Goal: Task Accomplishment & Management: Manage account settings

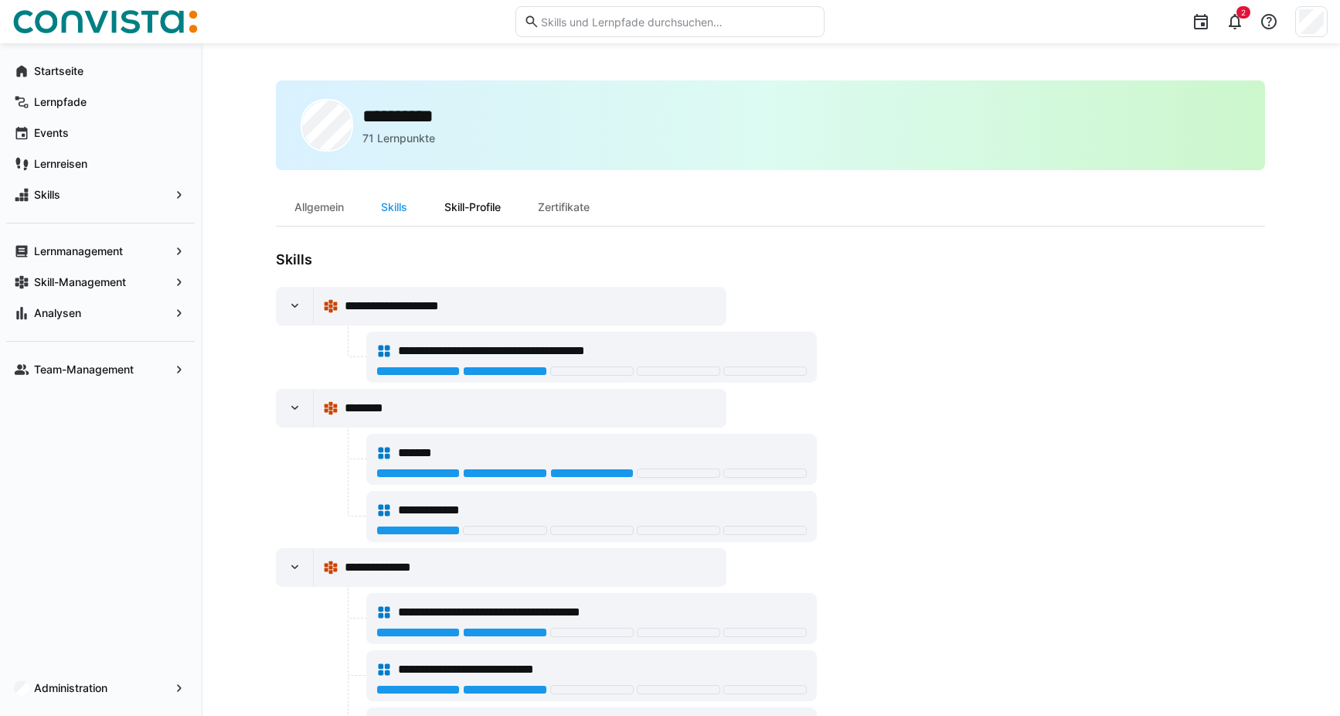
click at [461, 204] on div "Skill-Profile" at bounding box center [472, 207] width 93 height 37
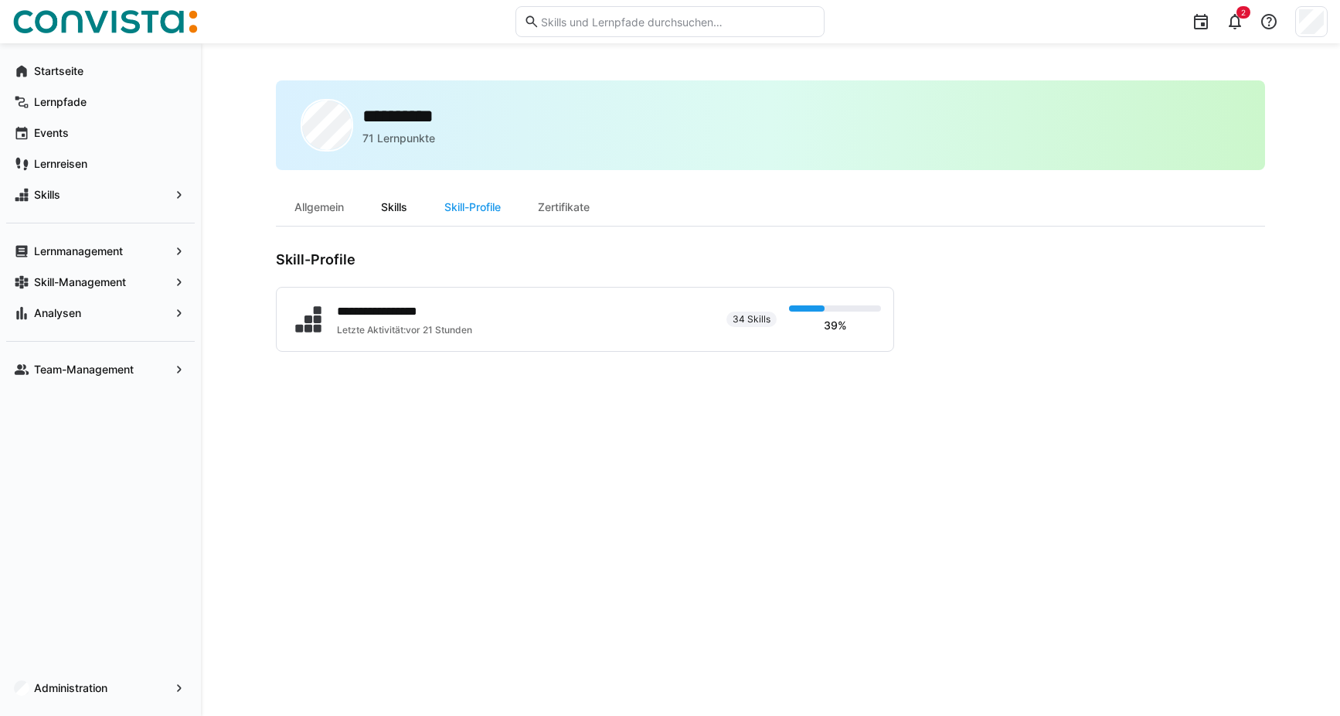
click at [390, 202] on div "Skills" at bounding box center [393, 207] width 63 height 37
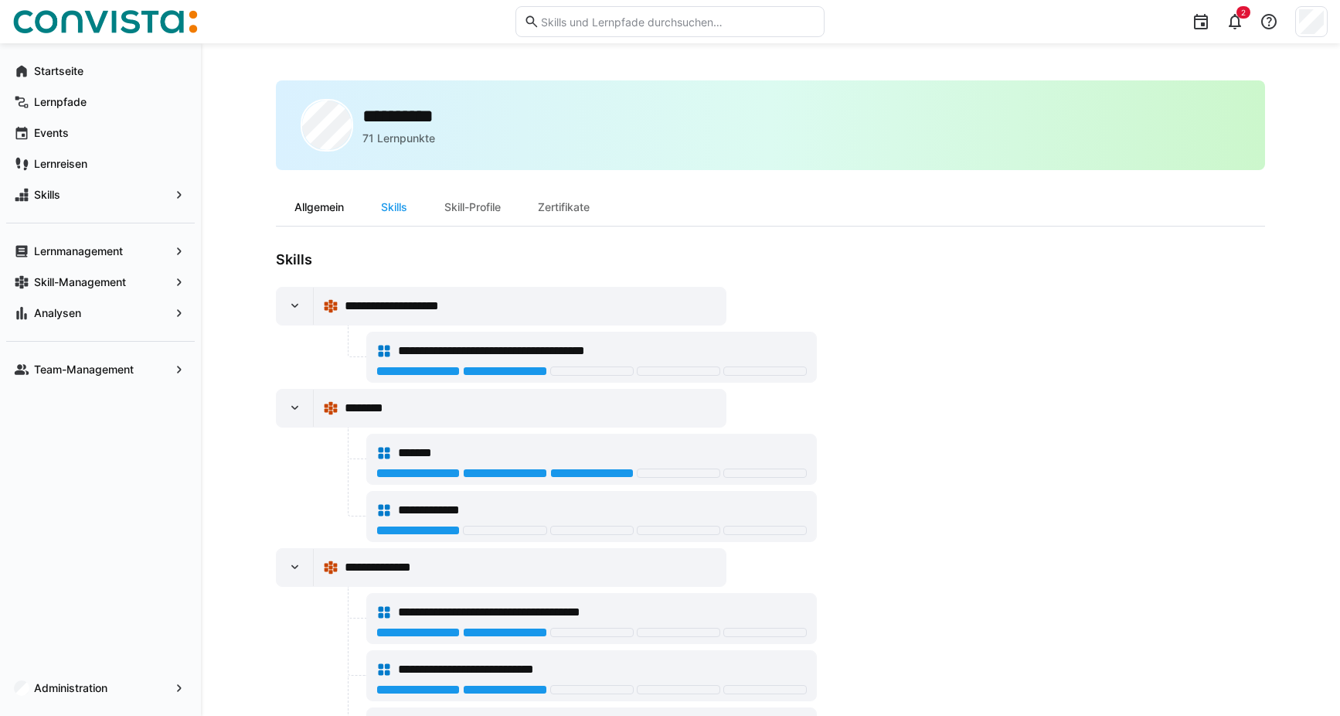
click at [336, 206] on div "Allgemein" at bounding box center [319, 207] width 87 height 37
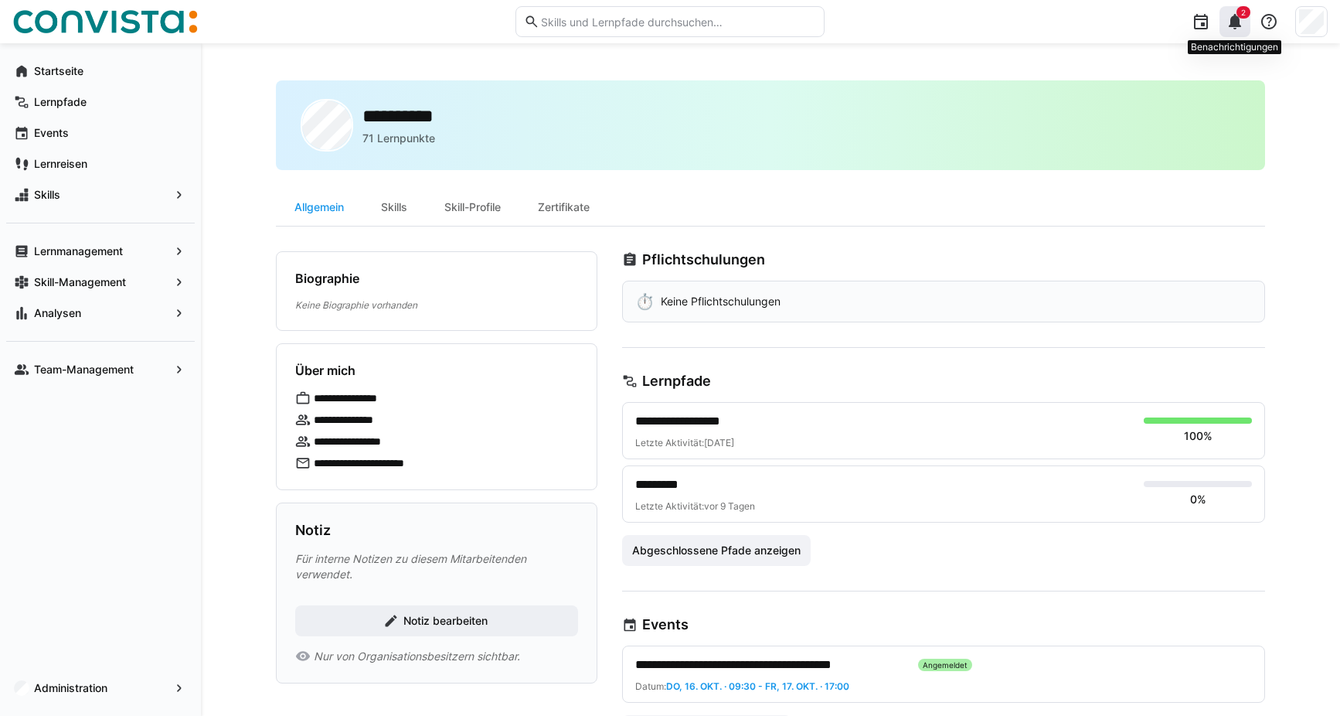
click at [1240, 21] on eds-icon at bounding box center [1235, 21] width 19 height 19
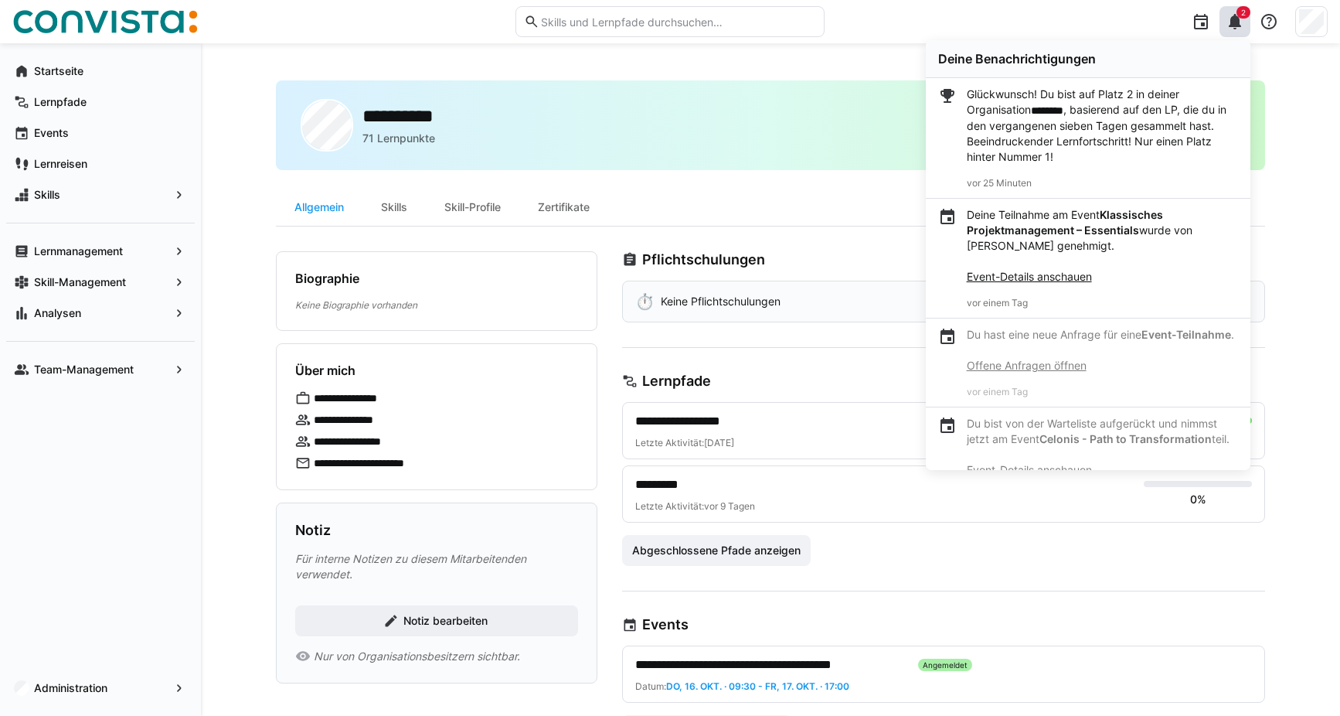
click at [1026, 25] on div "2 Deine Benachrichtigungen Glückwunsch! Du bist auf Platz 2 in deiner Organisat…" at bounding box center [1081, 21] width 492 height 43
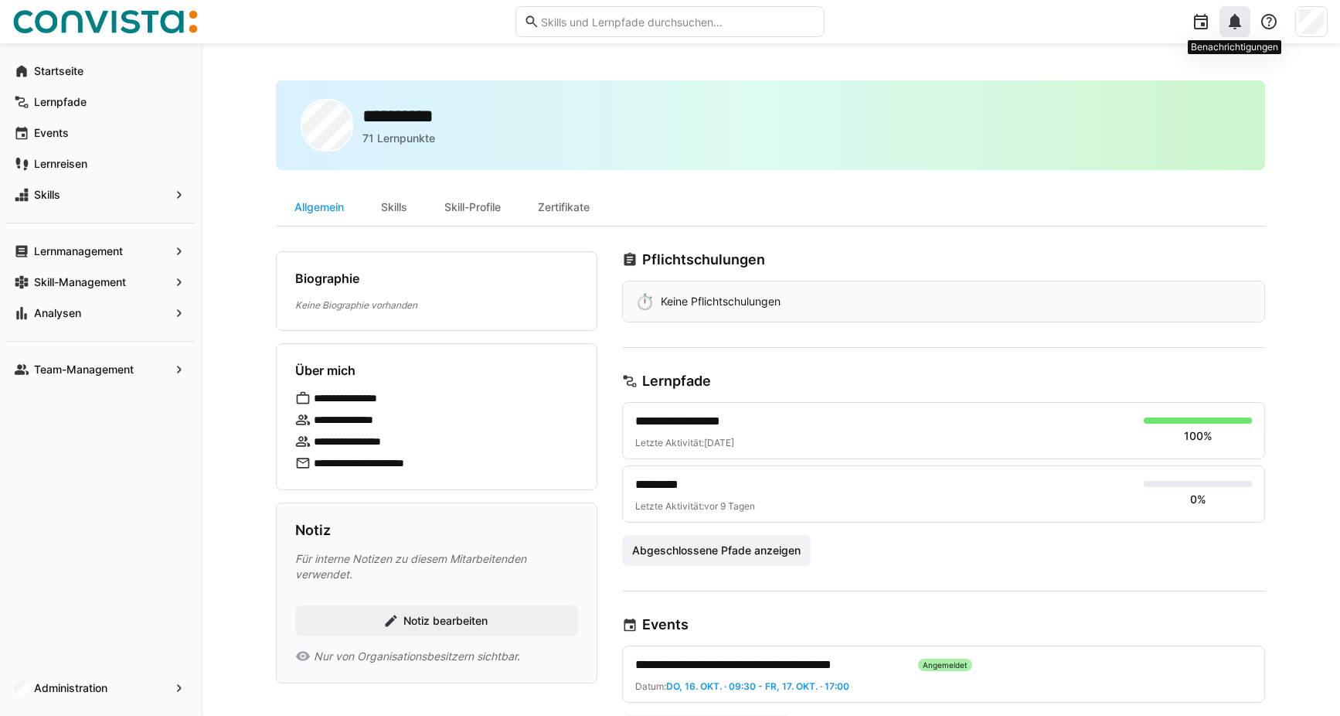
click at [1244, 26] on div at bounding box center [1234, 21] width 31 height 31
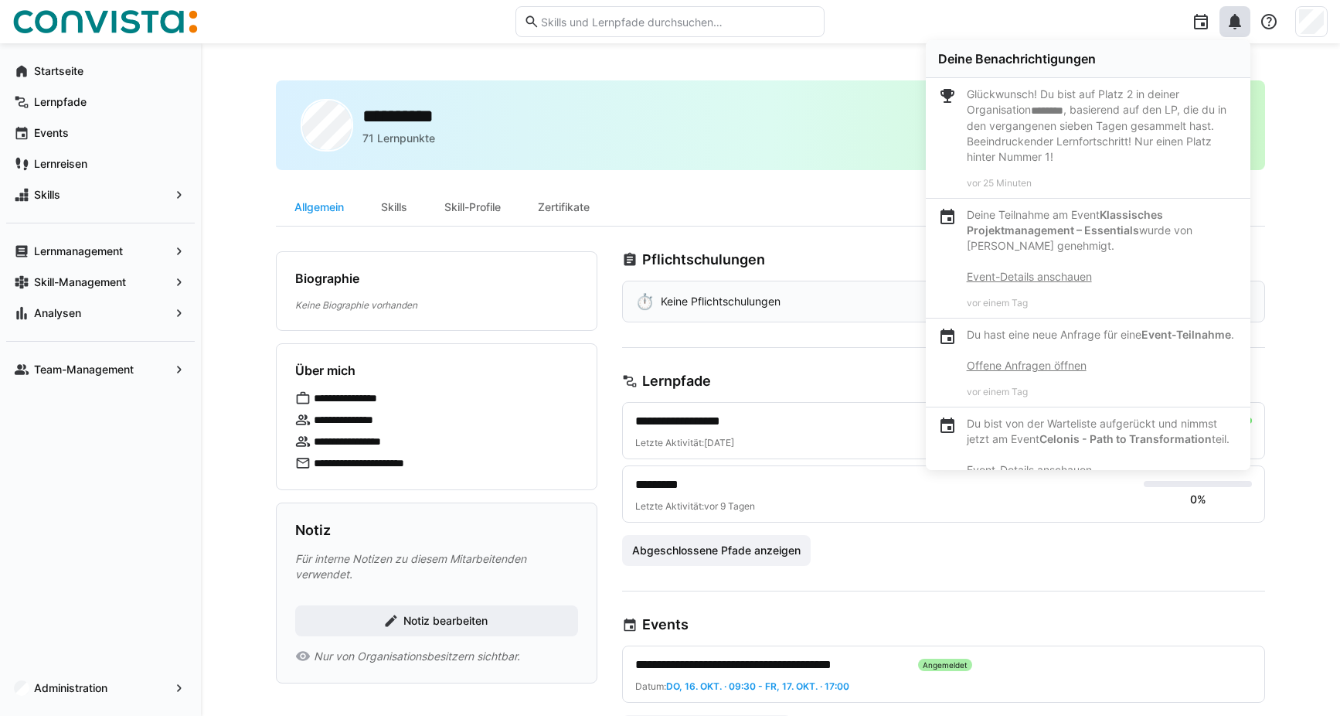
click at [791, 59] on div "**********" at bounding box center [770, 473] width 1139 height 861
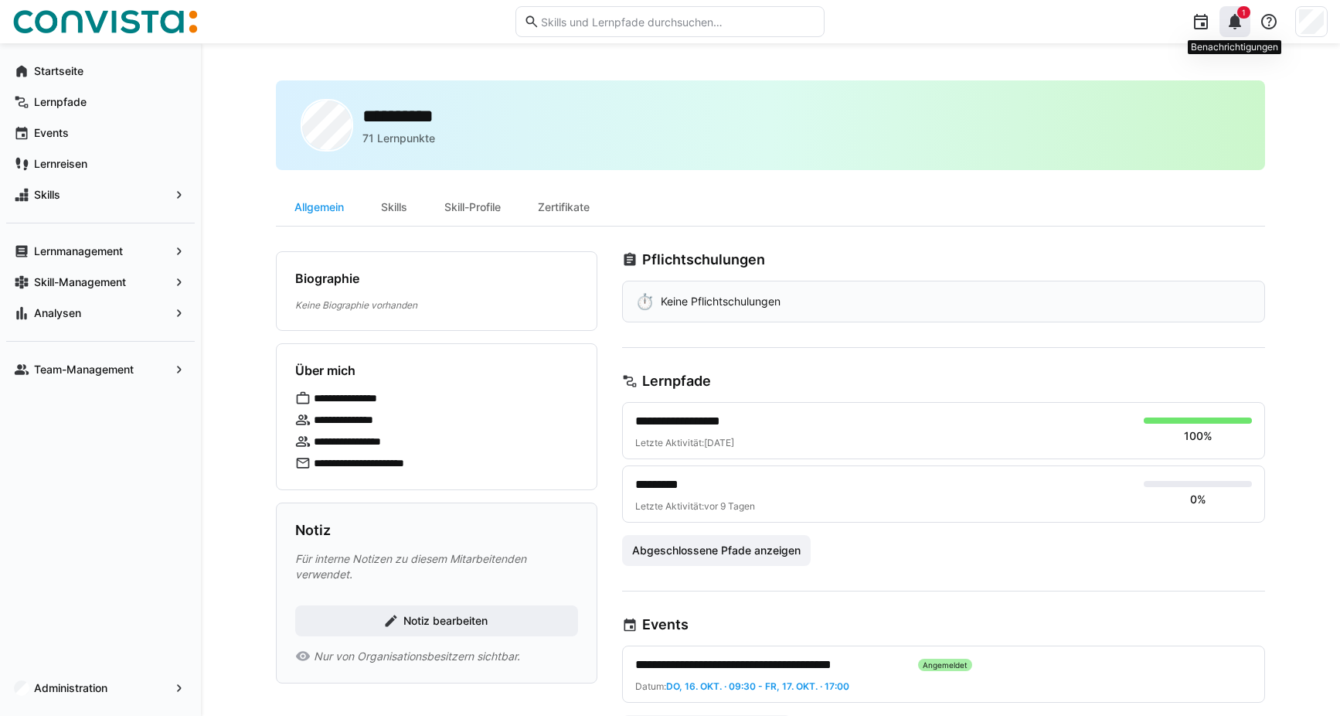
click at [1244, 22] on div "1" at bounding box center [1234, 21] width 31 height 31
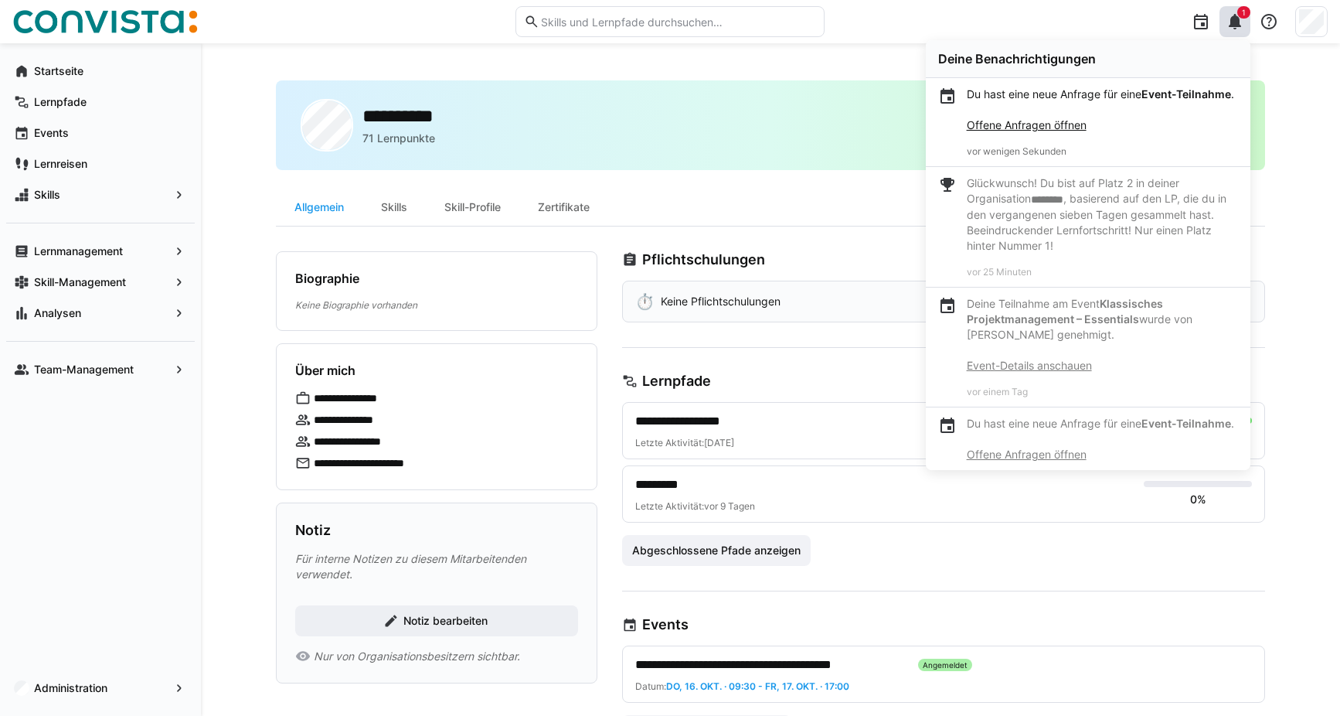
click at [1033, 131] on link "Offene Anfragen öffnen" at bounding box center [1027, 124] width 120 height 13
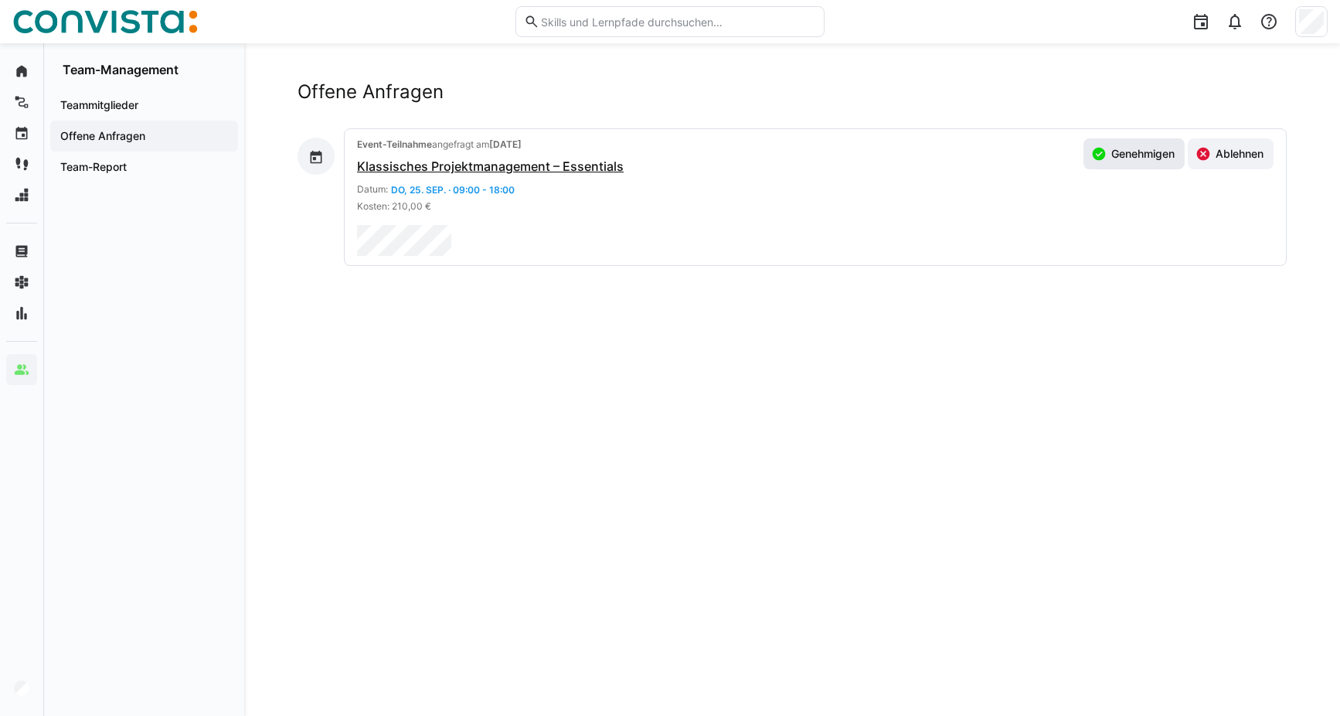
click at [1150, 155] on span "Genehmigen" at bounding box center [1143, 153] width 68 height 15
click at [1244, 23] on div at bounding box center [1234, 21] width 31 height 31
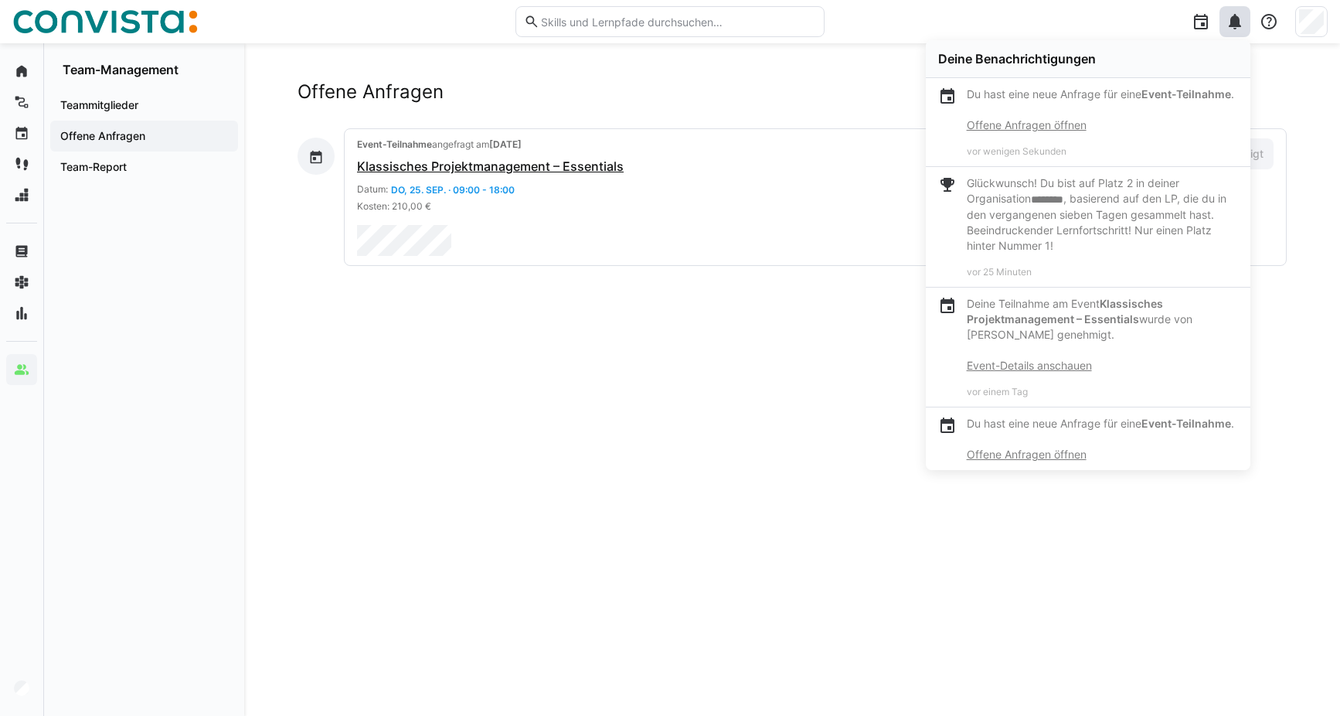
click at [462, 342] on div "Offene Anfragen Event-Teilnahme angefragt am [DATE] Klassisches Projektmanageme…" at bounding box center [791, 379] width 989 height 598
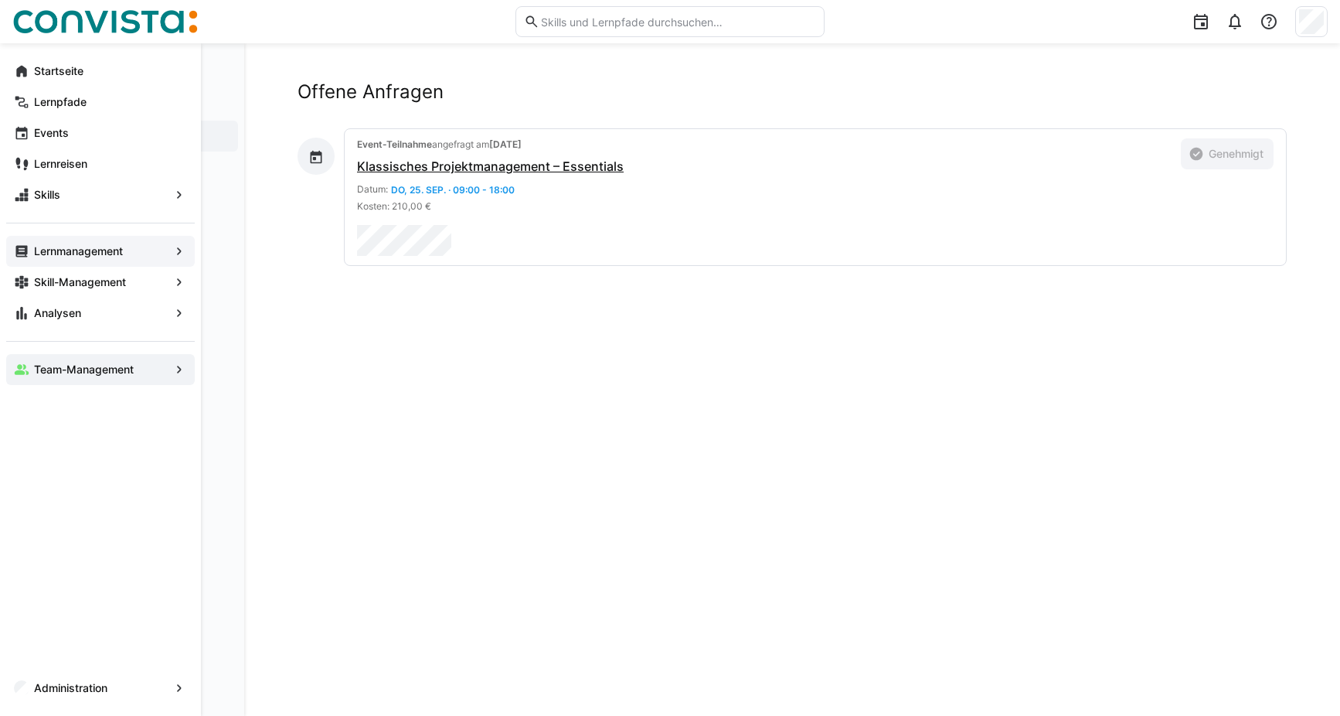
click at [0, 0] on app-navigation-label "Lernmanagement" at bounding box center [0, 0] width 0 height 0
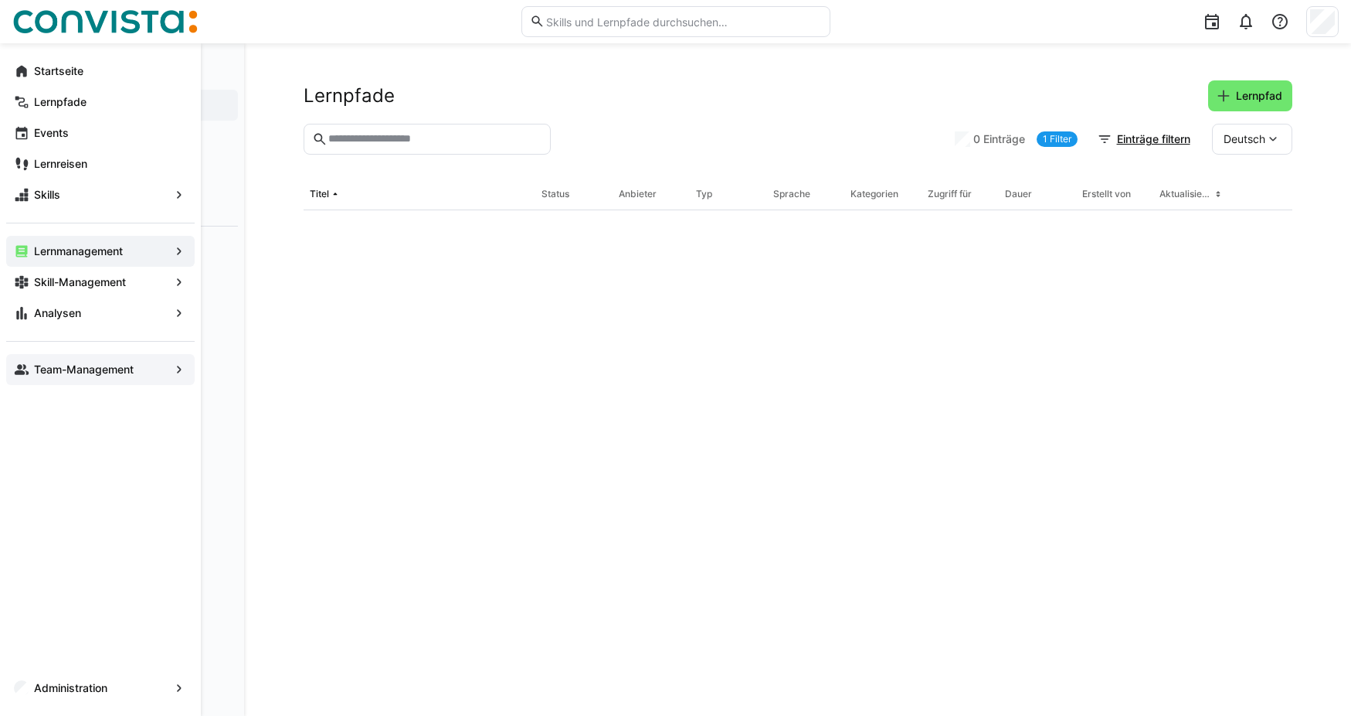
click at [44, 376] on span "Team-Management" at bounding box center [101, 369] width 138 height 15
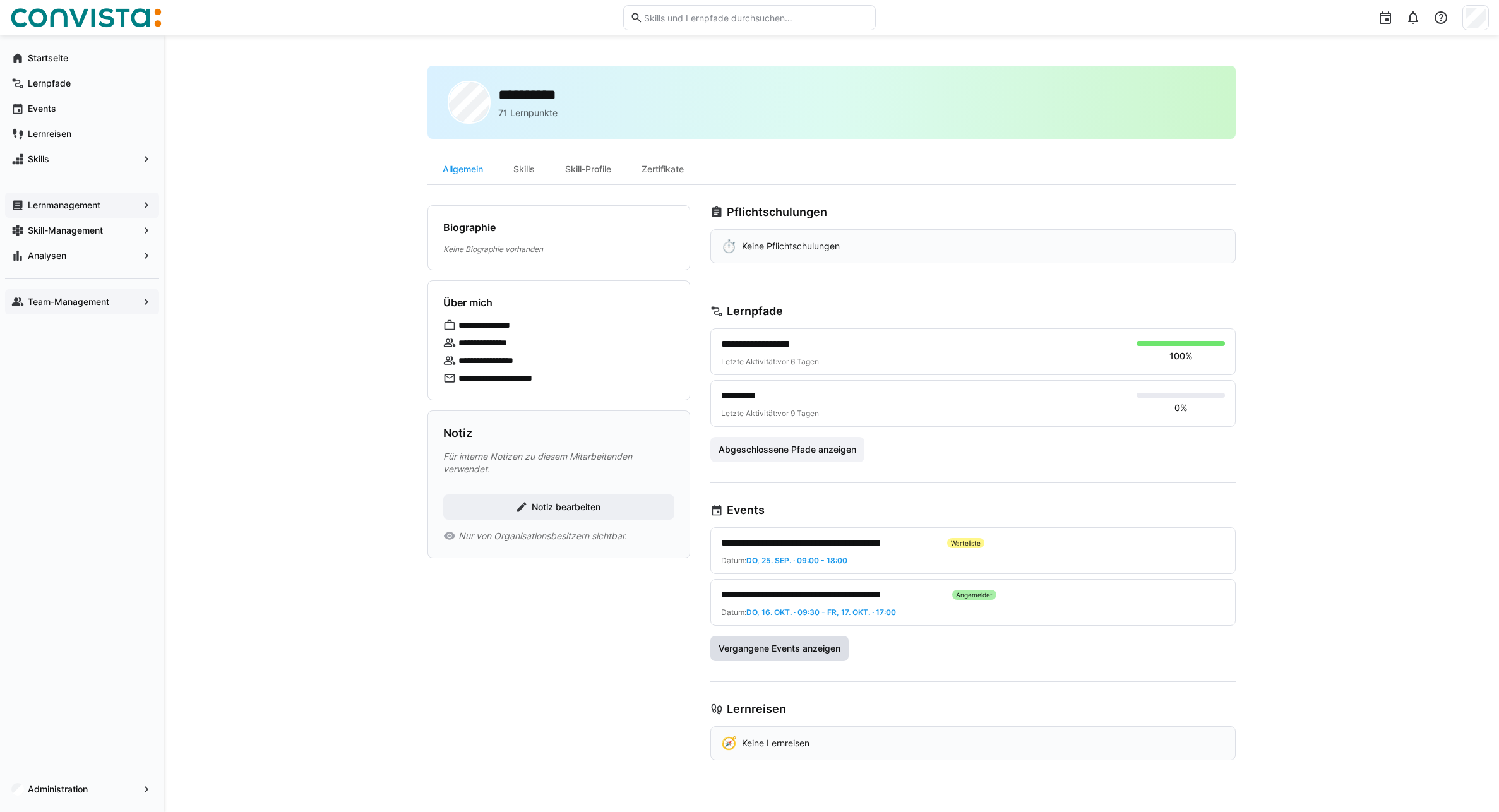
click at [794, 584] on span "Vergangene Events anzeigen" at bounding box center [780, 648] width 126 height 12
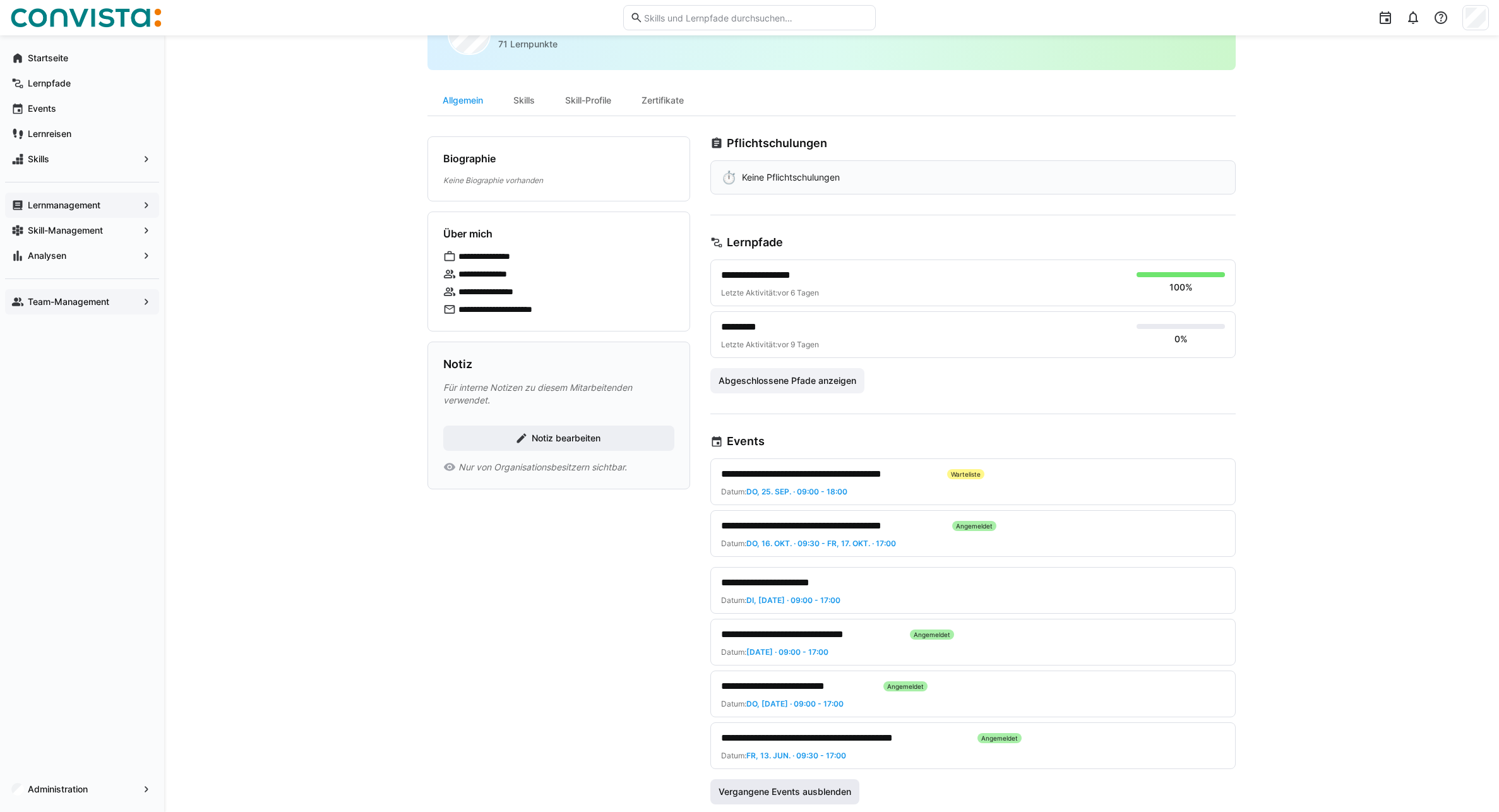
scroll to position [65, 0]
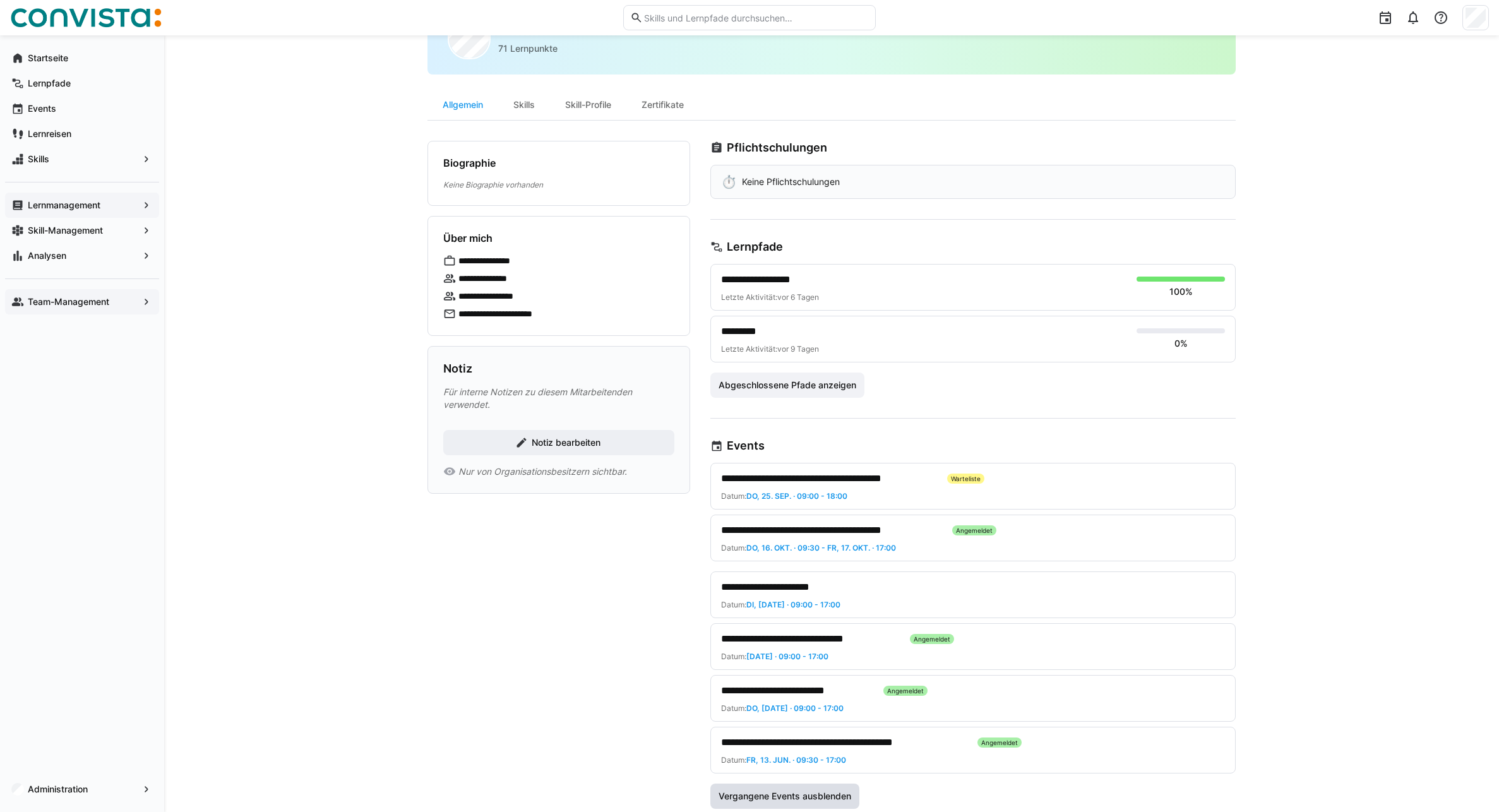
click at [794, 584] on span "Vergangene Events ausblenden" at bounding box center [785, 796] width 136 height 12
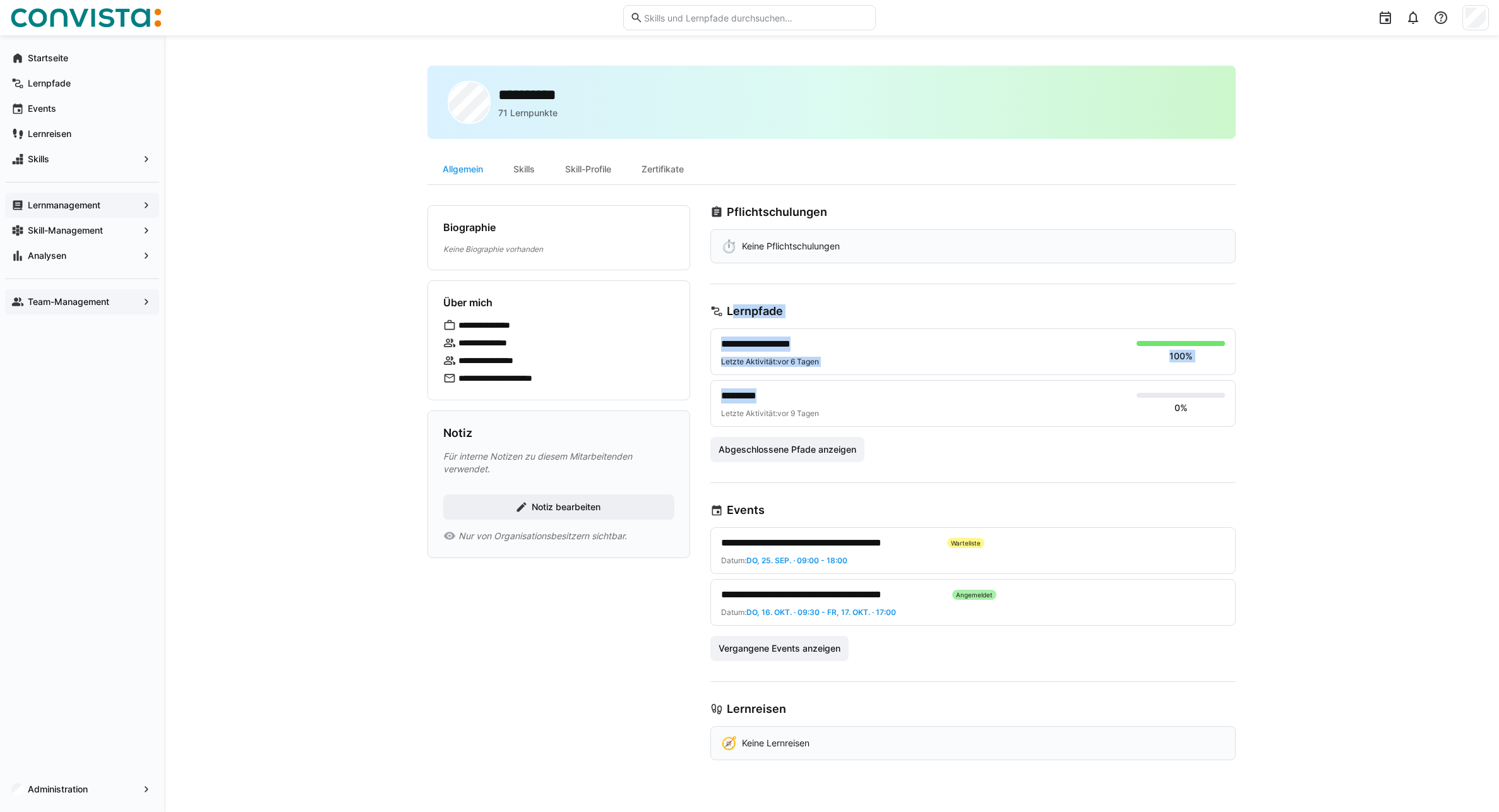
drag, startPoint x: 709, startPoint y: 306, endPoint x: 1044, endPoint y: 401, distance: 348.2
click at [1044, 401] on app-user-profile-general "**********" at bounding box center [831, 482] width 808 height 555
drag, startPoint x: 1044, startPoint y: 401, endPoint x: 1047, endPoint y: 436, distance: 35.1
click at [1047, 436] on div "**********" at bounding box center [973, 395] width 526 height 134
drag, startPoint x: 793, startPoint y: 310, endPoint x: 701, endPoint y: 315, distance: 92.1
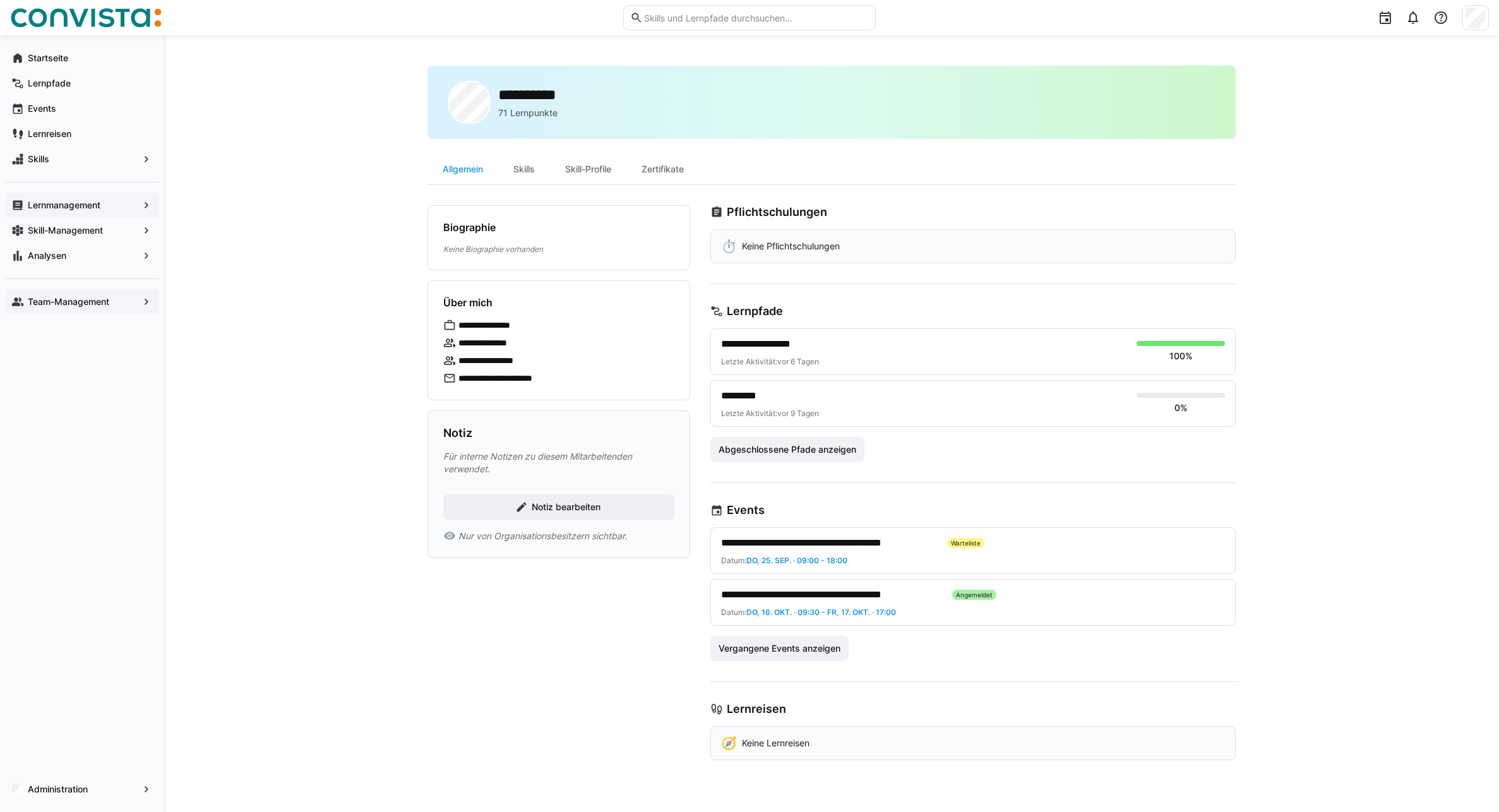
click at [701, 315] on app-user-profile-general "**********" at bounding box center [831, 482] width 808 height 555
drag, startPoint x: 701, startPoint y: 315, endPoint x: 824, endPoint y: 315, distance: 123.0
click at [820, 315] on div "Lernpfade" at bounding box center [973, 310] width 526 height 14
click at [526, 168] on div "Skills" at bounding box center [524, 169] width 51 height 30
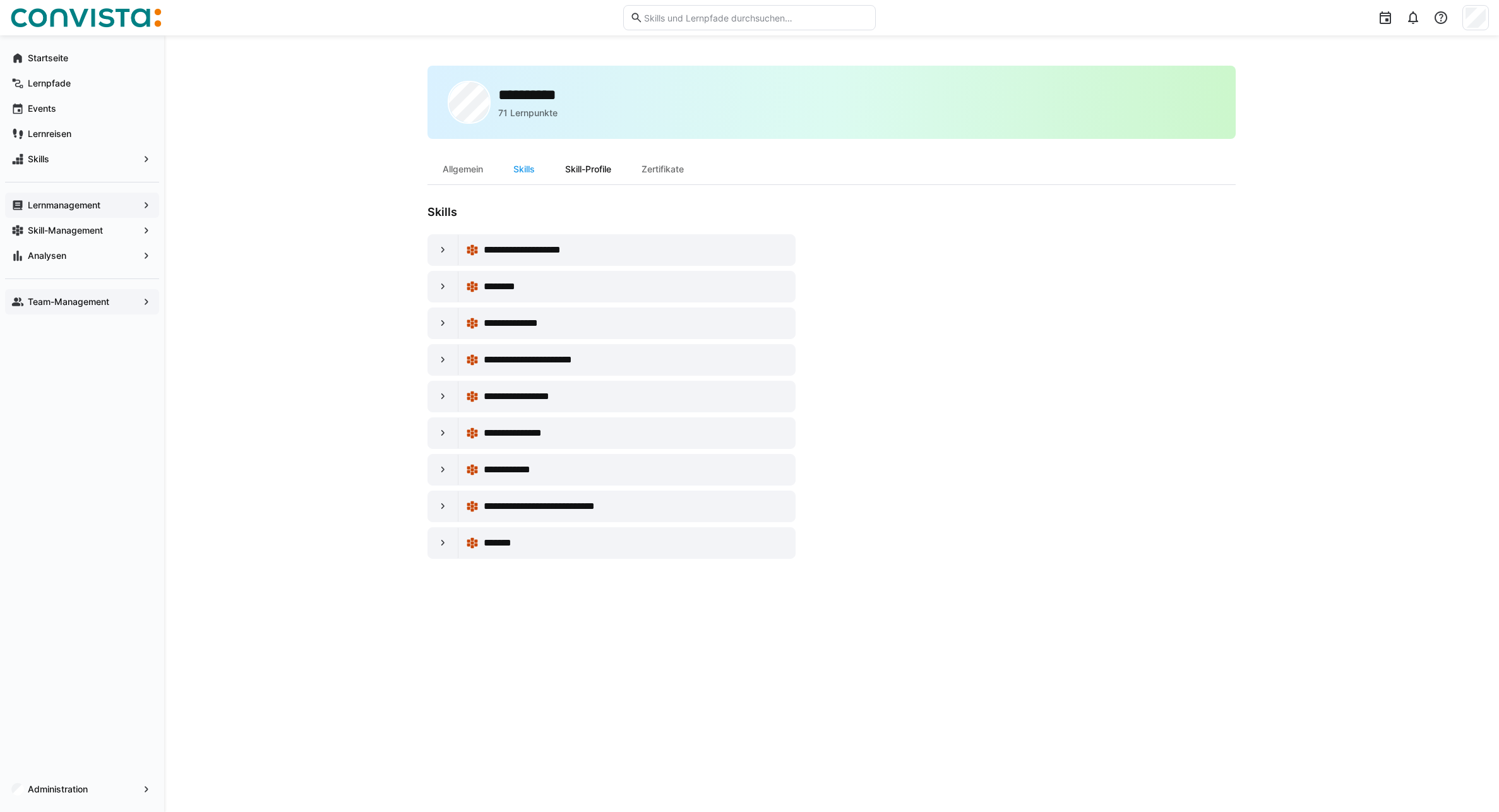
click at [573, 167] on div "Skill-Profile" at bounding box center [588, 169] width 76 height 30
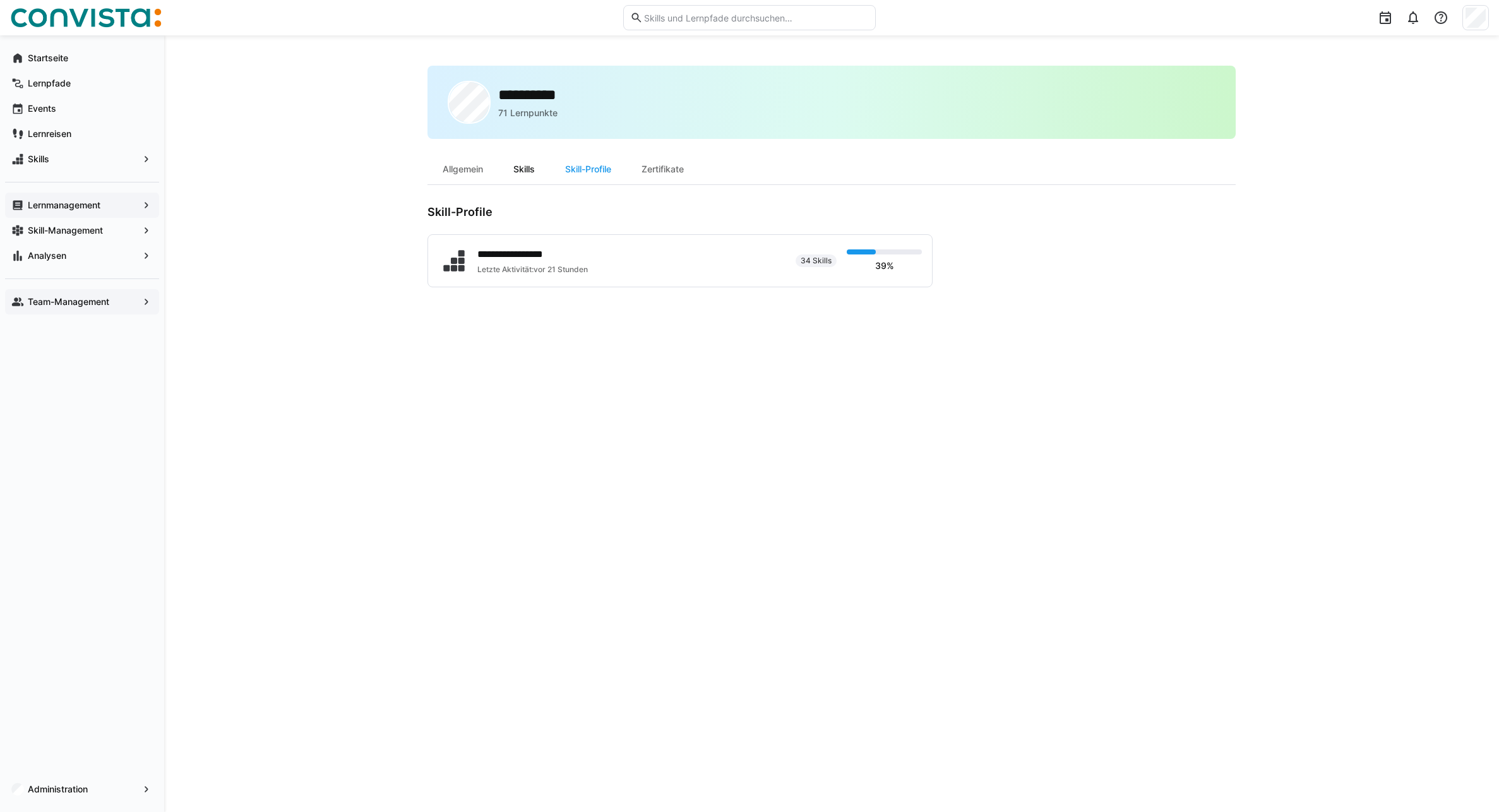
click at [526, 167] on div "Skills" at bounding box center [524, 169] width 51 height 30
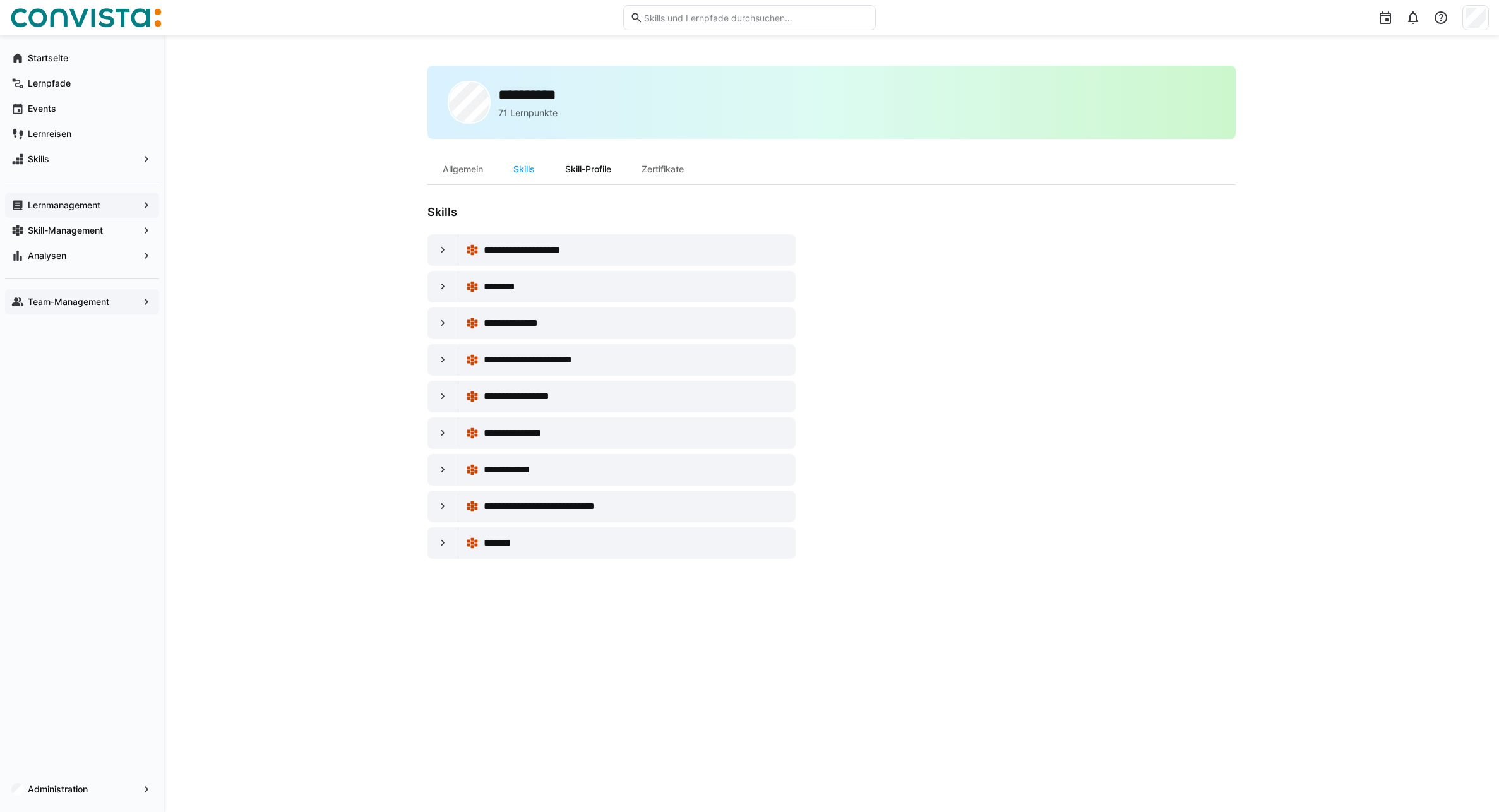
click at [593, 170] on div "Skill-Profile" at bounding box center [588, 169] width 76 height 30
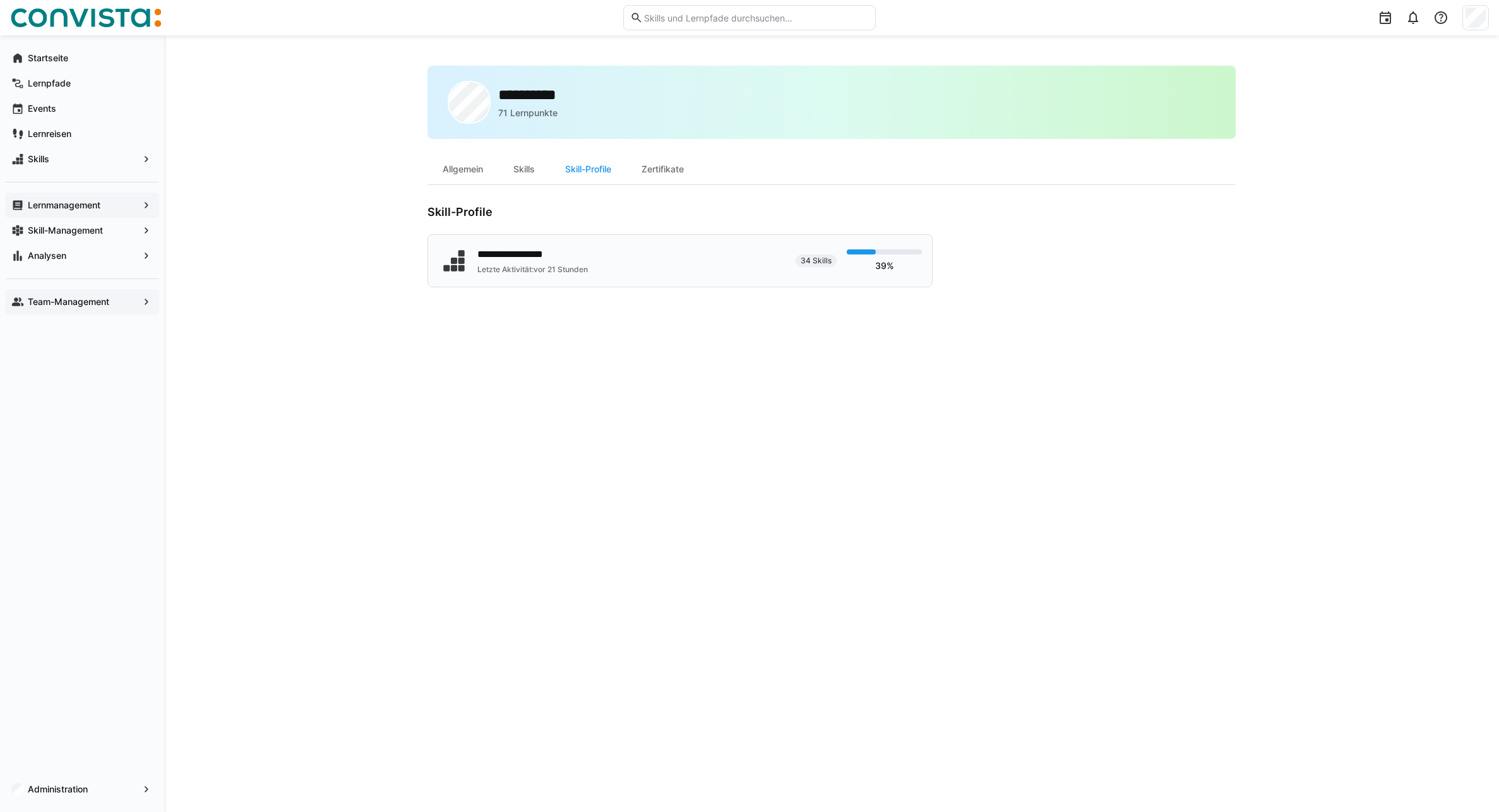
click at [584, 254] on div "**********" at bounding box center [534, 254] width 114 height 16
click at [530, 175] on div "Skills" at bounding box center [524, 169] width 51 height 30
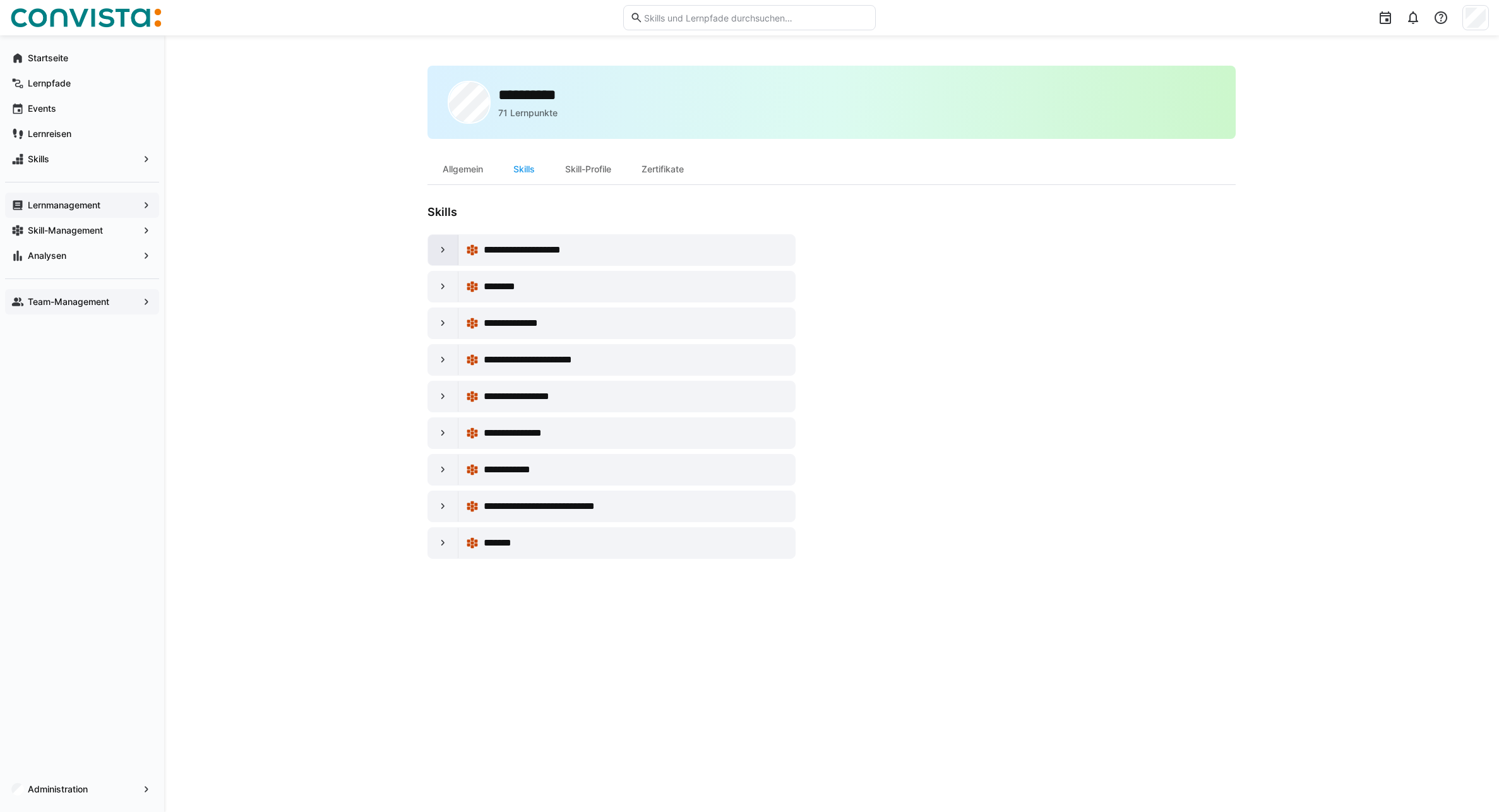
click at [447, 255] on eds-icon at bounding box center [443, 249] width 12 height 12
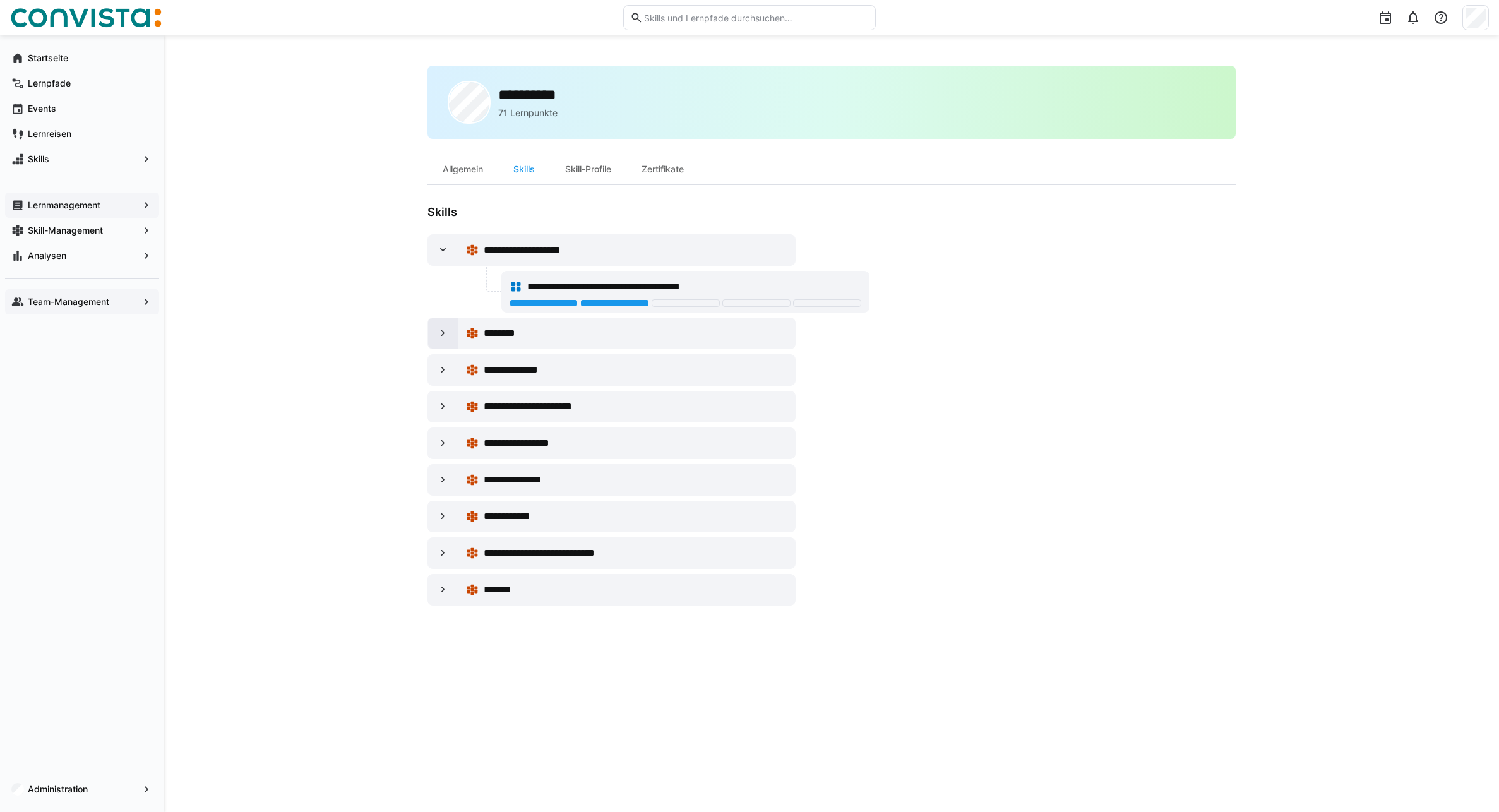
click at [436, 335] on div at bounding box center [443, 332] width 30 height 30
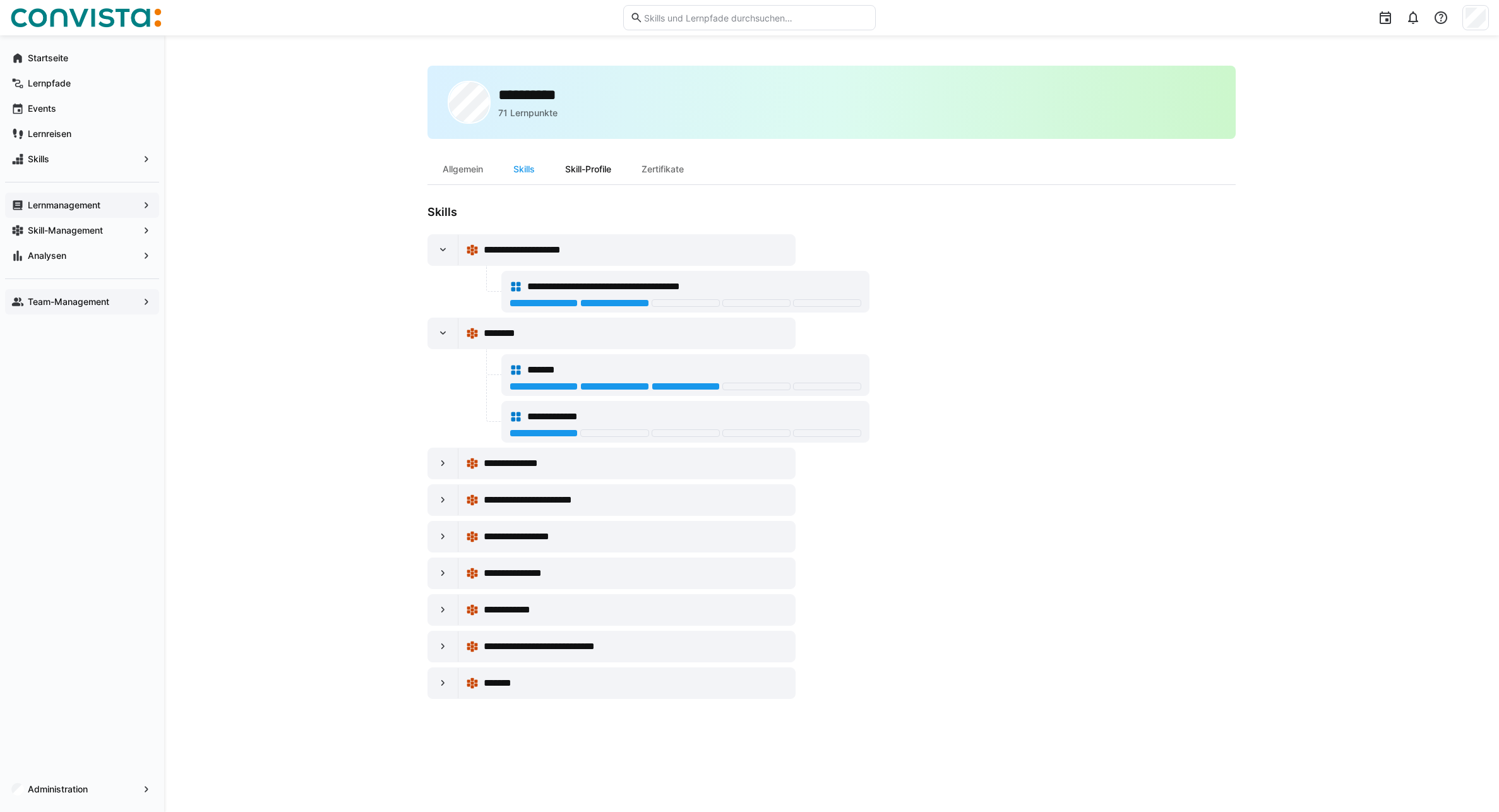
click at [592, 172] on div "Skill-Profile" at bounding box center [588, 169] width 76 height 30
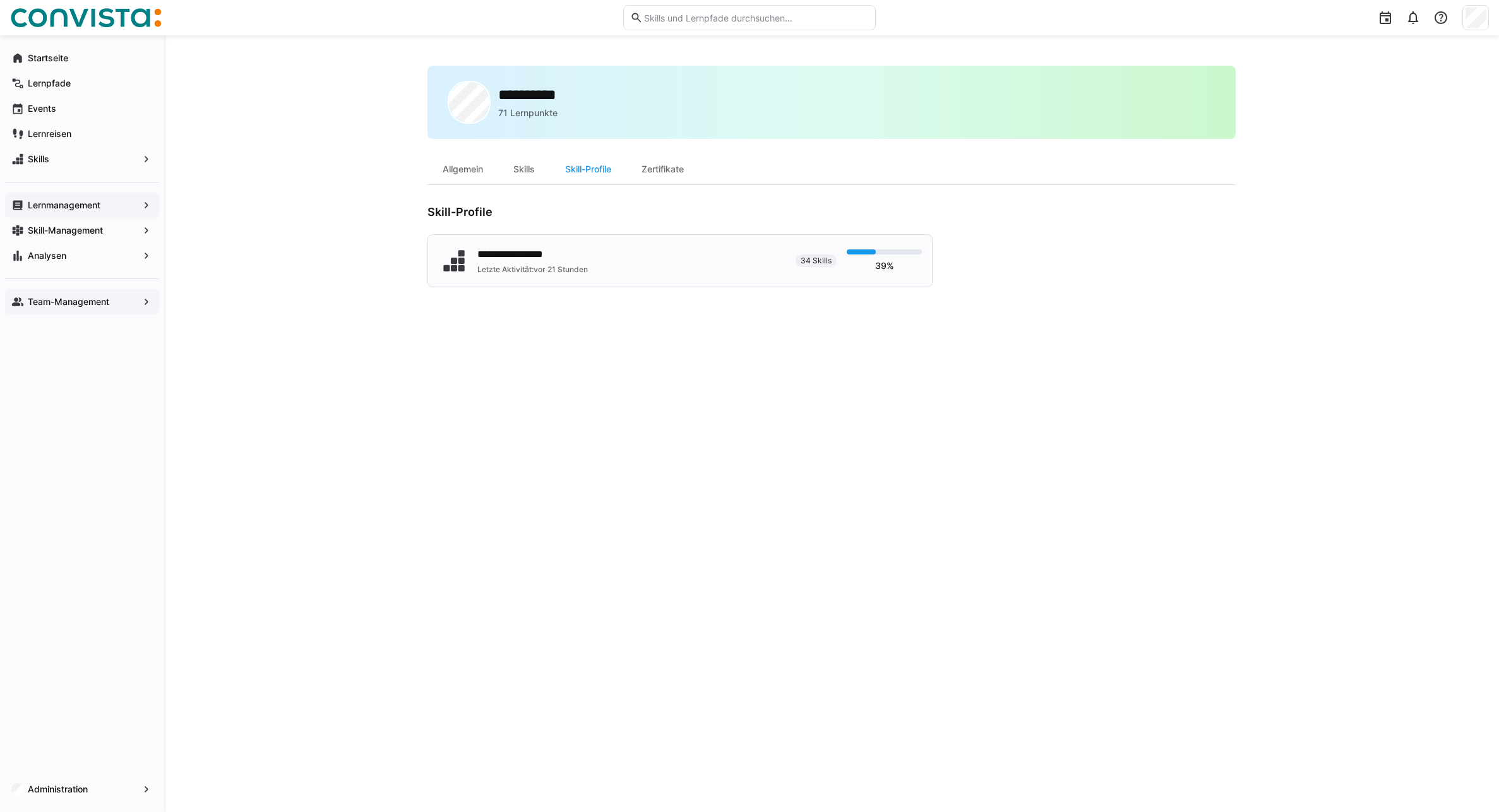
click at [552, 252] on div "**********" at bounding box center [534, 254] width 114 height 16
click at [676, 167] on div "Zertifikate" at bounding box center [663, 169] width 73 height 30
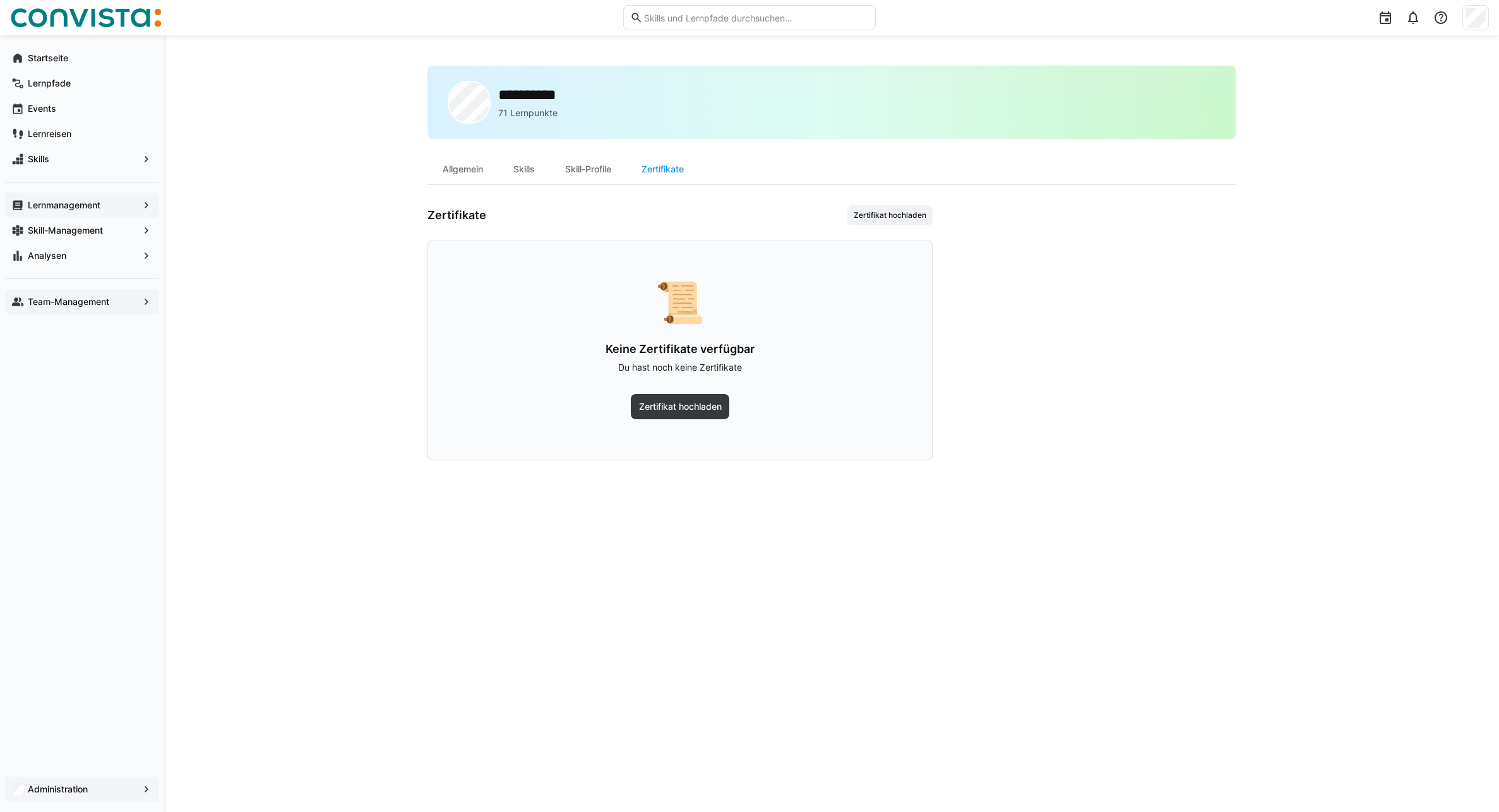
click at [0, 0] on app-navigation-label "Administration" at bounding box center [0, 0] width 0 height 0
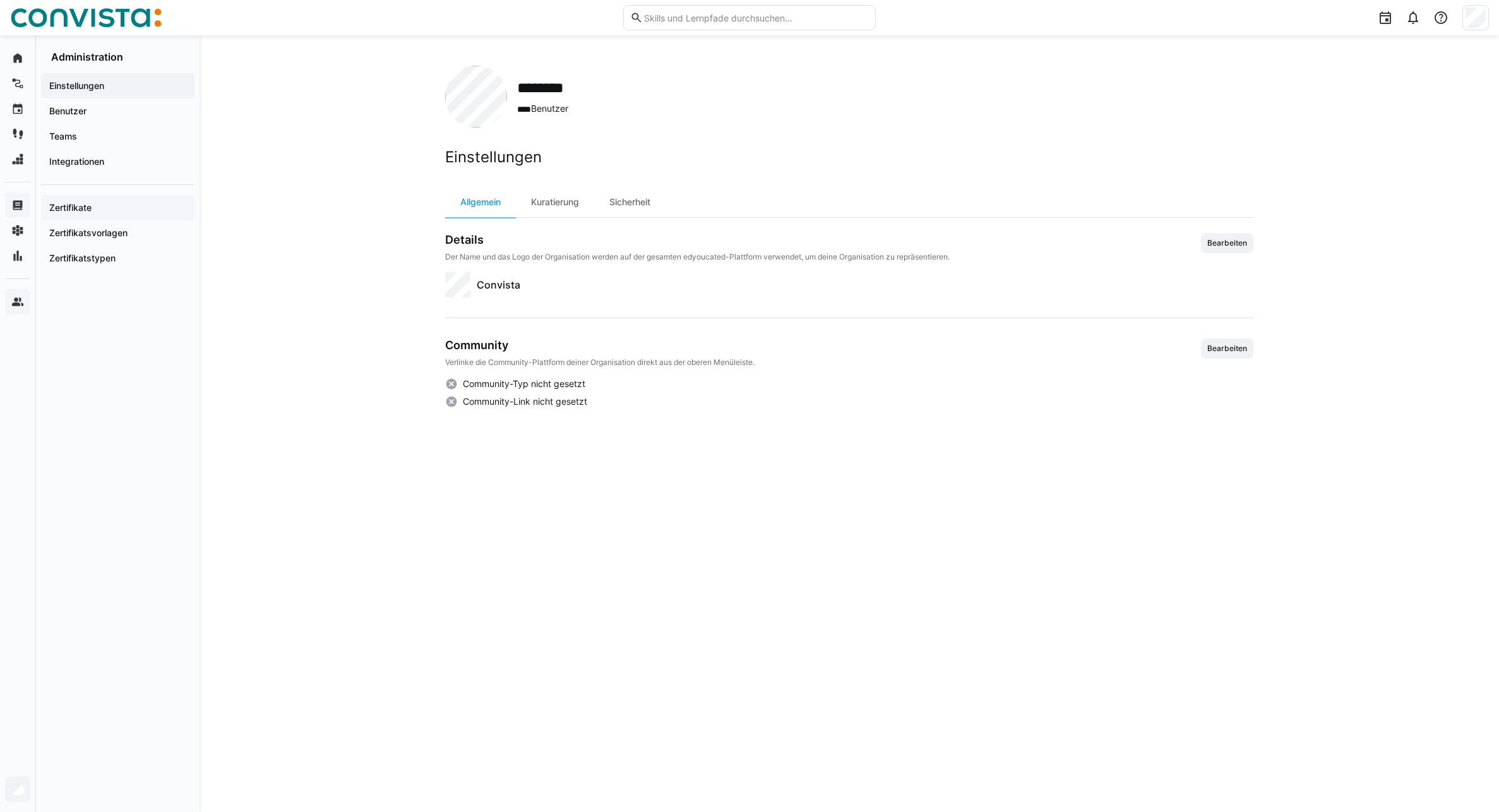
click at [0, 0] on app-navigation-label "Zertifikate" at bounding box center [0, 0] width 0 height 0
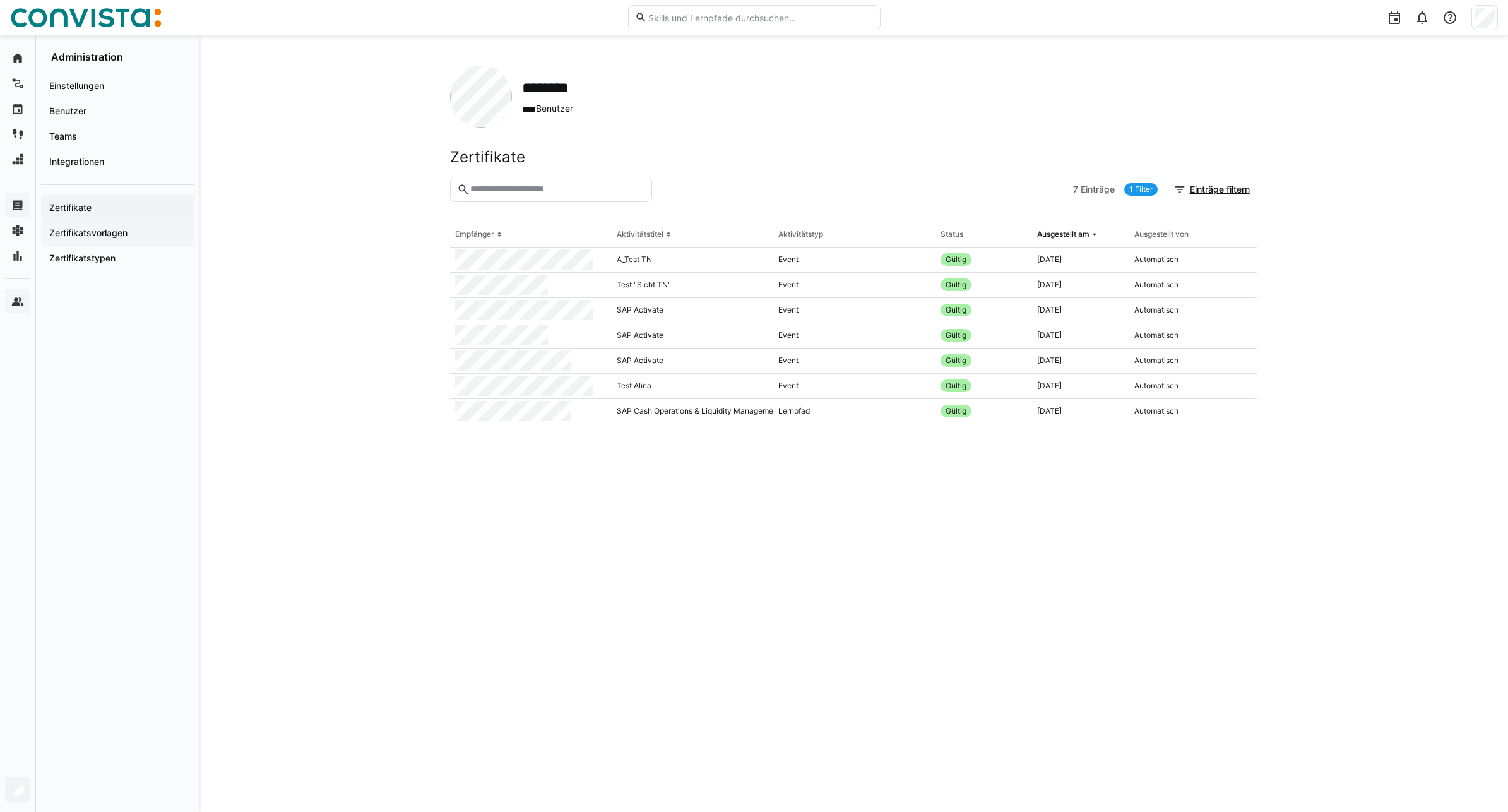
click at [0, 0] on app-navigation-label "Zertifikatsvorlagen" at bounding box center [0, 0] width 0 height 0
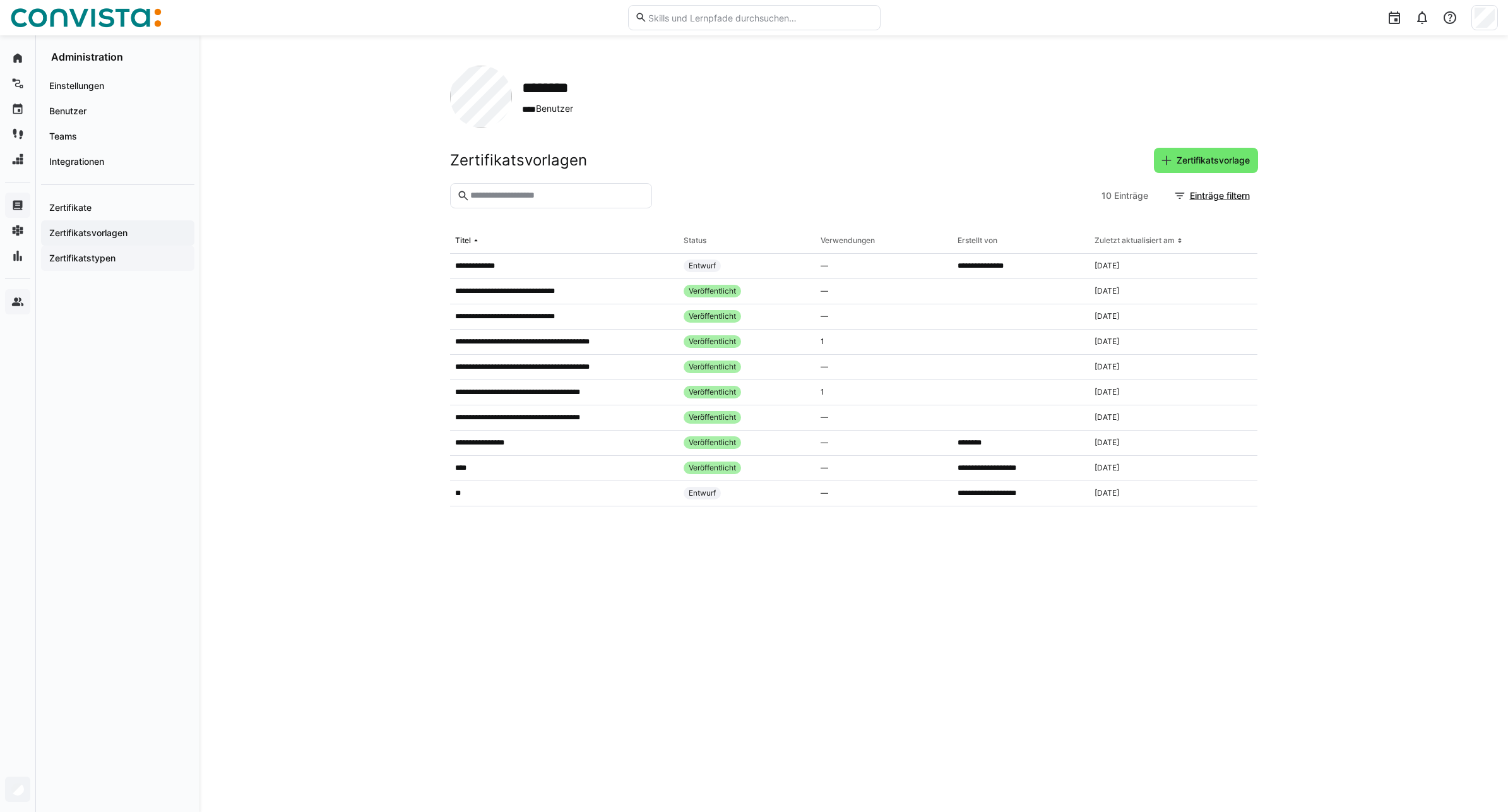
click at [0, 0] on app-navigation-label "Zertifikatstypen" at bounding box center [0, 0] width 0 height 0
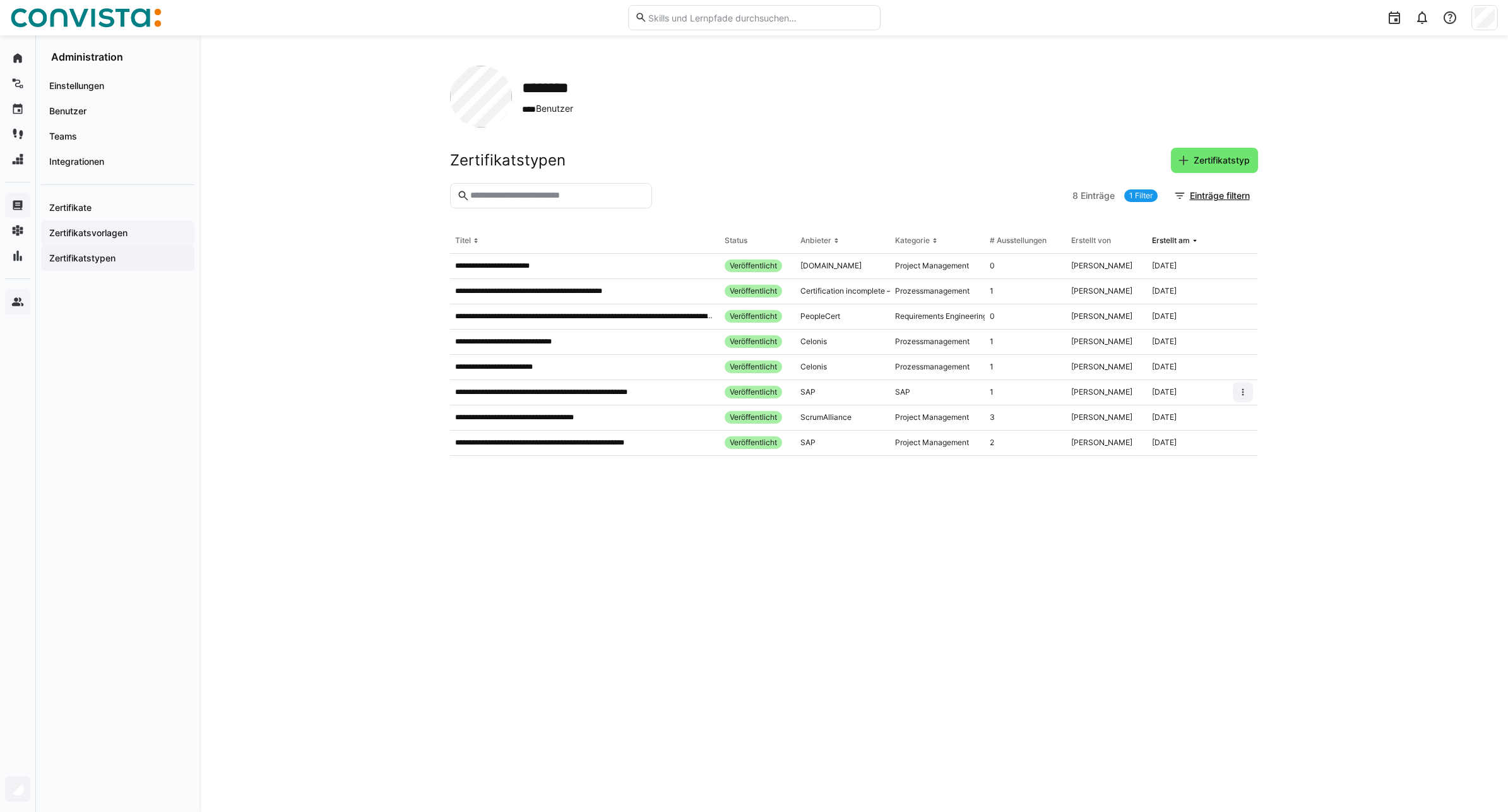
click at [0, 0] on app-navigation-label "Zertifikatsvorlagen" at bounding box center [0, 0] width 0 height 0
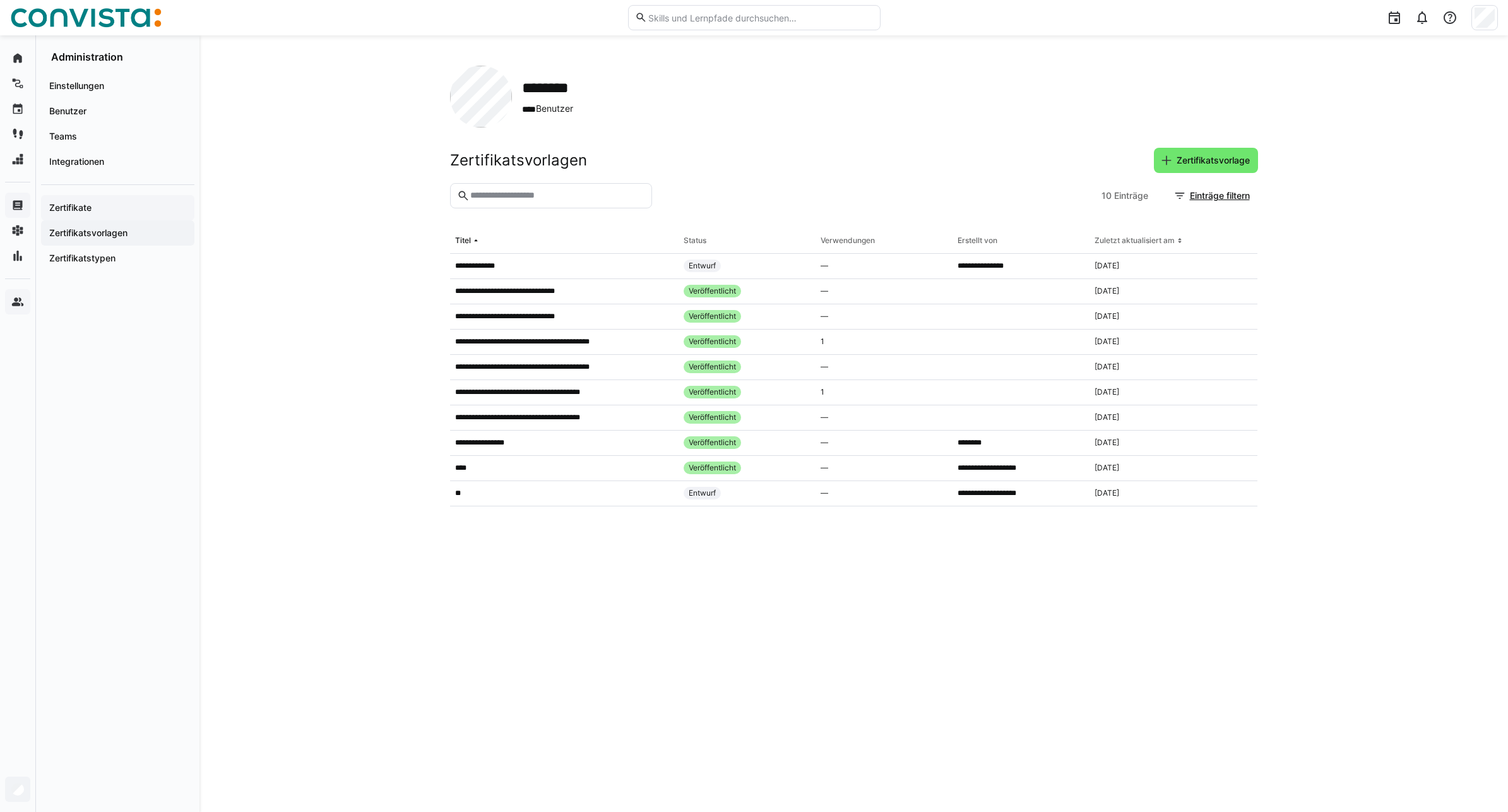
click at [79, 213] on span "Zertifikate" at bounding box center [118, 207] width 141 height 12
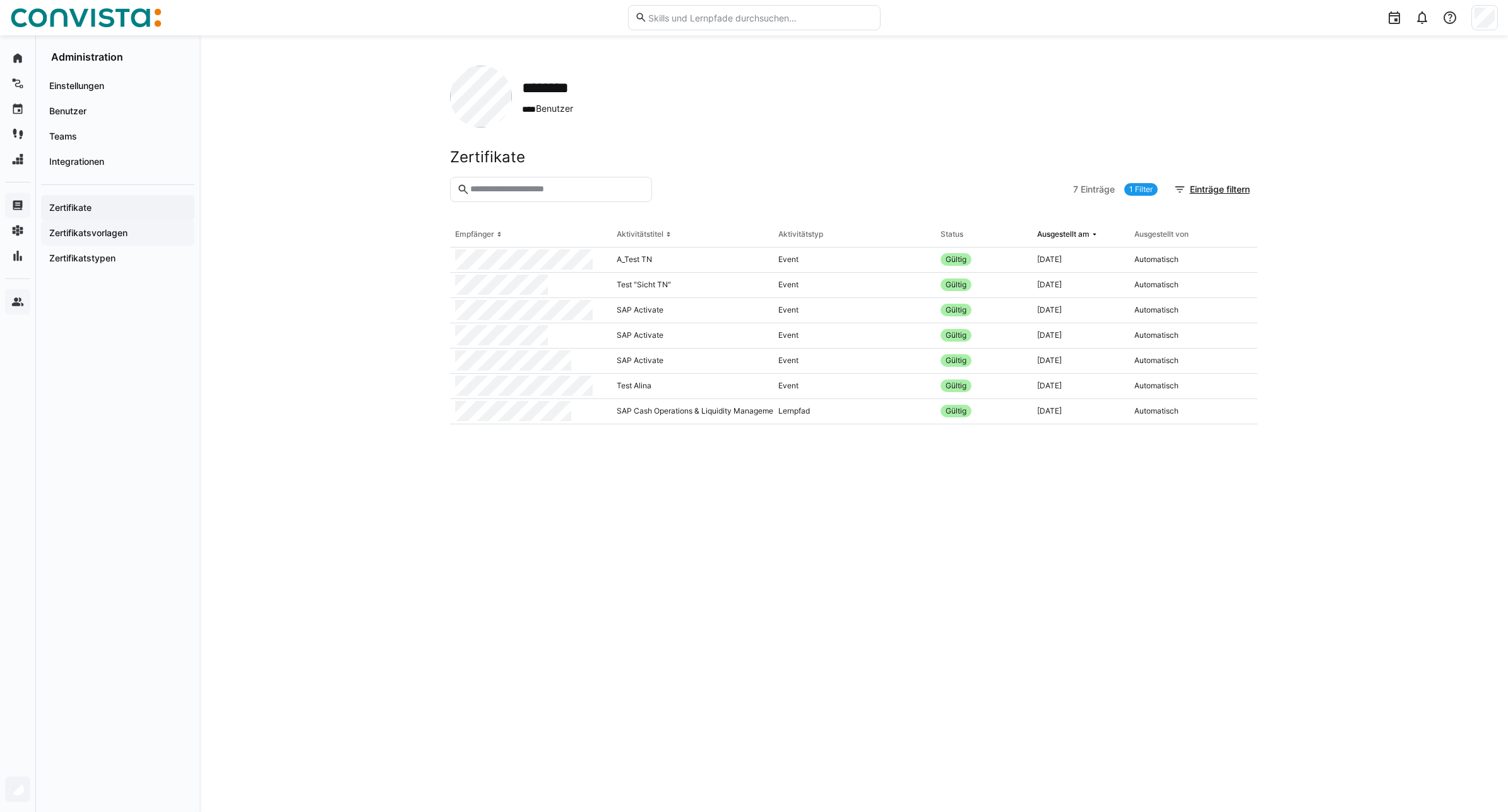
click at [0, 0] on app-navigation-label "Zertifikatsvorlagen" at bounding box center [0, 0] width 0 height 0
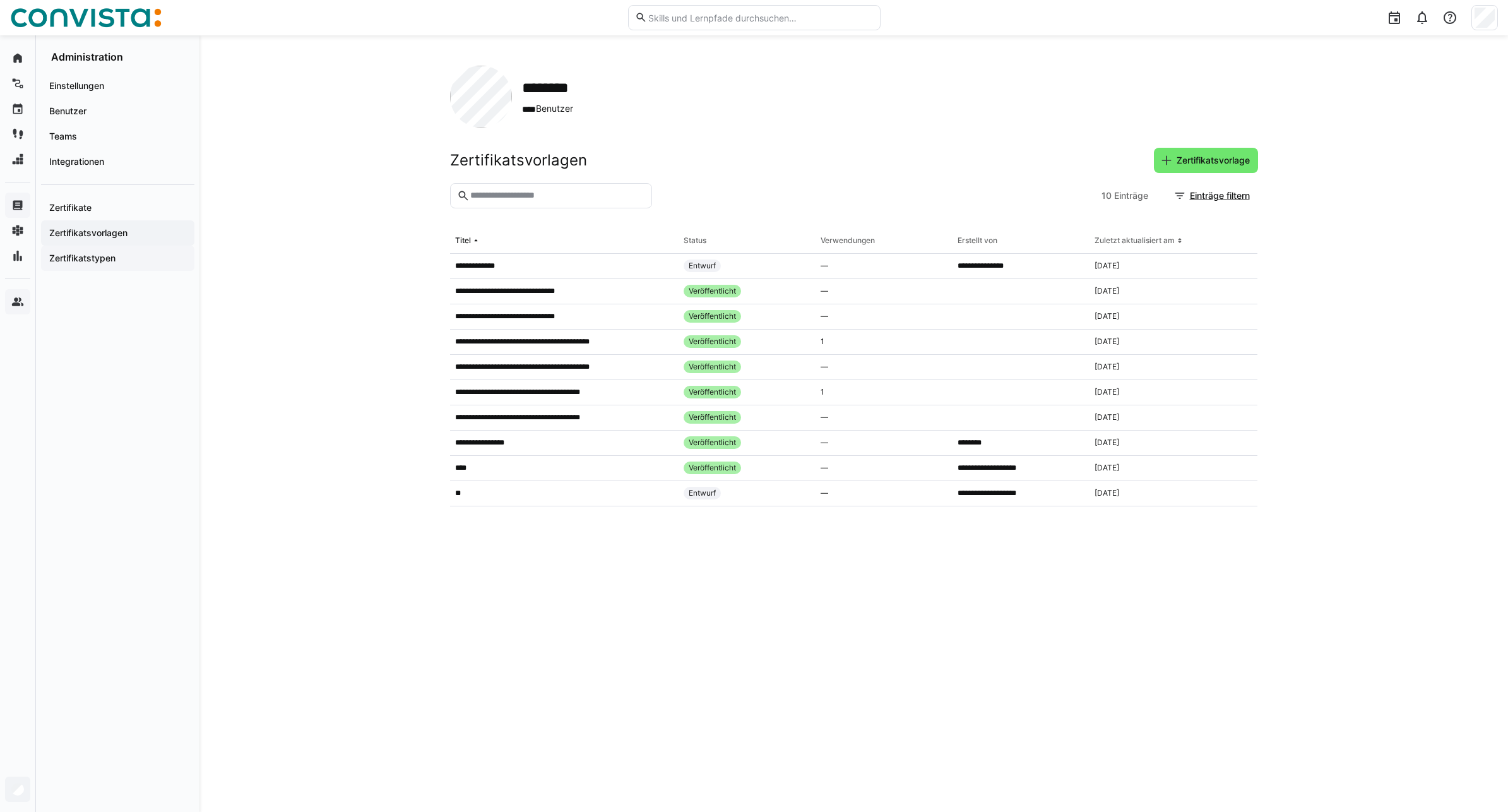
click at [0, 0] on app-navigation-label "Zertifikatstypen" at bounding box center [0, 0] width 0 height 0
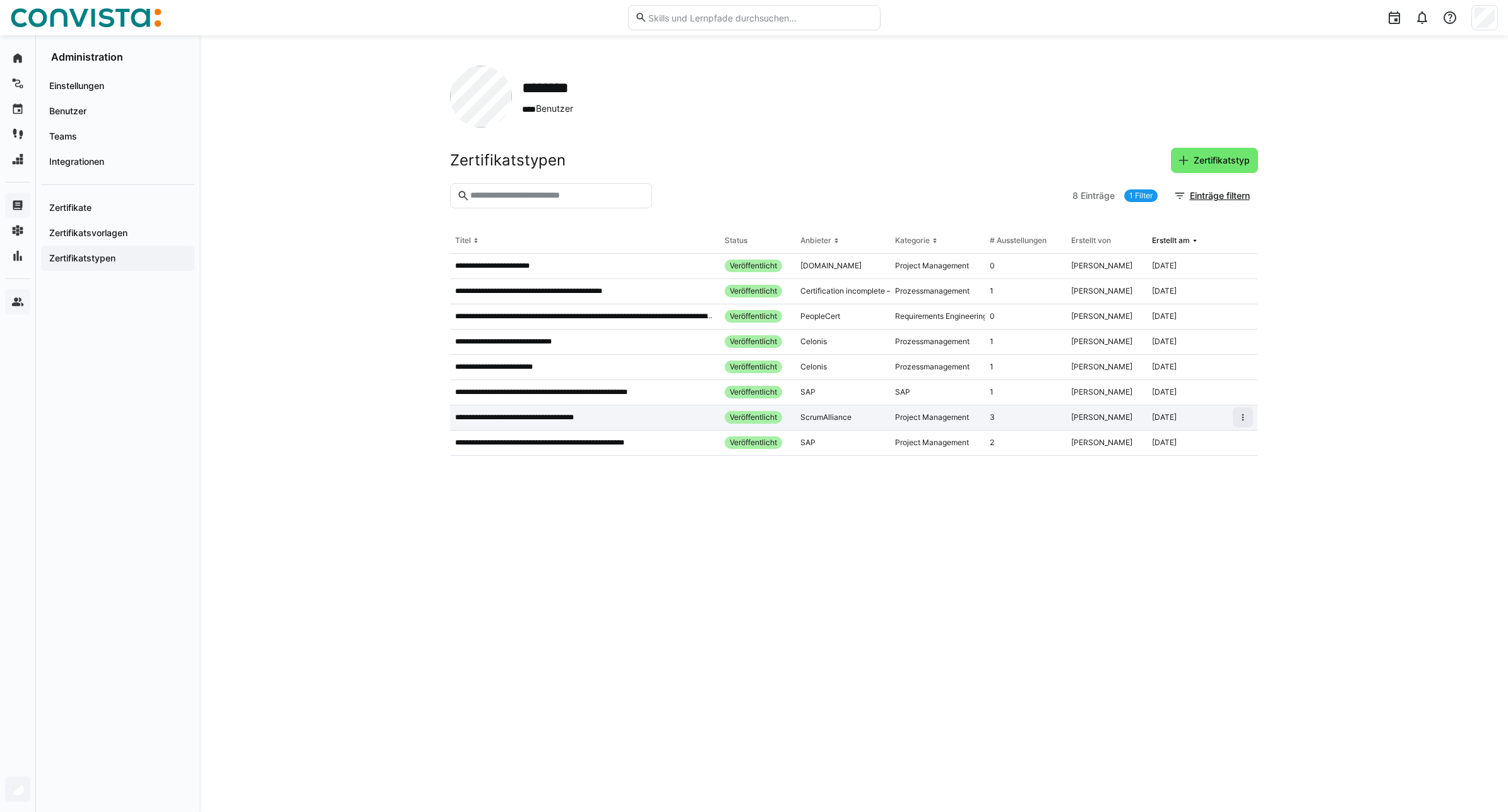
click at [537, 419] on p "**********" at bounding box center [527, 417] width 144 height 10
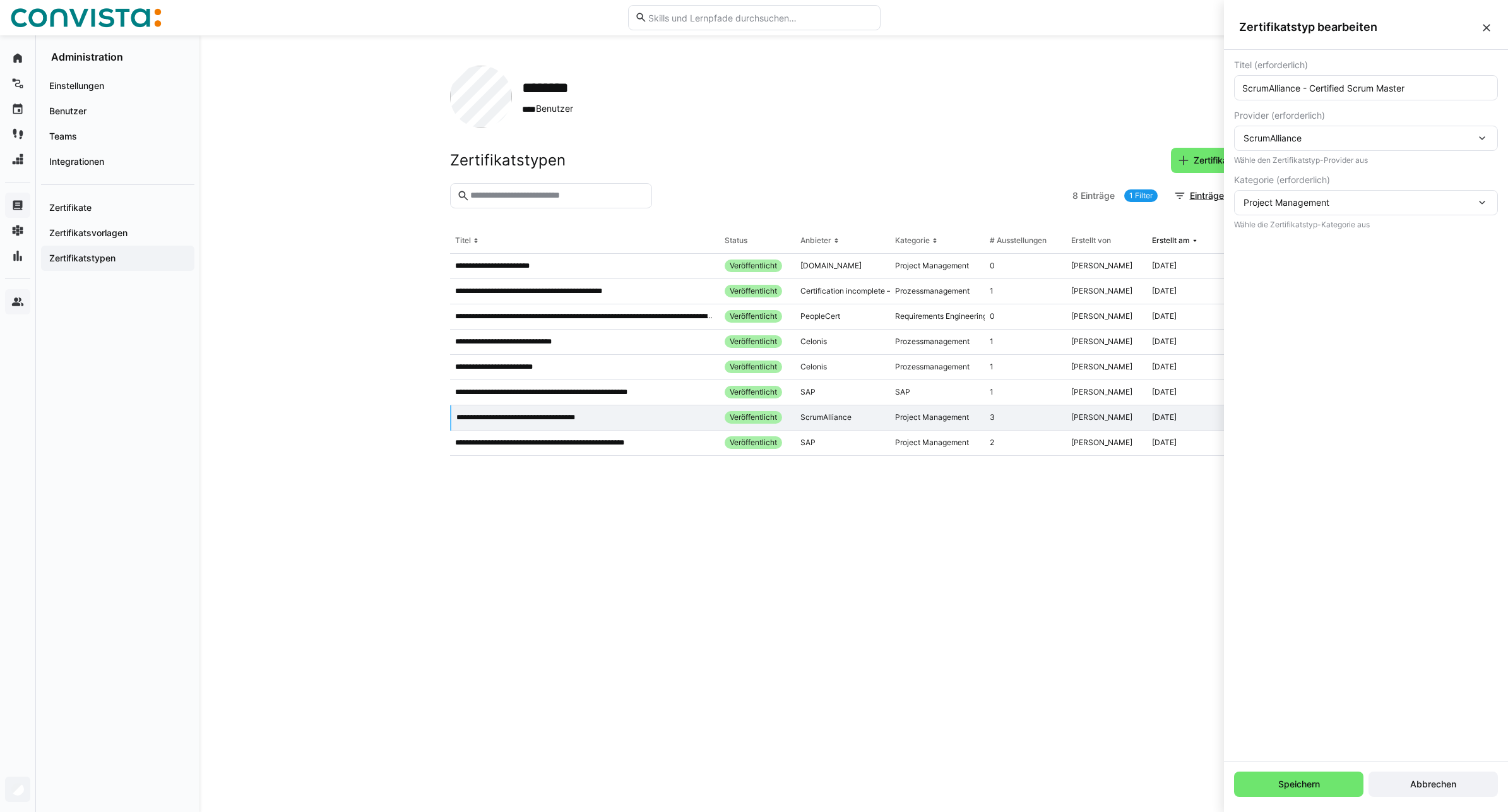
click at [1104, 26] on eds-icon at bounding box center [1486, 27] width 12 height 12
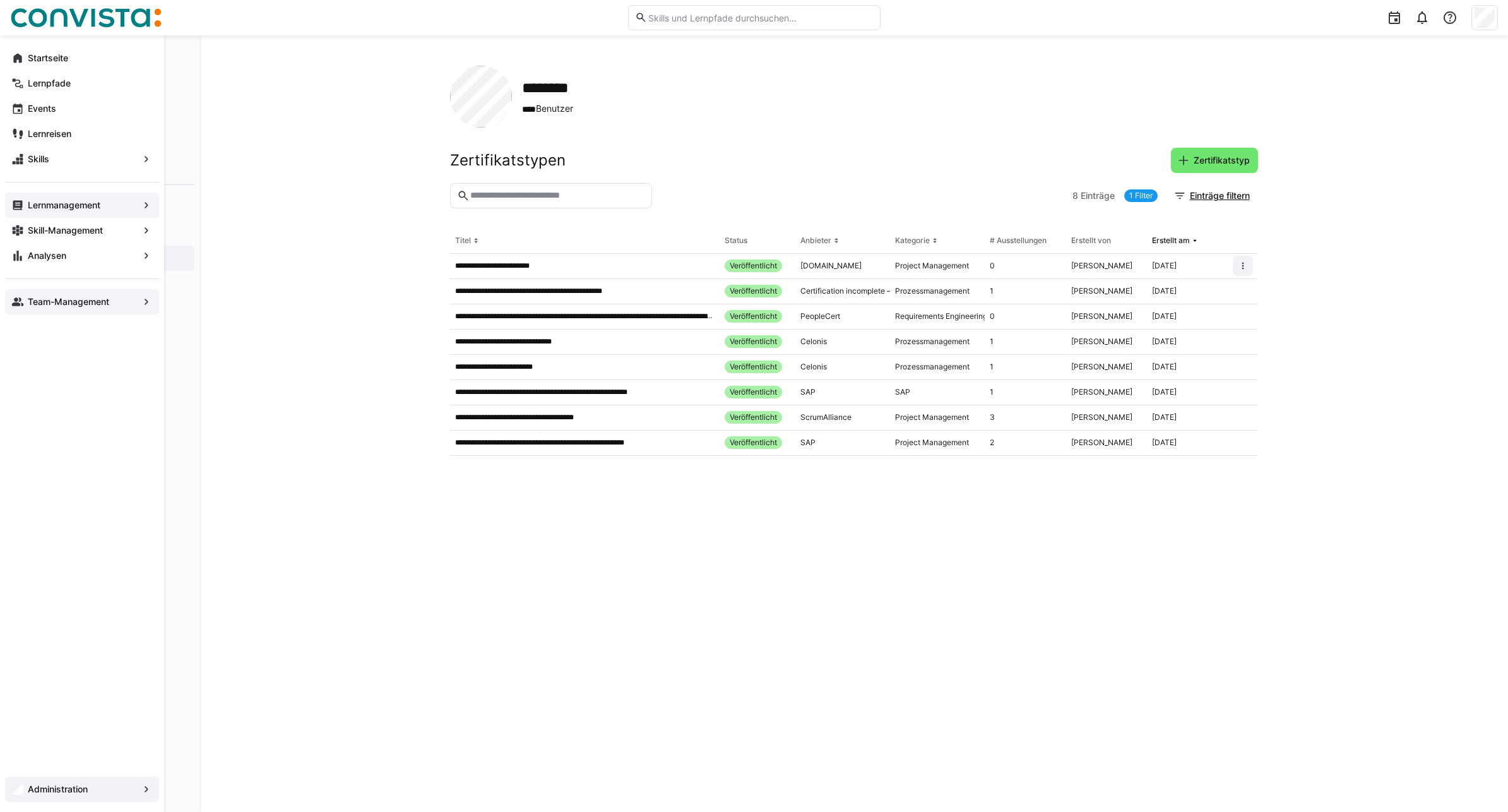
drag, startPoint x: 22, startPoint y: 297, endPoint x: 31, endPoint y: 298, distance: 9.1
click at [22, 297] on eds-icon at bounding box center [17, 301] width 12 height 12
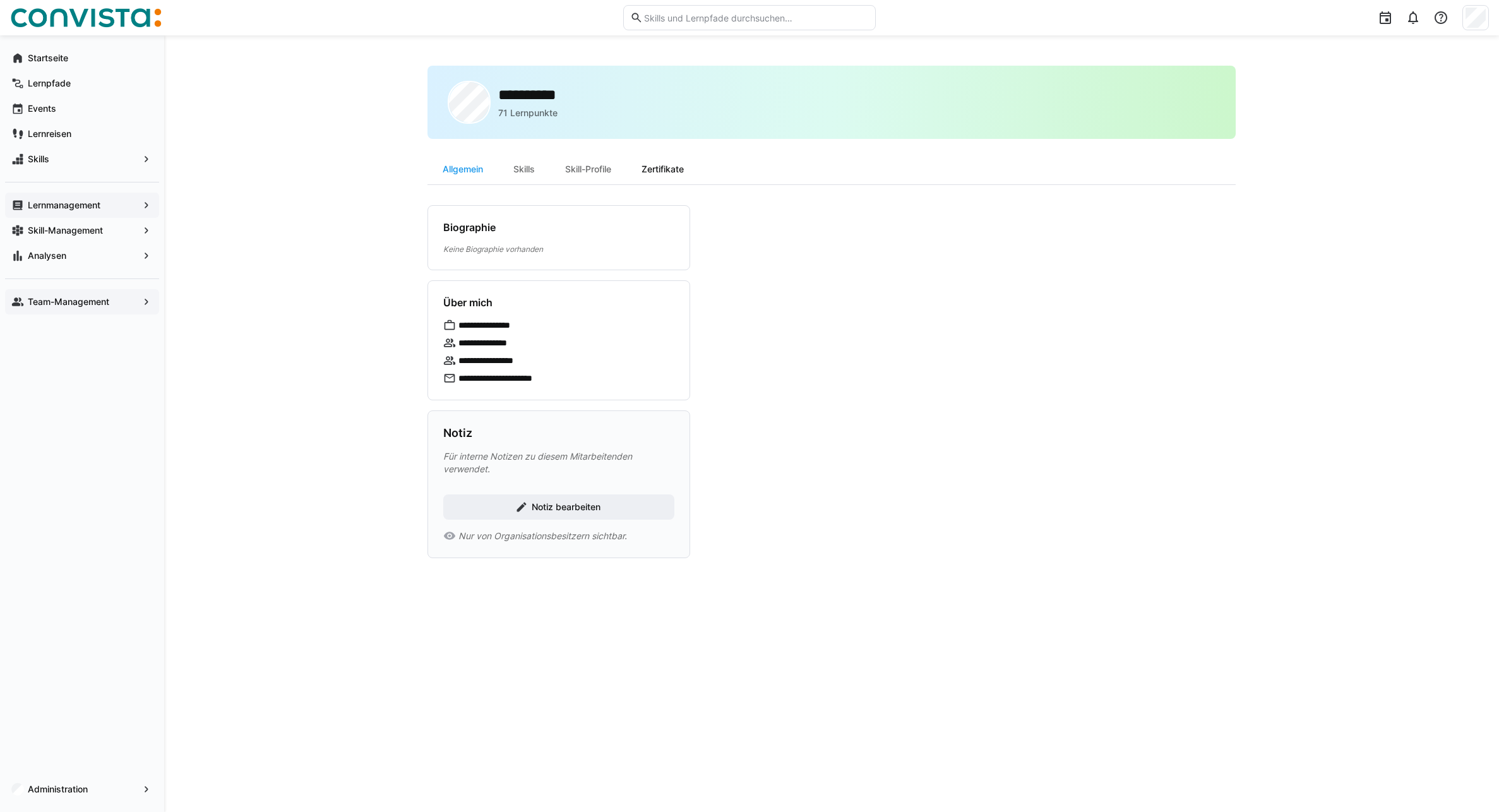
click at [672, 166] on div "Zertifikate" at bounding box center [663, 169] width 73 height 30
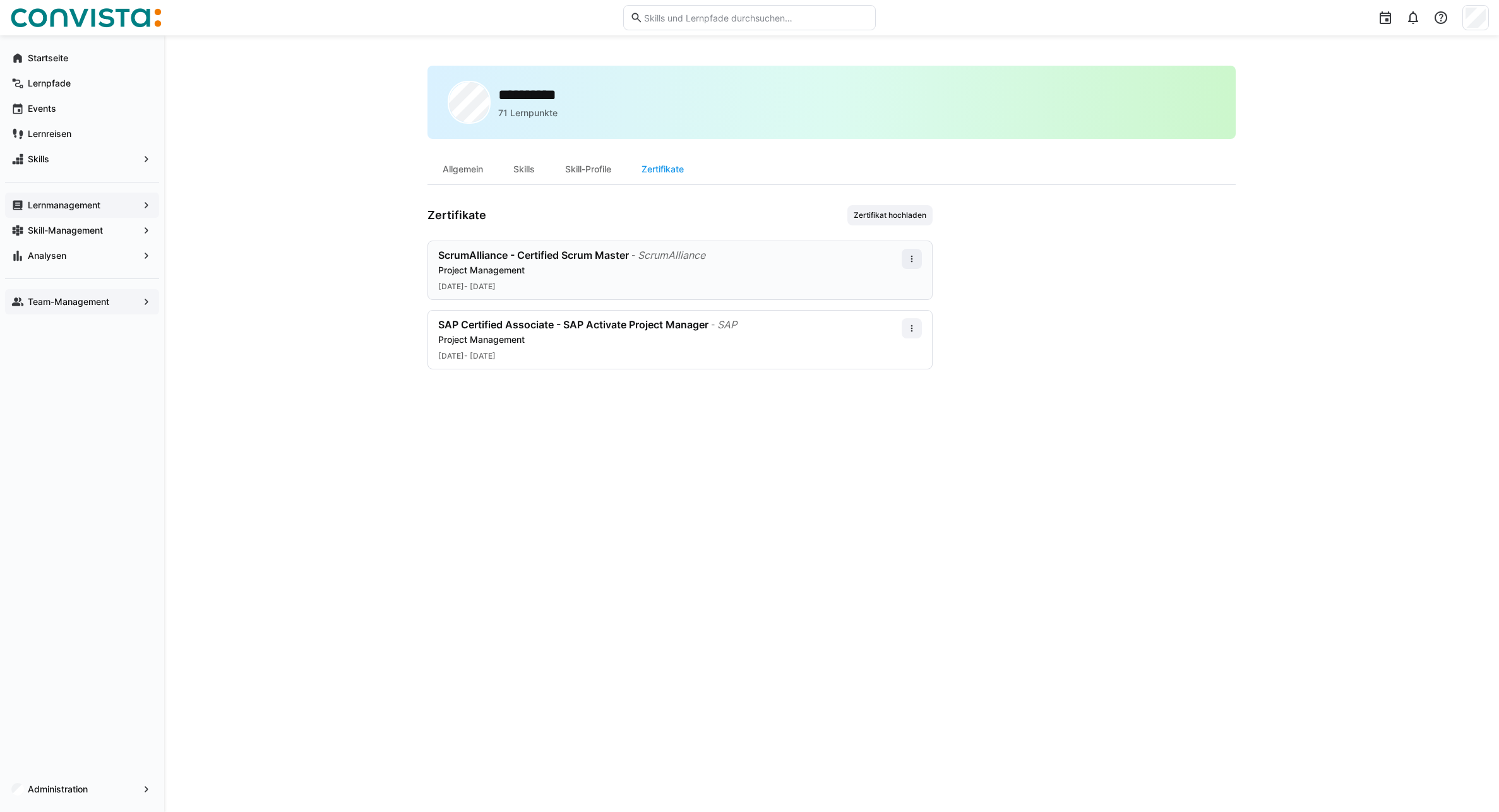
click at [657, 269] on div "Project Management" at bounding box center [669, 270] width 463 height 12
click at [0, 0] on app-navigation-label "Lernmanagement" at bounding box center [0, 0] width 0 height 0
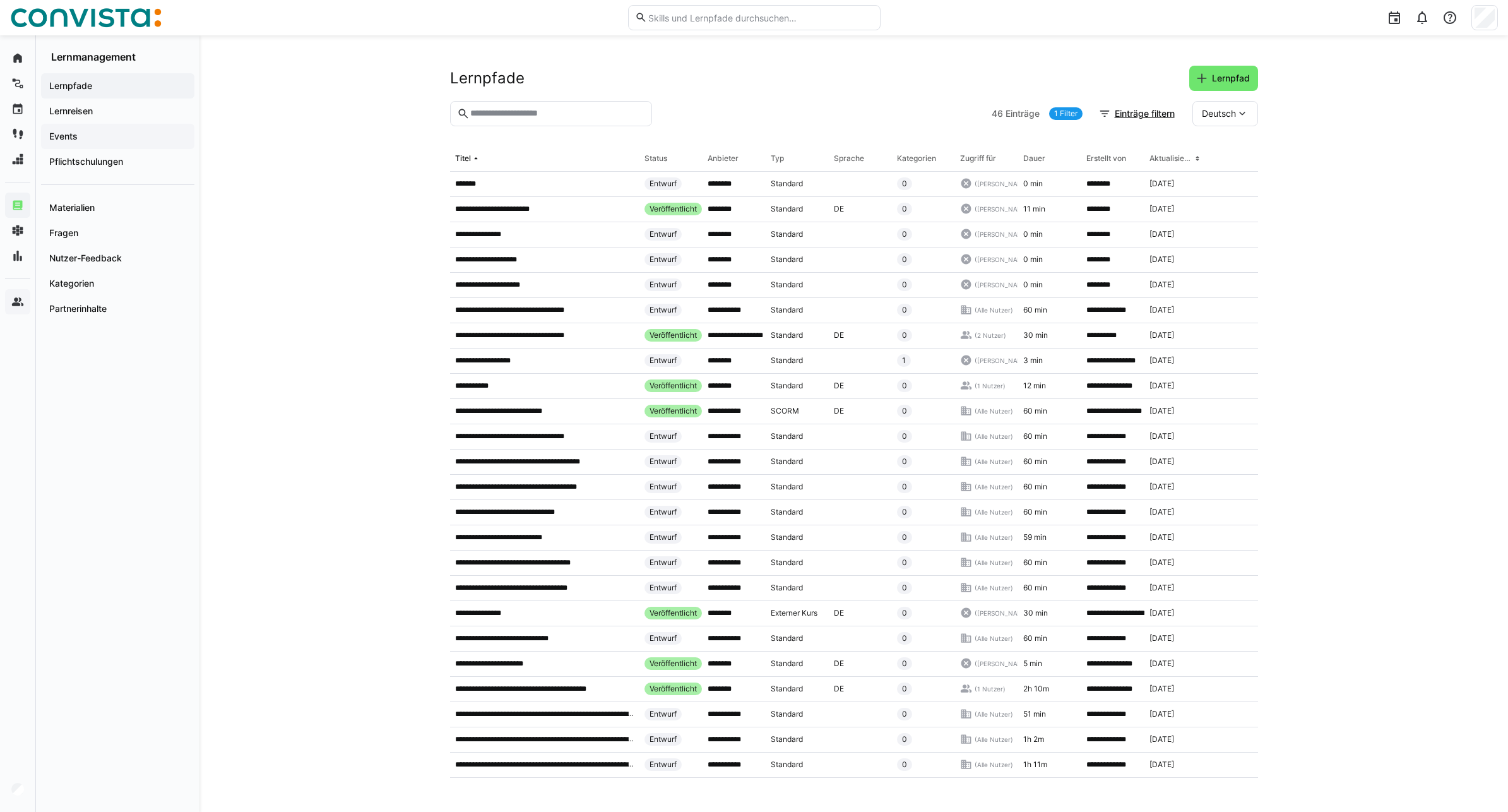
click at [0, 0] on app-navigation-label "Events" at bounding box center [0, 0] width 0 height 0
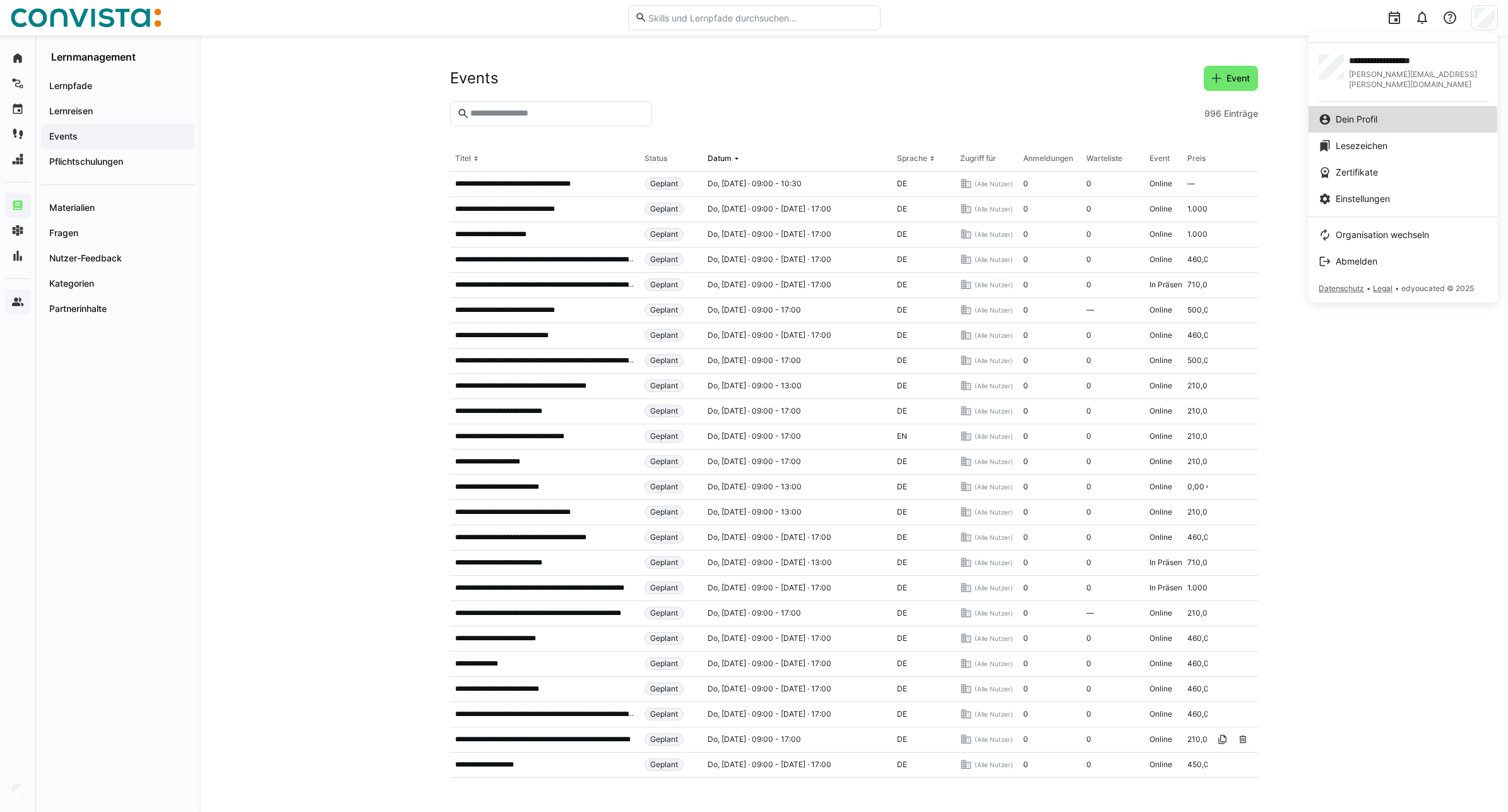
click at [1104, 113] on span "Dein Profil" at bounding box center [1356, 118] width 42 height 12
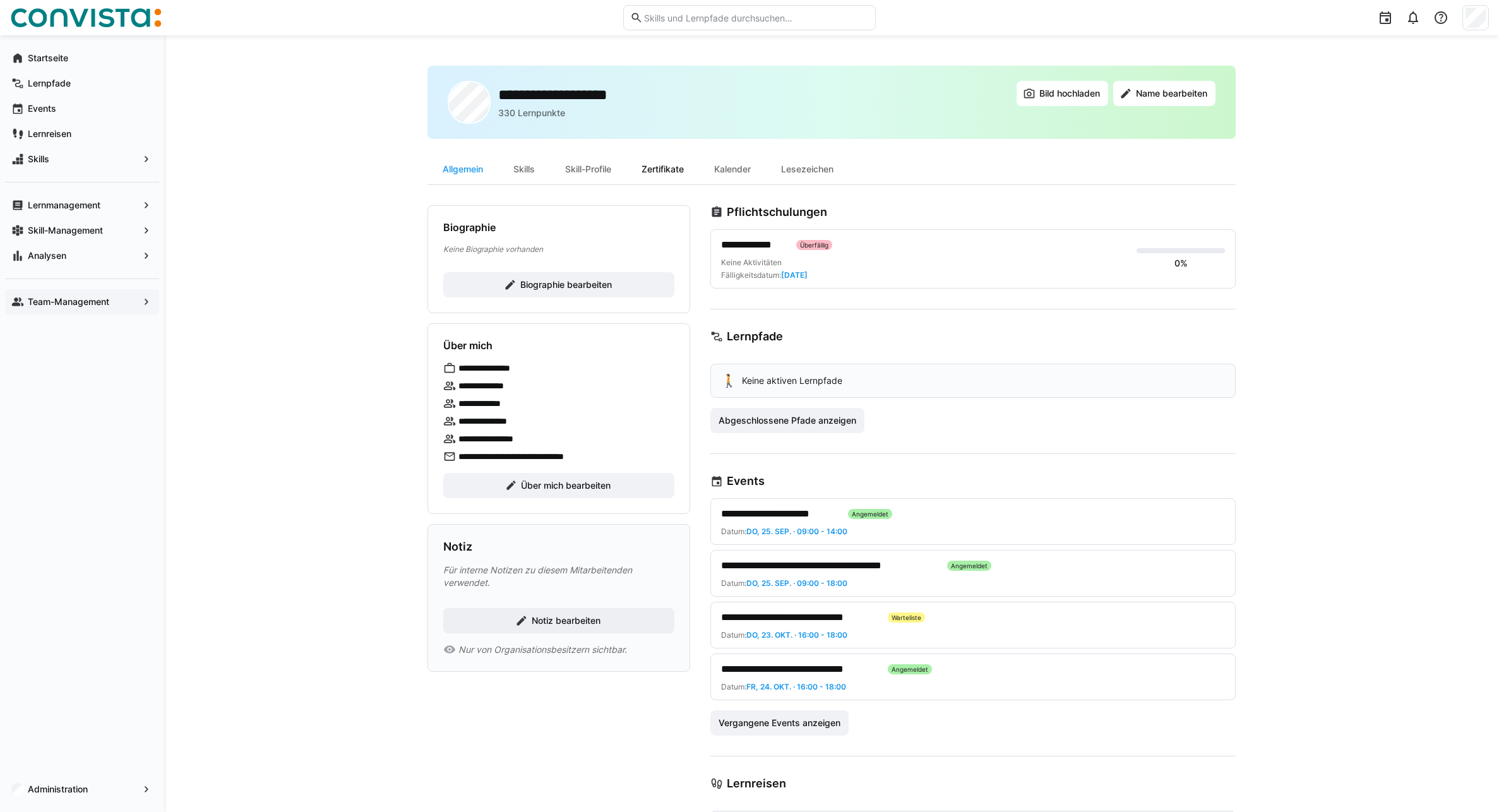
click at [677, 166] on div "Zertifikate" at bounding box center [663, 169] width 73 height 30
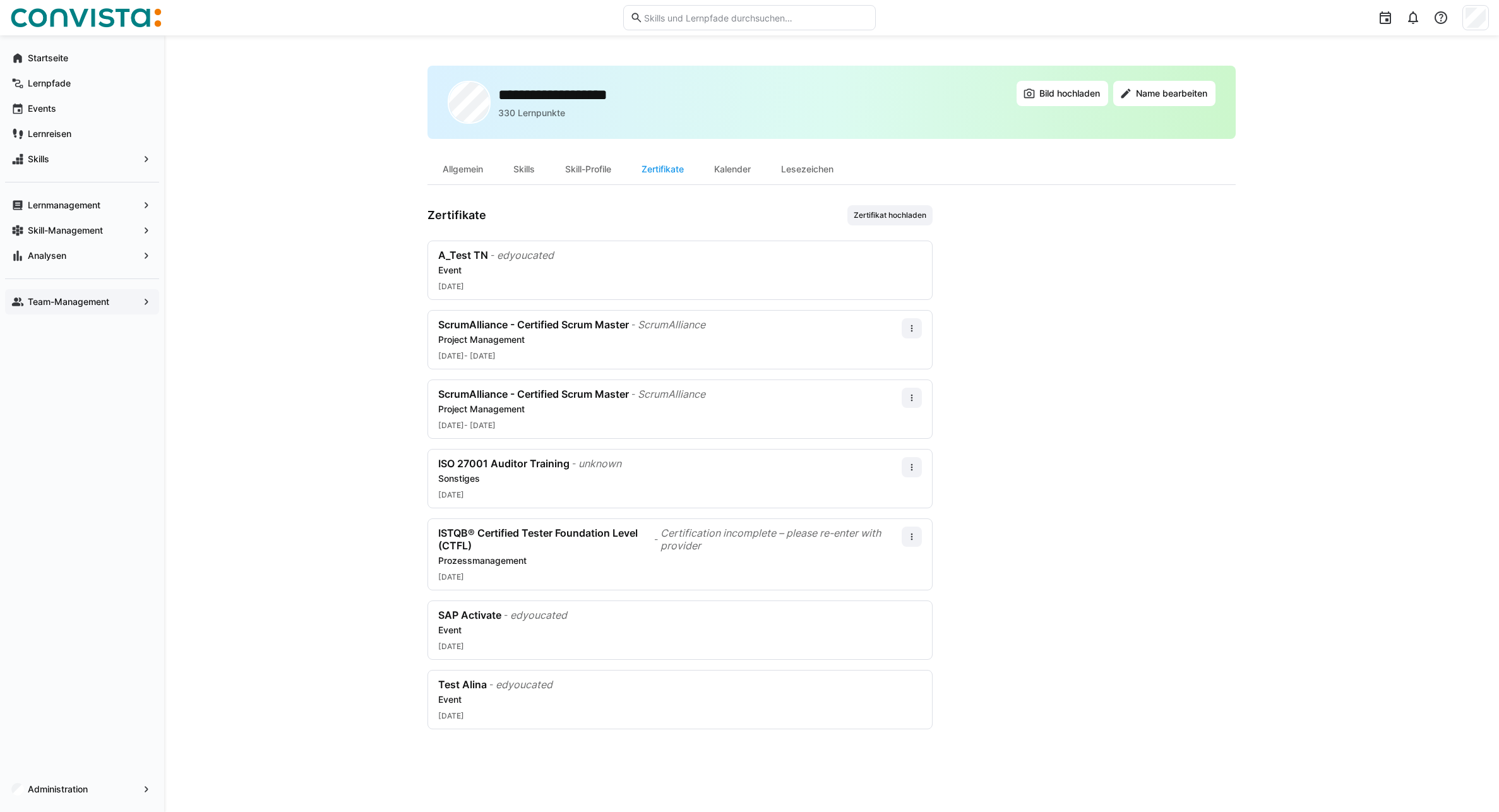
drag, startPoint x: 411, startPoint y: 238, endPoint x: 951, endPoint y: 293, distance: 542.8
click at [951, 293] on div "**********" at bounding box center [832, 423] width 1336 height 776
drag, startPoint x: 951, startPoint y: 293, endPoint x: 944, endPoint y: 295, distance: 7.3
click at [971, 296] on app-user-profile-inner-container "Zertifikate Zertifikat hochladen A_Test TN - edyoucated Event [DATE] ScrumAllia…" at bounding box center [831, 466] width 808 height 524
click at [537, 270] on div "Event" at bounding box center [680, 270] width 484 height 12
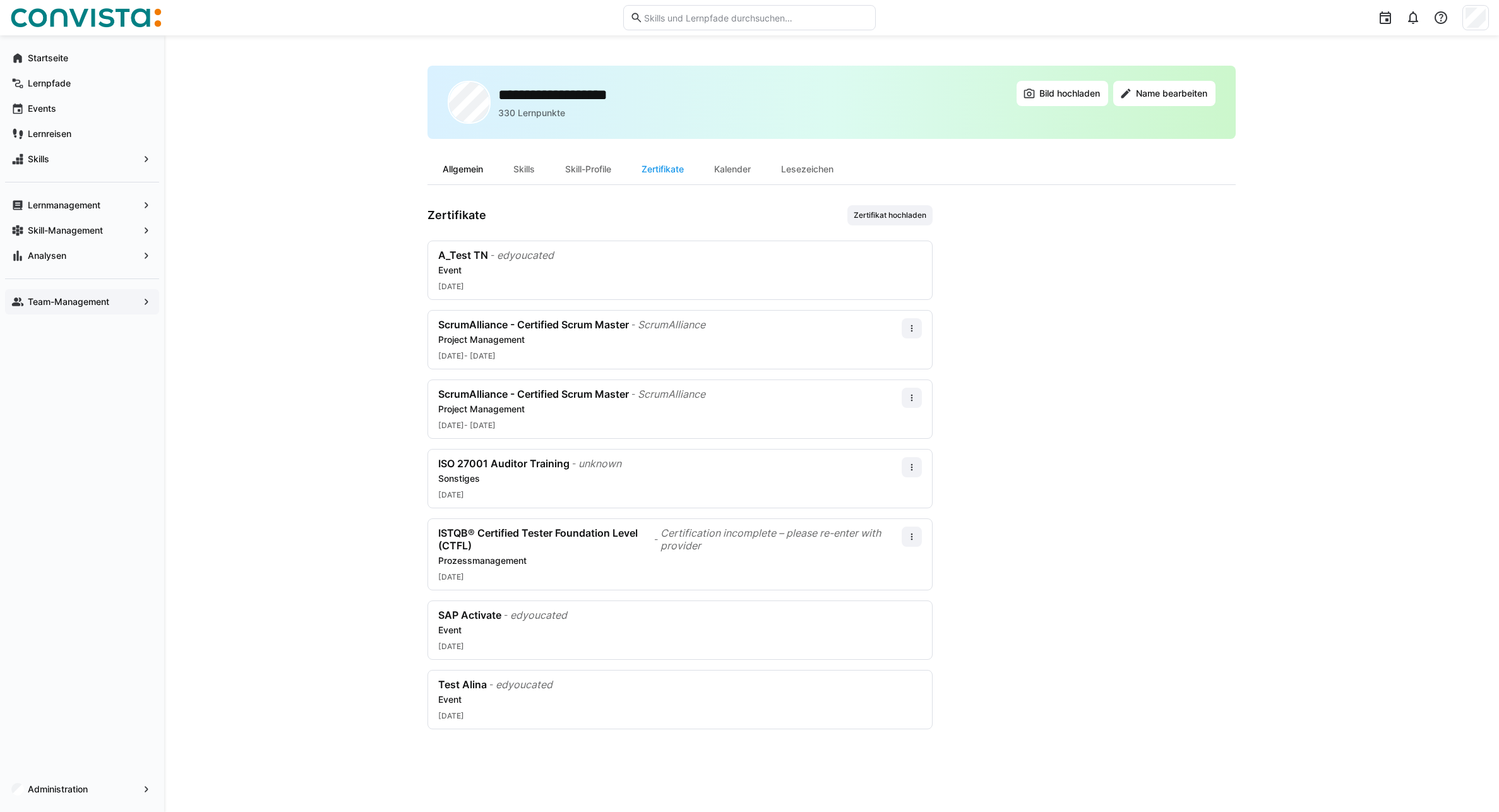
click at [464, 169] on div "Allgemein" at bounding box center [463, 169] width 71 height 30
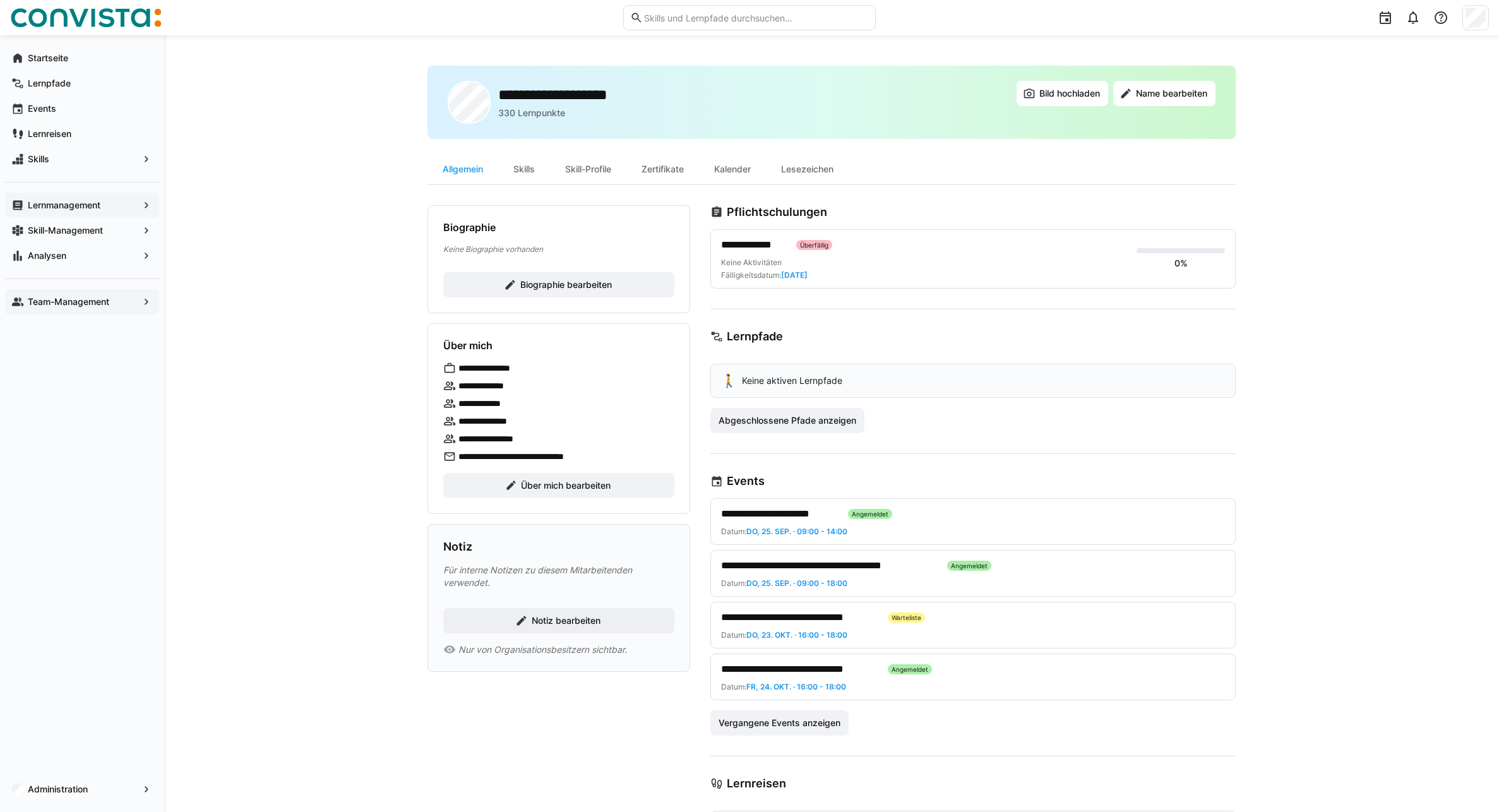
click at [127, 210] on span "Lernmanagement" at bounding box center [83, 204] width 113 height 12
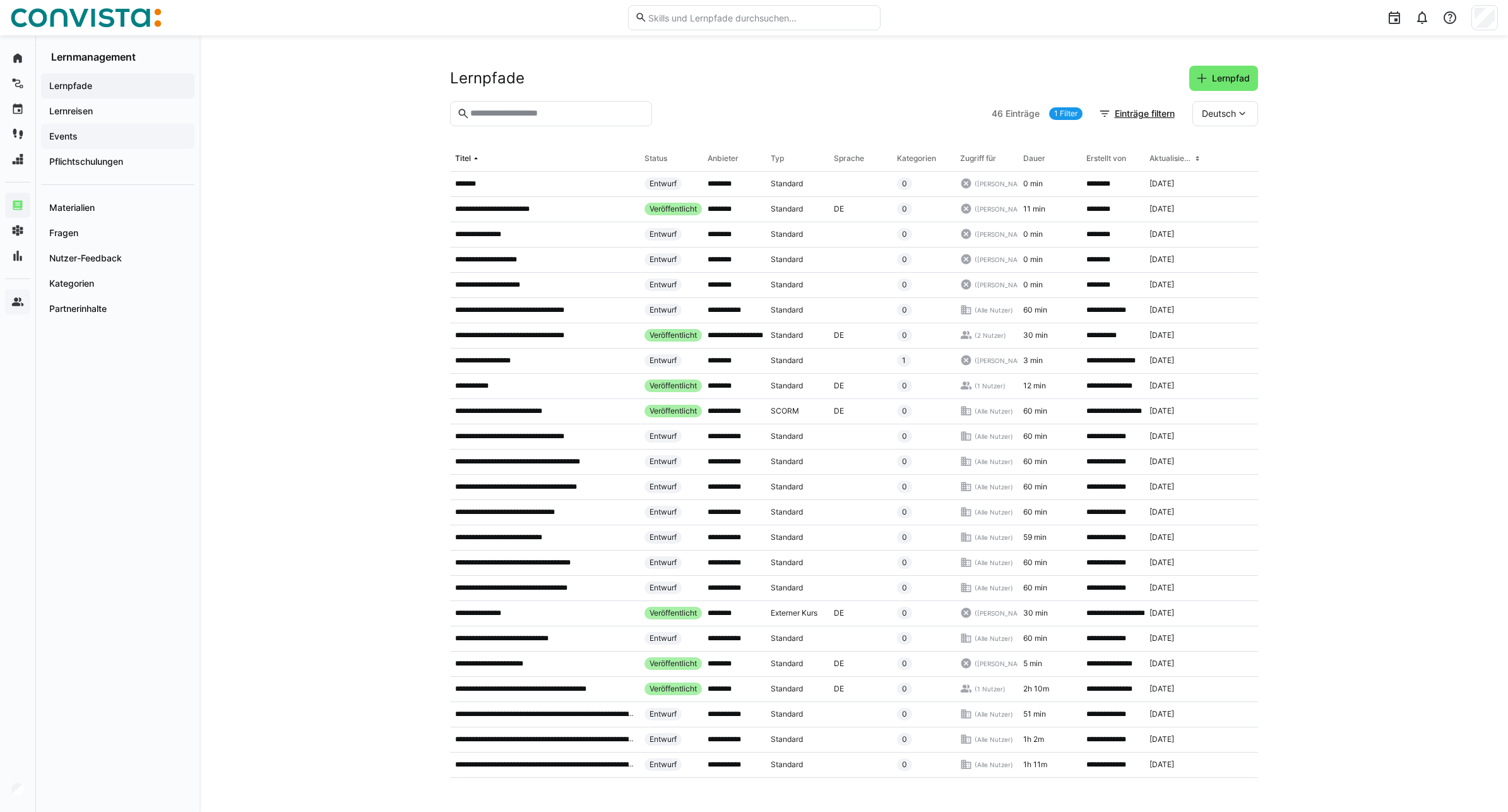
click at [83, 134] on span "Events" at bounding box center [118, 136] width 141 height 12
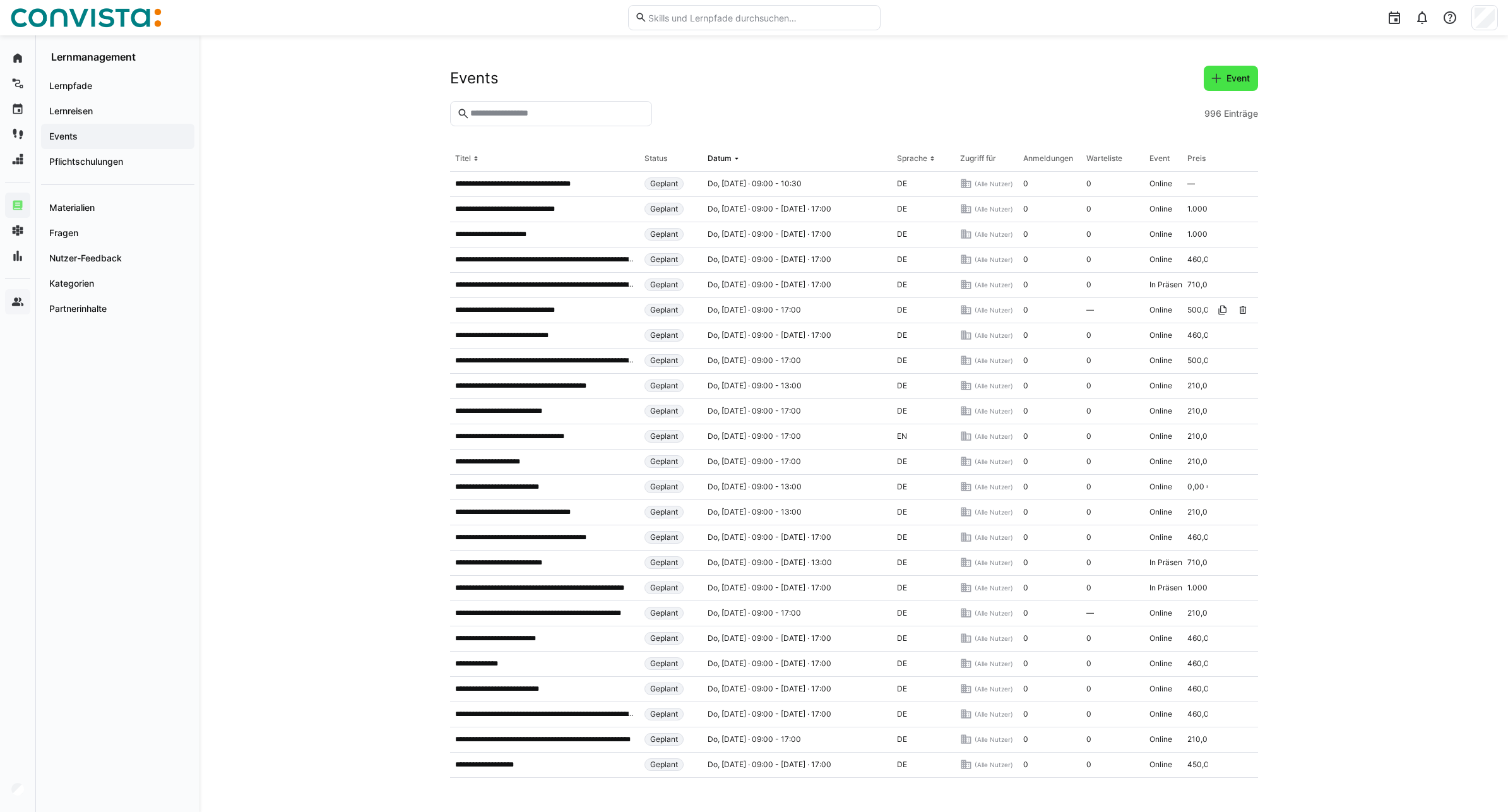
click at [1104, 79] on eds-icon at bounding box center [1216, 78] width 12 height 12
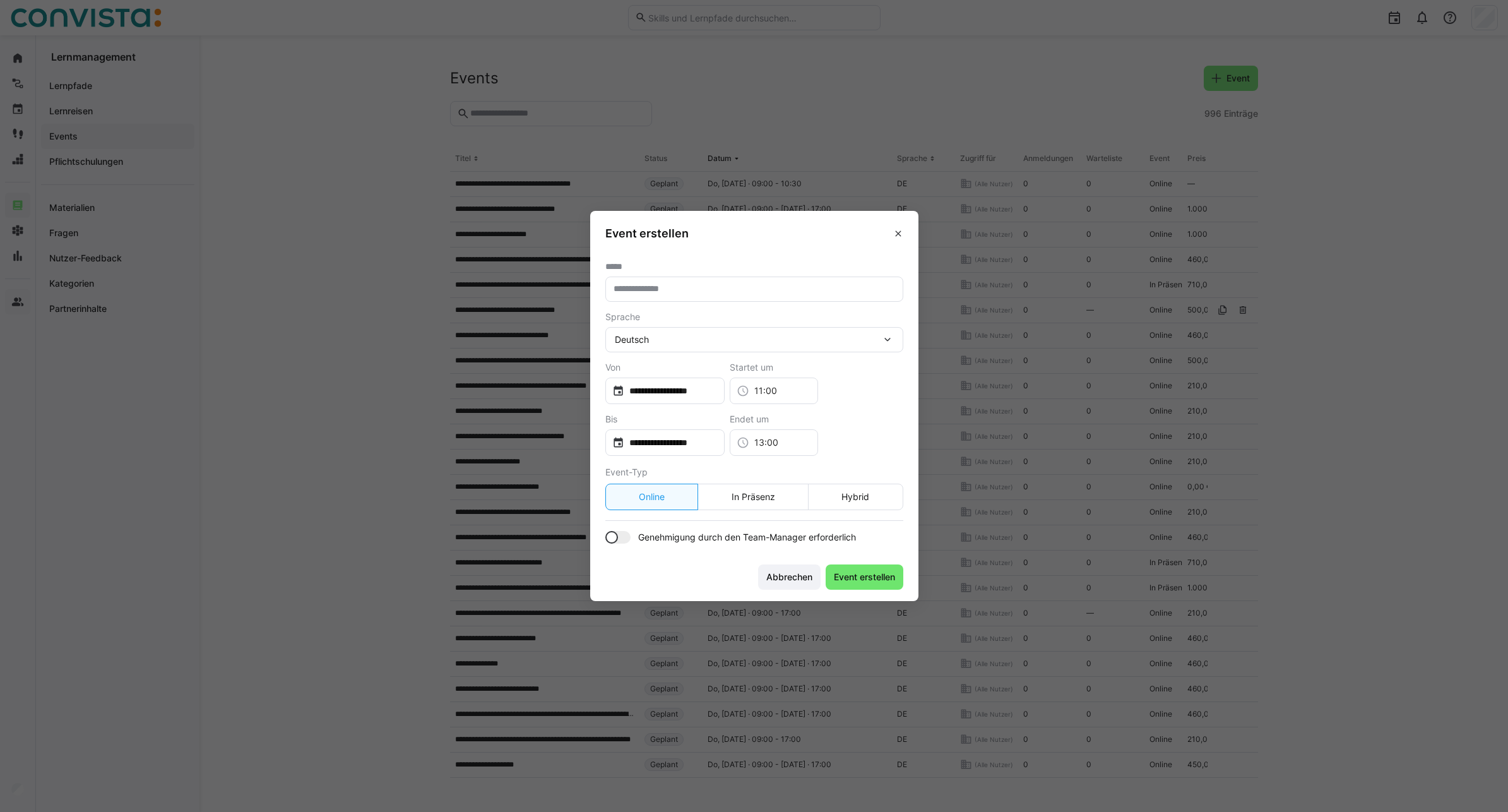
click at [657, 292] on input "text" at bounding box center [755, 289] width 284 height 11
click at [810, 286] on input "**********" at bounding box center [755, 289] width 284 height 11
type input "**********"
click at [806, 447] on input "13:00" at bounding box center [780, 442] width 62 height 12
click at [797, 441] on input "13:00" at bounding box center [780, 442] width 62 height 12
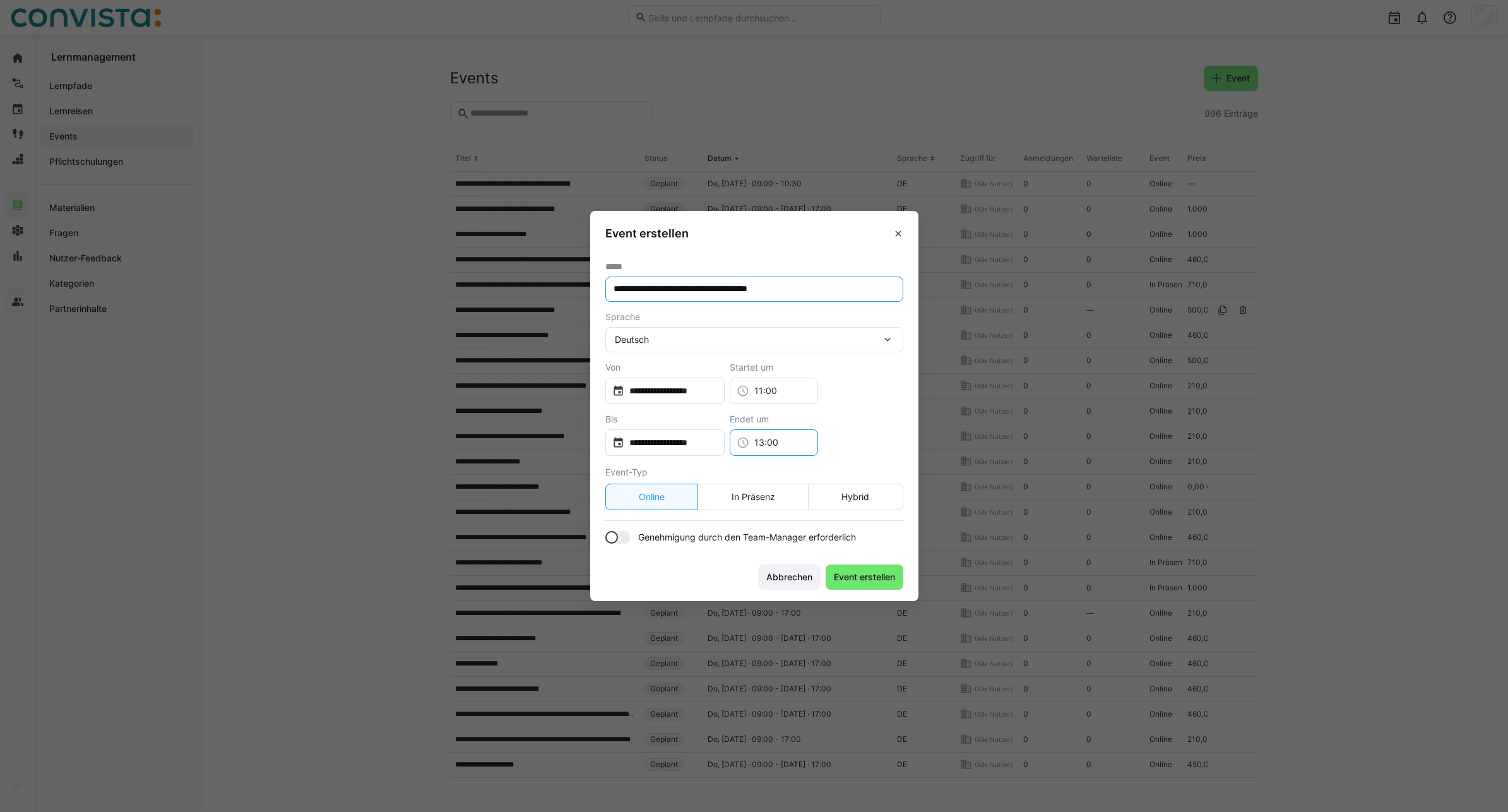
click at [749, 441] on eds-icon at bounding box center [743, 442] width 12 height 12
click at [795, 511] on span "10:30" at bounding box center [783, 511] width 24 height 12
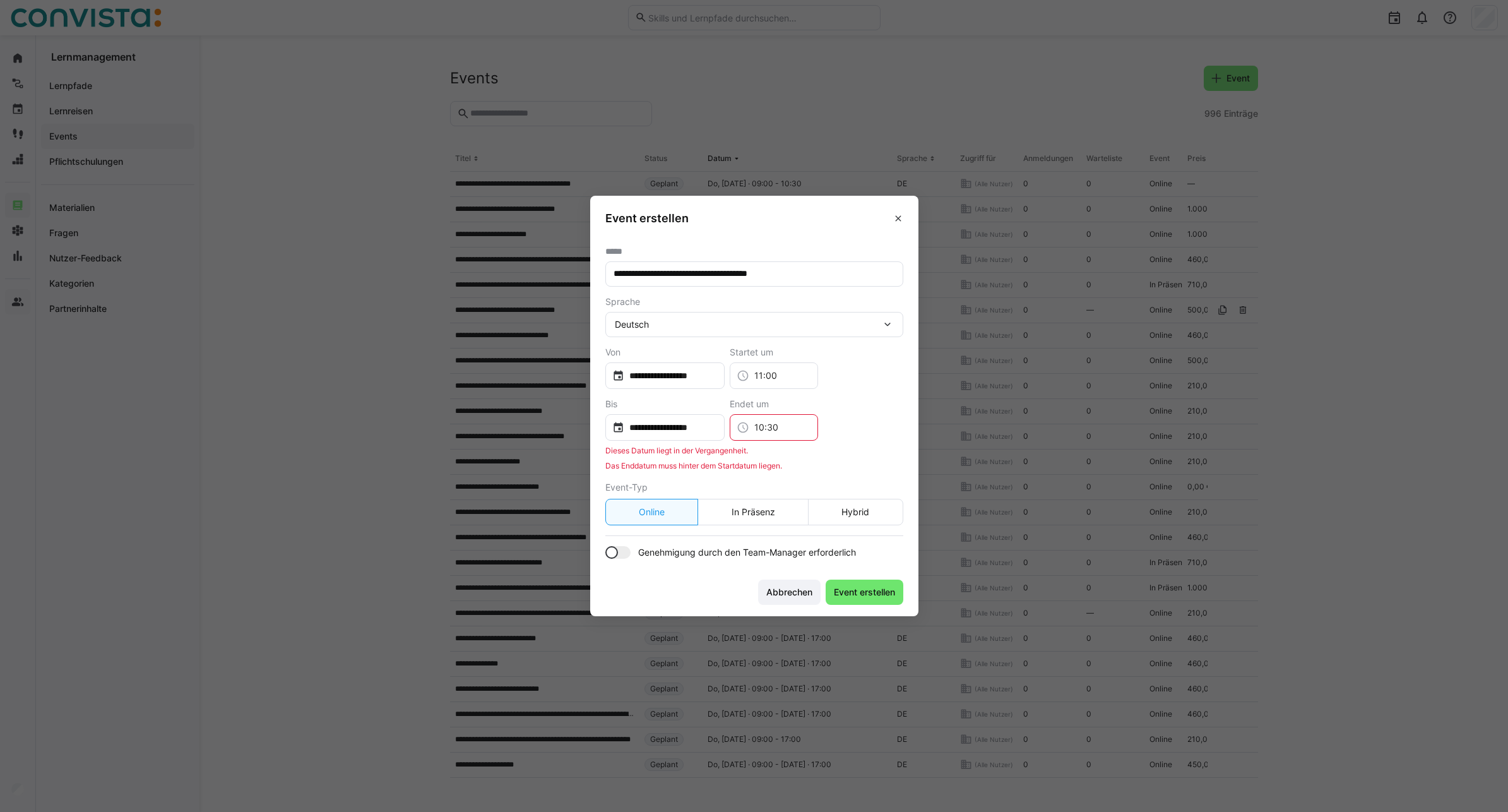
click at [804, 431] on input "10:30" at bounding box center [780, 426] width 62 height 12
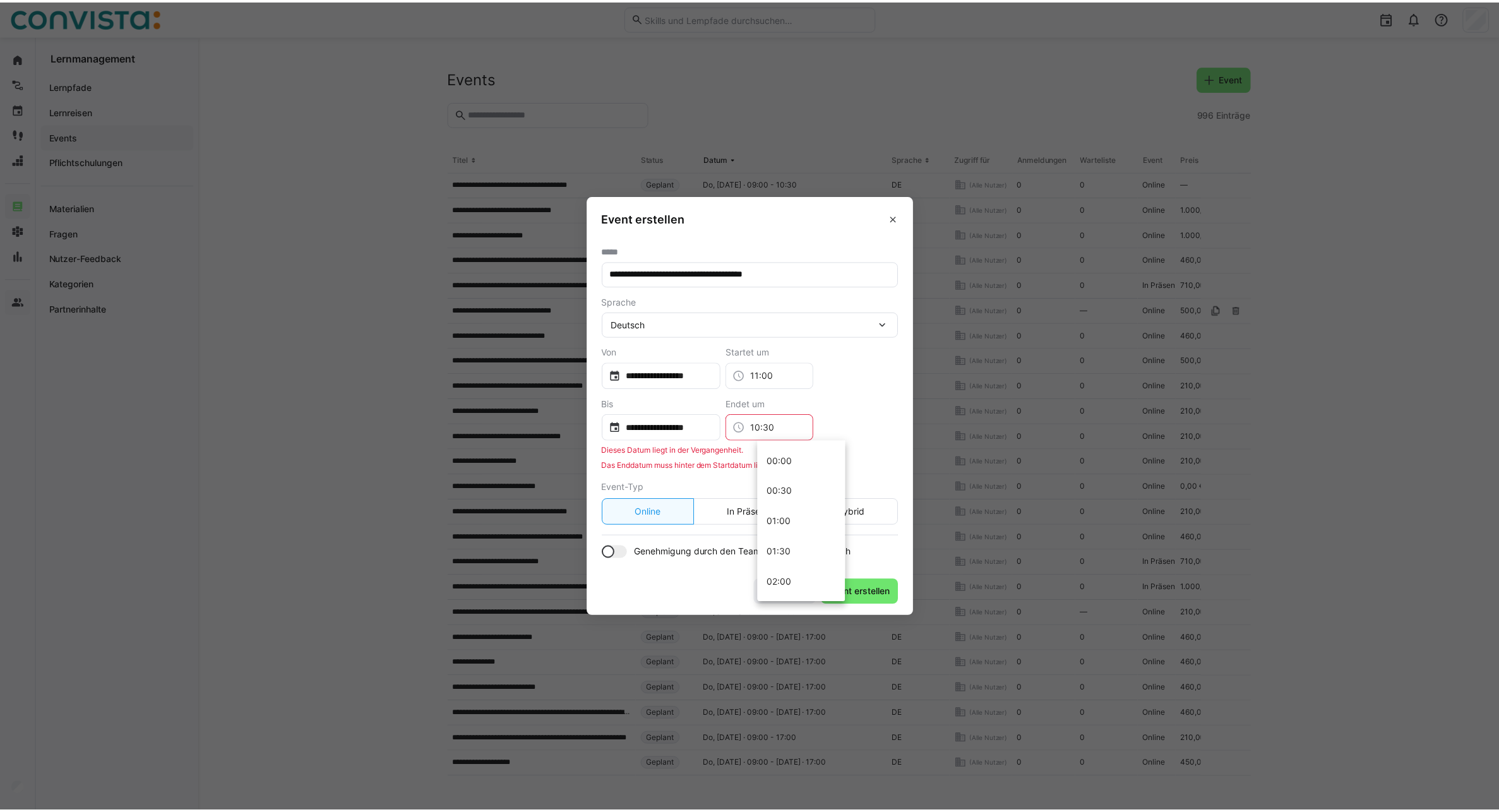
scroll to position [576, 0]
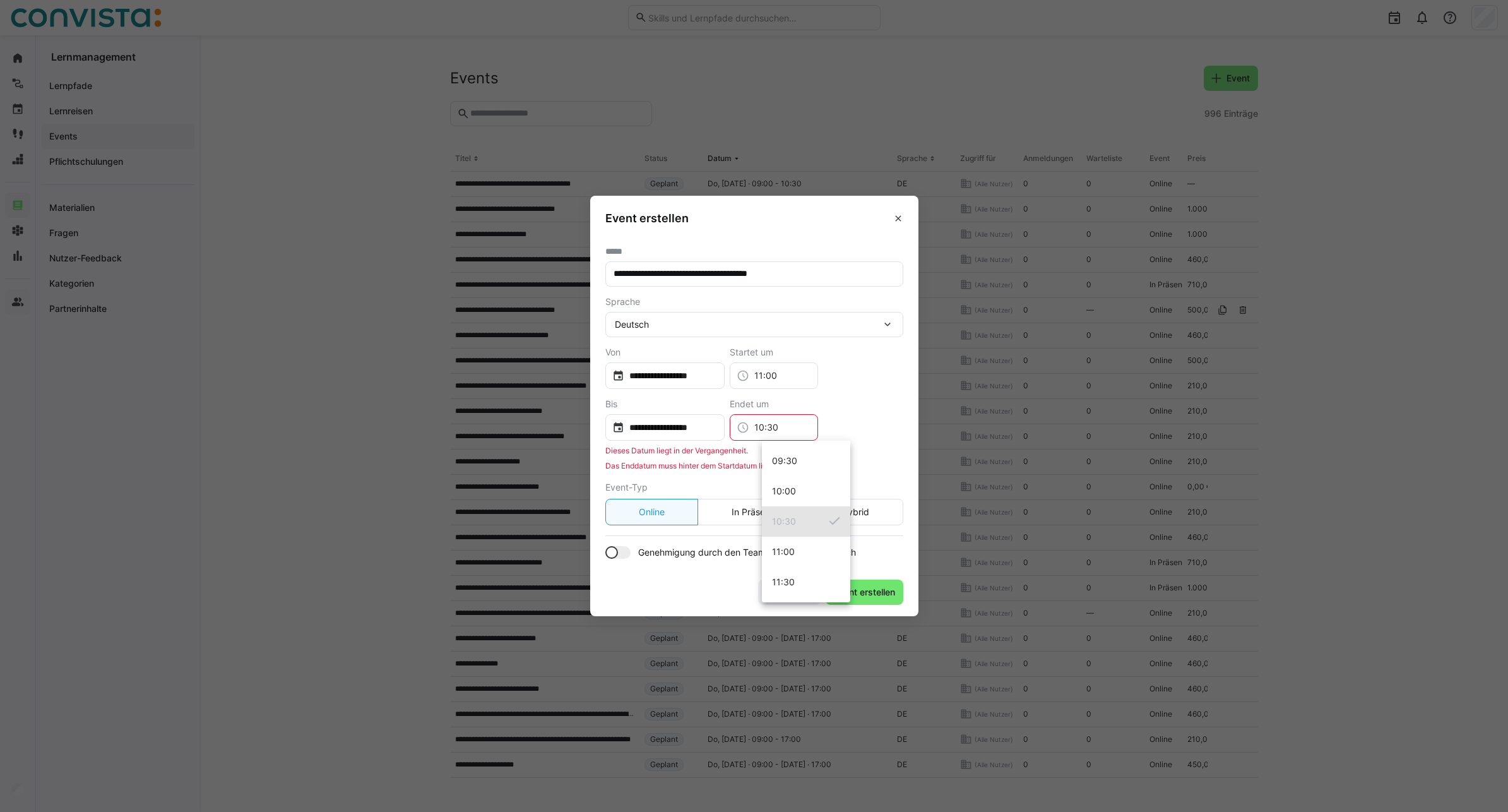
click at [777, 428] on div "10:30" at bounding box center [774, 427] width 88 height 26
click at [805, 576] on mat-option "11:30" at bounding box center [806, 582] width 88 height 30
type input "11:30"
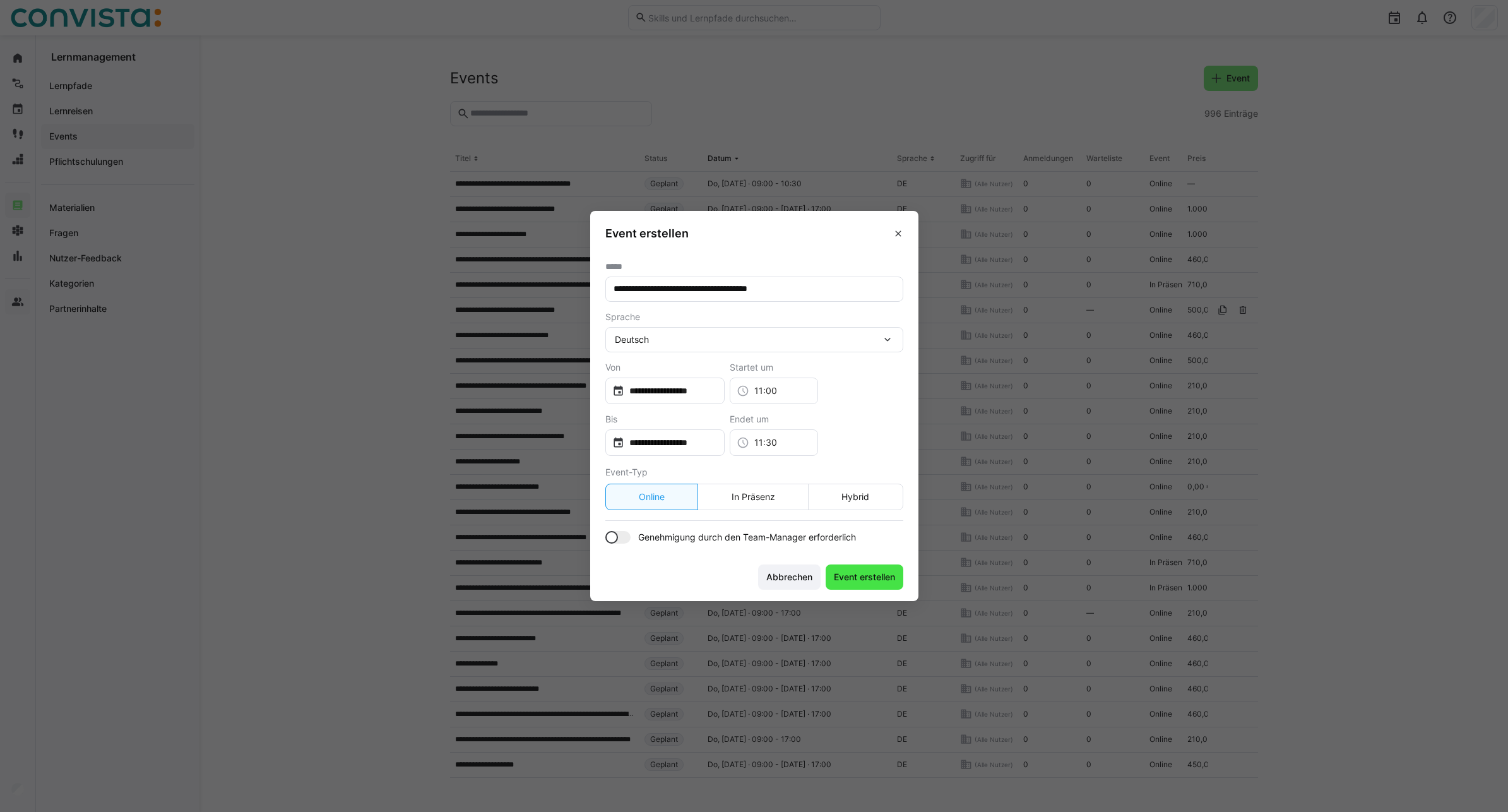
click at [855, 574] on span "Event erstellen" at bounding box center [864, 577] width 65 height 12
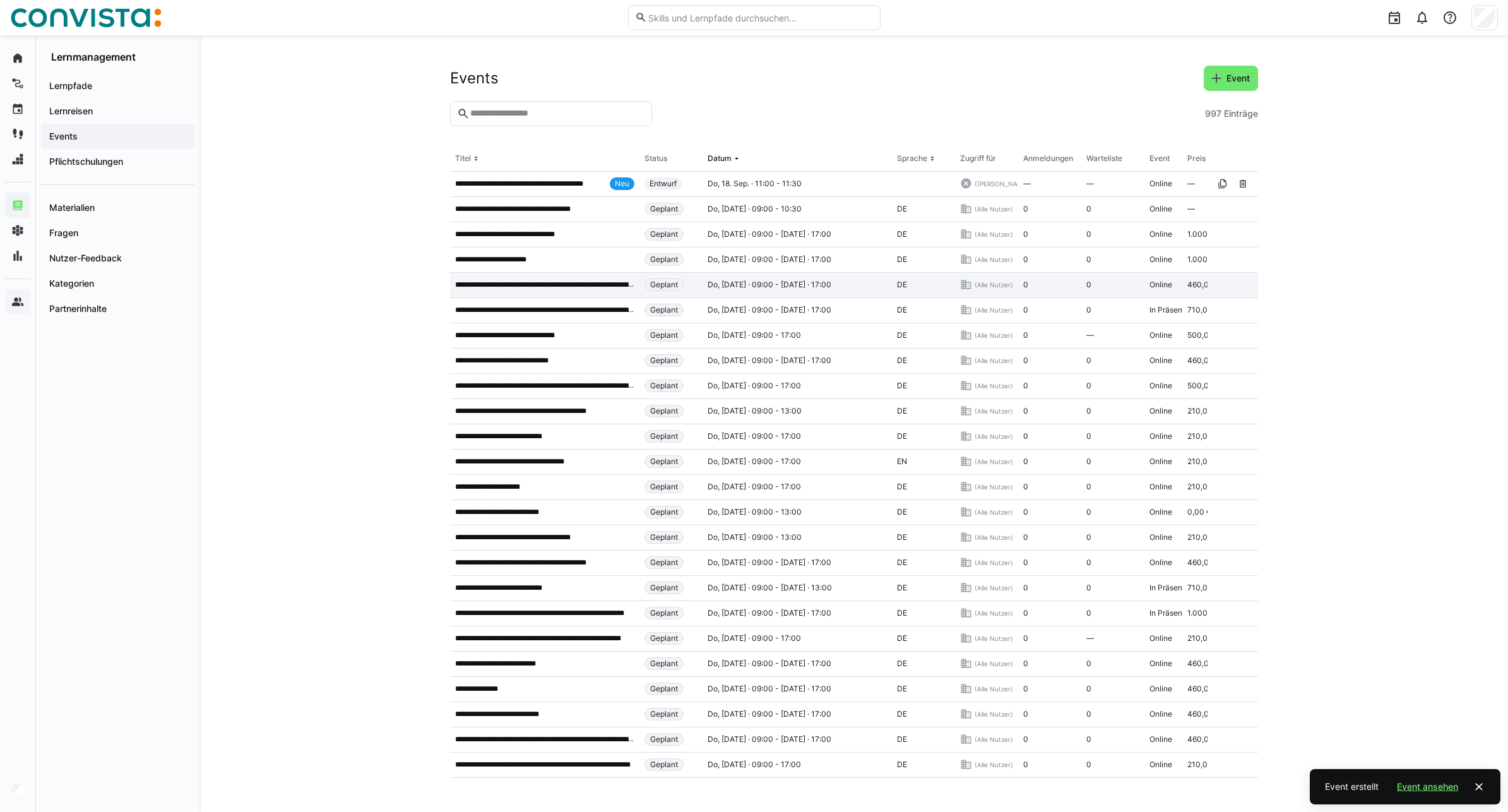
click at [491, 187] on p "**********" at bounding box center [529, 184] width 149 height 10
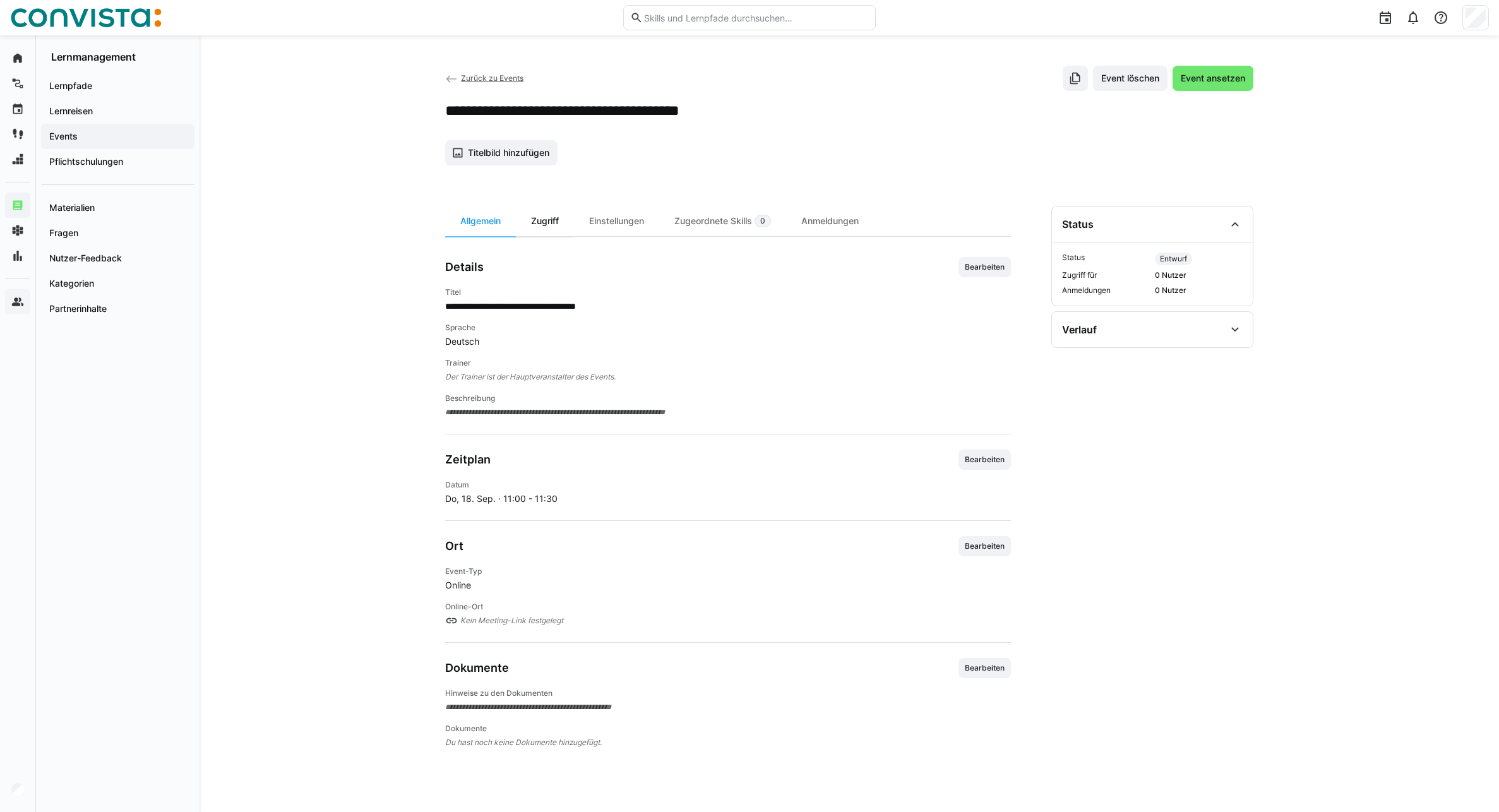
click at [547, 224] on div "Zugriff" at bounding box center [544, 221] width 58 height 30
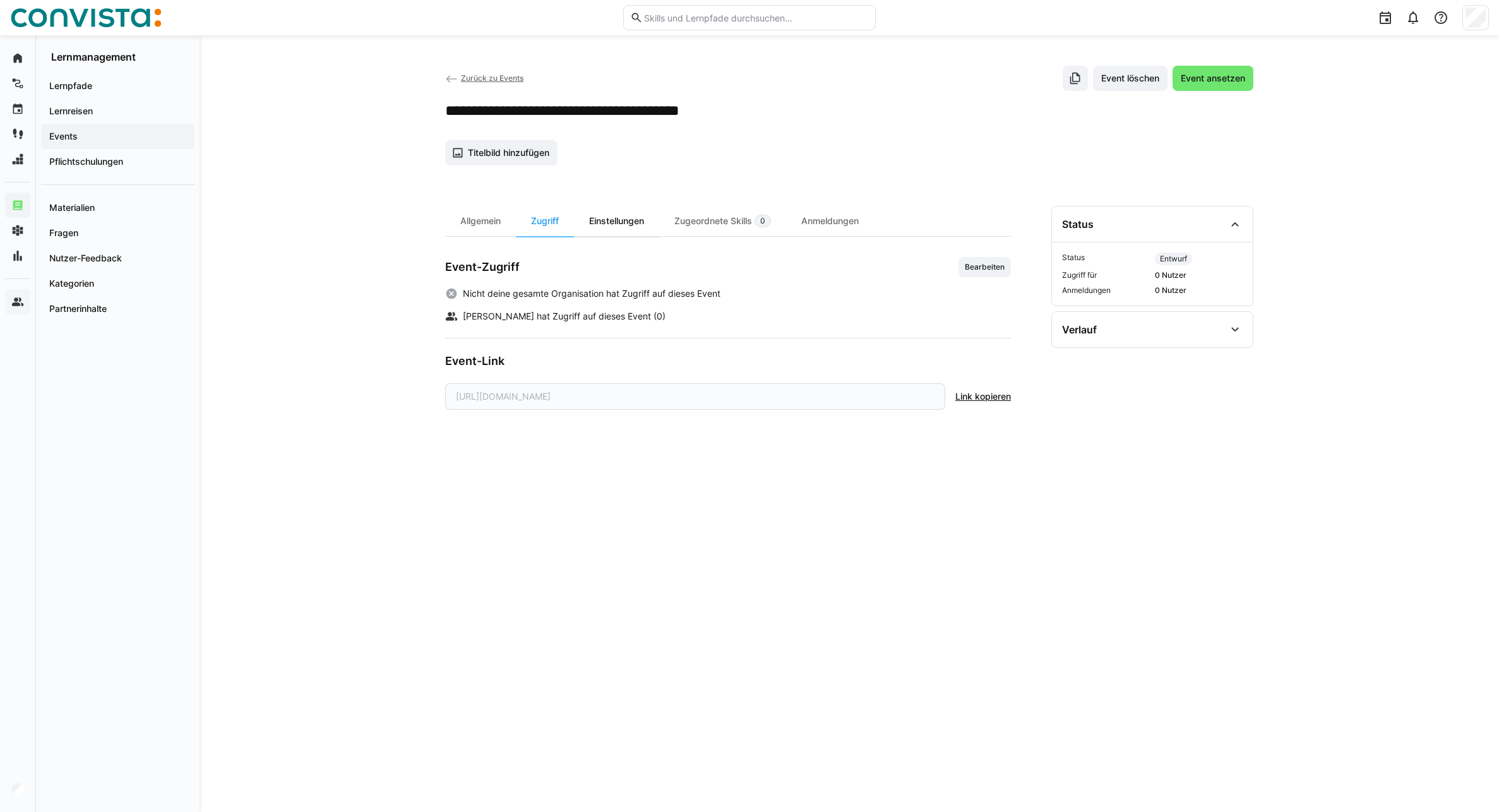
click at [605, 221] on div "Einstellungen" at bounding box center [616, 221] width 85 height 30
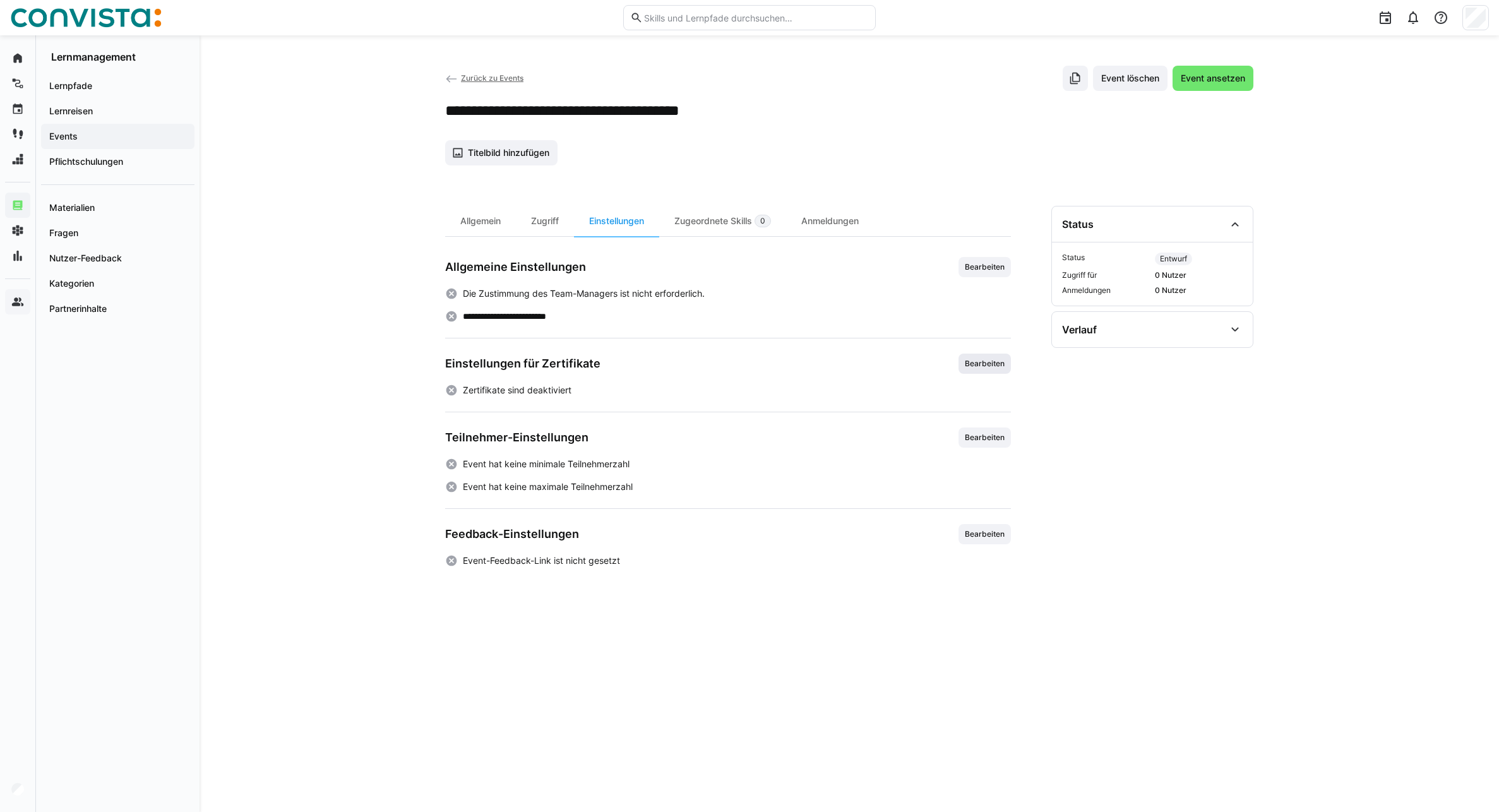
click at [975, 363] on span "Bearbeiten" at bounding box center [985, 364] width 43 height 10
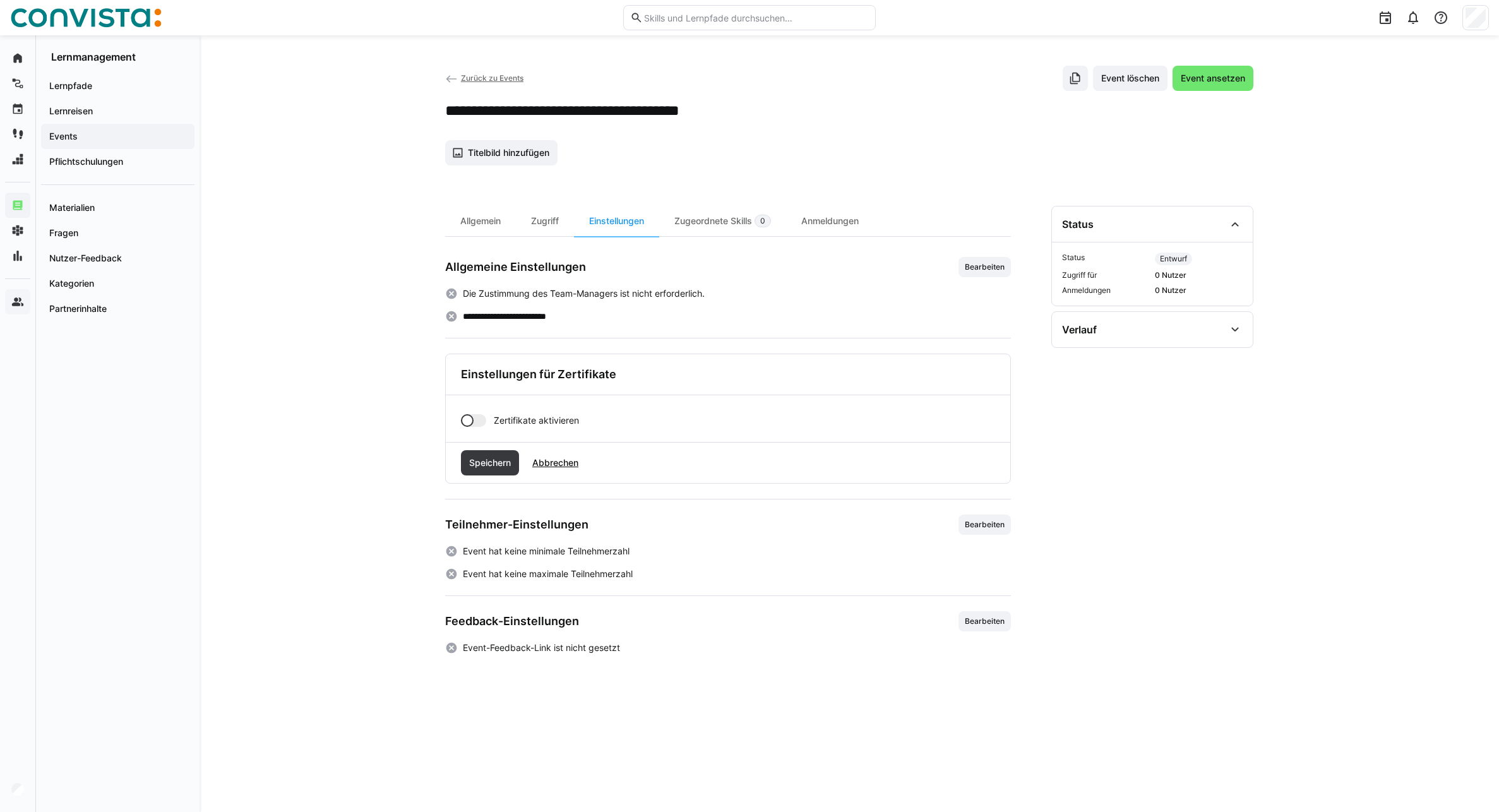
click at [478, 421] on div at bounding box center [473, 420] width 25 height 12
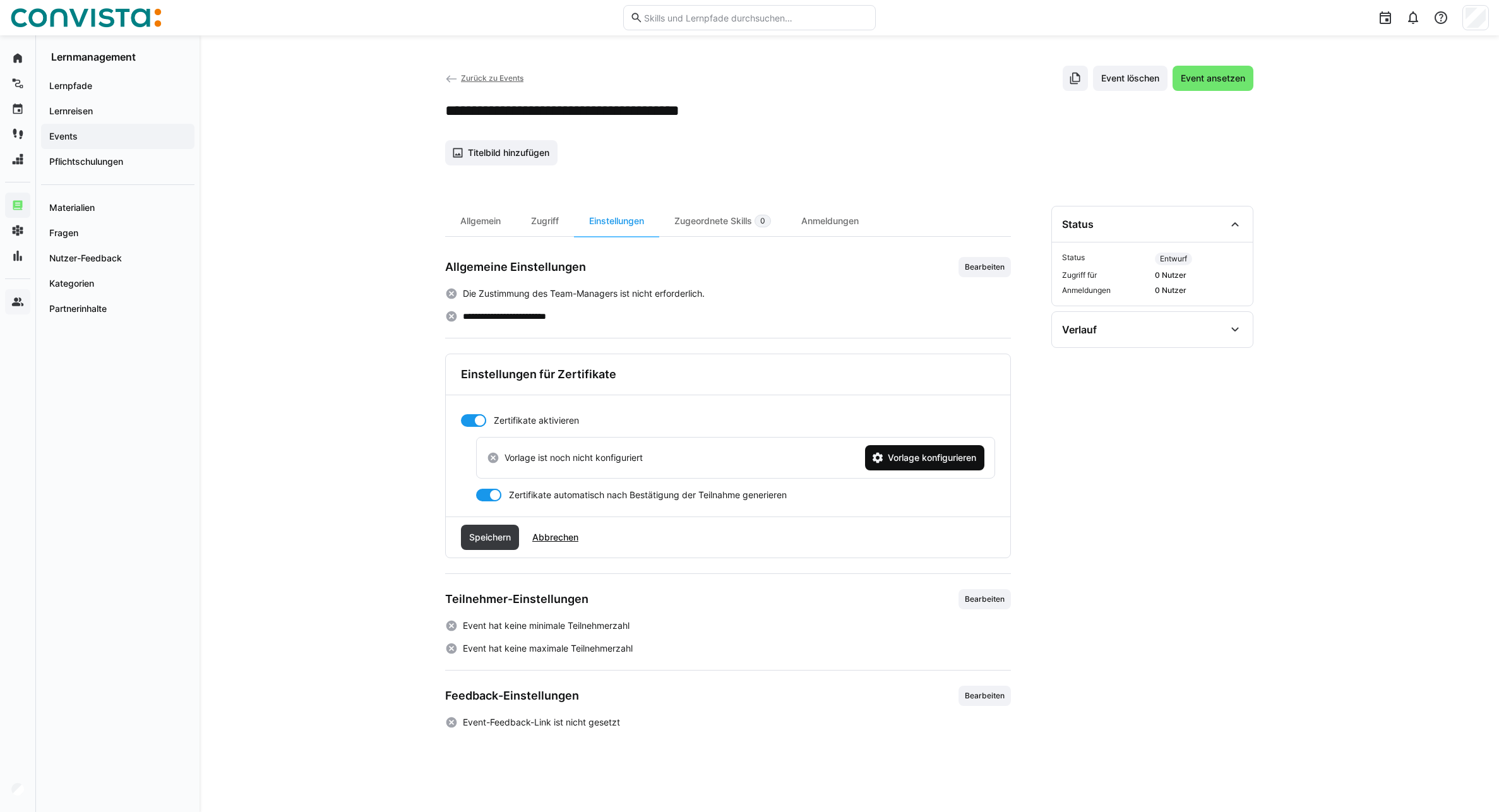
click at [905, 462] on span "Vorlage konfigurieren" at bounding box center [932, 457] width 92 height 12
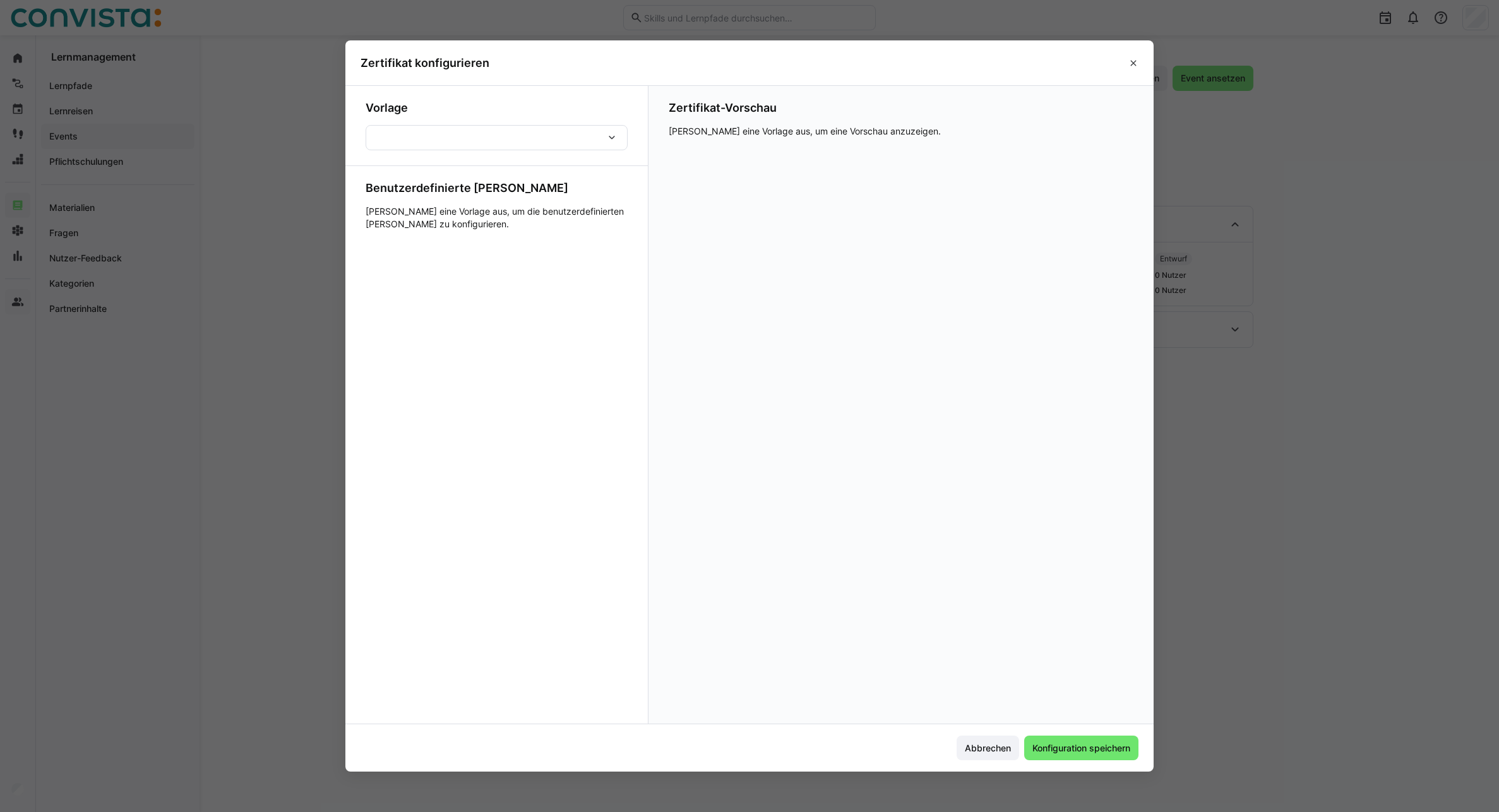
click at [526, 141] on div at bounding box center [496, 137] width 262 height 25
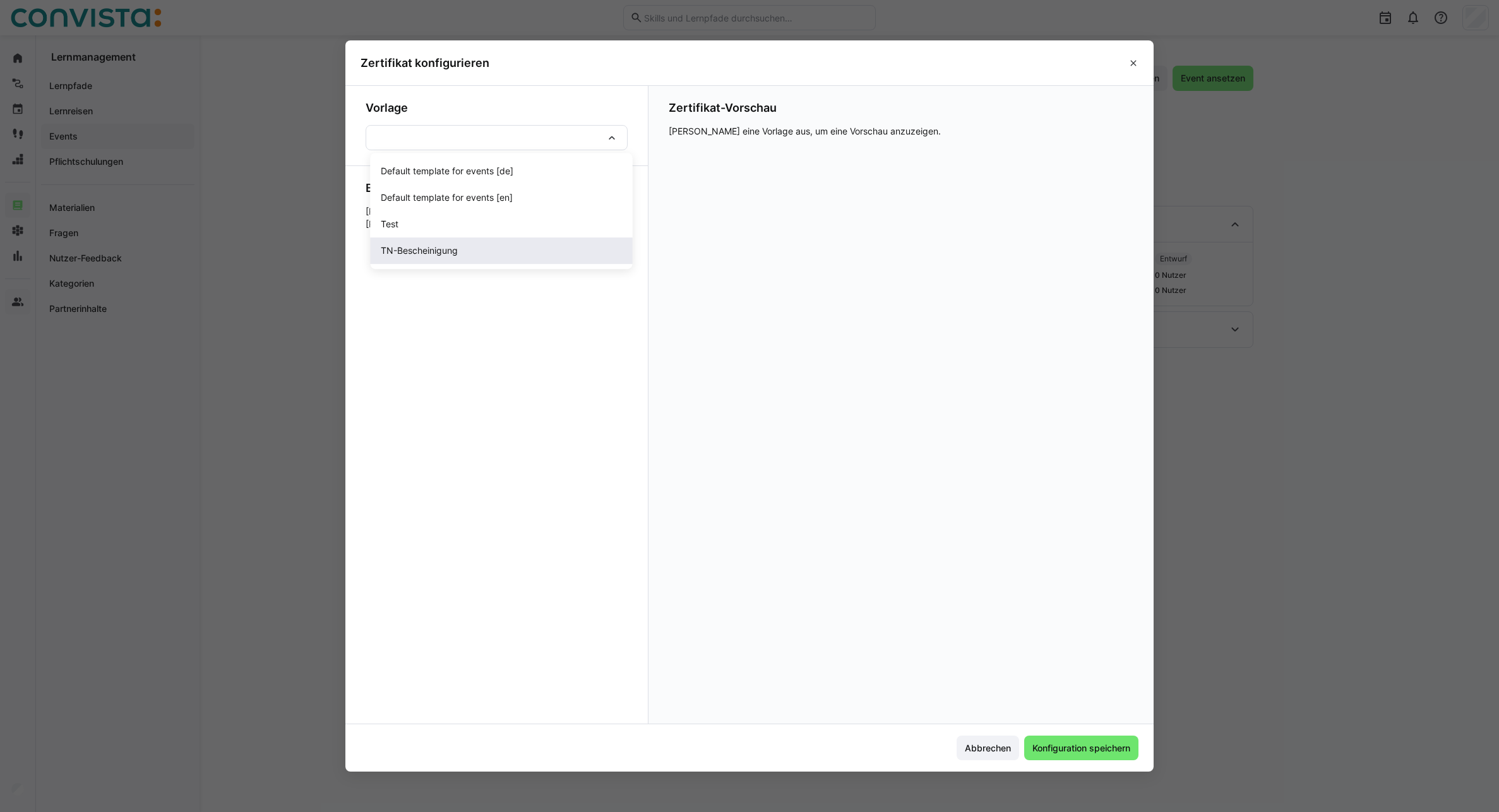
click at [446, 254] on span "TN-Bescheinigung" at bounding box center [419, 250] width 77 height 12
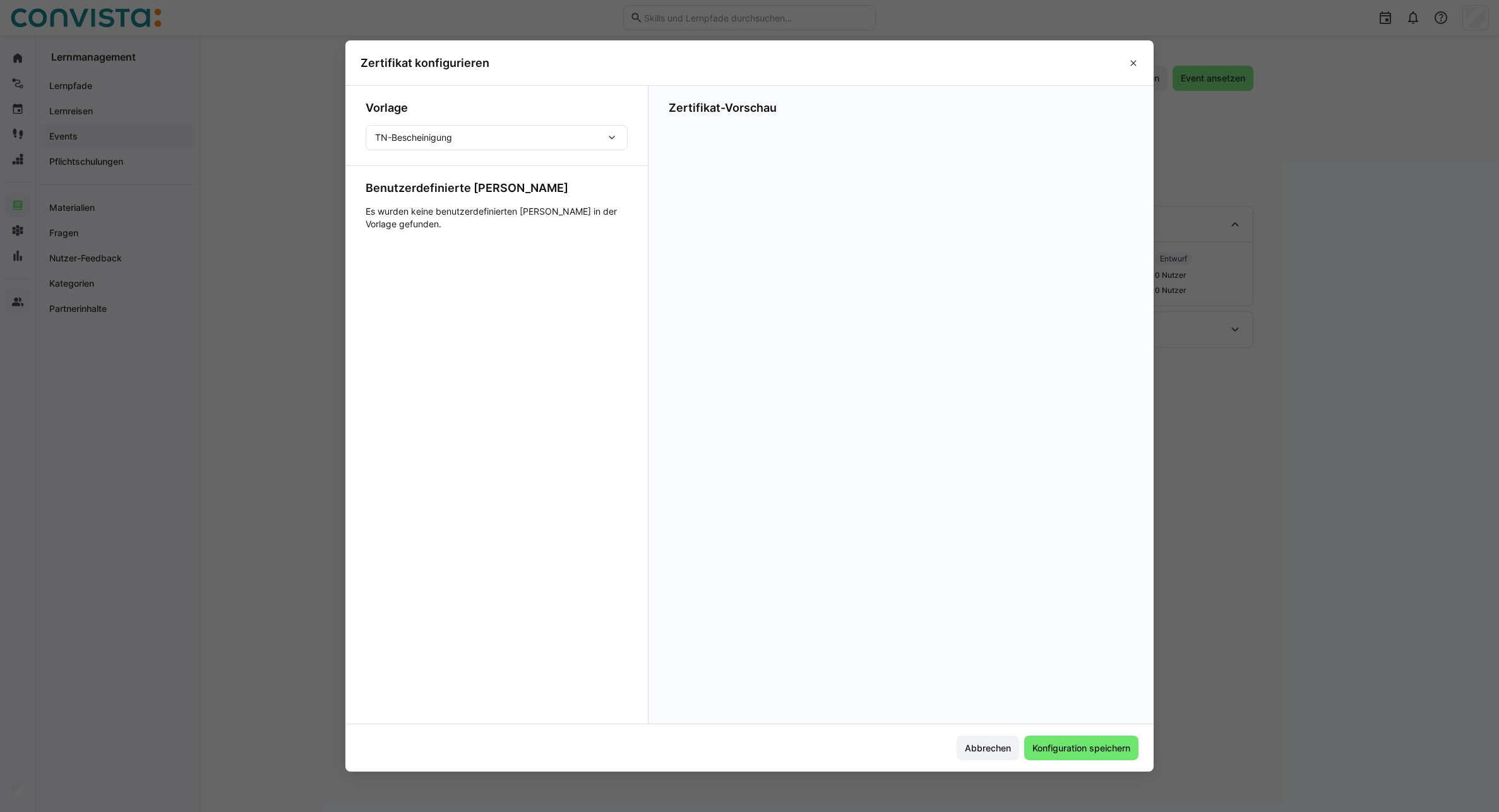
click at [517, 146] on div "TN-Bescheinigung" at bounding box center [496, 137] width 262 height 25
click at [459, 174] on span "Default template for events [de]" at bounding box center [447, 171] width 132 height 12
click at [869, 209] on div at bounding box center [901, 283] width 465 height 315
click at [615, 141] on eds-icon at bounding box center [611, 137] width 12 height 12
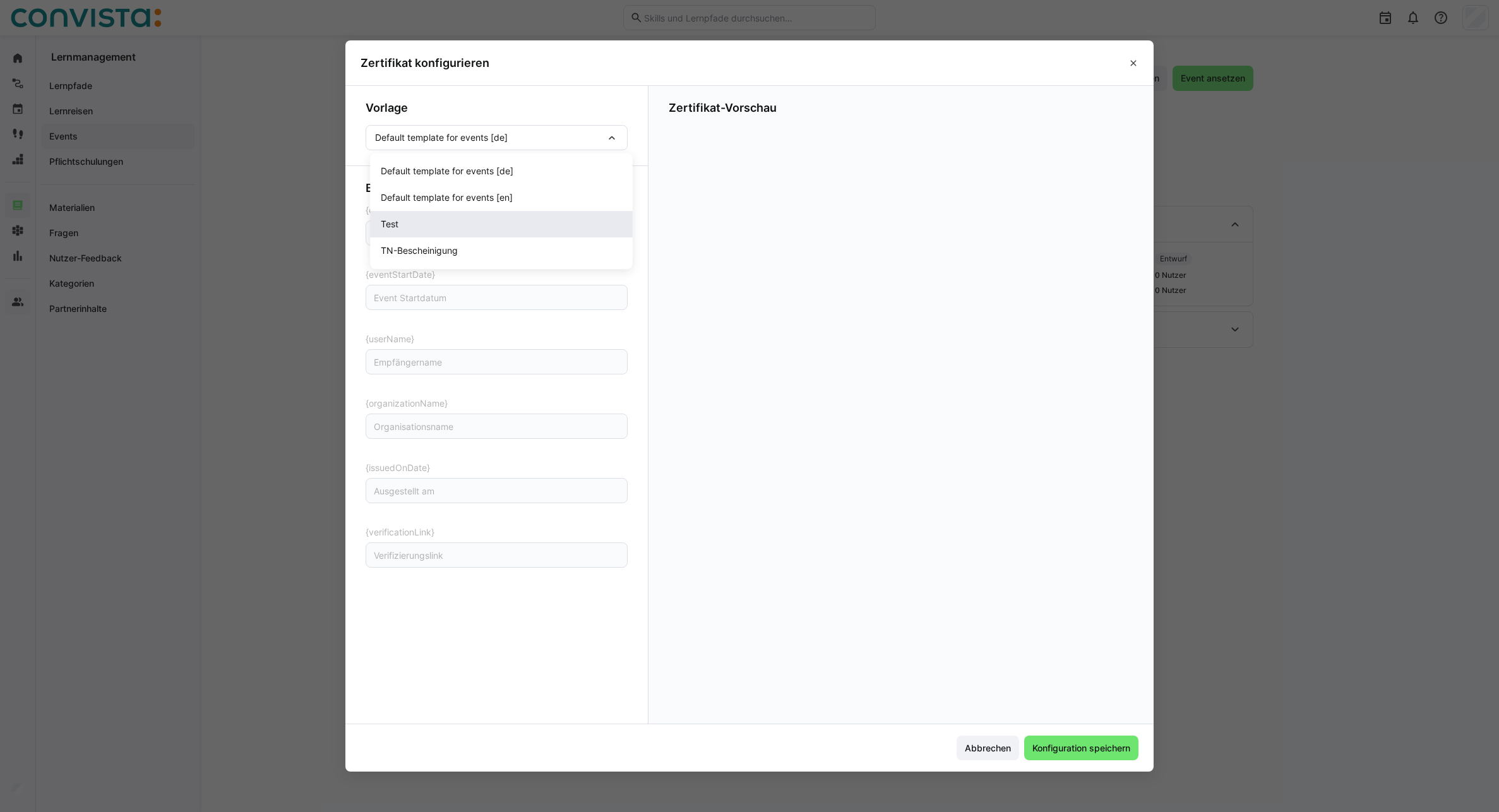
click at [506, 220] on div "Test" at bounding box center [502, 224] width 242 height 12
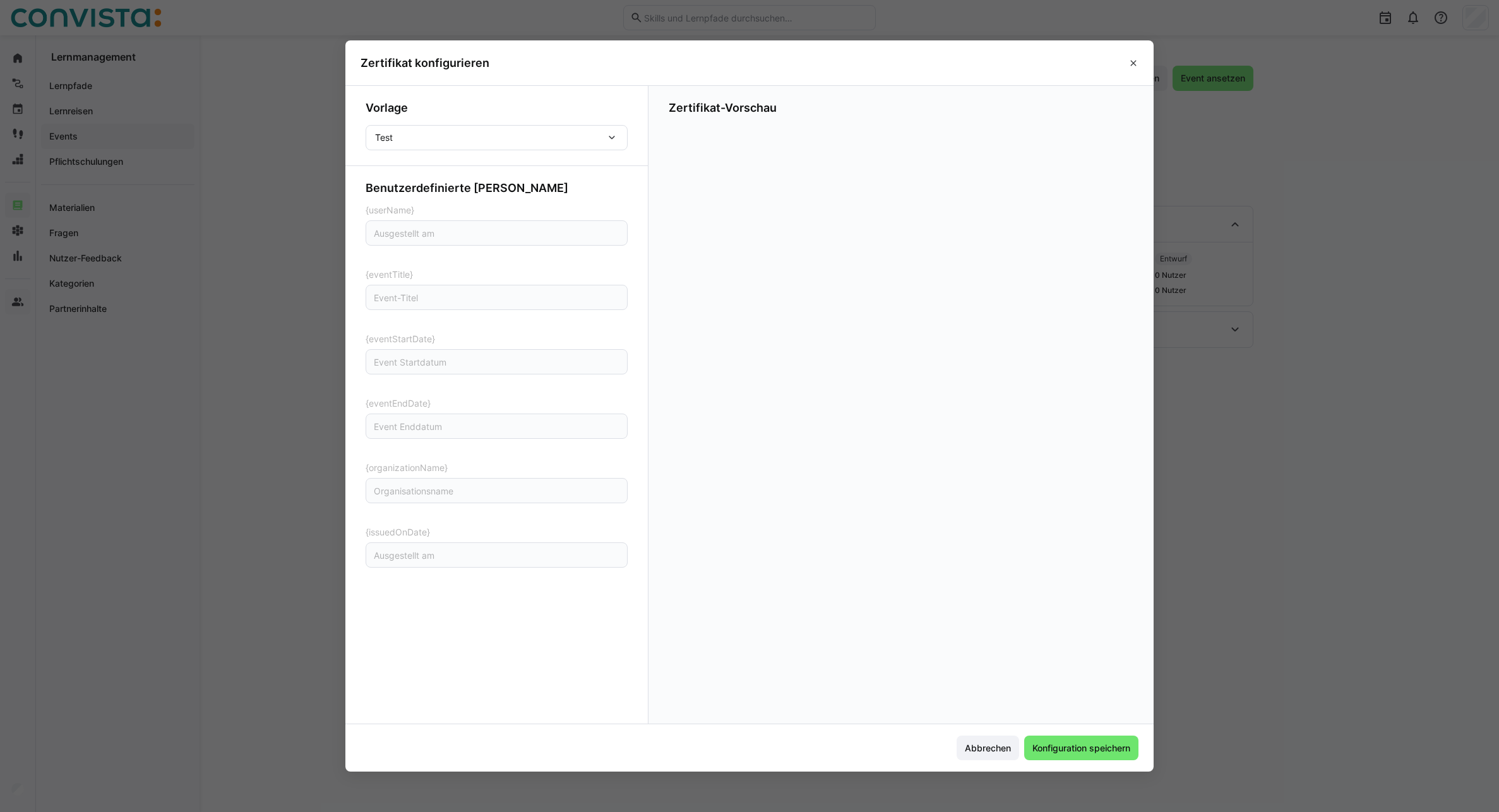
click at [557, 143] on div "Test" at bounding box center [490, 137] width 230 height 11
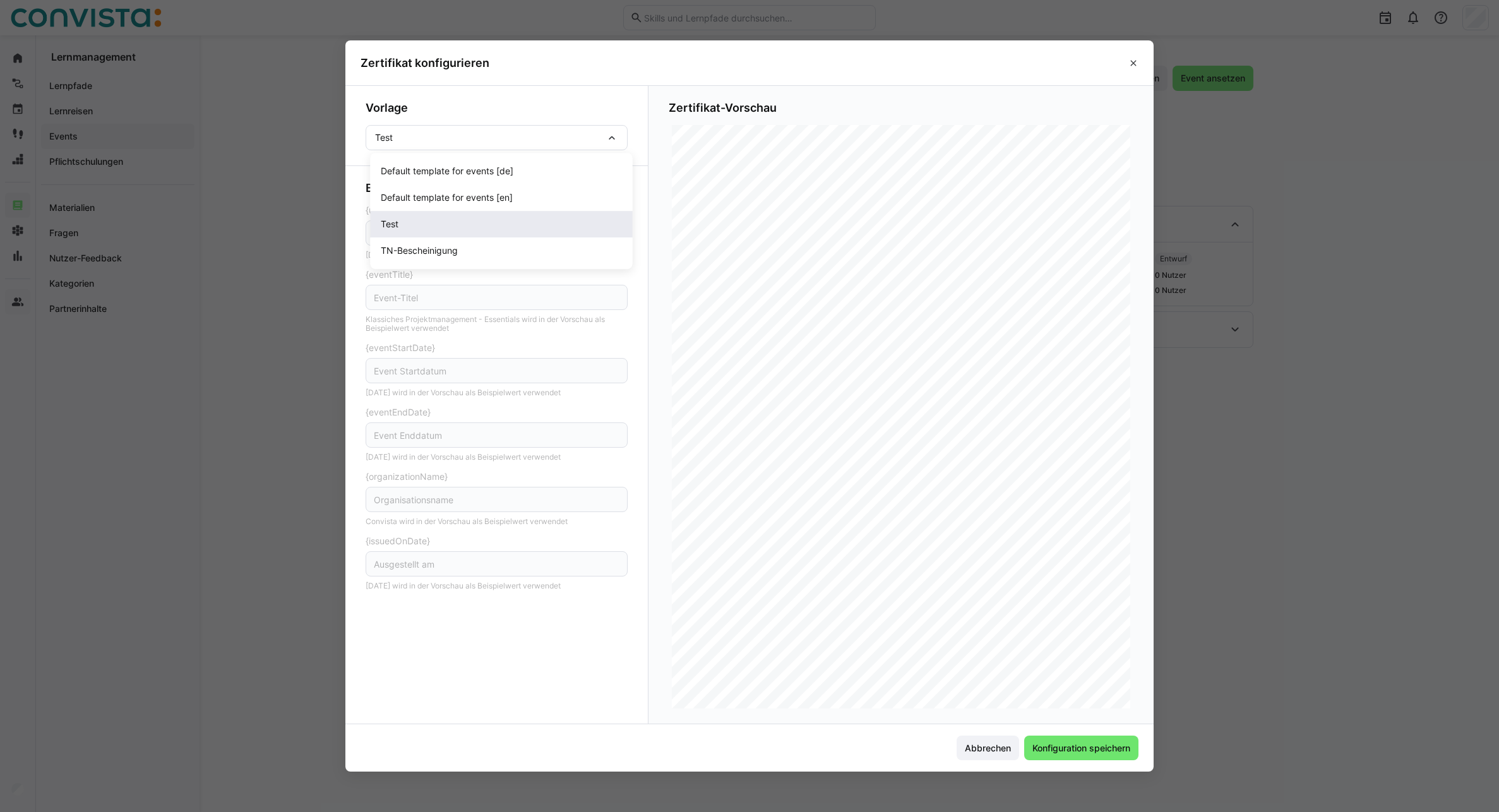
click at [465, 224] on div "Test" at bounding box center [502, 224] width 242 height 12
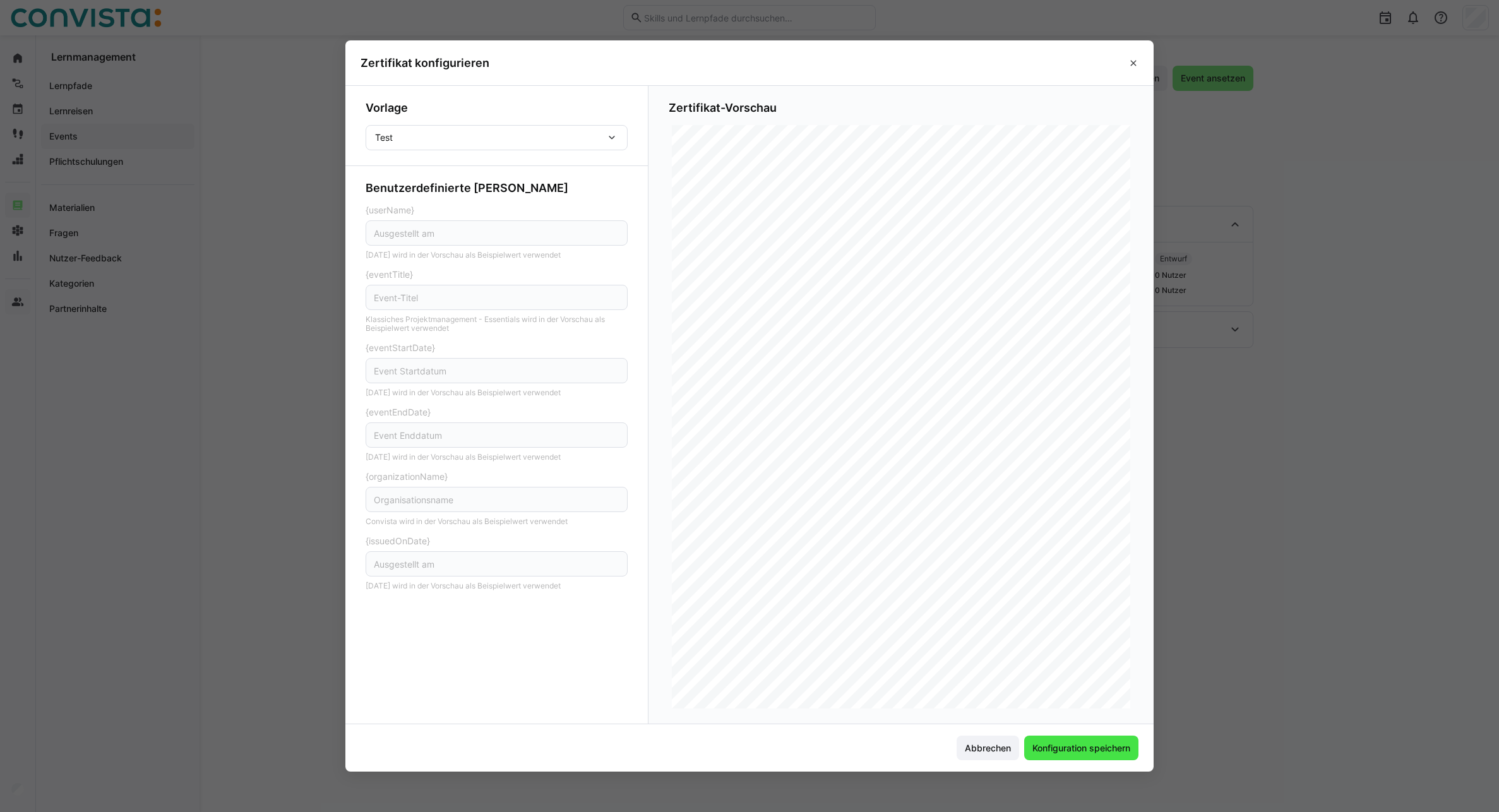
click at [1077, 584] on span "Konfiguration speichern" at bounding box center [1081, 747] width 101 height 12
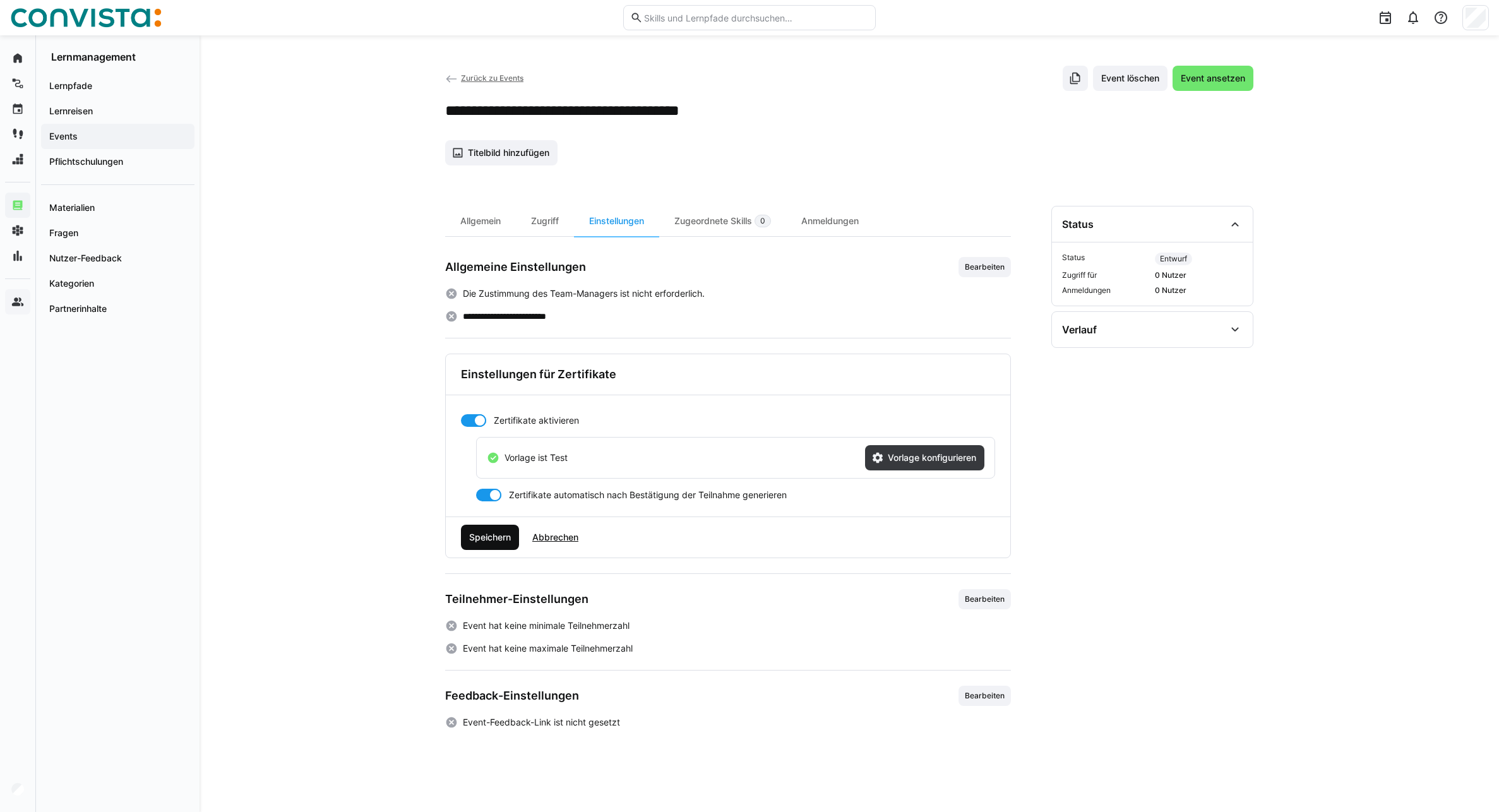
click at [468, 536] on span "Speichern" at bounding box center [490, 537] width 46 height 12
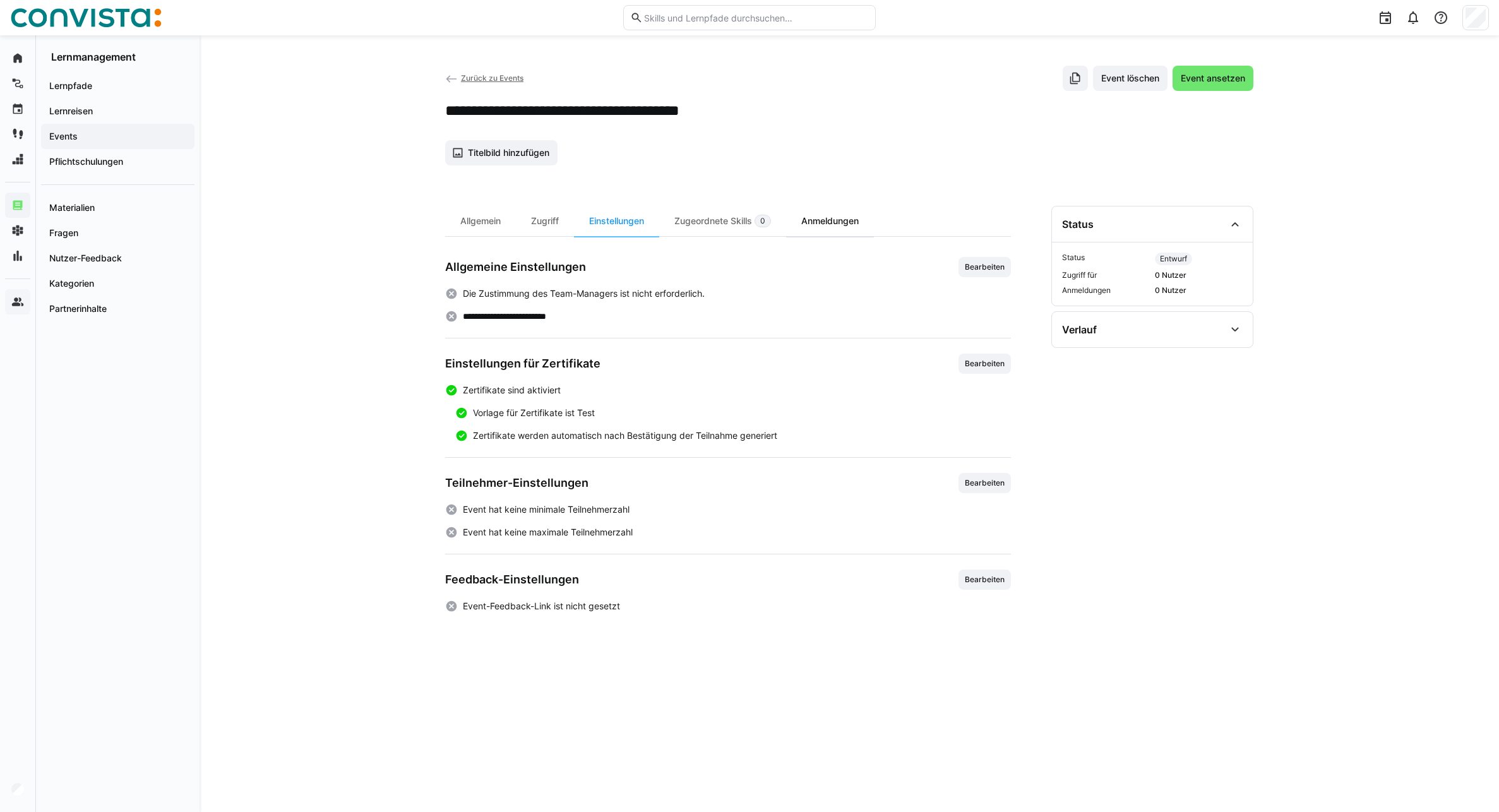
click at [828, 224] on div "Anmeldungen" at bounding box center [830, 221] width 87 height 30
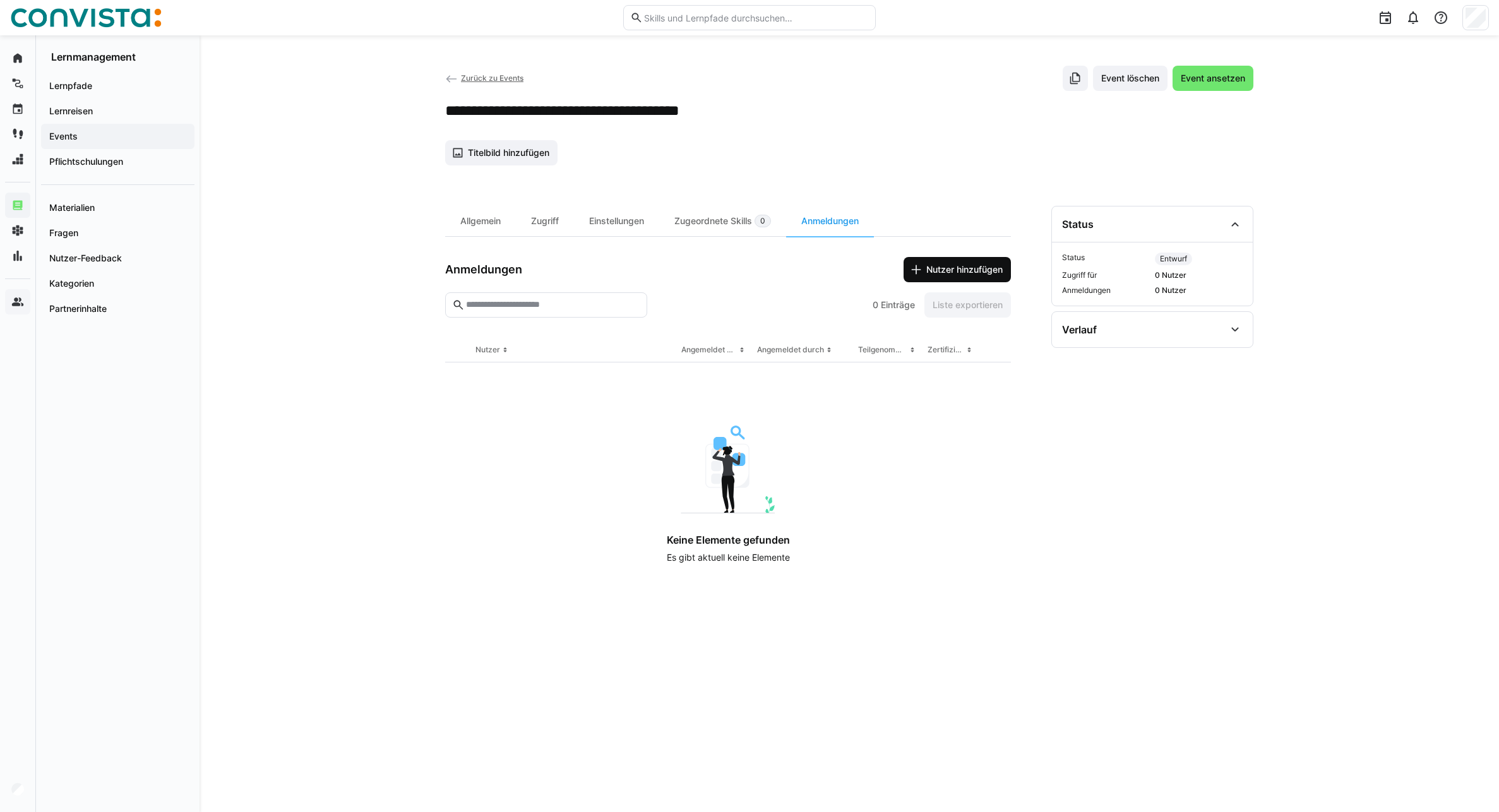
click at [934, 275] on span "Nutzer hinzufügen" at bounding box center [964, 269] width 80 height 12
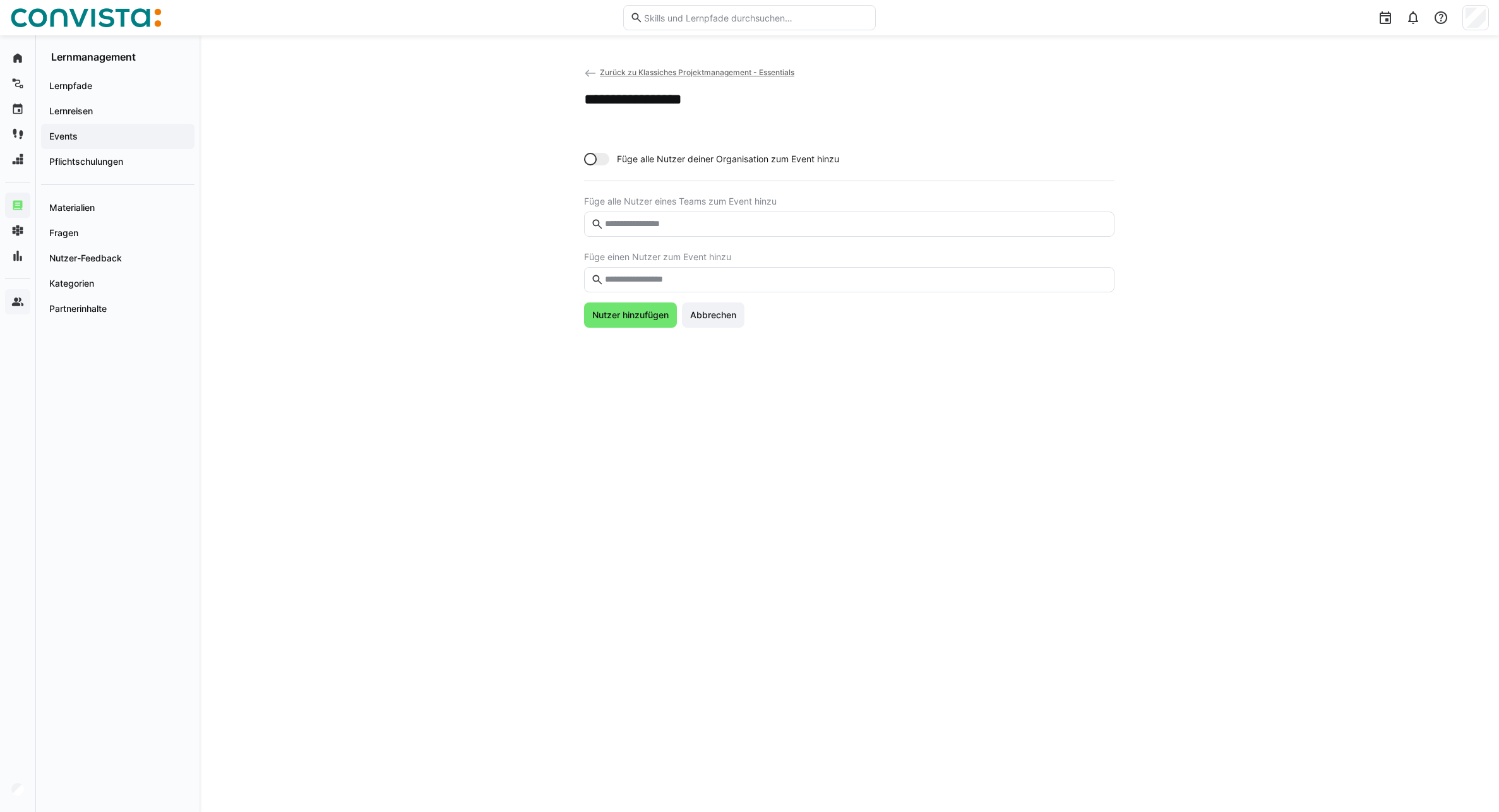
click at [679, 297] on div "Füge alle Nutzer deiner Organisation zum Event hinzu Füge alle Nutzer eines Tea…" at bounding box center [849, 238] width 530 height 179
click at [682, 283] on input "text" at bounding box center [856, 279] width 504 height 11
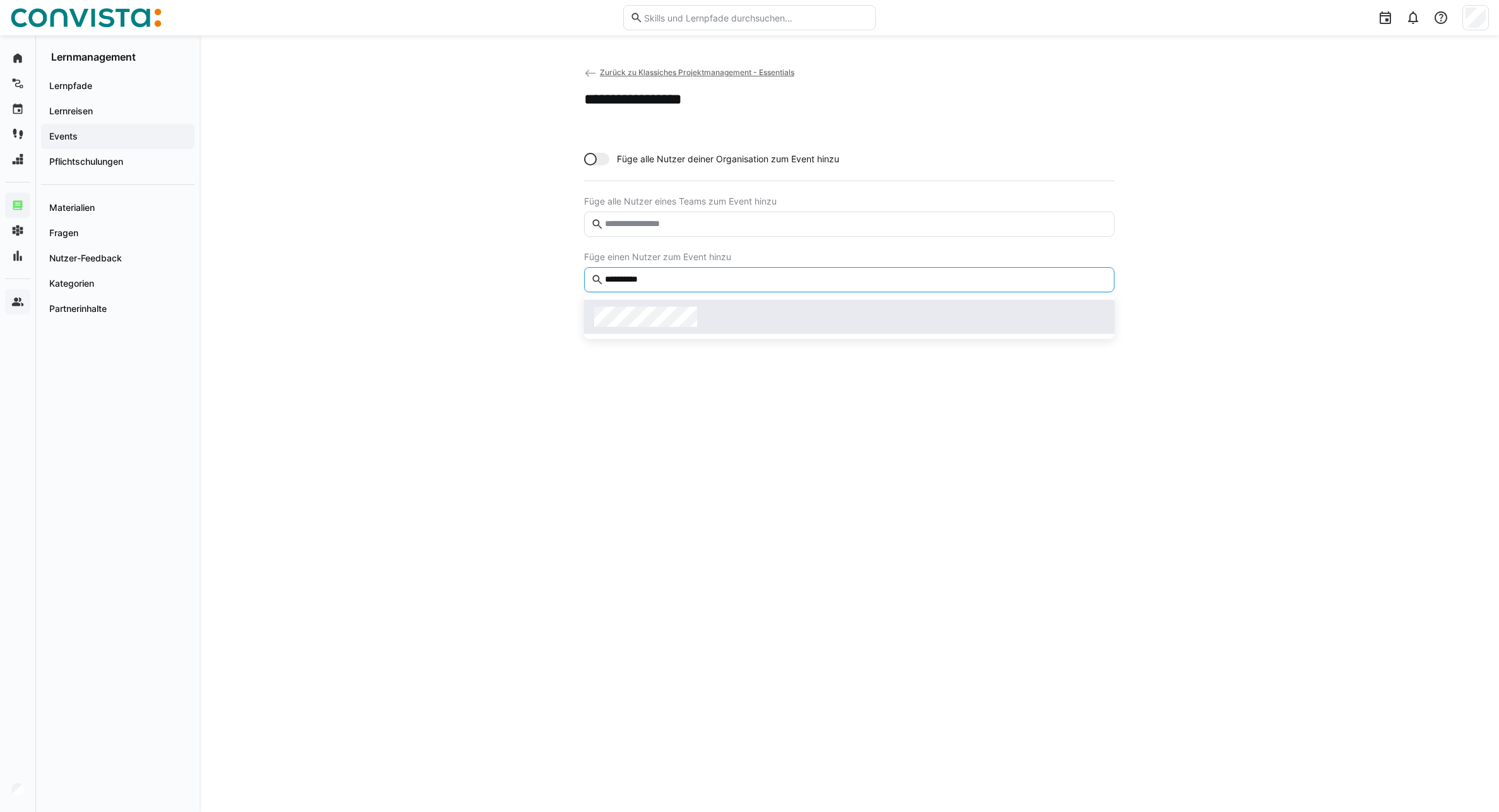
type input "**********"
click at [671, 306] on span at bounding box center [849, 317] width 530 height 34
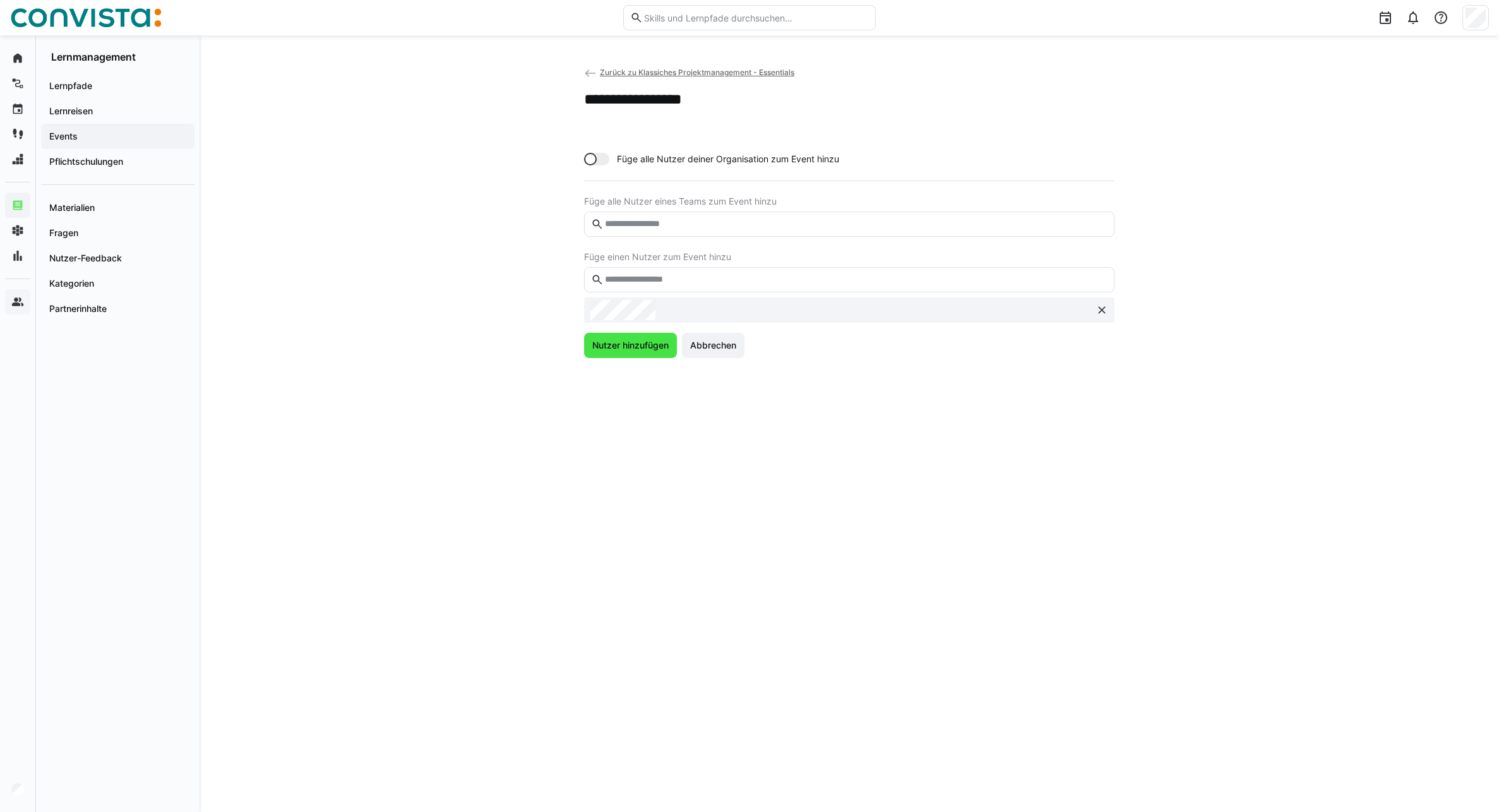
click at [623, 341] on span "Nutzer hinzufügen" at bounding box center [630, 345] width 80 height 12
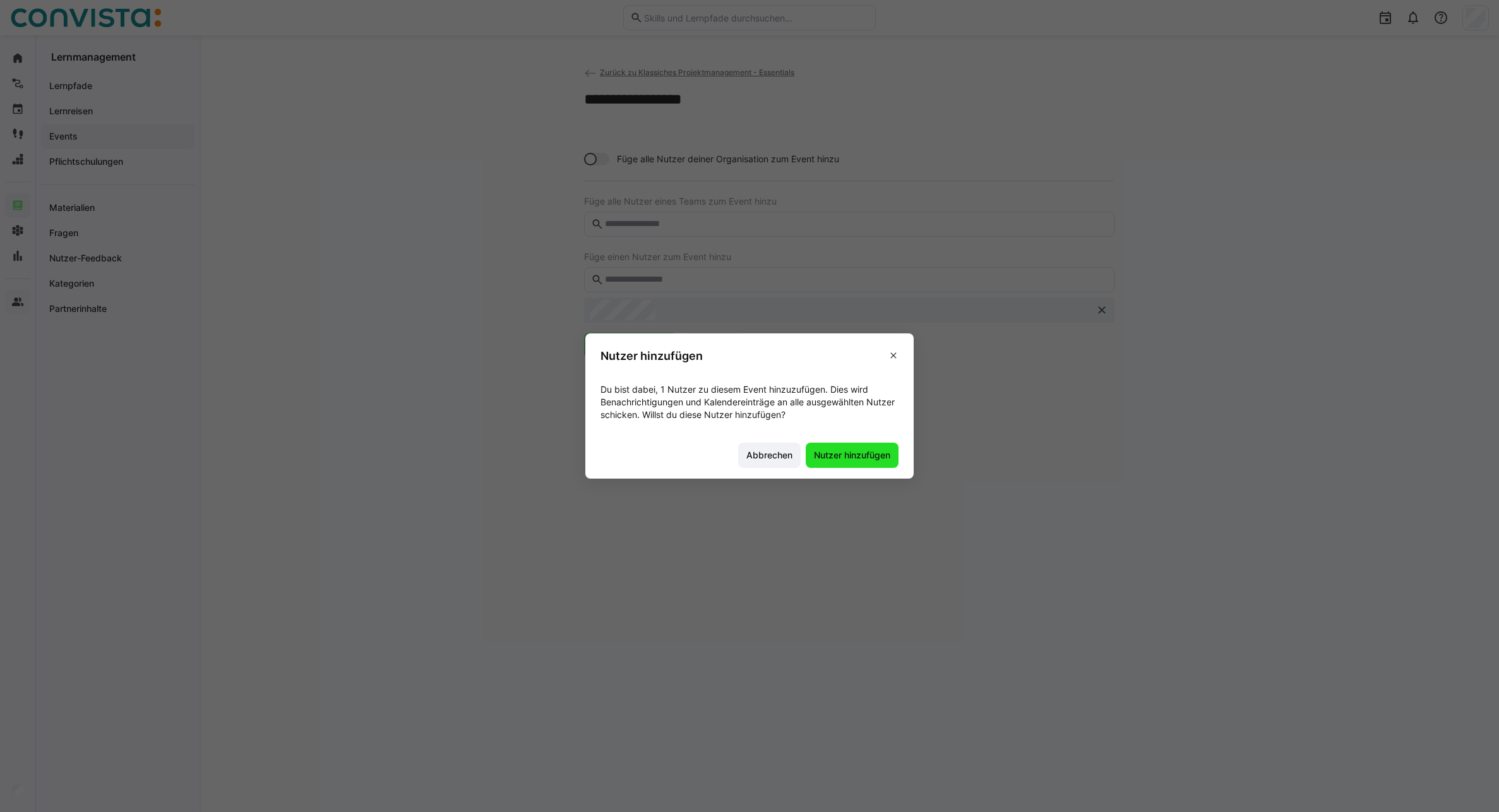
click at [863, 460] on span "Nutzer hinzufügen" at bounding box center [852, 454] width 80 height 12
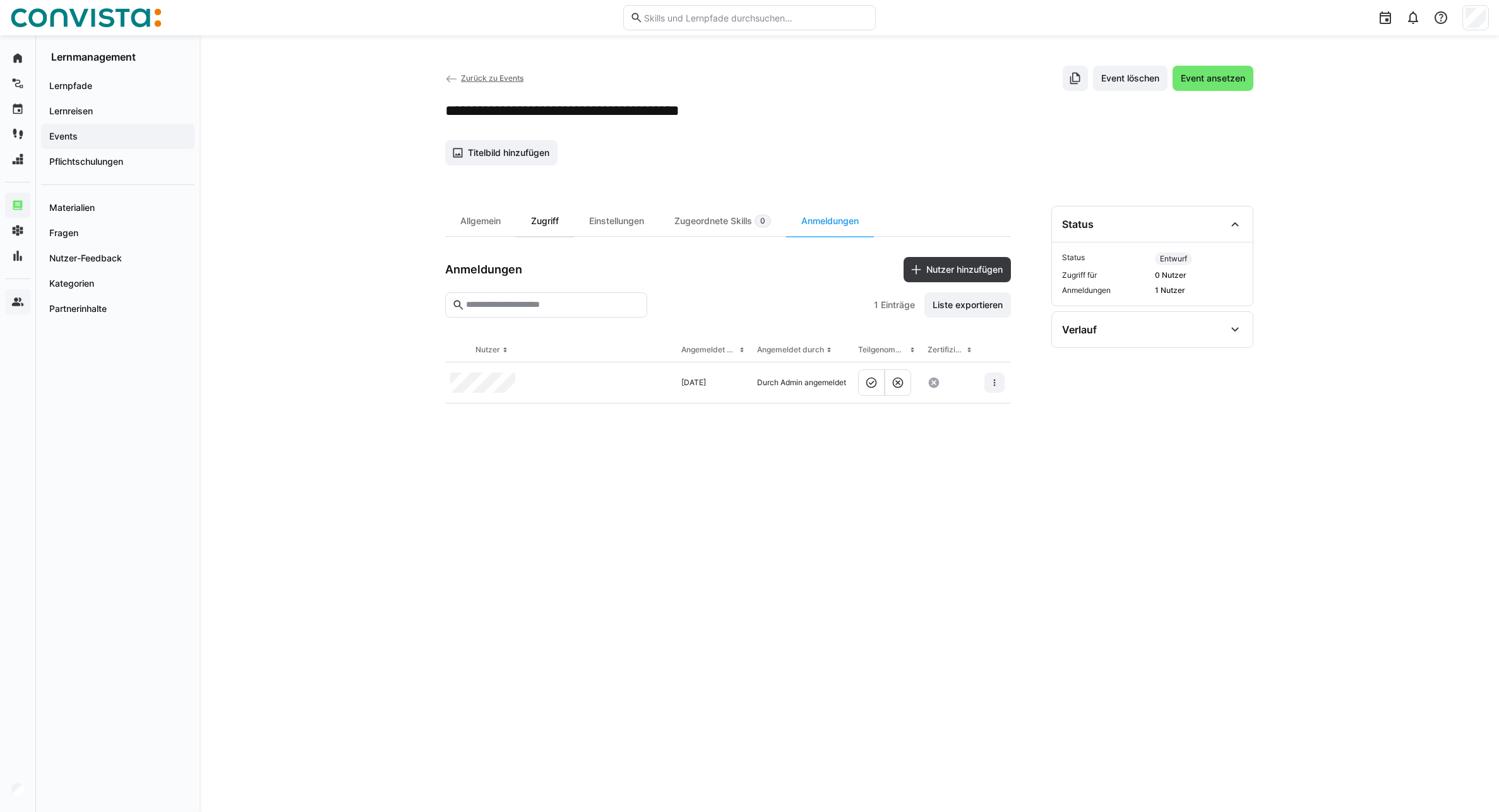
click at [553, 224] on div "Zugriff" at bounding box center [544, 221] width 58 height 30
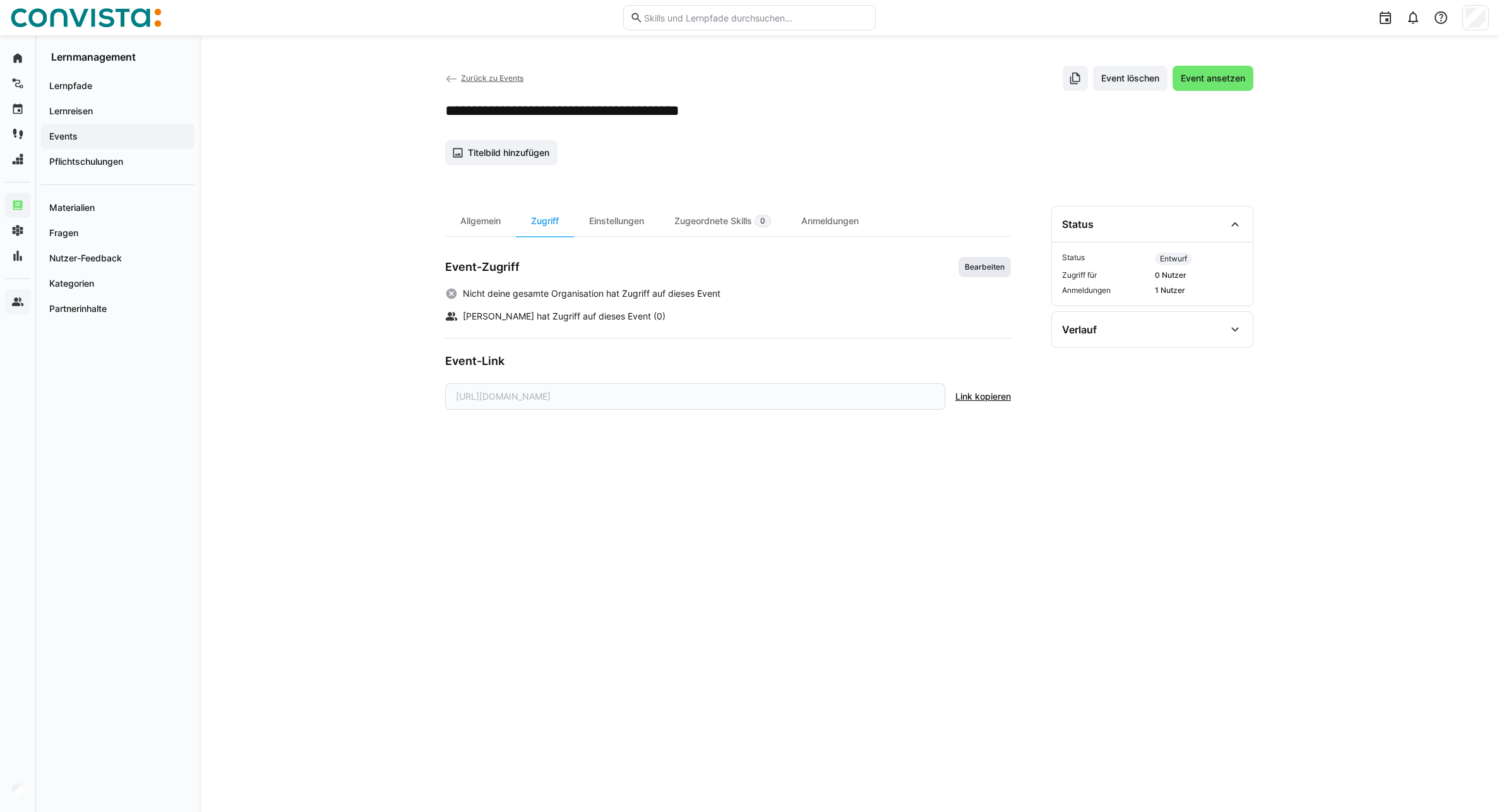
click at [986, 268] on span "Bearbeiten" at bounding box center [985, 267] width 43 height 10
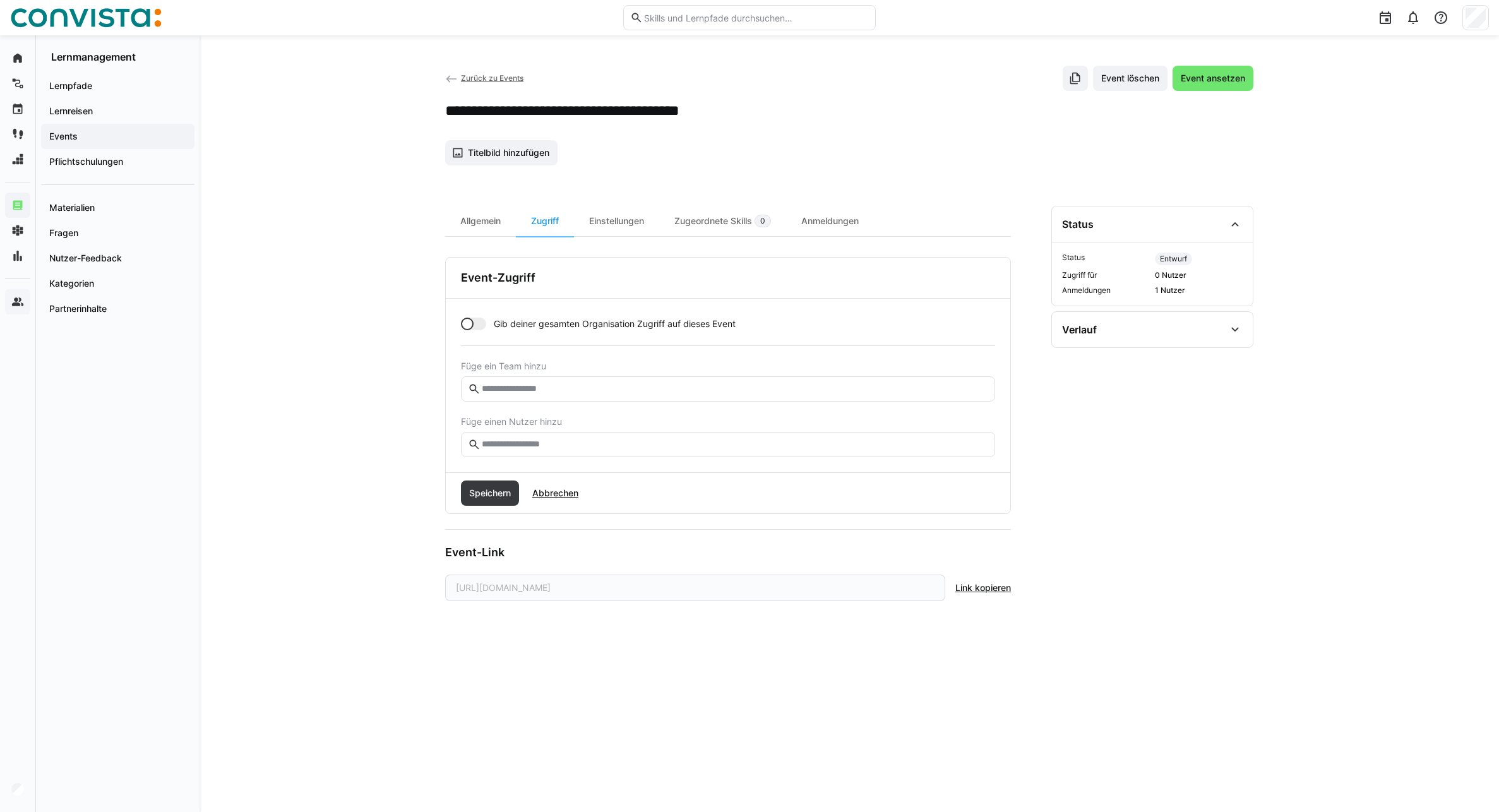
drag, startPoint x: 538, startPoint y: 460, endPoint x: 544, endPoint y: 448, distance: 13.4
click at [538, 460] on div "[PERSON_NAME] gesamten Organisation Zugriff auf dieses Event Füge ein Team hinz…" at bounding box center [728, 385] width 565 height 173
click at [544, 446] on input "text" at bounding box center [734, 444] width 508 height 11
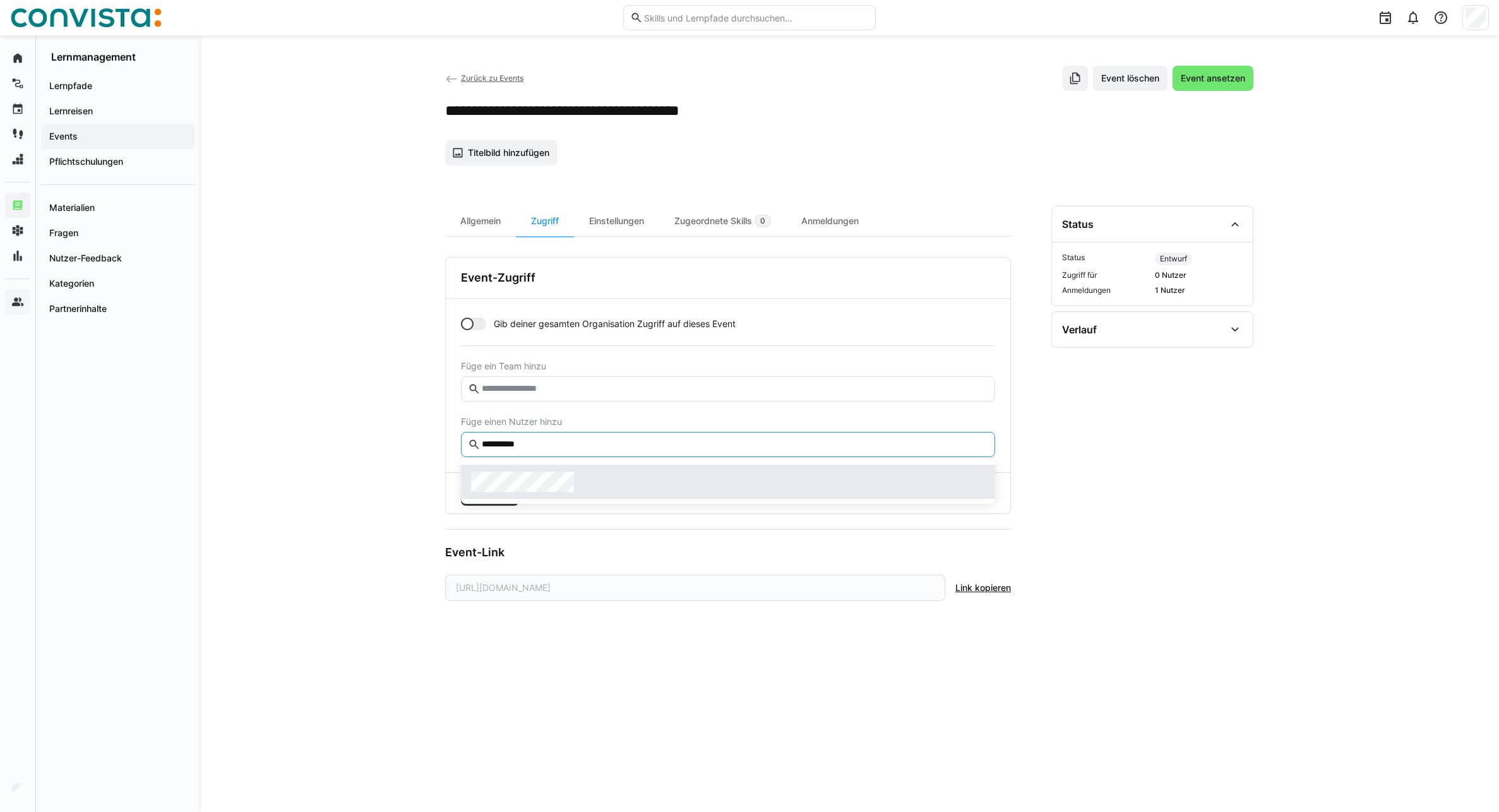
type input "**********"
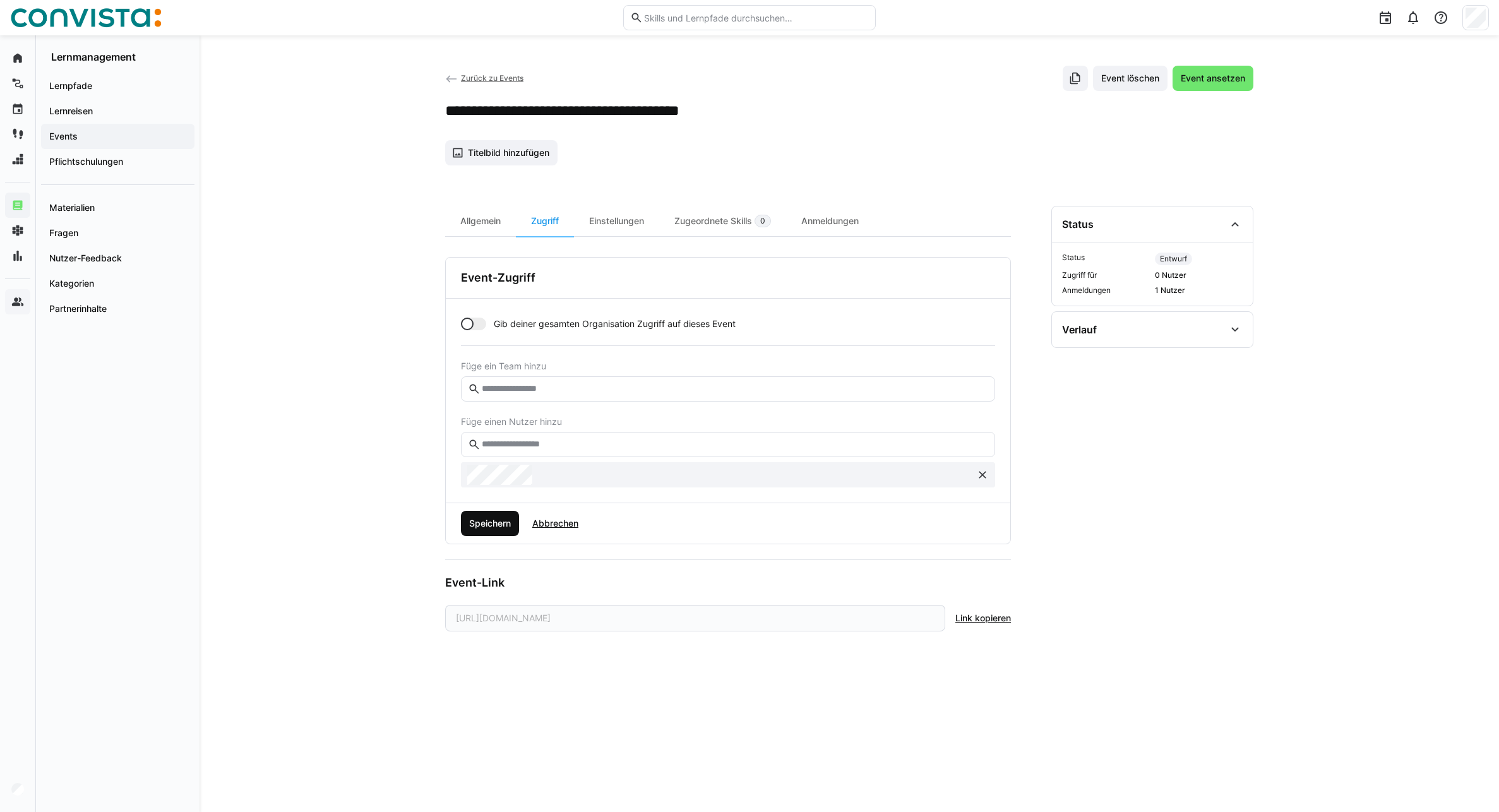
click at [488, 529] on span "Speichern" at bounding box center [490, 523] width 46 height 12
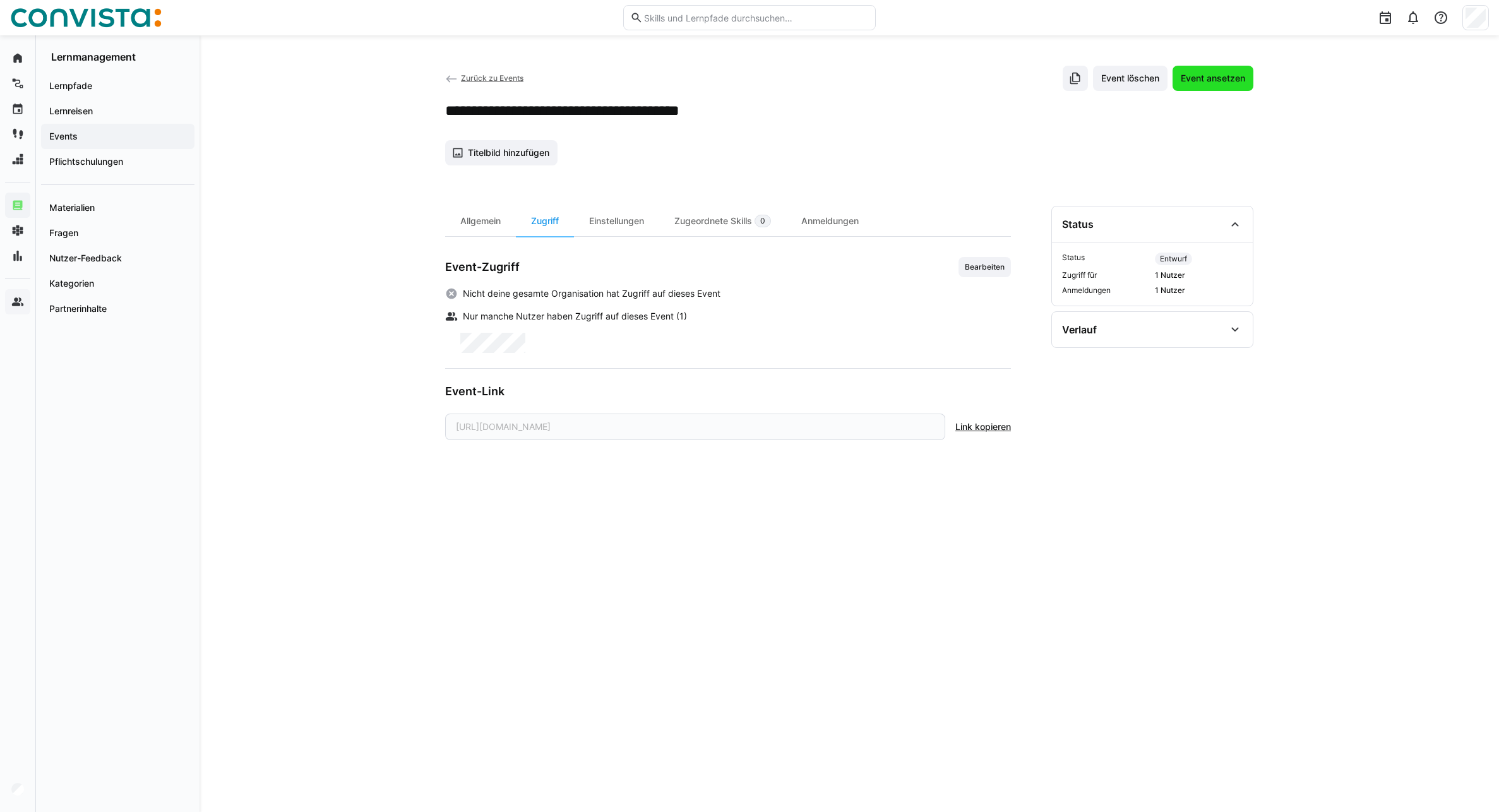
click at [1104, 77] on span "Event ansetzen" at bounding box center [1213, 78] width 68 height 12
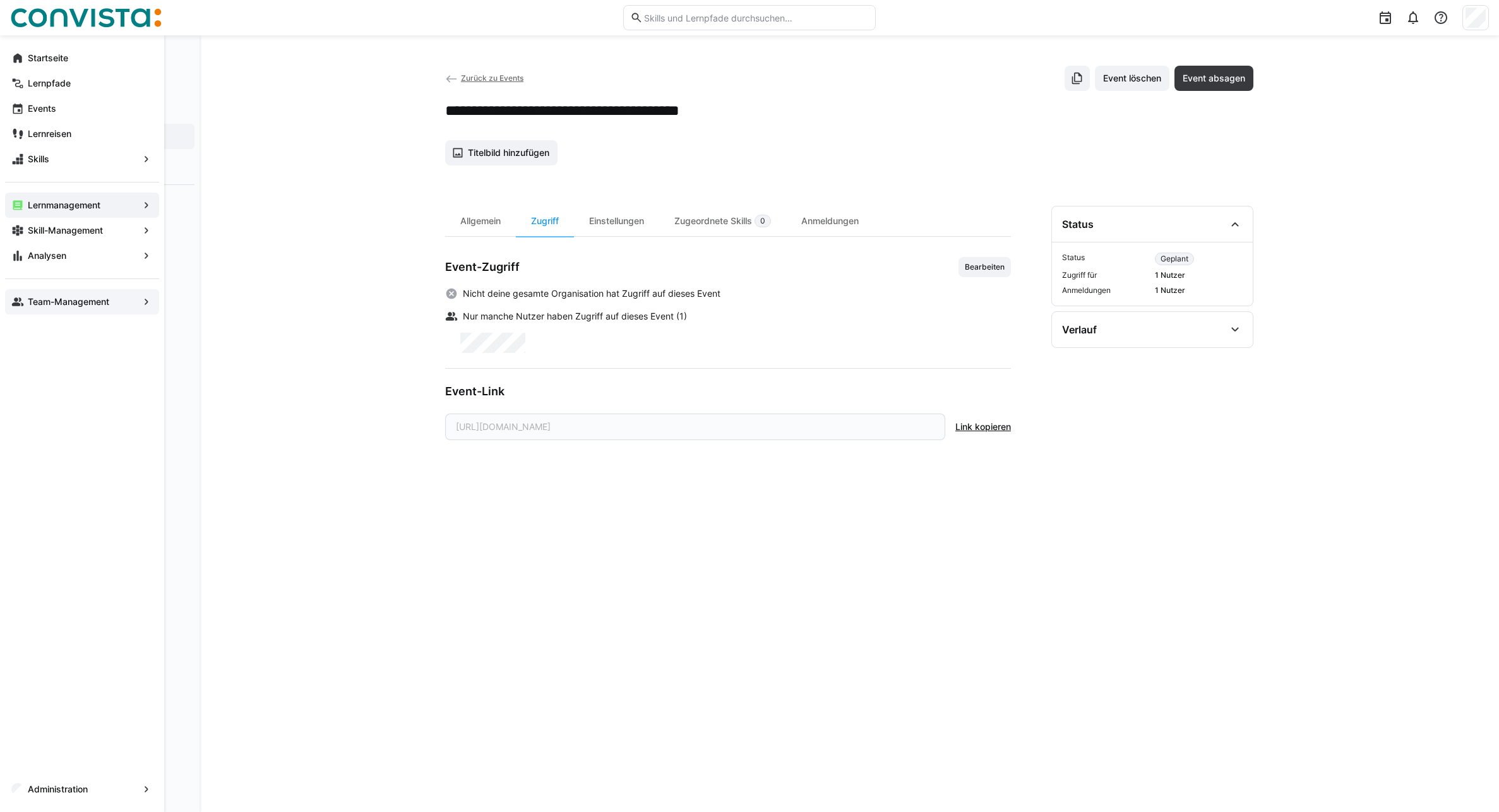
click at [0, 0] on app-navigation-label "Team-Management" at bounding box center [0, 0] width 0 height 0
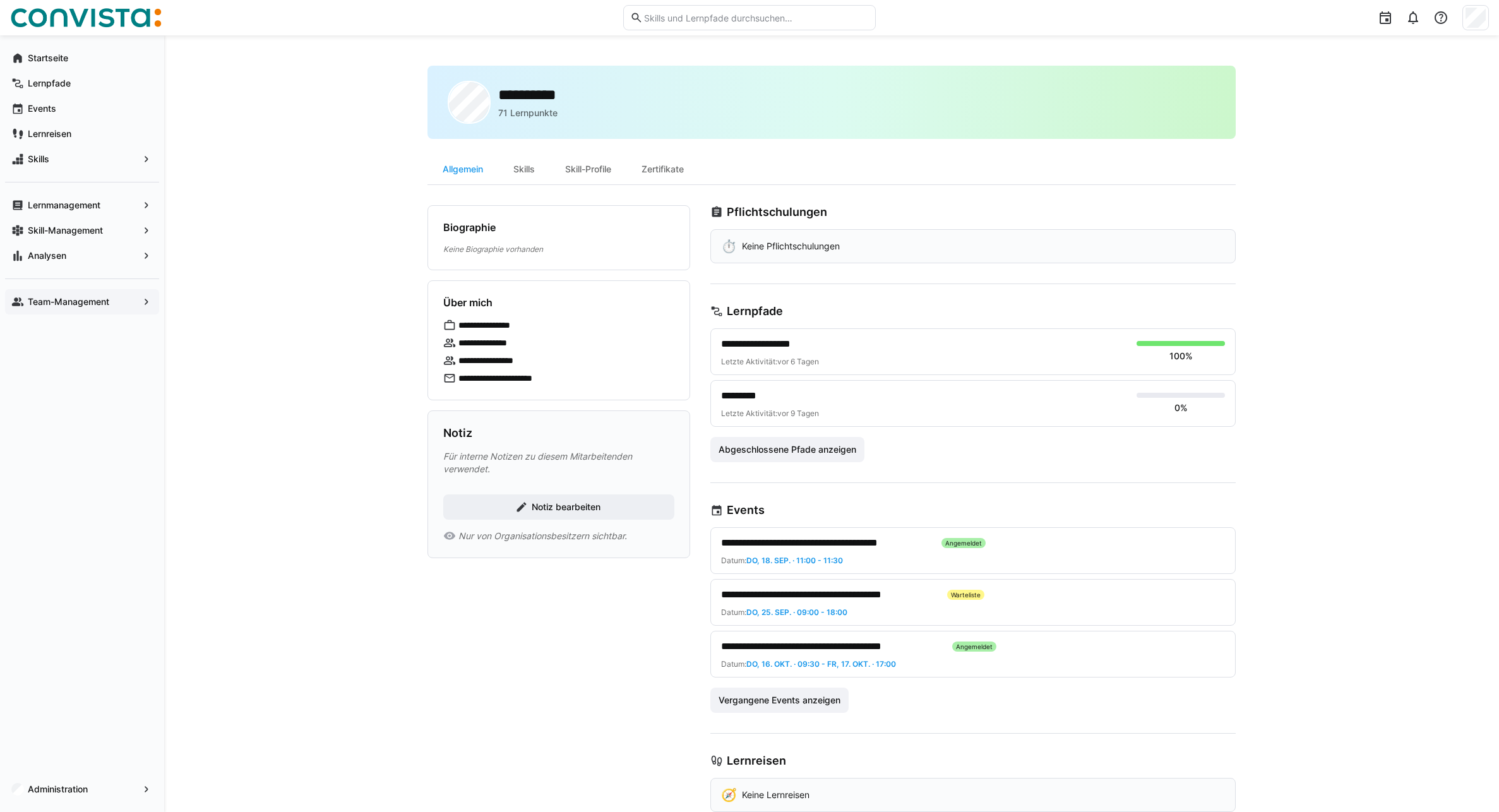
scroll to position [30, 0]
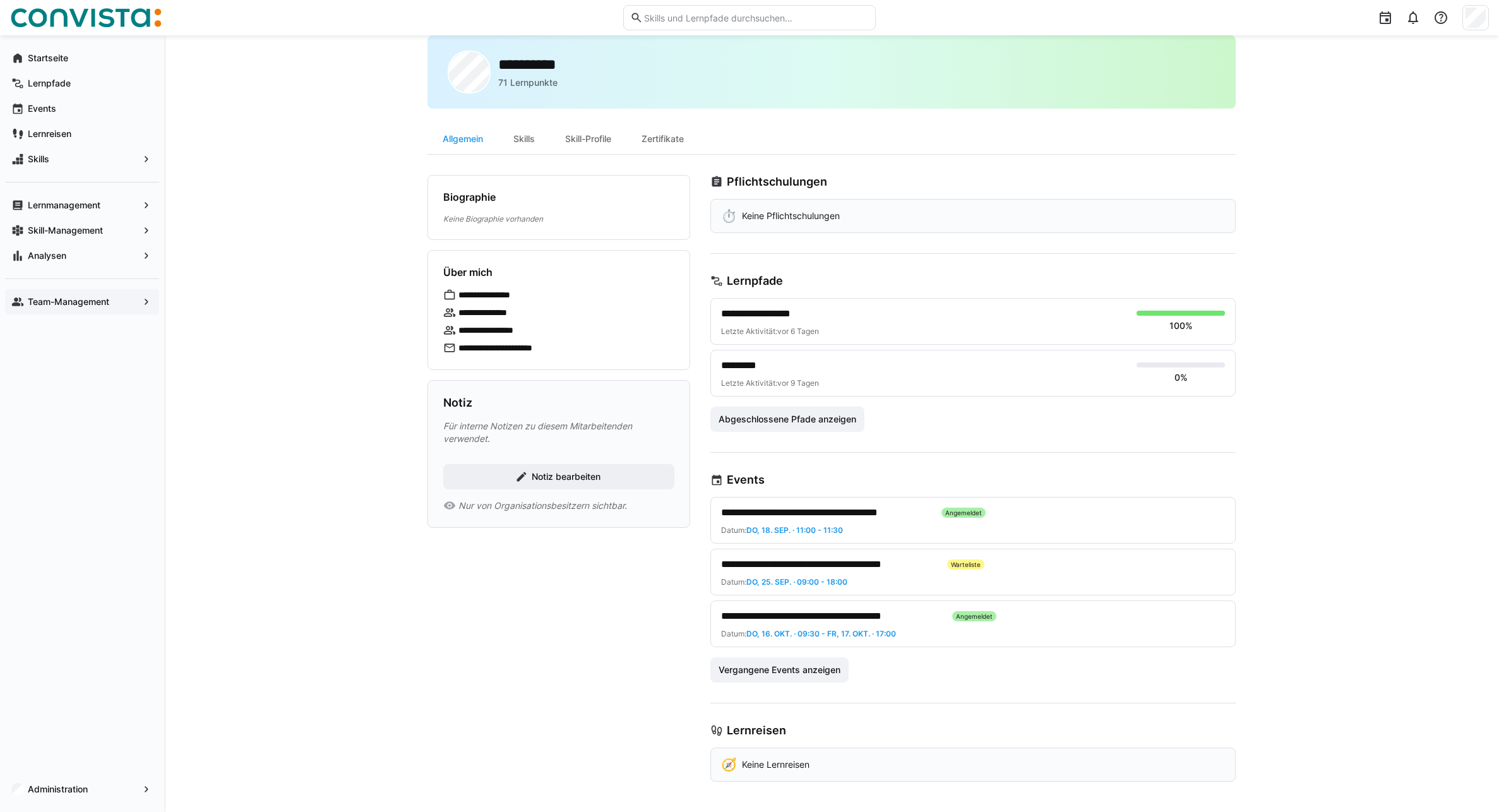
click at [794, 512] on span "**********" at bounding box center [826, 512] width 210 height 16
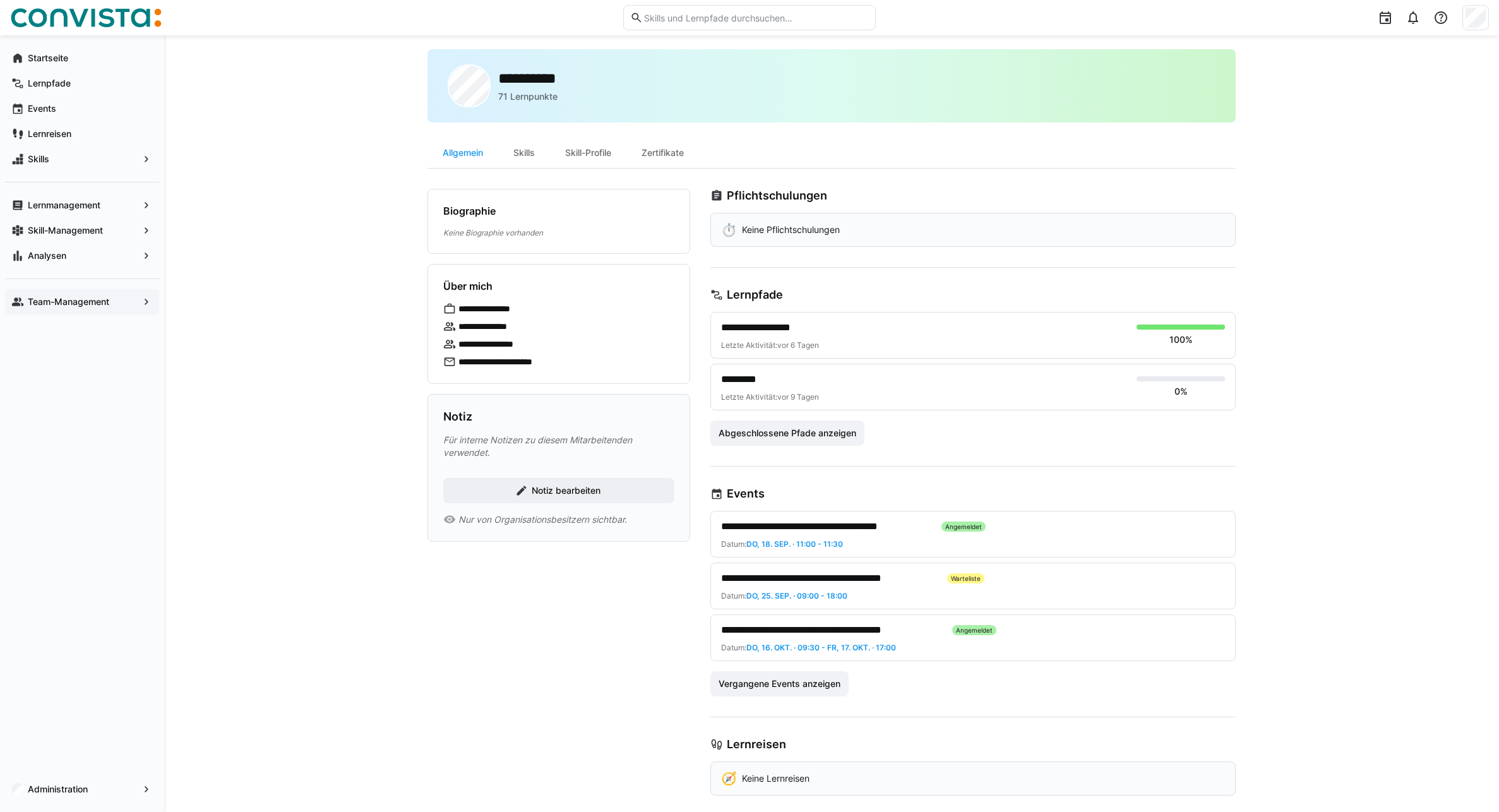
scroll to position [30, 0]
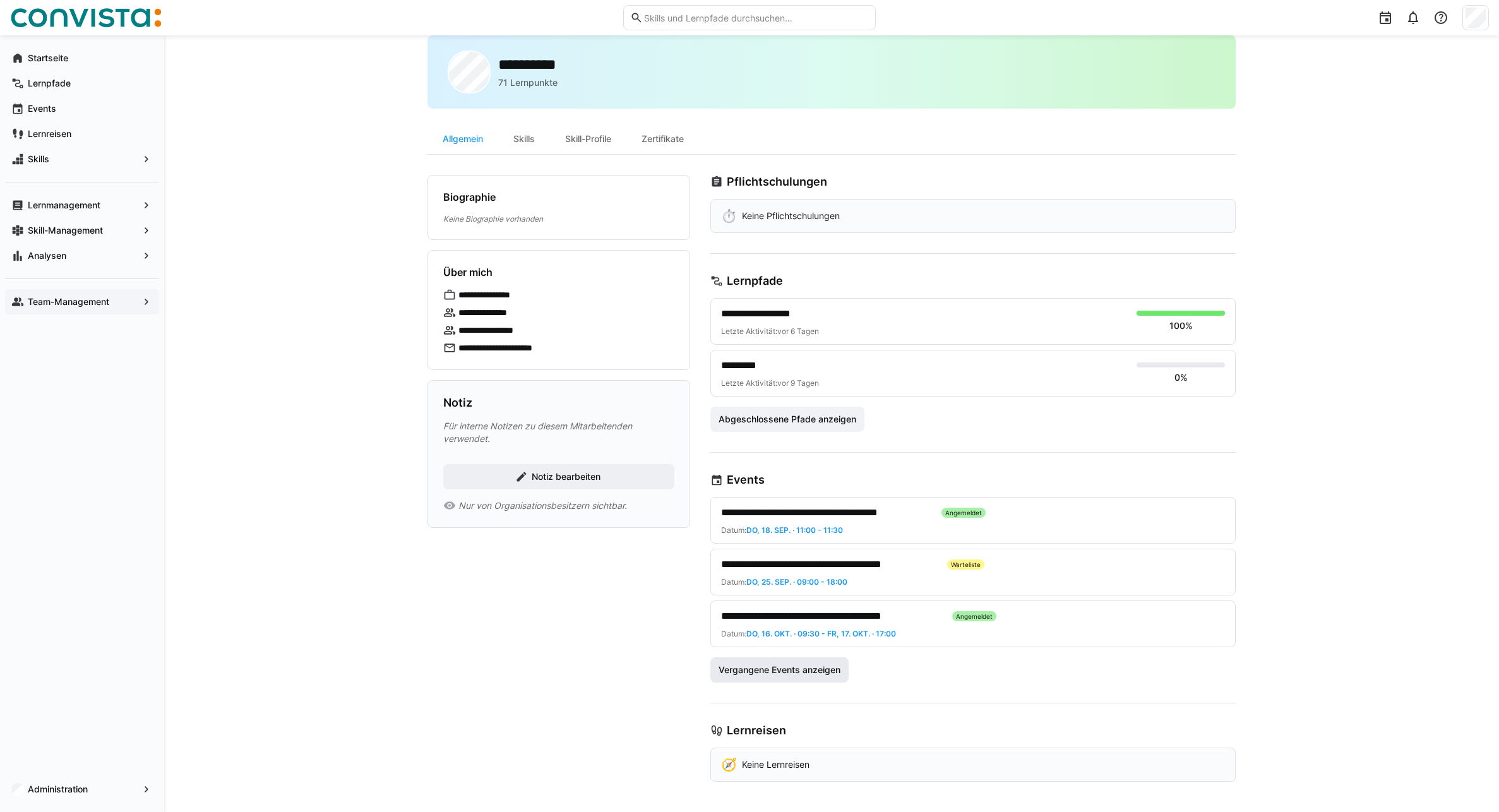
click at [799, 584] on span "Vergangene Events anzeigen" at bounding box center [780, 669] width 126 height 12
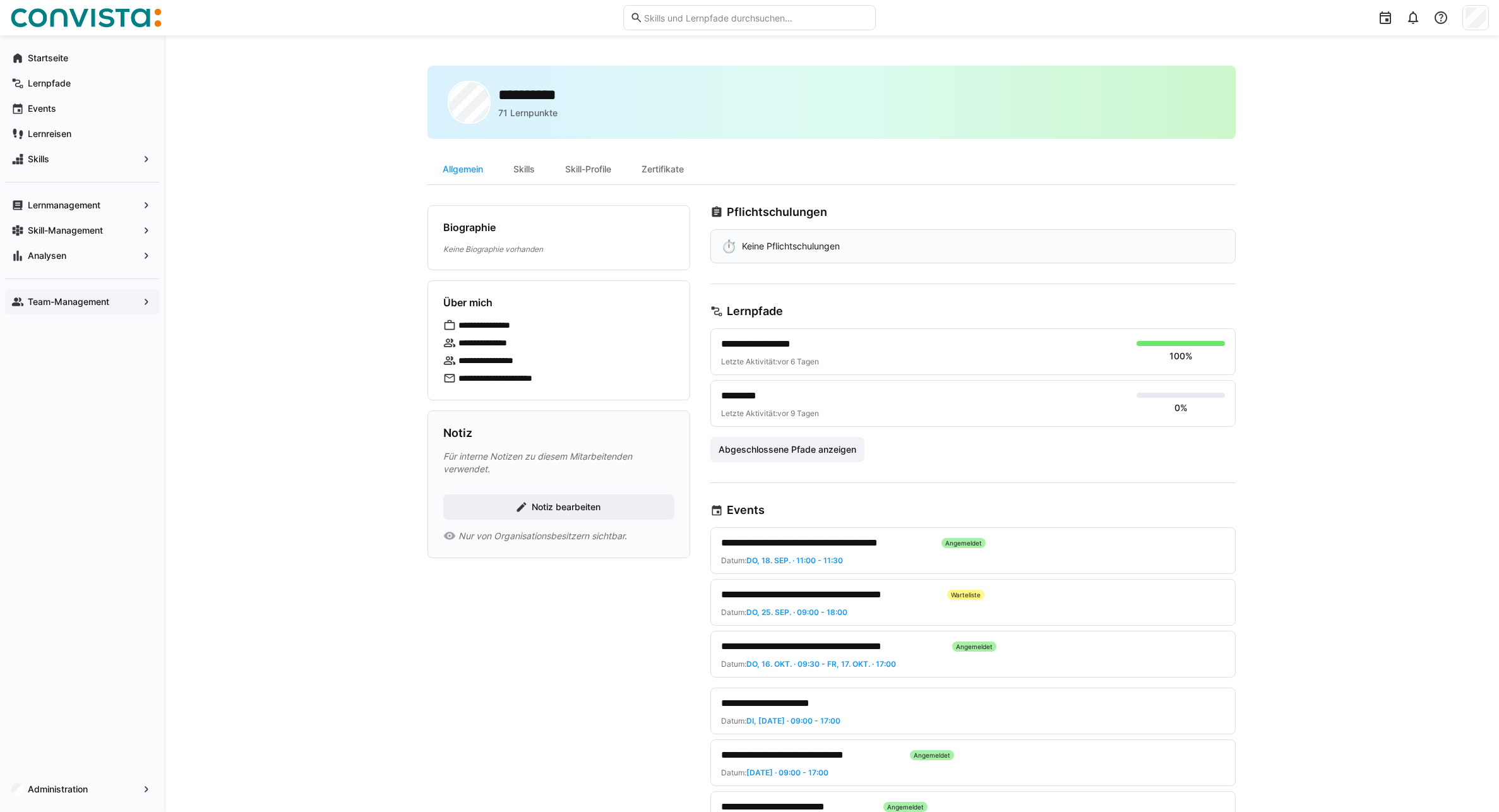
scroll to position [63, 0]
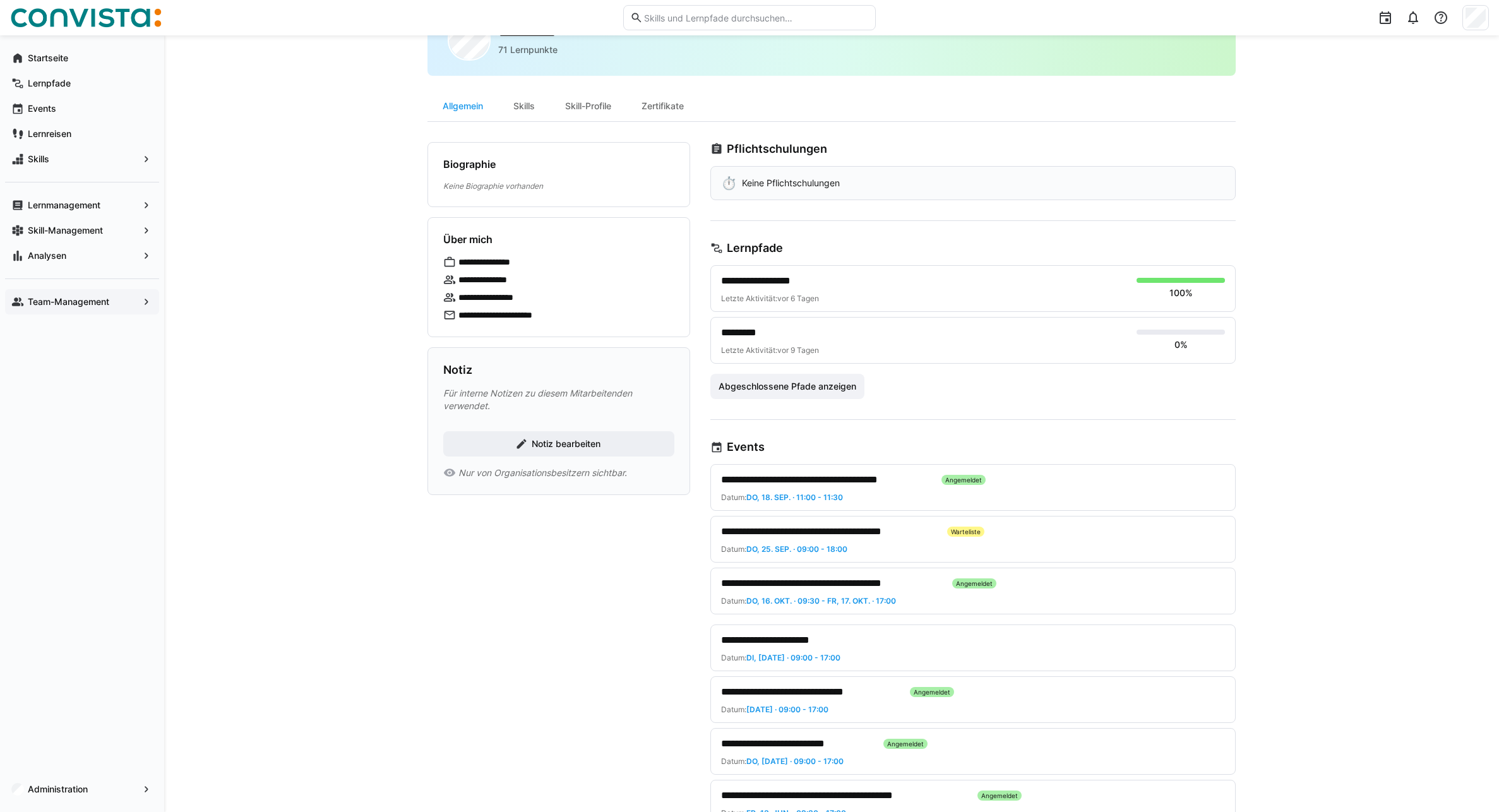
click at [827, 529] on span "**********" at bounding box center [829, 531] width 216 height 16
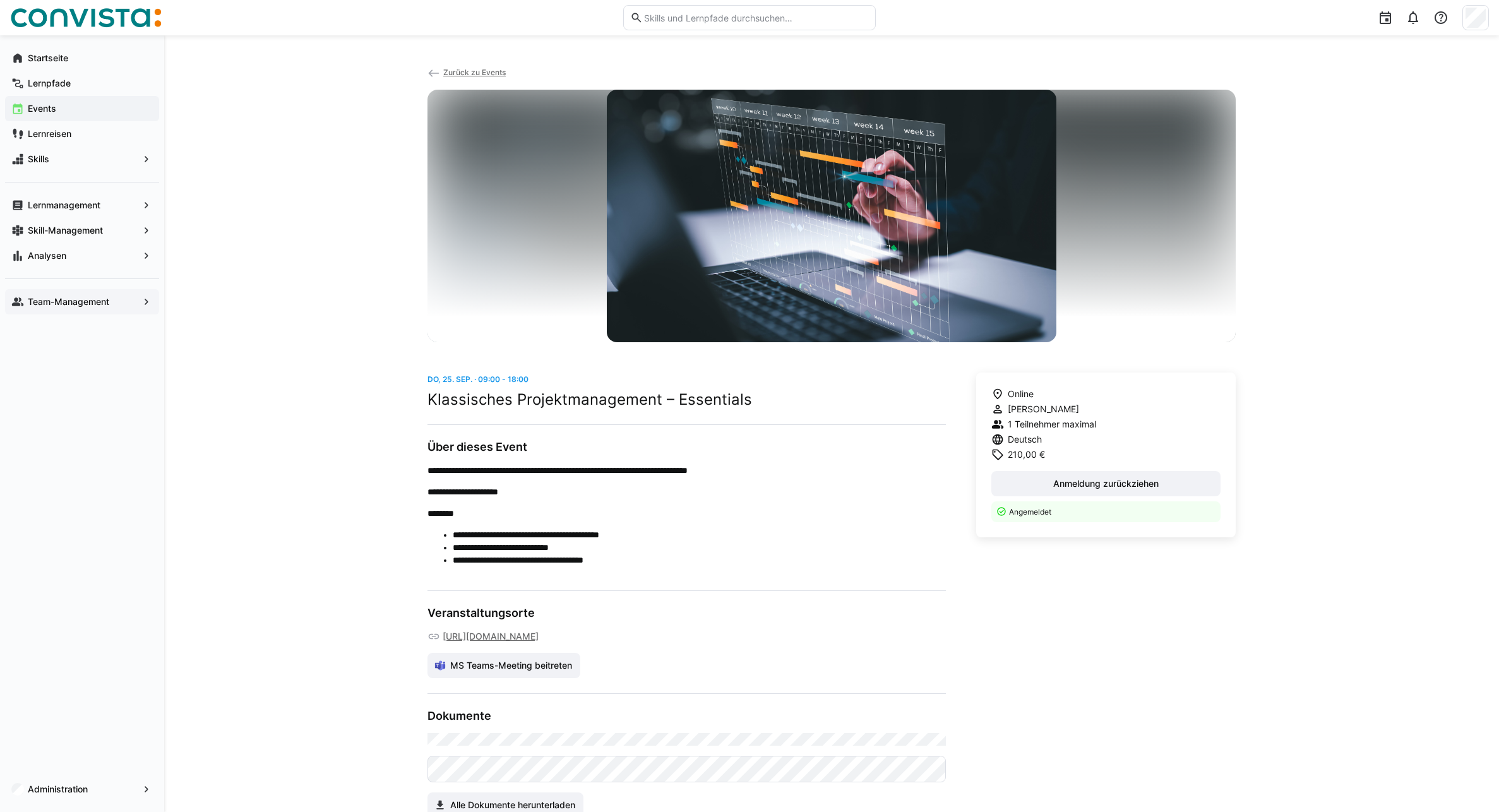
click at [440, 72] on eds-icon at bounding box center [433, 73] width 12 height 12
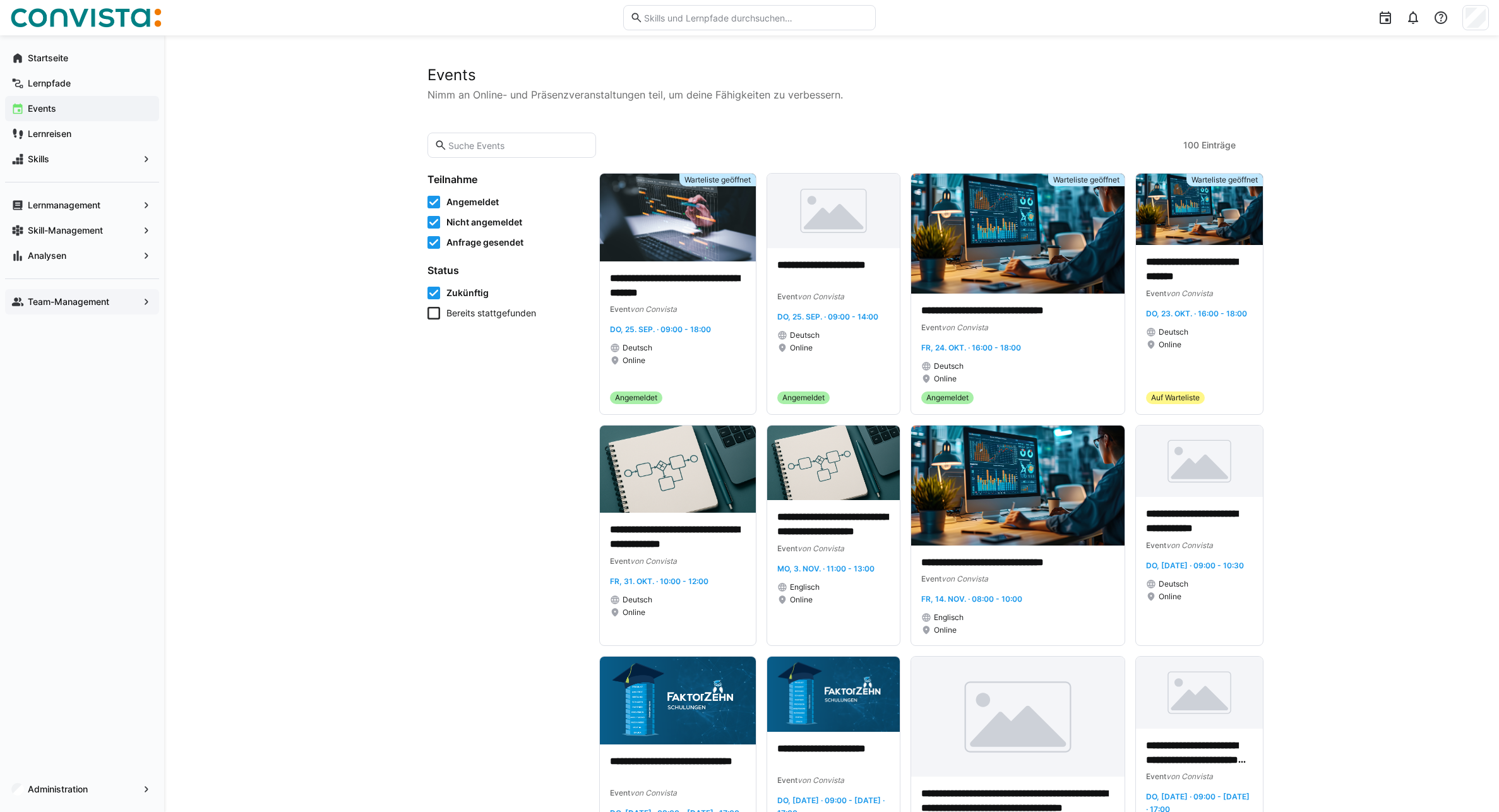
click at [0, 0] on app-navigation-label "Team-Management" at bounding box center [0, 0] width 0 height 0
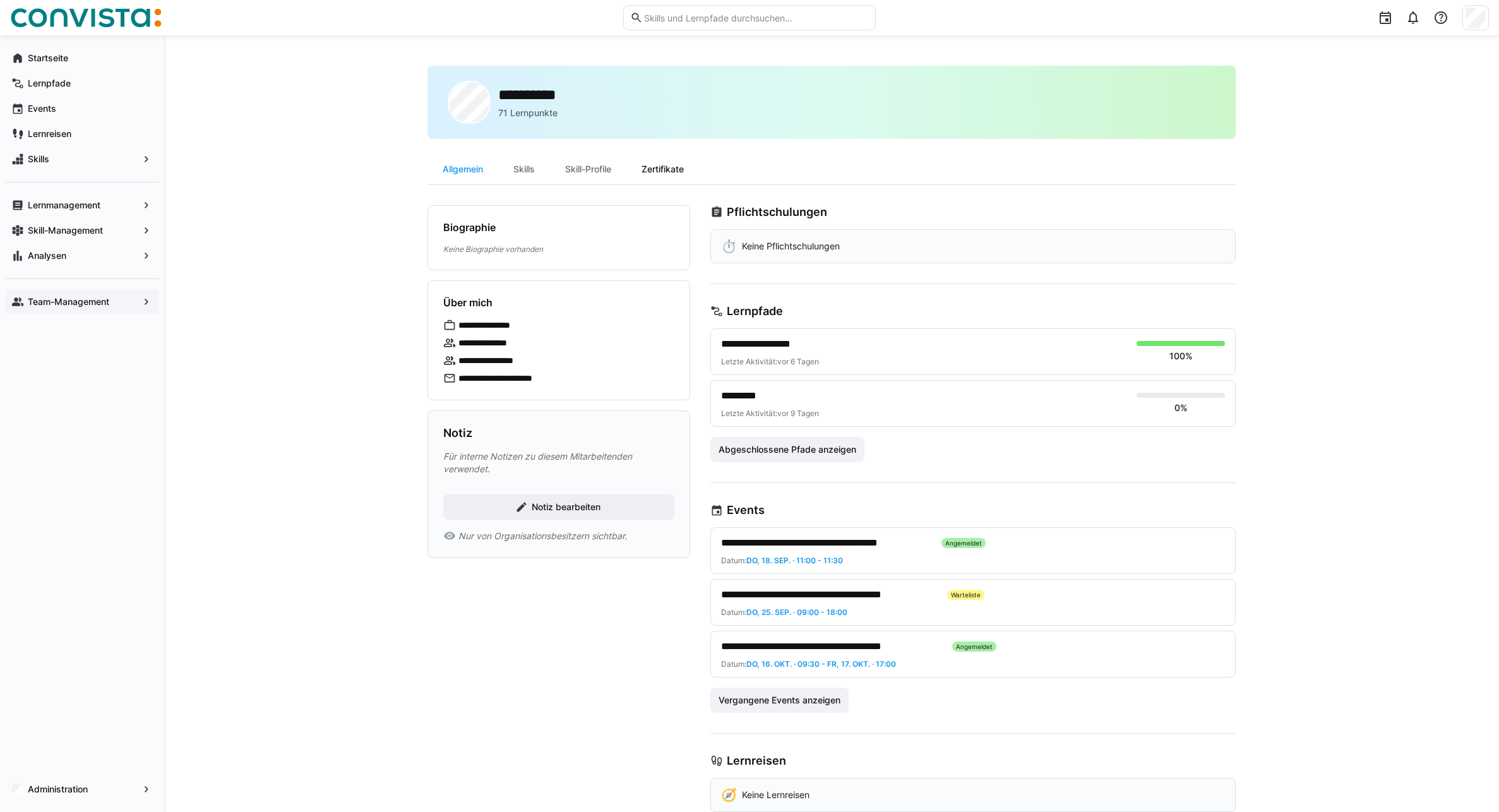
click at [685, 171] on div "Zertifikate" at bounding box center [663, 169] width 73 height 30
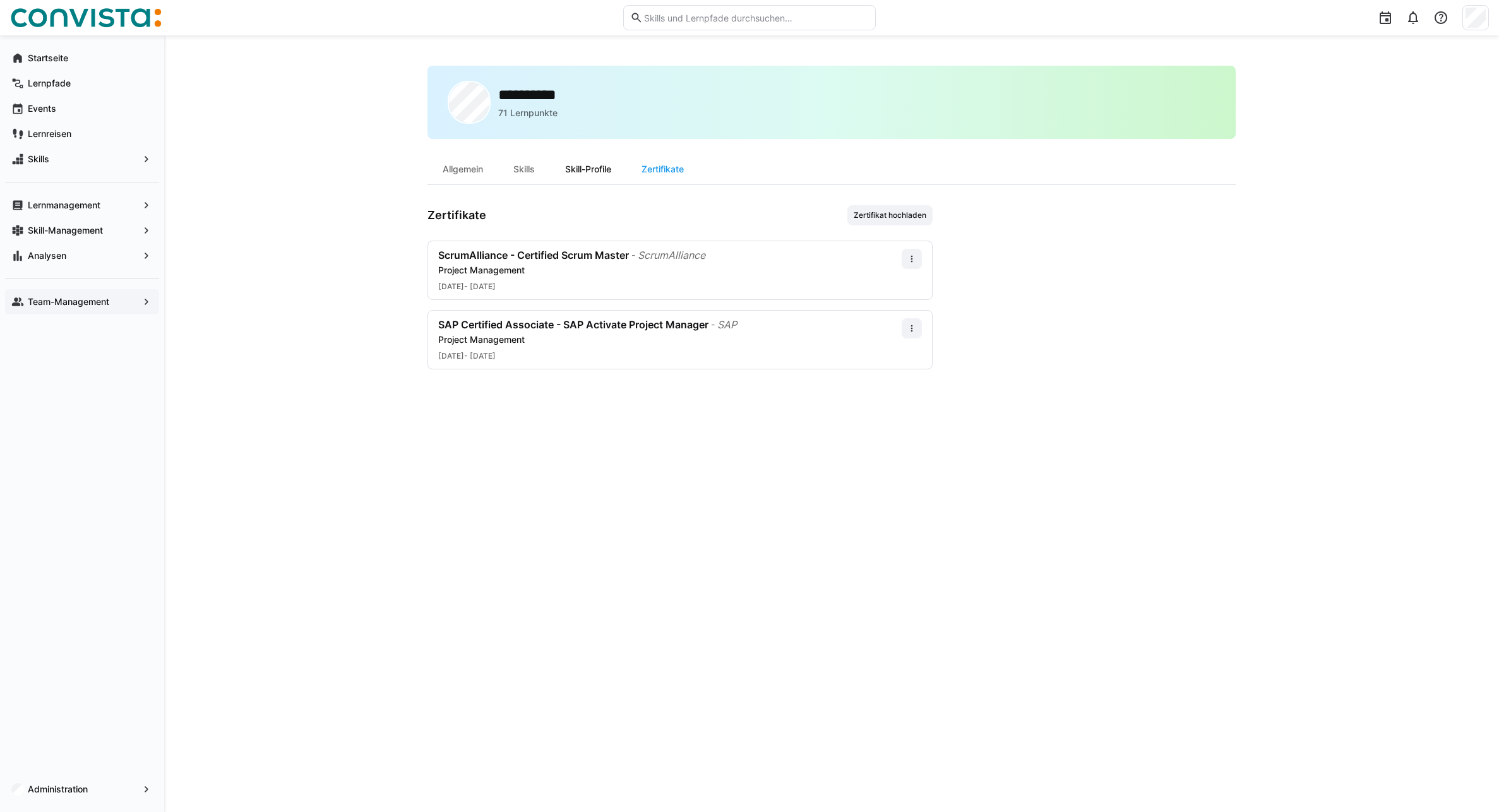
click at [575, 167] on div "Skill-Profile" at bounding box center [588, 169] width 76 height 30
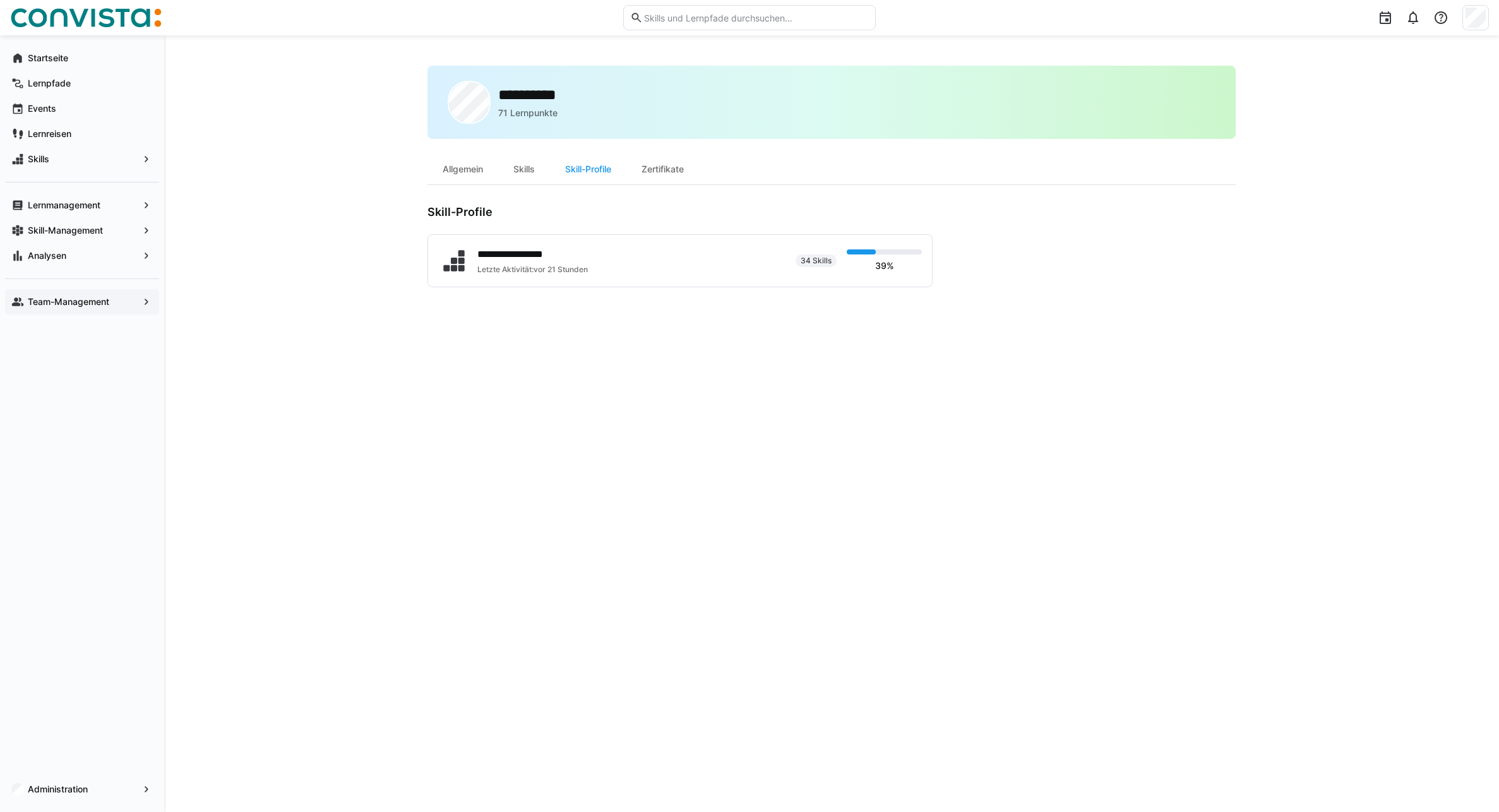
click at [0, 0] on app-navigation-label "Team-Management" at bounding box center [0, 0] width 0 height 0
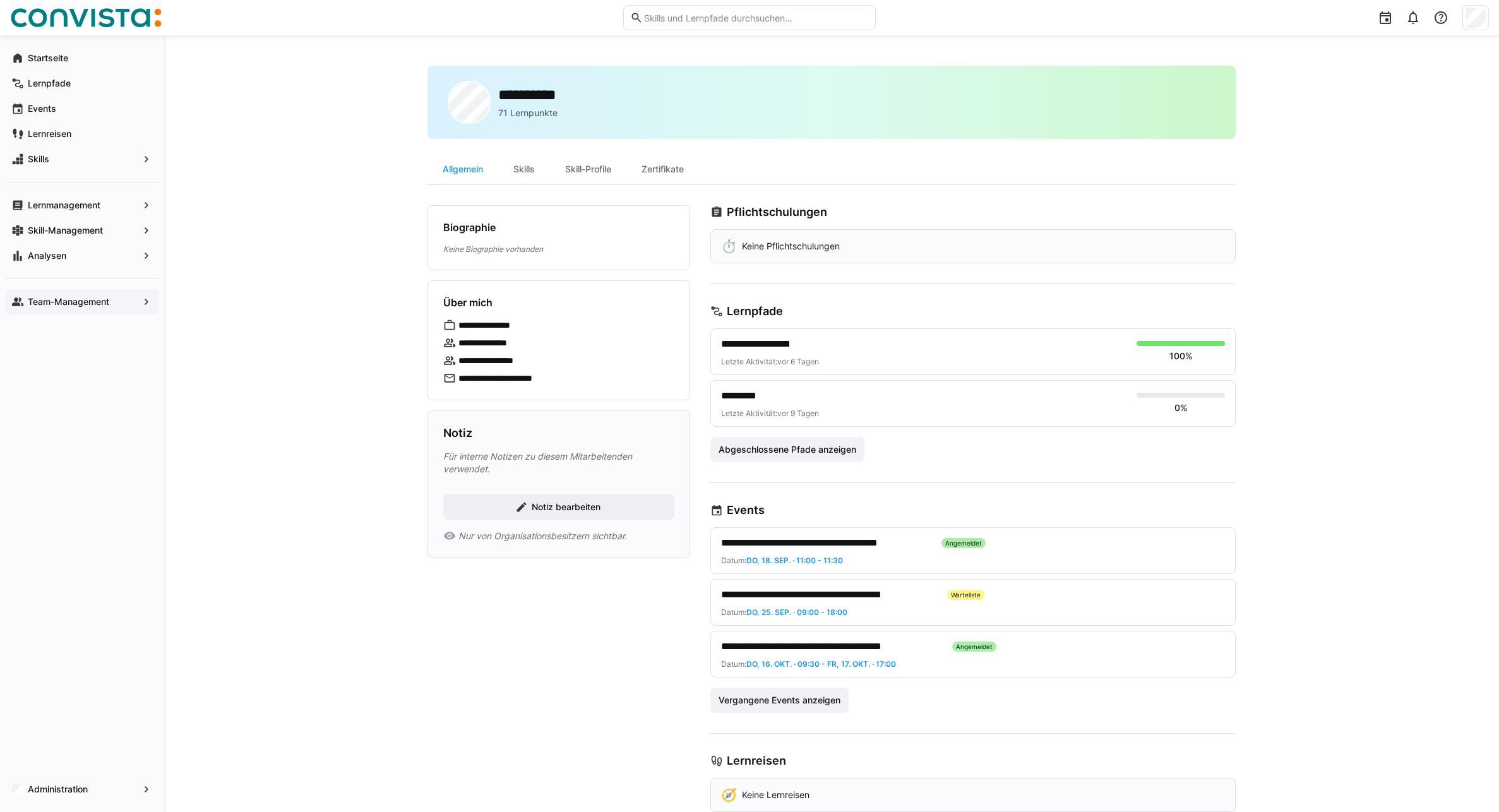
drag, startPoint x: 721, startPoint y: 310, endPoint x: 842, endPoint y: 312, distance: 121.0
click at [842, 312] on div "Lernpfade" at bounding box center [973, 310] width 526 height 14
drag, startPoint x: 727, startPoint y: 514, endPoint x: 765, endPoint y: 512, distance: 38.1
click at [765, 512] on div "Events" at bounding box center [973, 510] width 526 height 14
drag, startPoint x: 765, startPoint y: 512, endPoint x: 812, endPoint y: 513, distance: 47.0
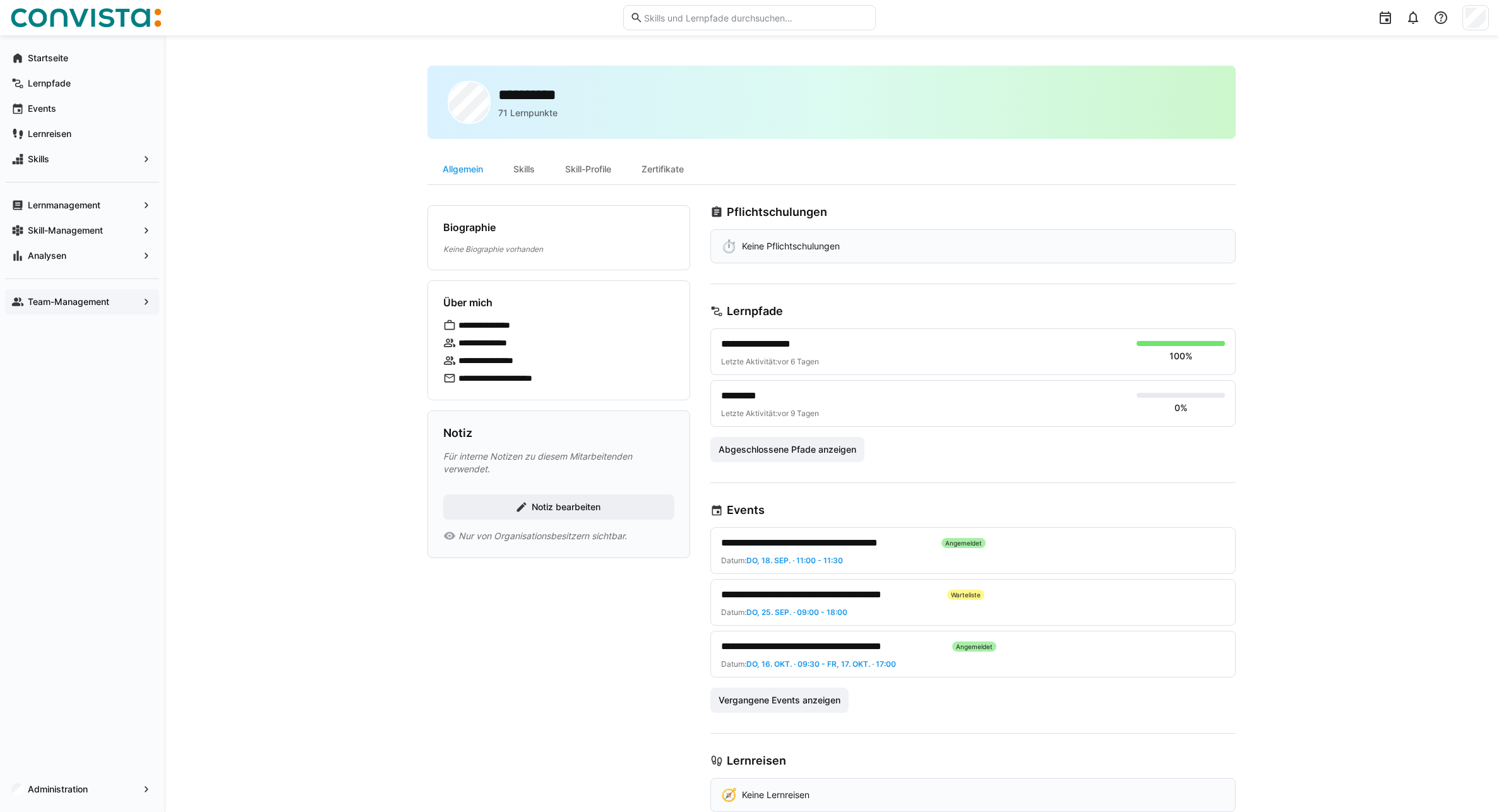
click at [812, 513] on div "Events" at bounding box center [973, 510] width 526 height 14
click at [771, 446] on span "Abgeschlossene Pfade anzeigen" at bounding box center [787, 448] width 141 height 12
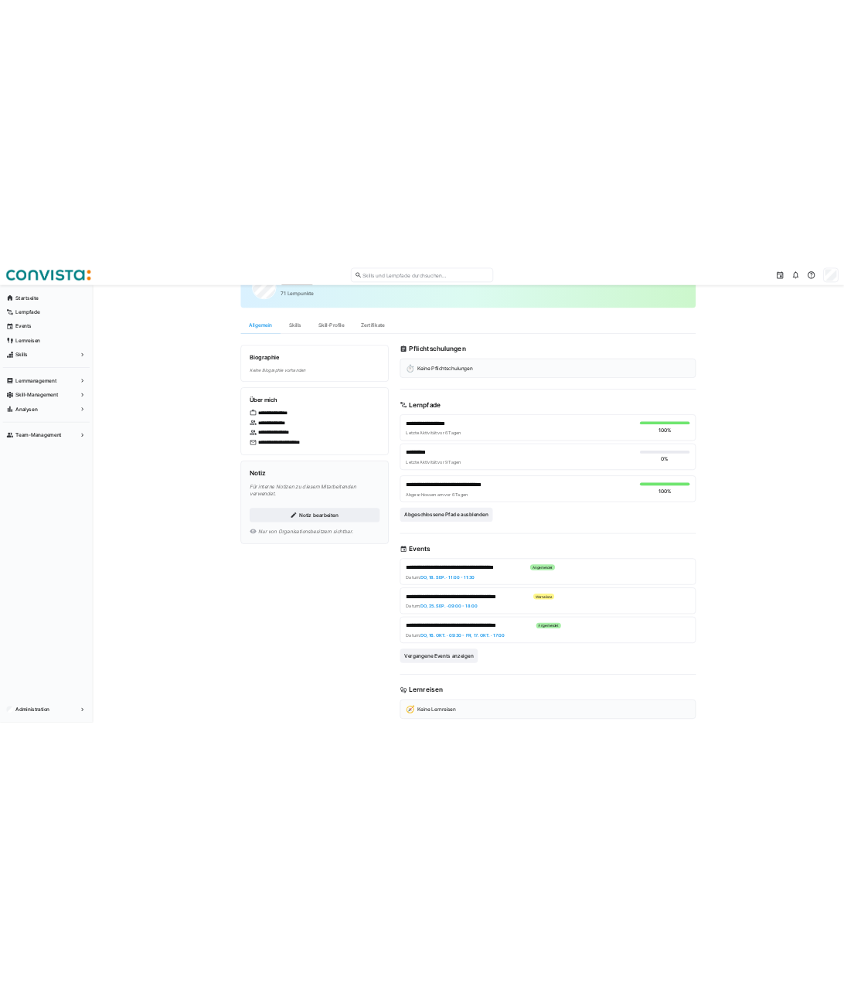
scroll to position [107, 0]
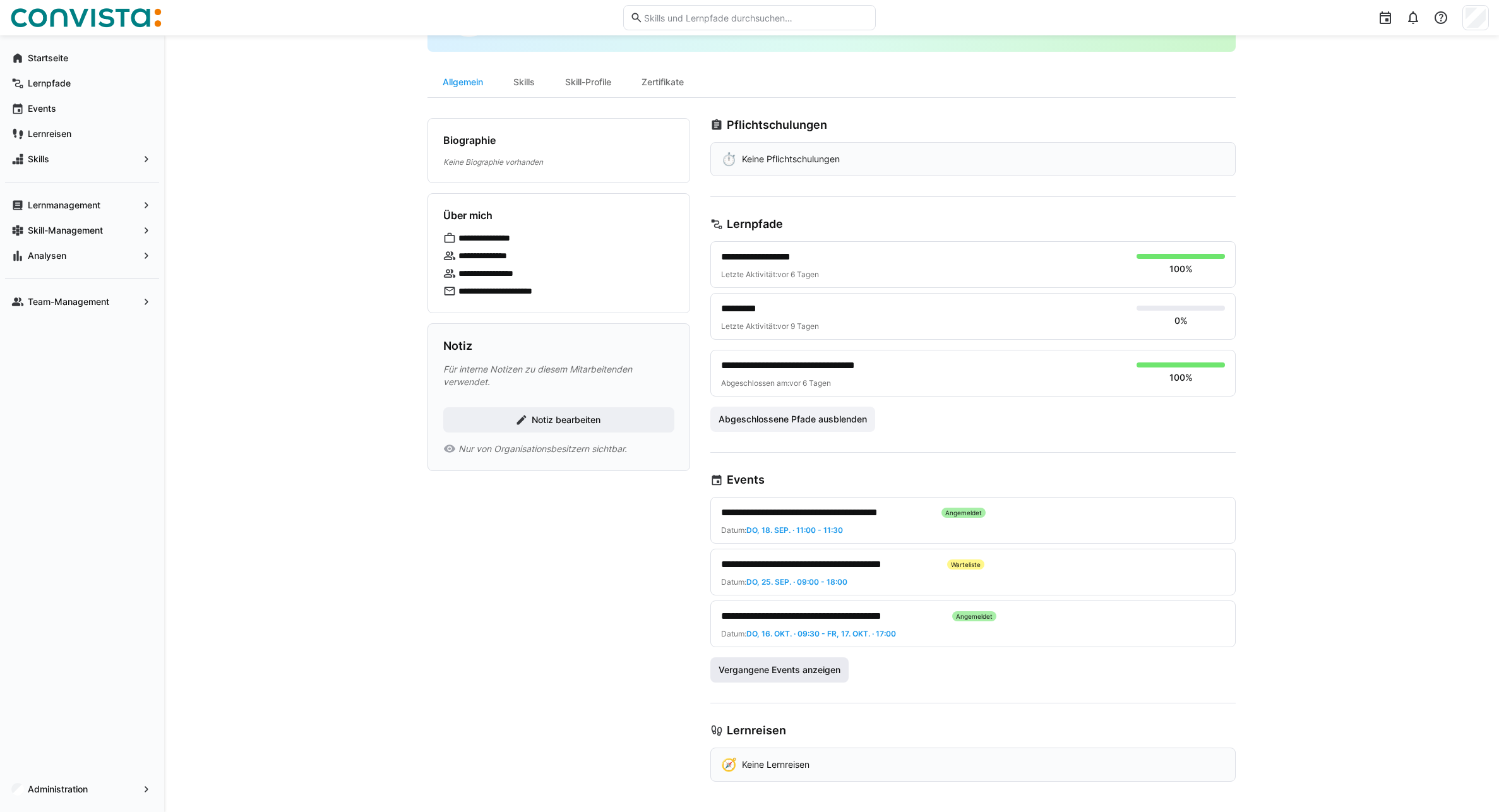
click at [800, 675] on span "Vergangene Events anzeigen" at bounding box center [780, 669] width 126 height 12
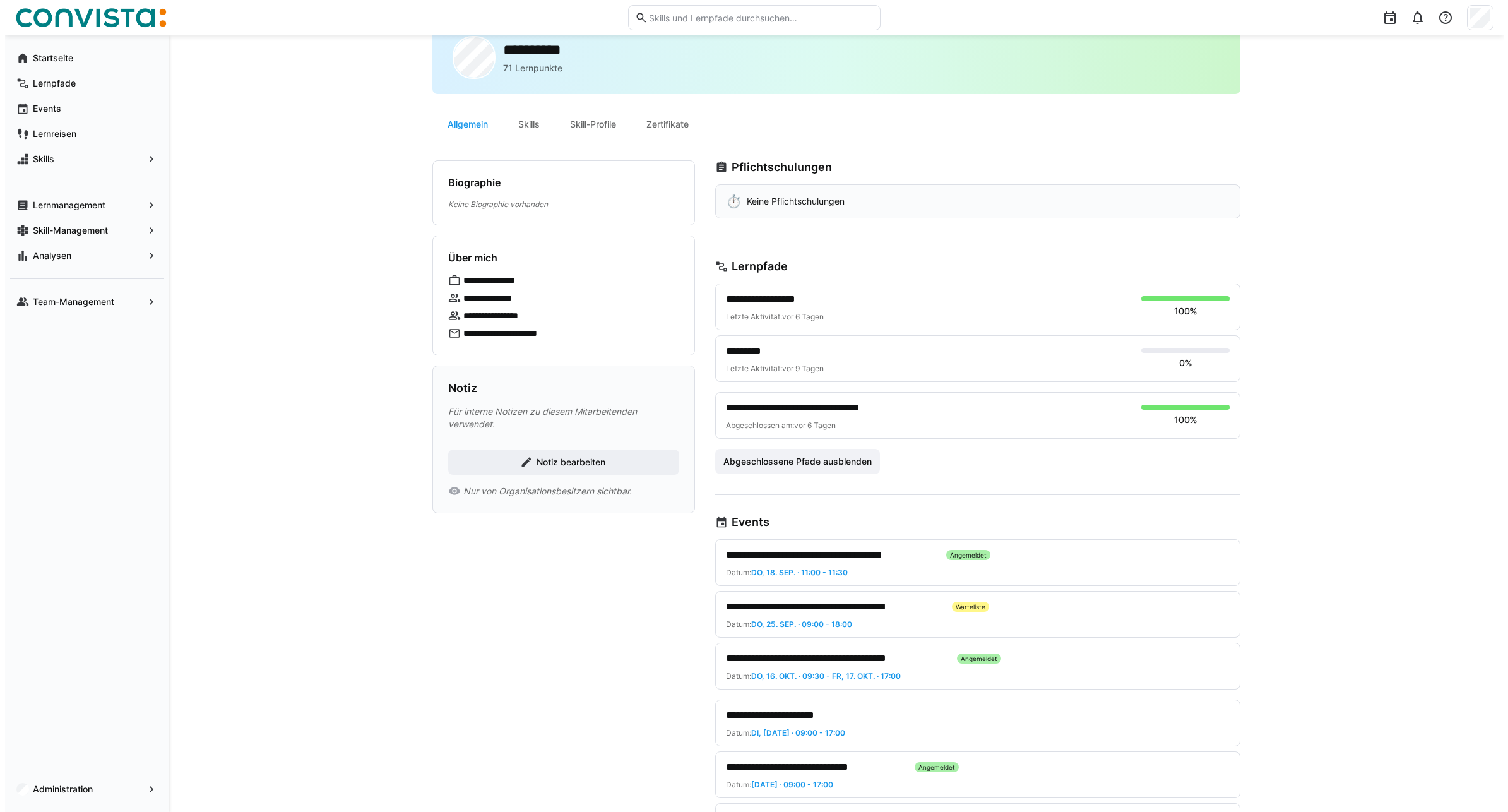
scroll to position [0, 0]
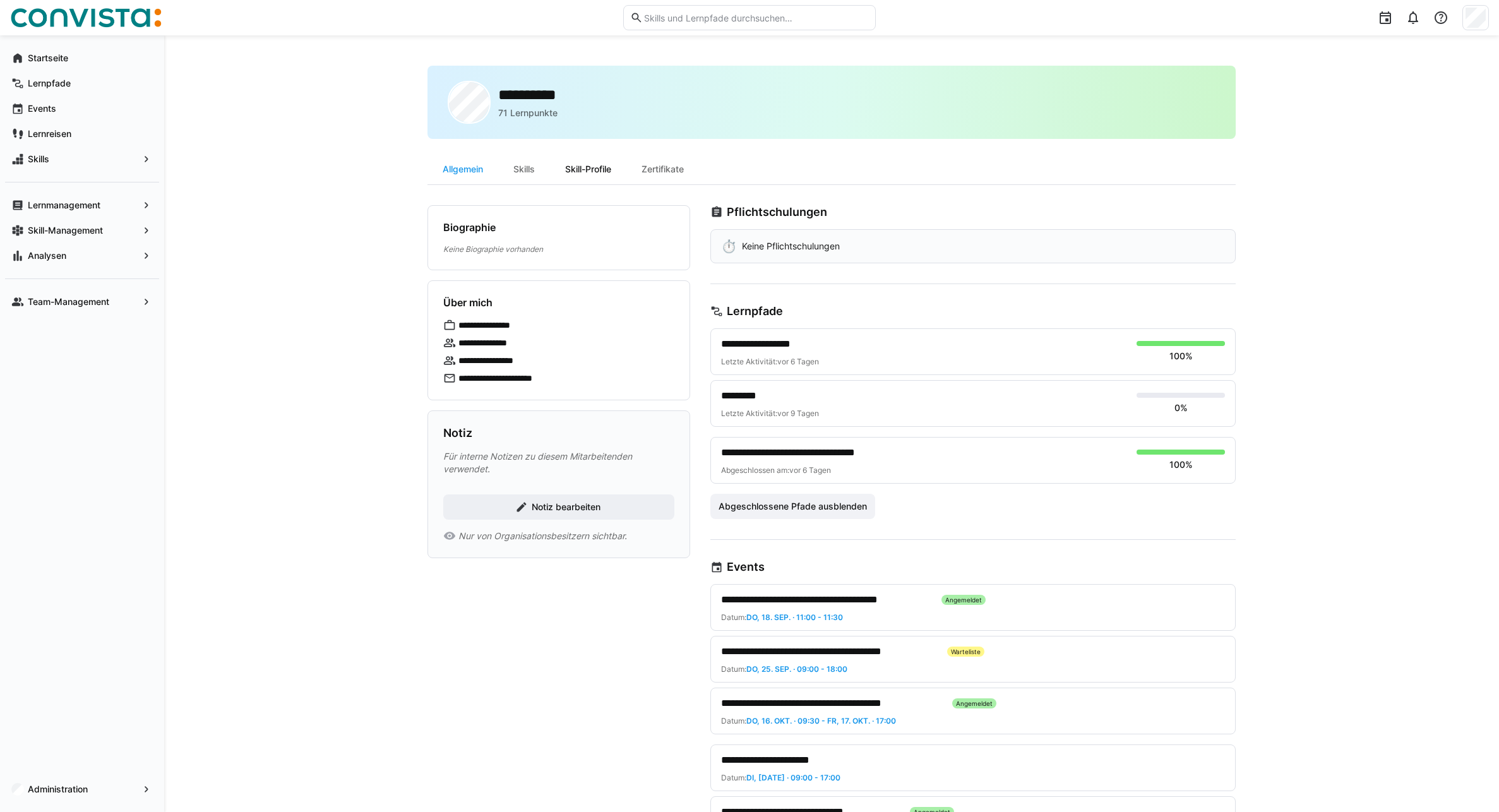
click at [586, 171] on div "Skill-Profile" at bounding box center [588, 169] width 76 height 30
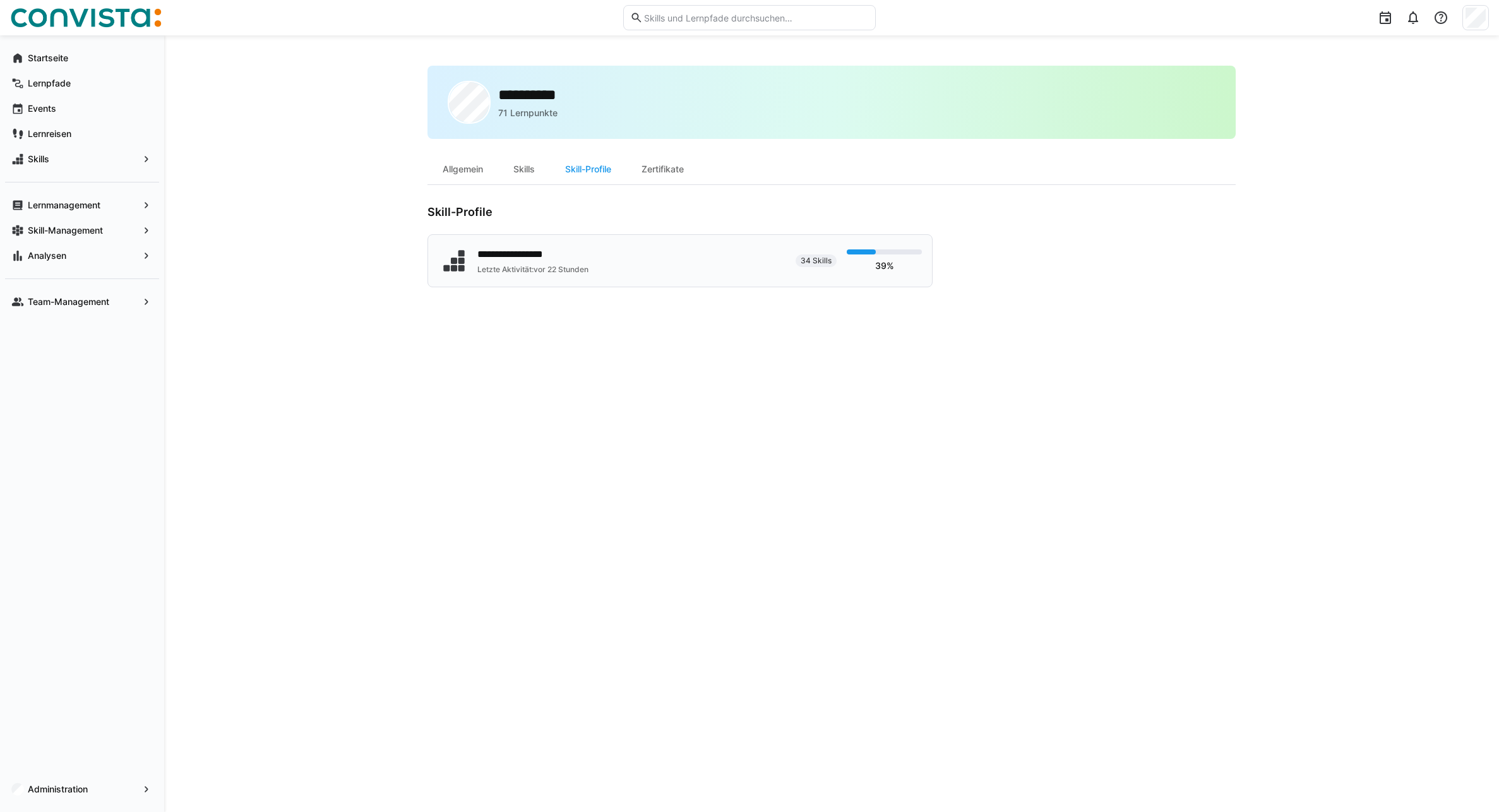
click at [511, 270] on div "Letzte Aktivität: vor 22 Stunden" at bounding box center [535, 270] width 115 height 10
click at [0, 0] on app-navigation-label "Skill-Management" at bounding box center [0, 0] width 0 height 0
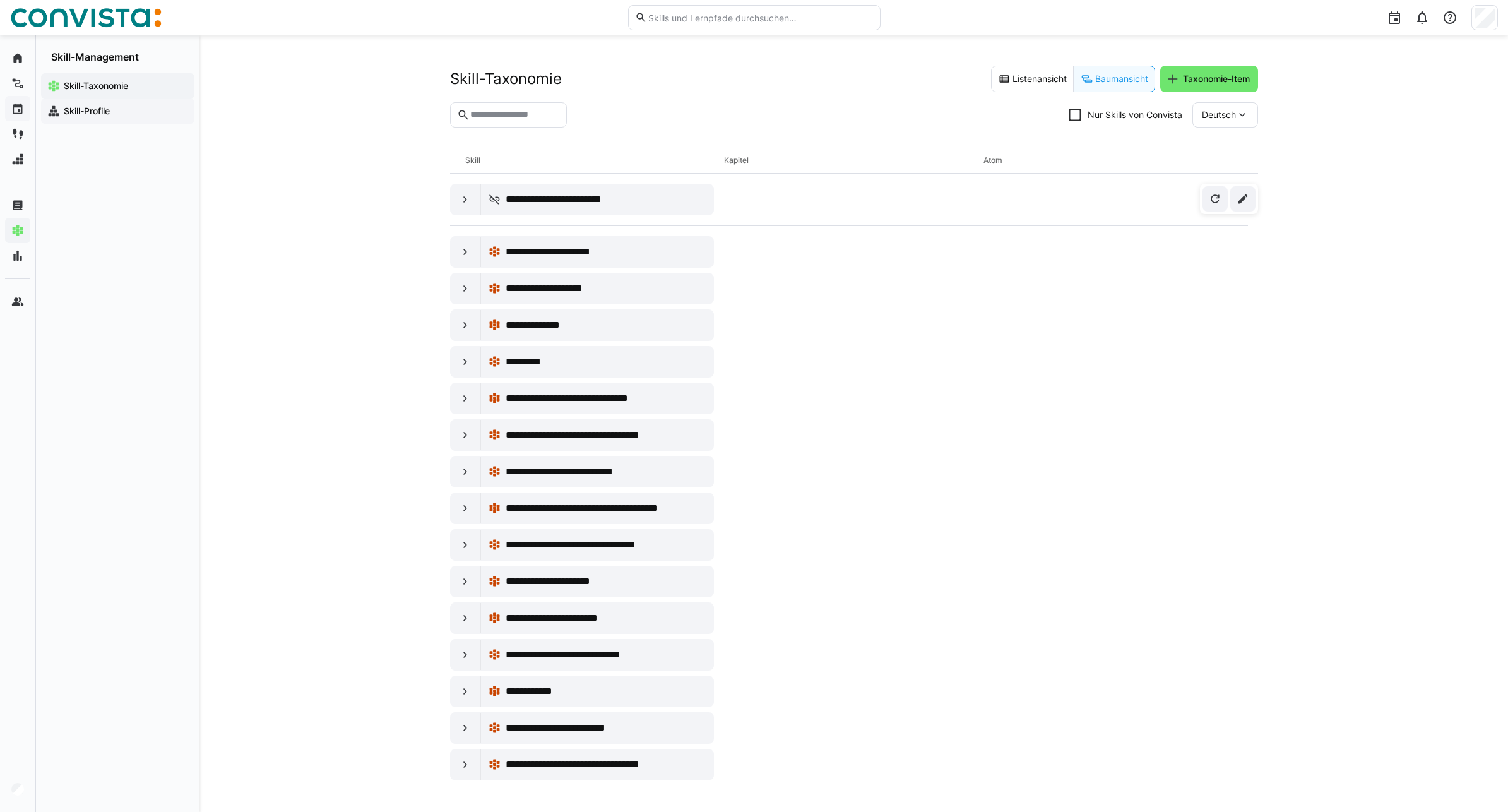
click at [0, 0] on app-navigation-label "Skill-Profile" at bounding box center [0, 0] width 0 height 0
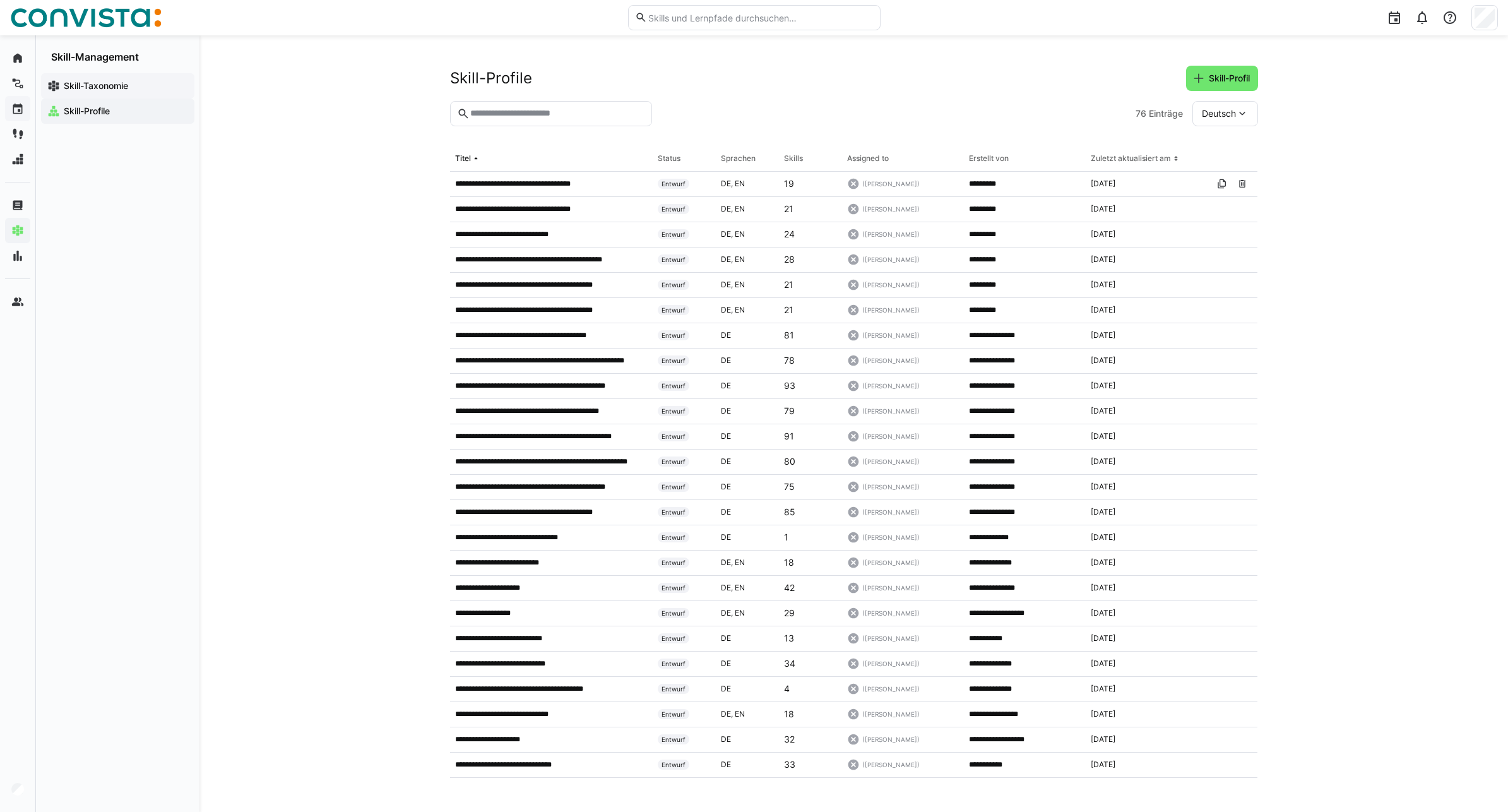
click at [115, 93] on div "Skill-Taxonomie" at bounding box center [118, 86] width 154 height 25
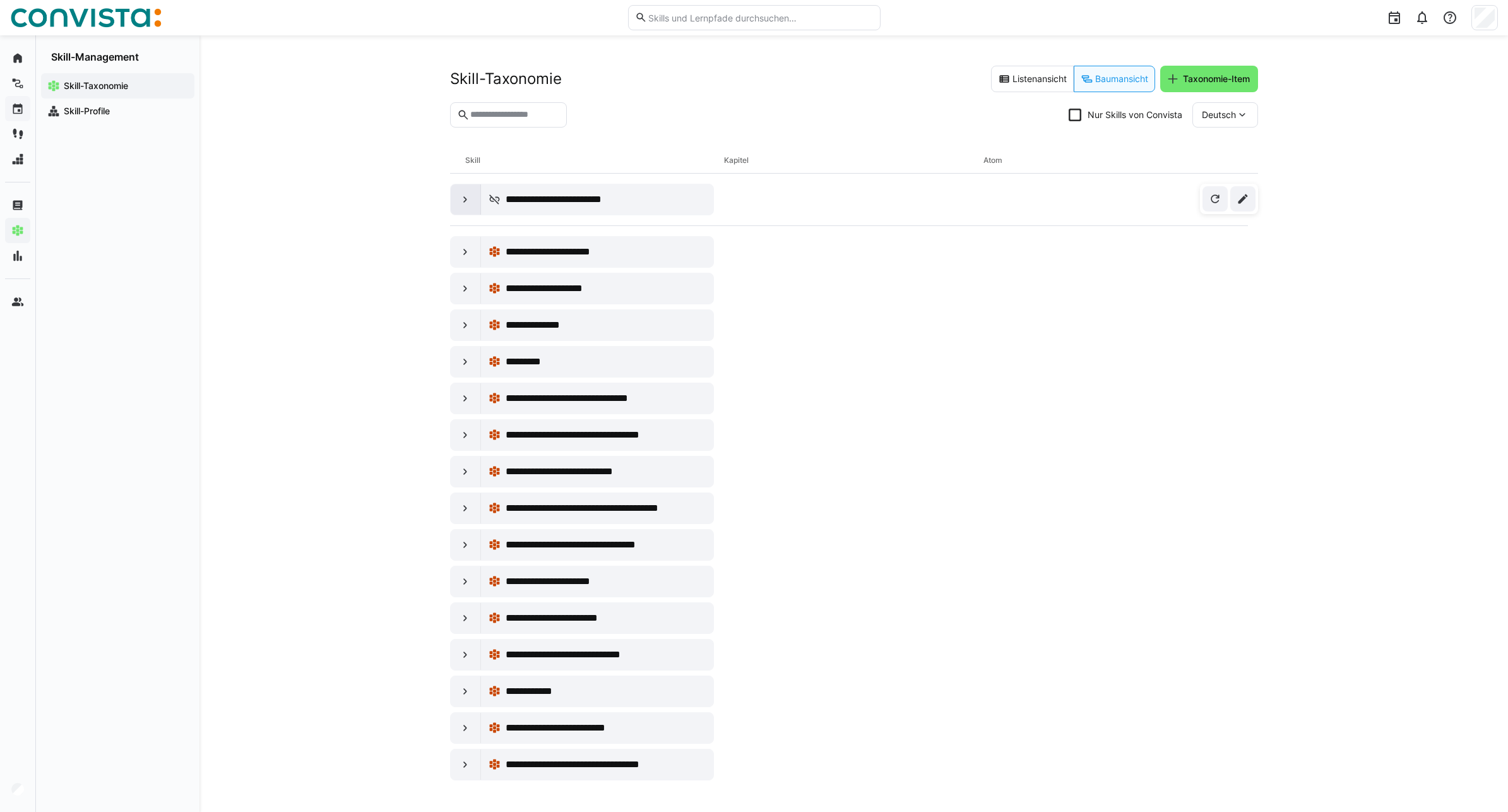
click at [462, 199] on eds-icon at bounding box center [465, 199] width 12 height 12
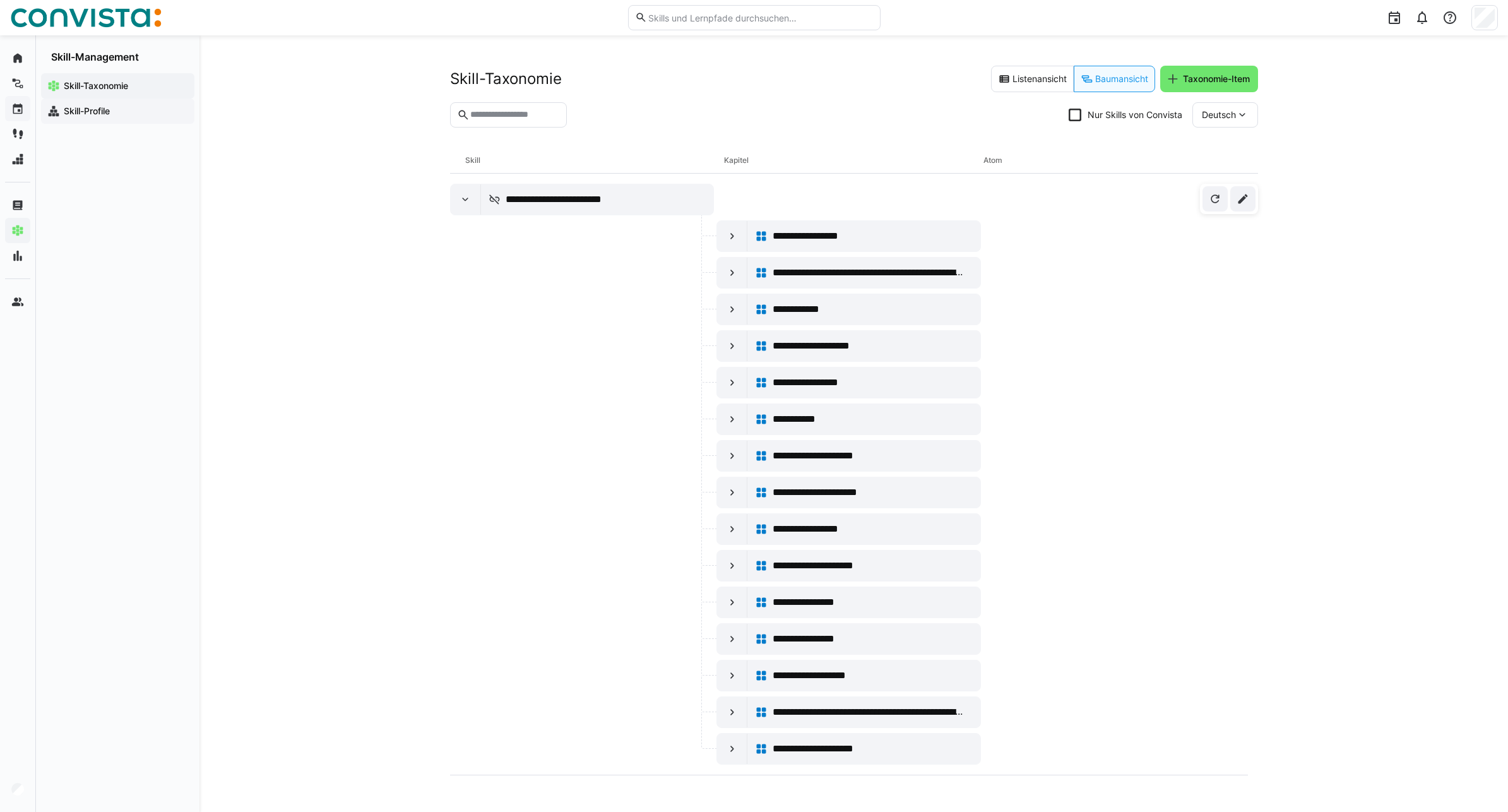
click at [83, 116] on span "Skill-Profile" at bounding box center [125, 110] width 127 height 12
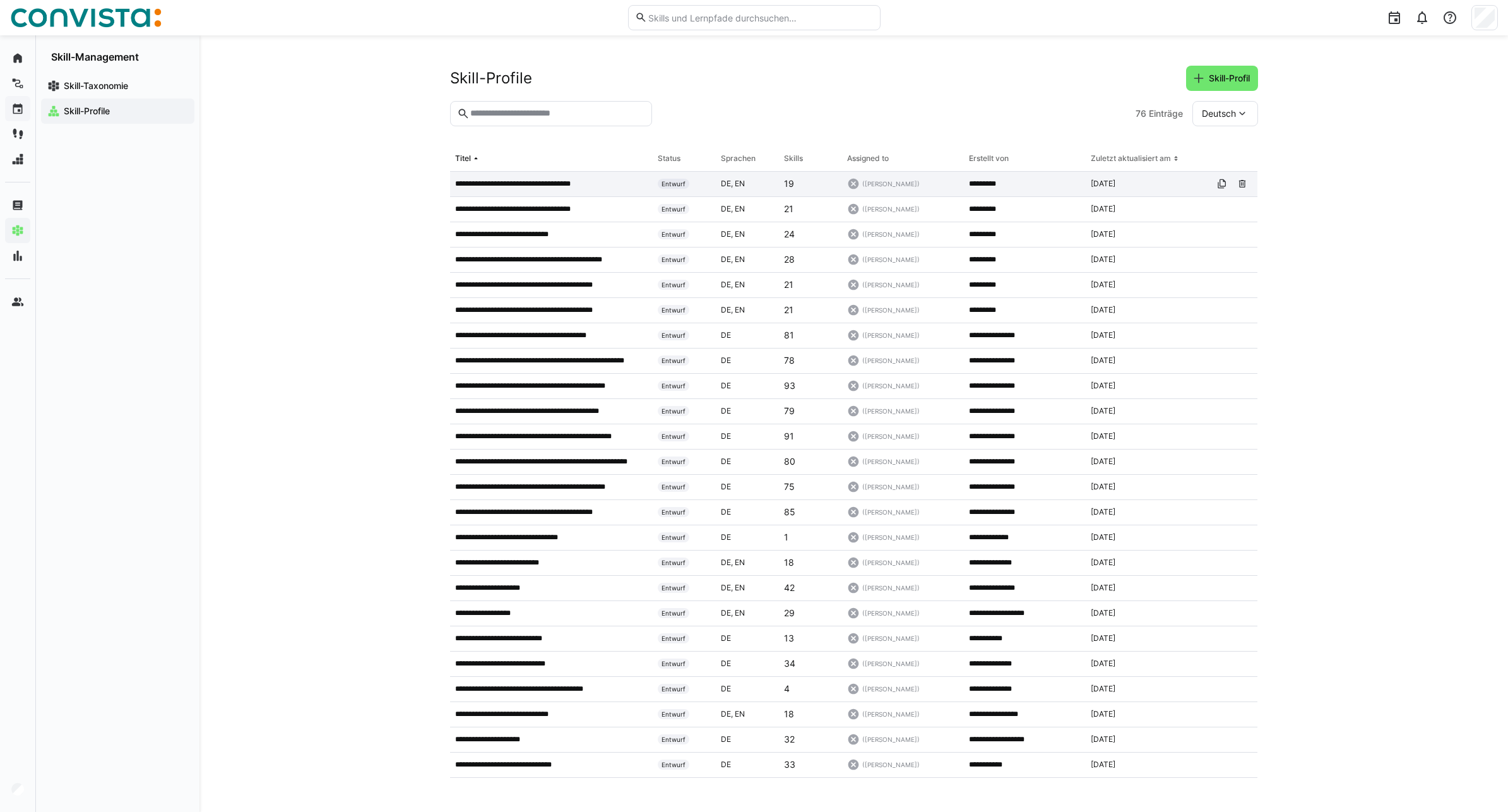
click at [531, 190] on div "**********" at bounding box center [551, 184] width 203 height 25
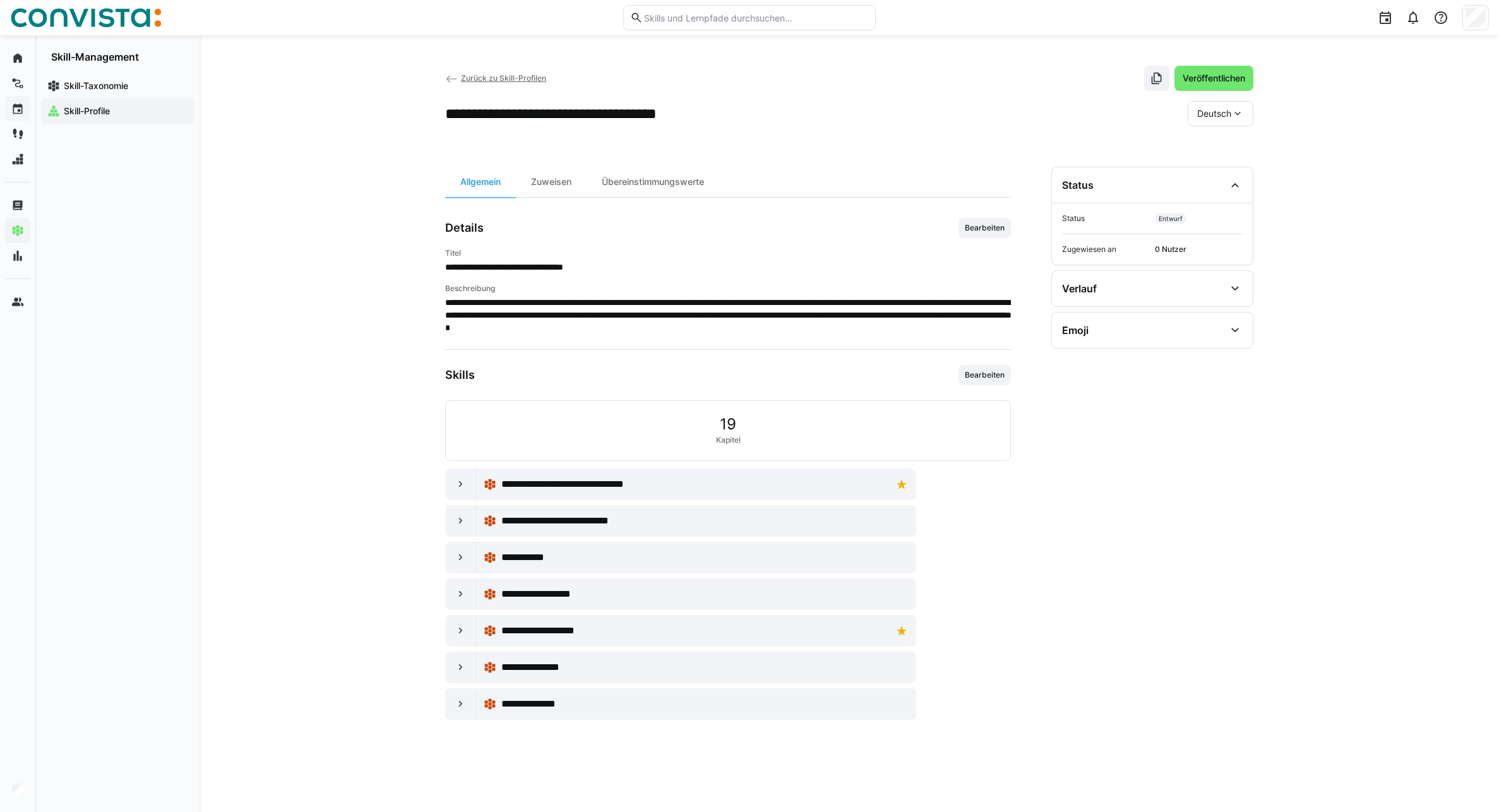
click at [496, 82] on span "Zurück zu Skill-Profilen" at bounding box center [503, 78] width 85 height 10
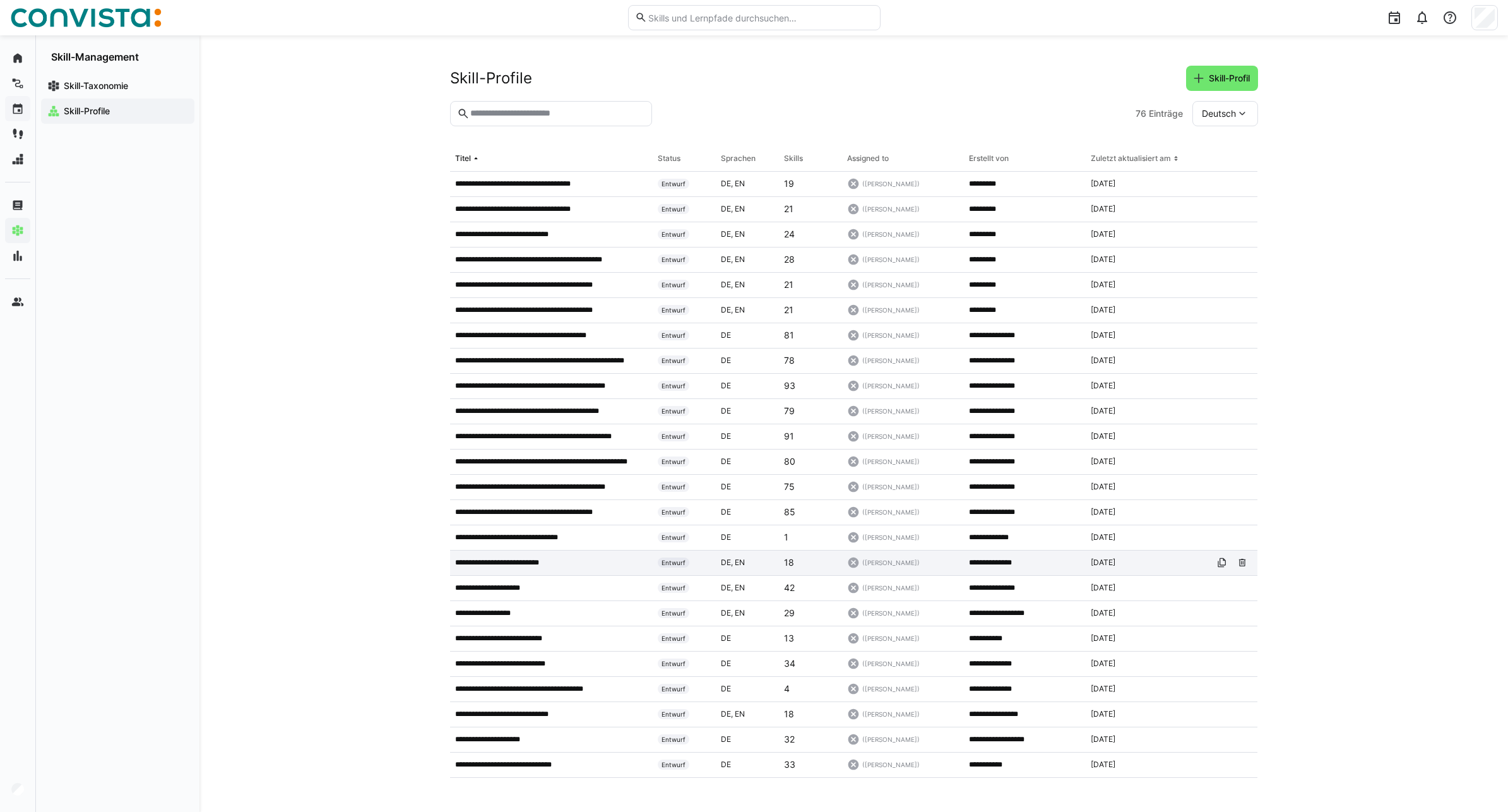
click at [542, 562] on p "**********" at bounding box center [511, 562] width 113 height 10
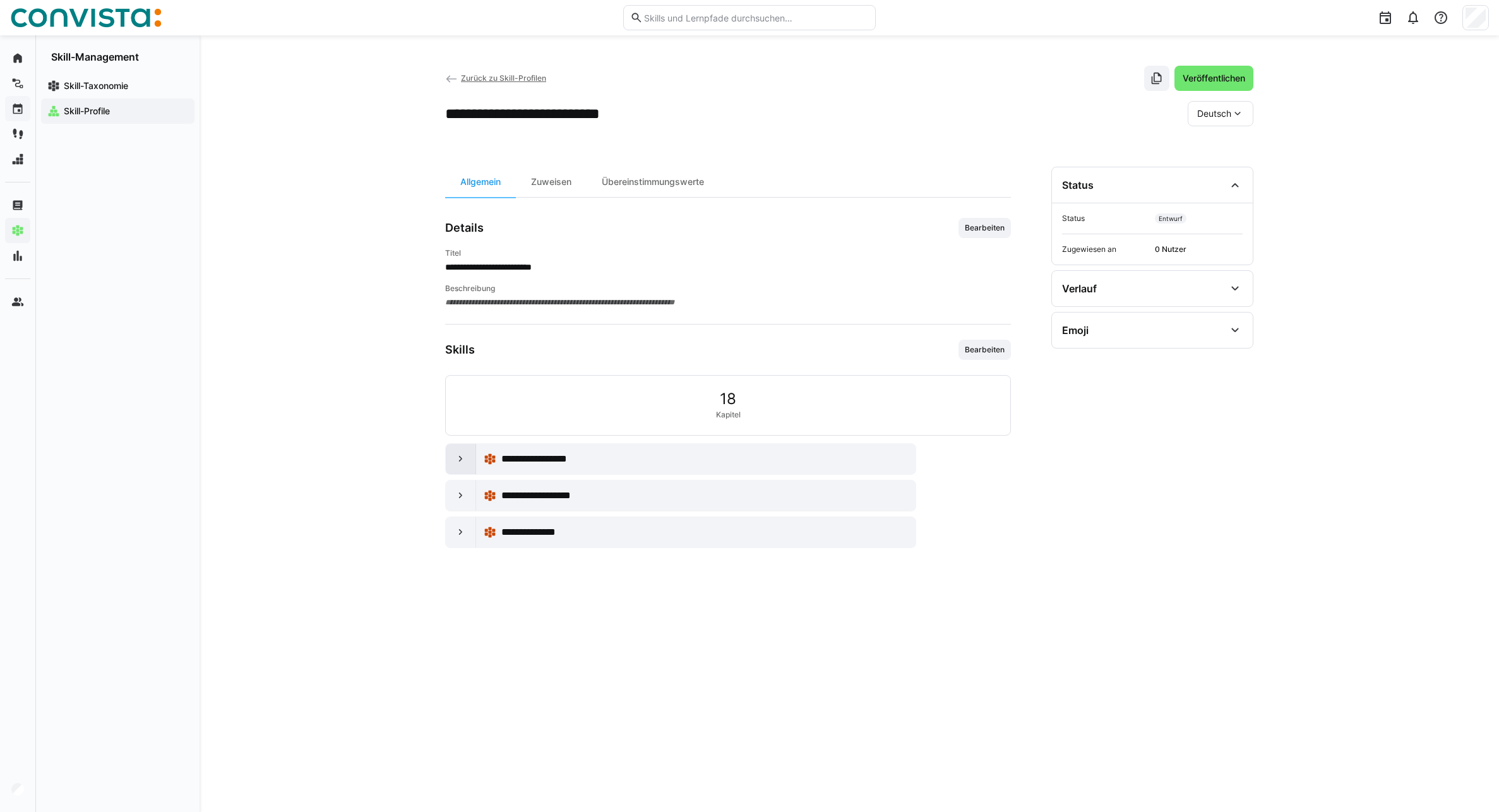
click at [459, 465] on eds-icon at bounding box center [460, 458] width 12 height 12
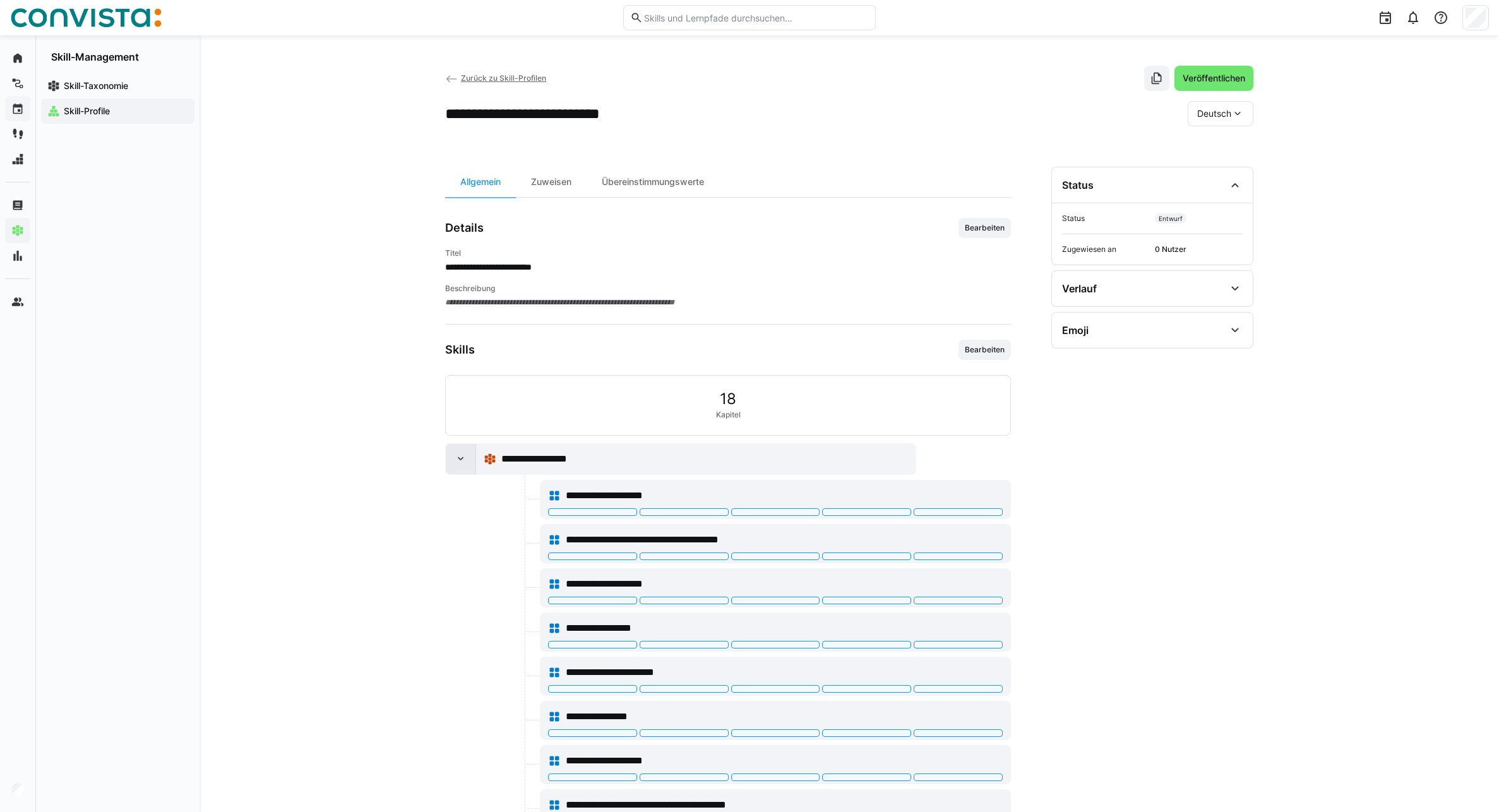
click at [459, 465] on eds-icon at bounding box center [460, 458] width 12 height 12
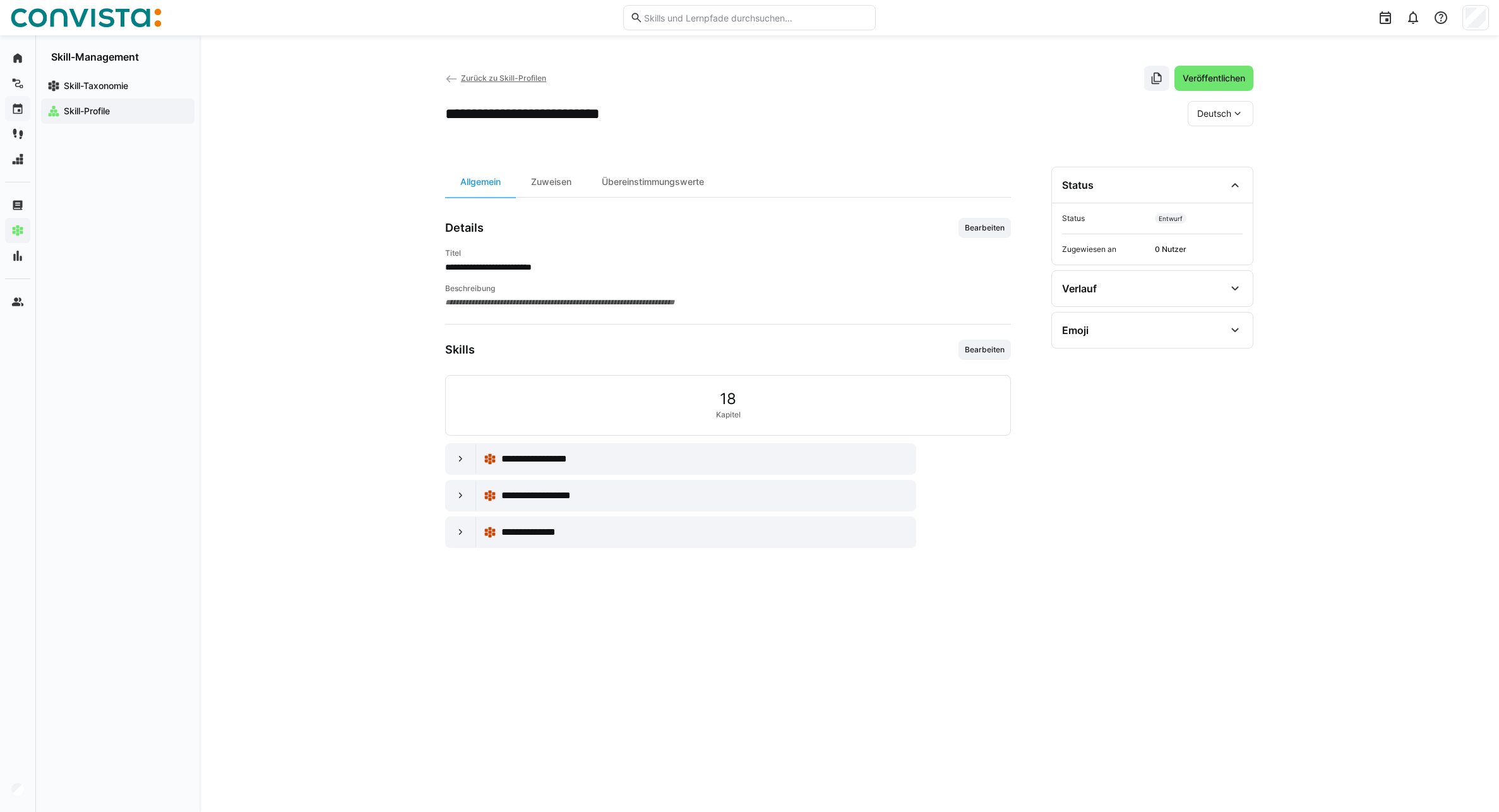
click at [463, 77] on span "Zurück zu Skill-Profilen" at bounding box center [503, 78] width 85 height 10
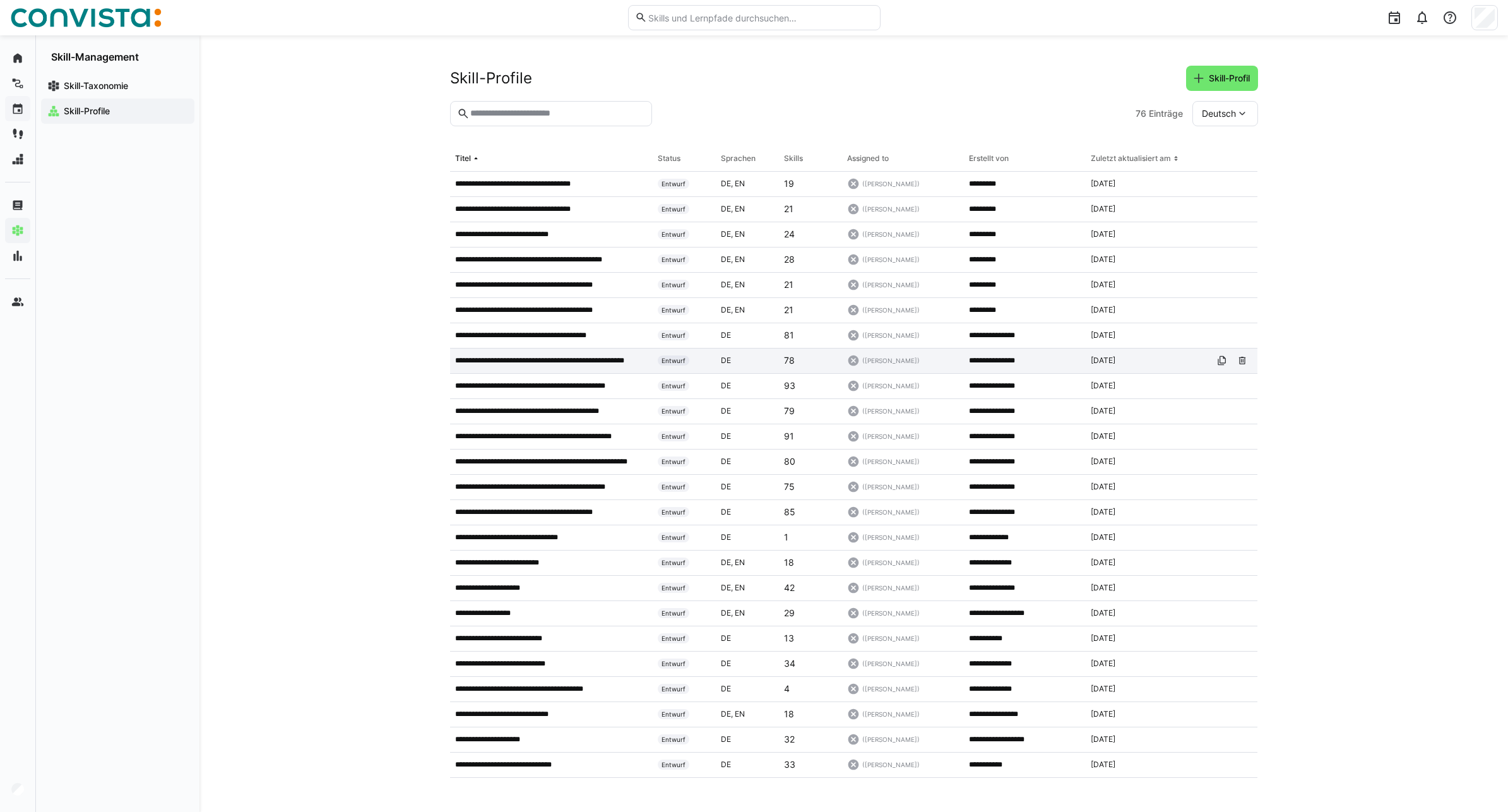
click at [553, 365] on p "**********" at bounding box center [550, 360] width 190 height 10
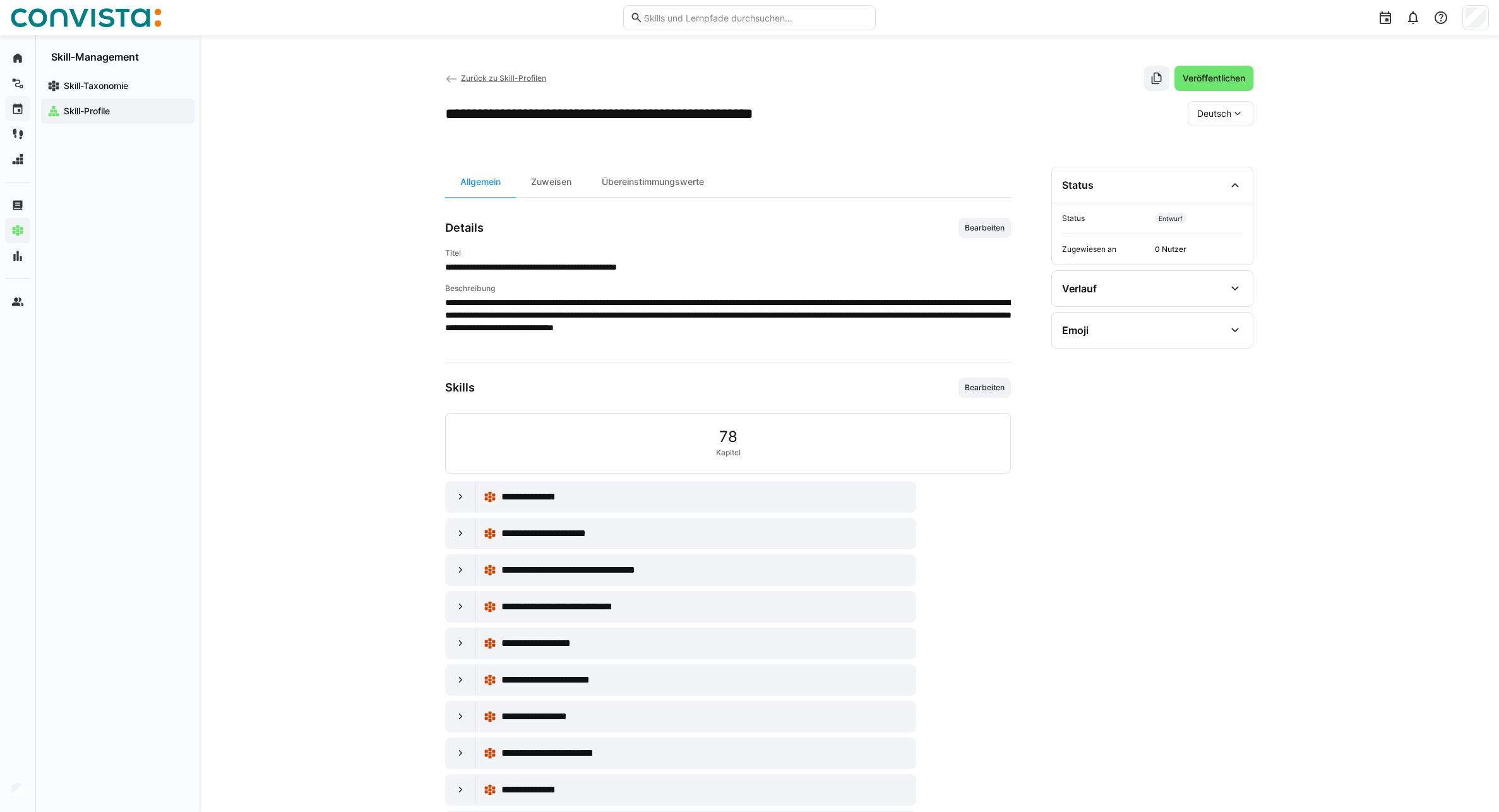
click at [454, 76] on eds-icon at bounding box center [451, 78] width 12 height 12
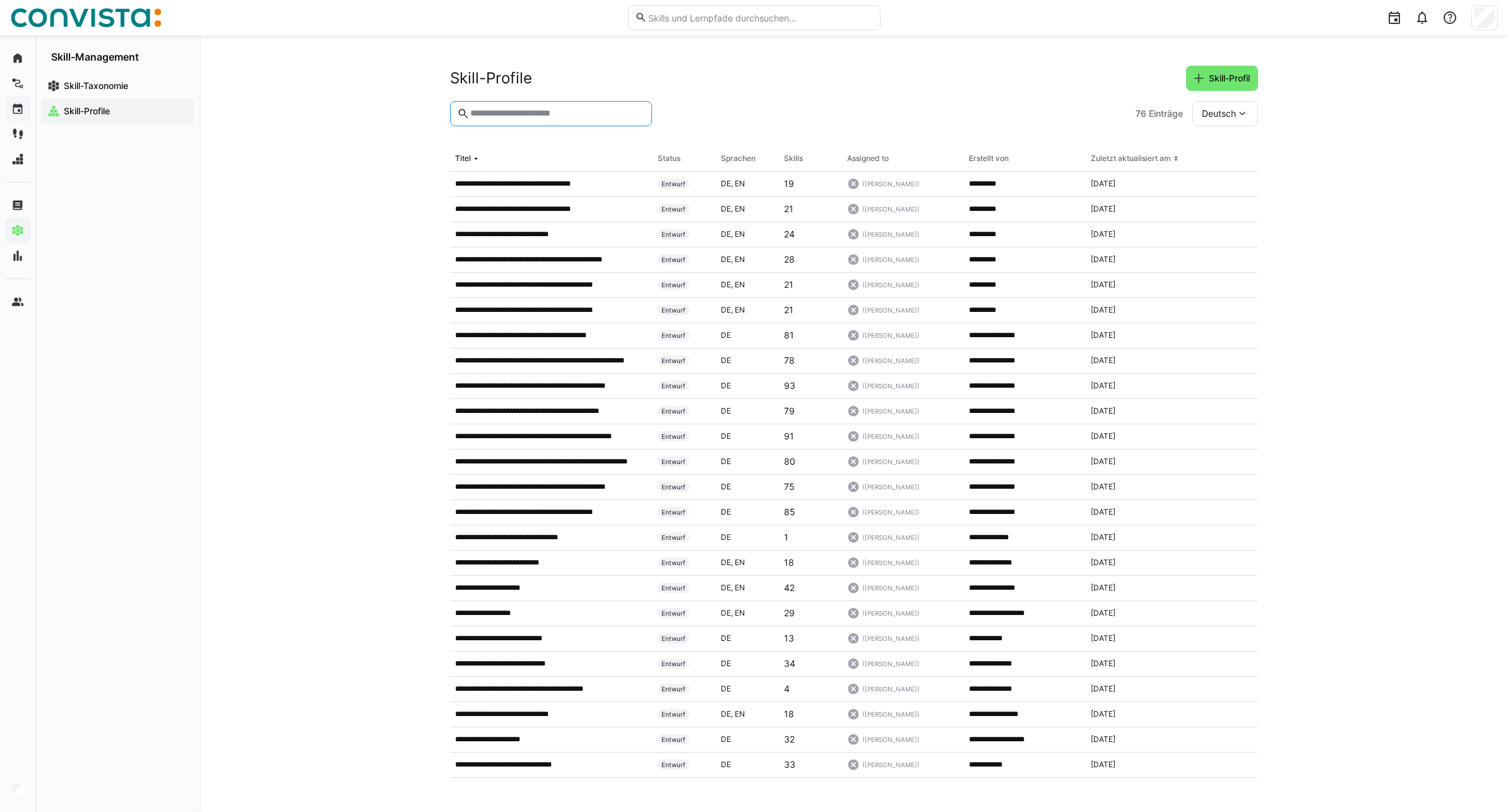
click at [499, 110] on input "text" at bounding box center [556, 114] width 176 height 11
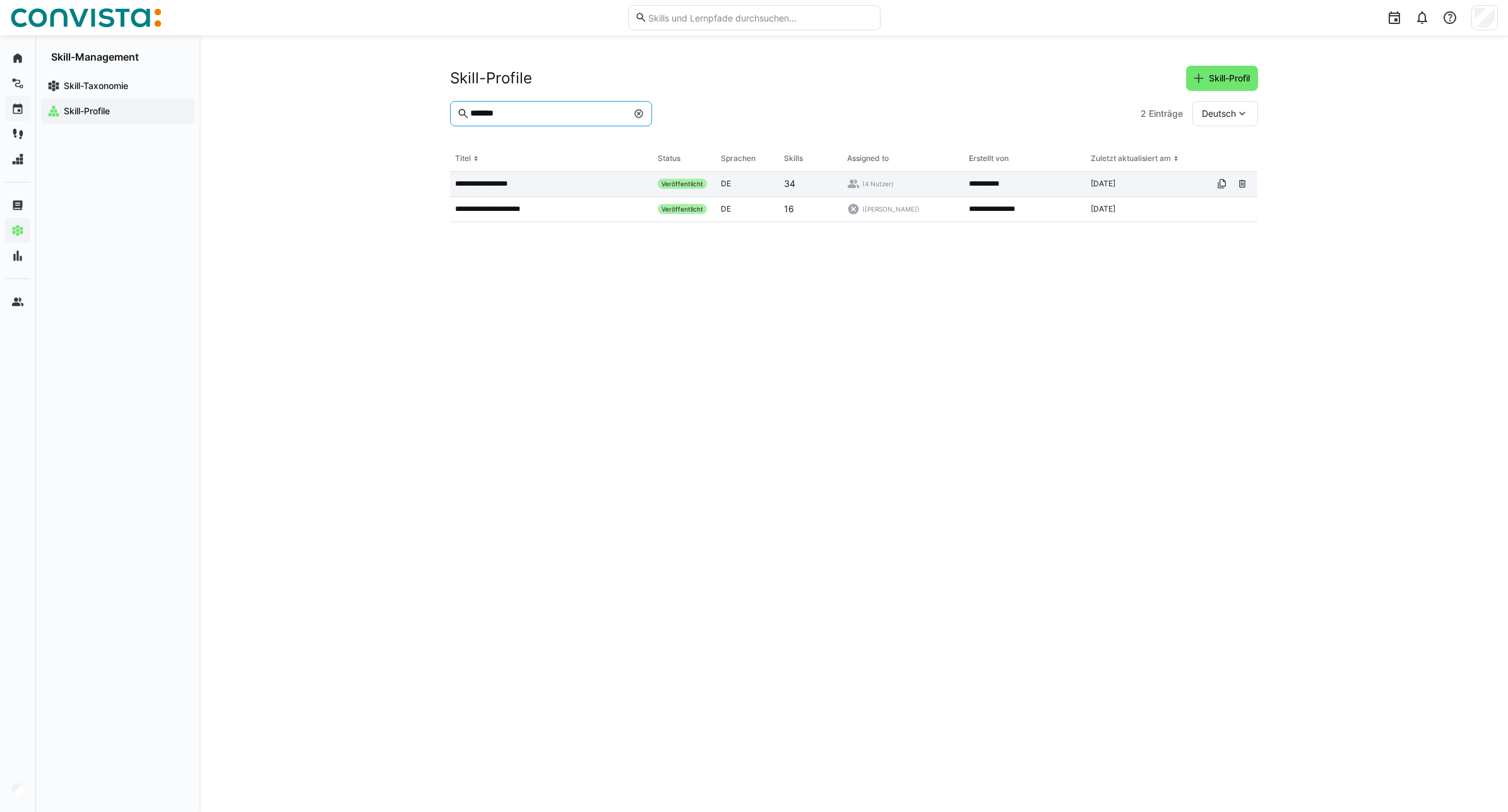
type input "*******"
click at [517, 182] on p "**********" at bounding box center [492, 184] width 74 height 10
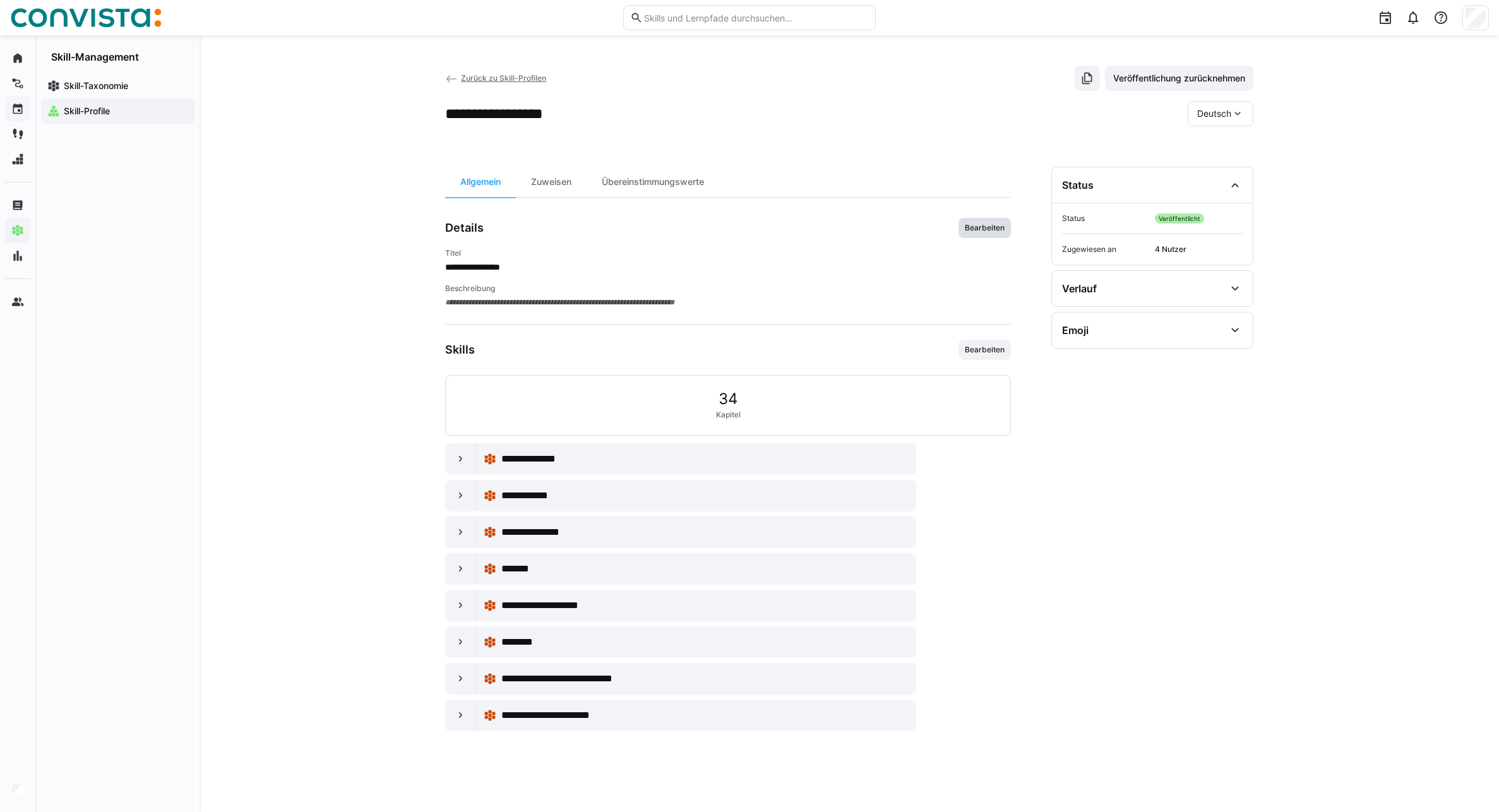
click at [971, 219] on span "Bearbeiten" at bounding box center [985, 228] width 52 height 20
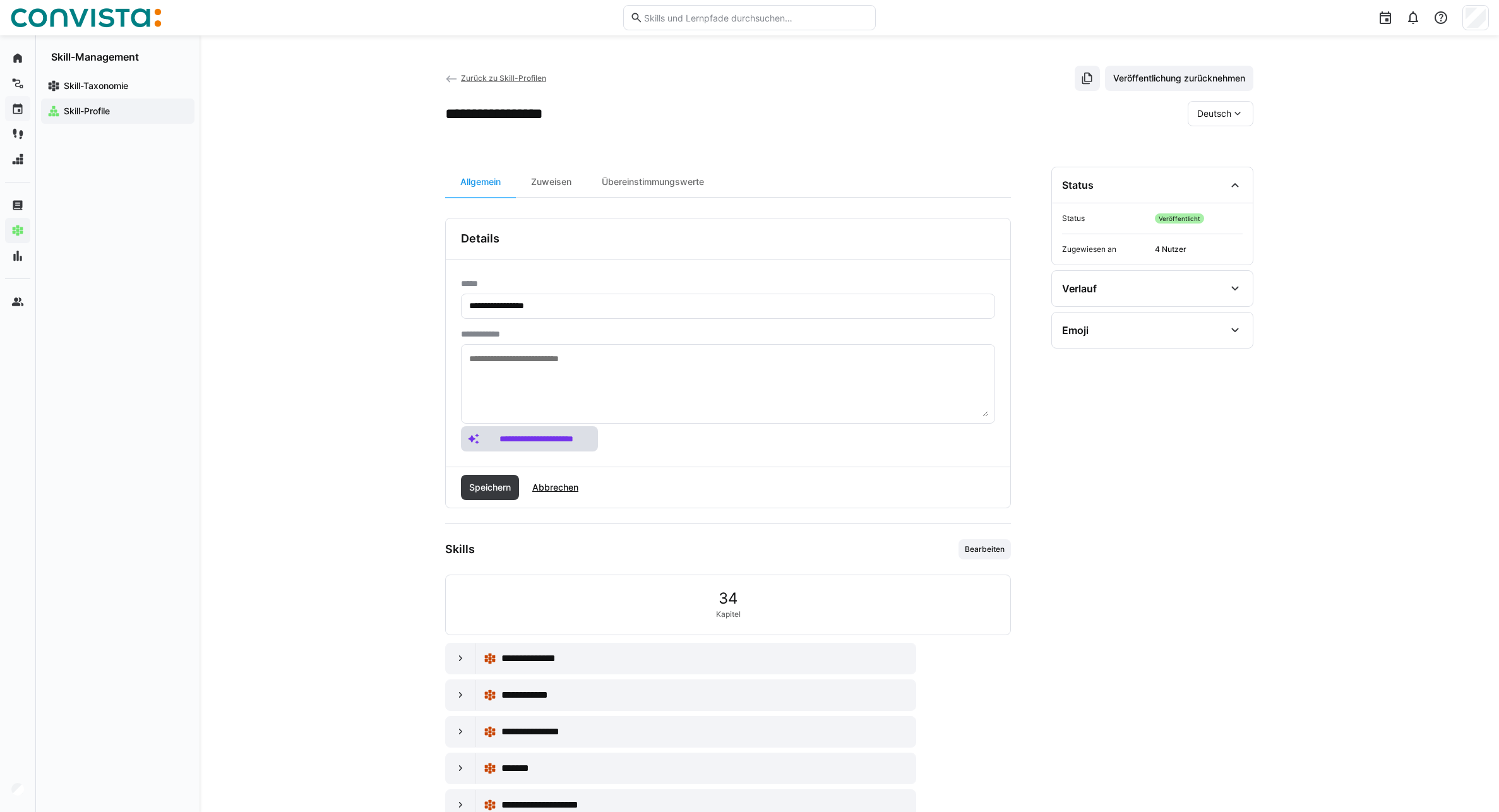
click at [535, 442] on span "**********" at bounding box center [537, 438] width 110 height 12
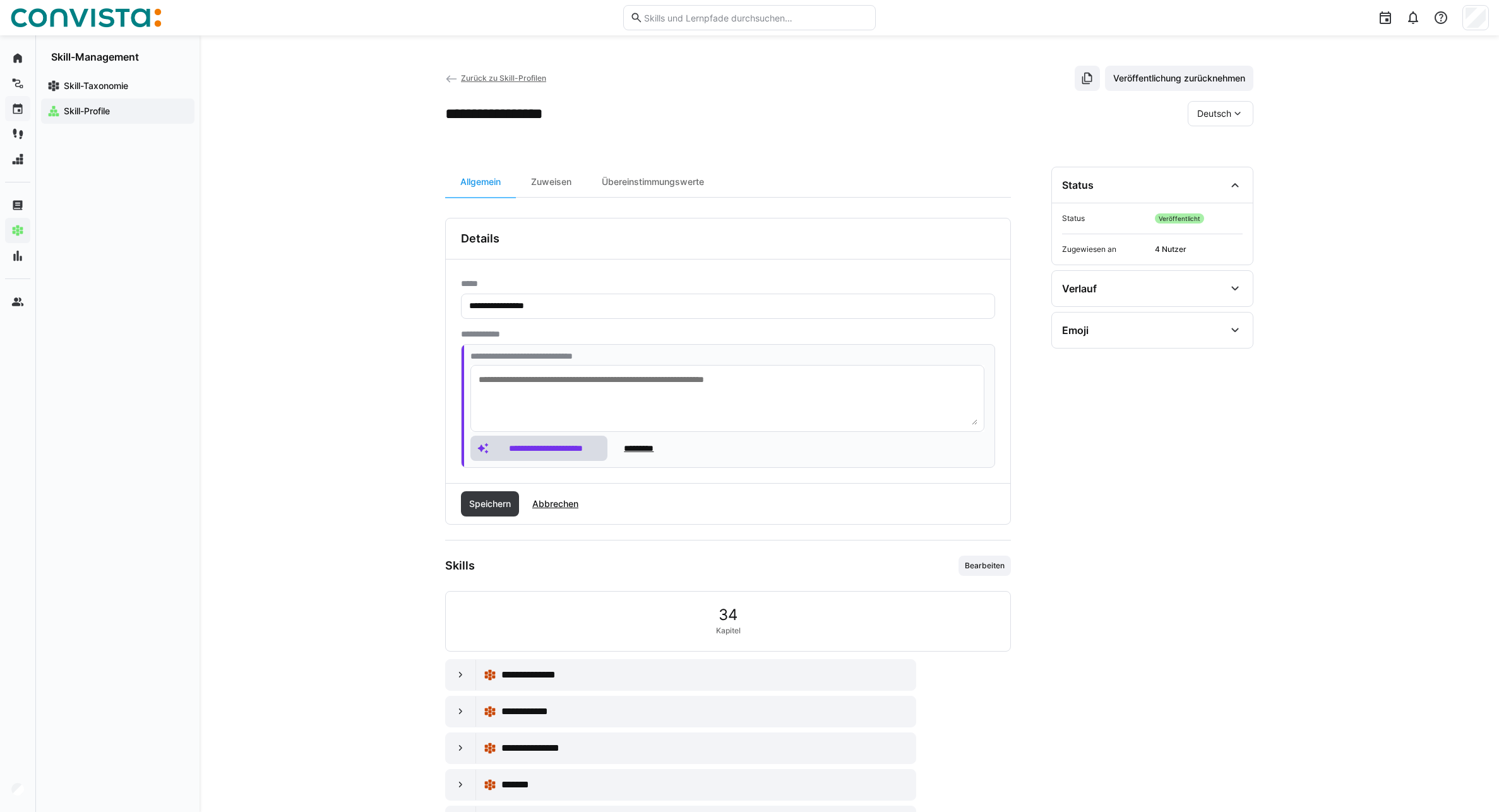
click at [575, 400] on textarea at bounding box center [727, 398] width 500 height 53
type textarea "**********"
click at [538, 447] on span "**********" at bounding box center [546, 448] width 110 height 12
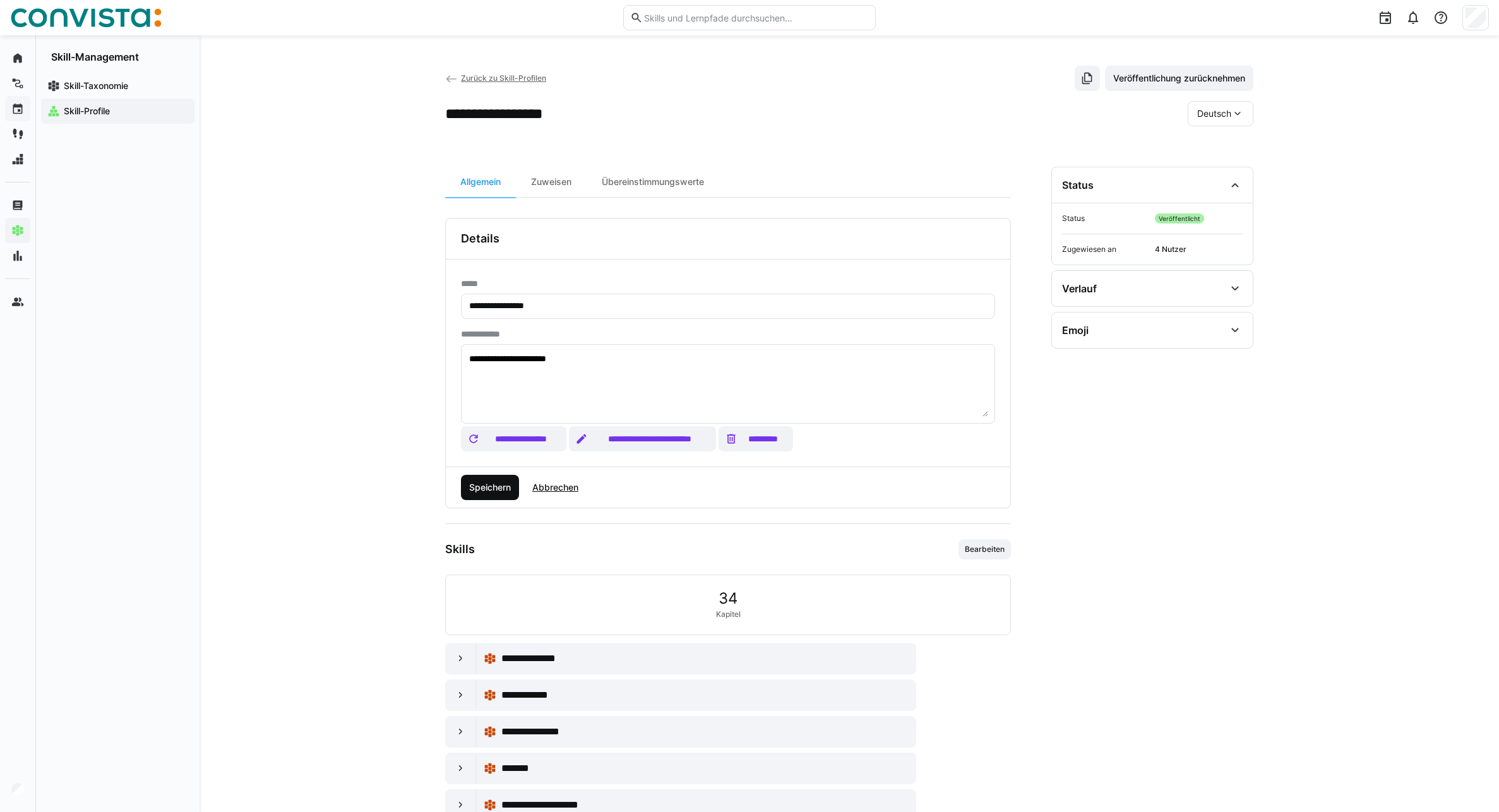
click at [480, 492] on span "Speichern" at bounding box center [490, 487] width 46 height 12
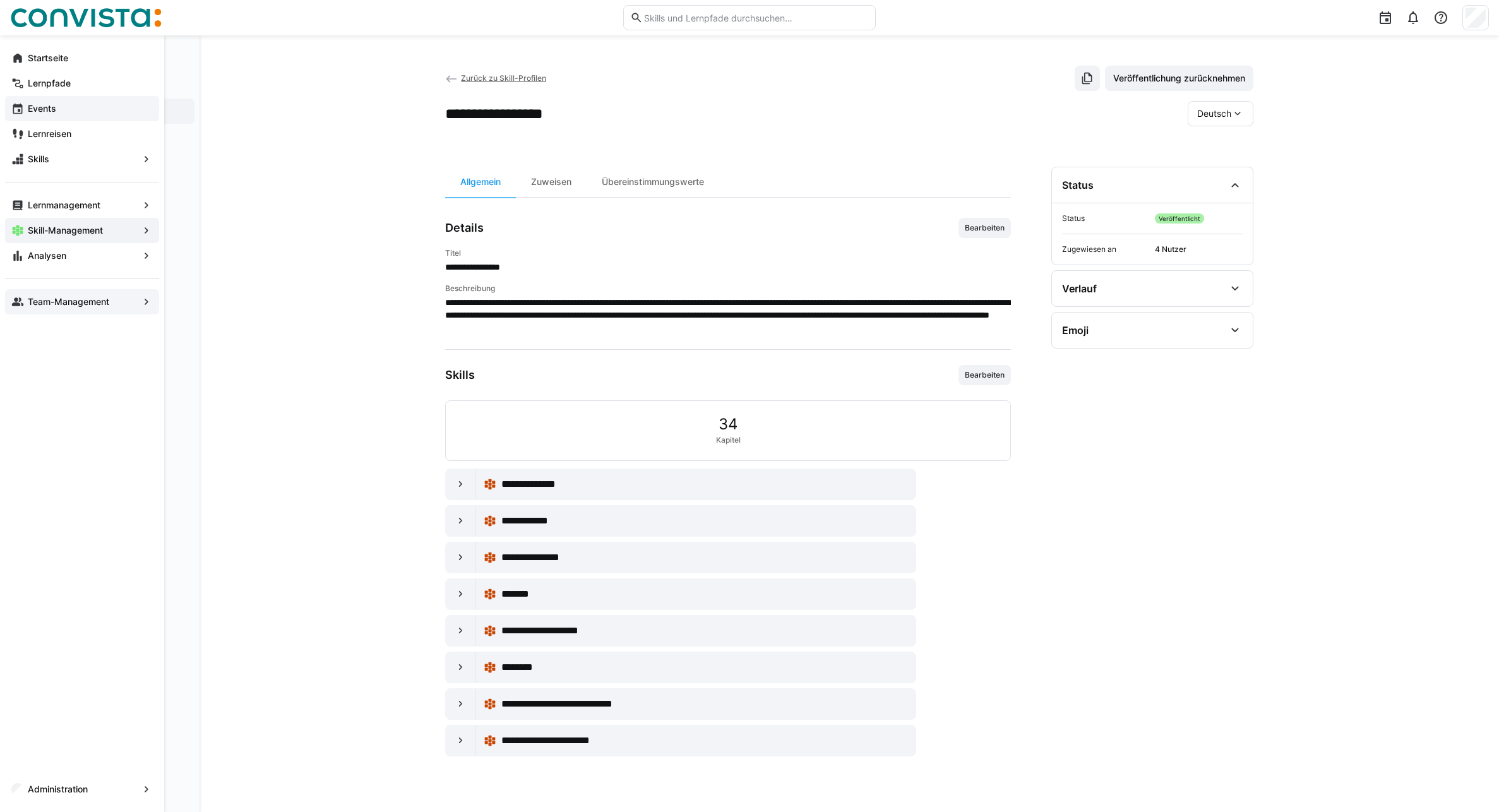
click at [16, 299] on eds-icon at bounding box center [17, 301] width 12 height 12
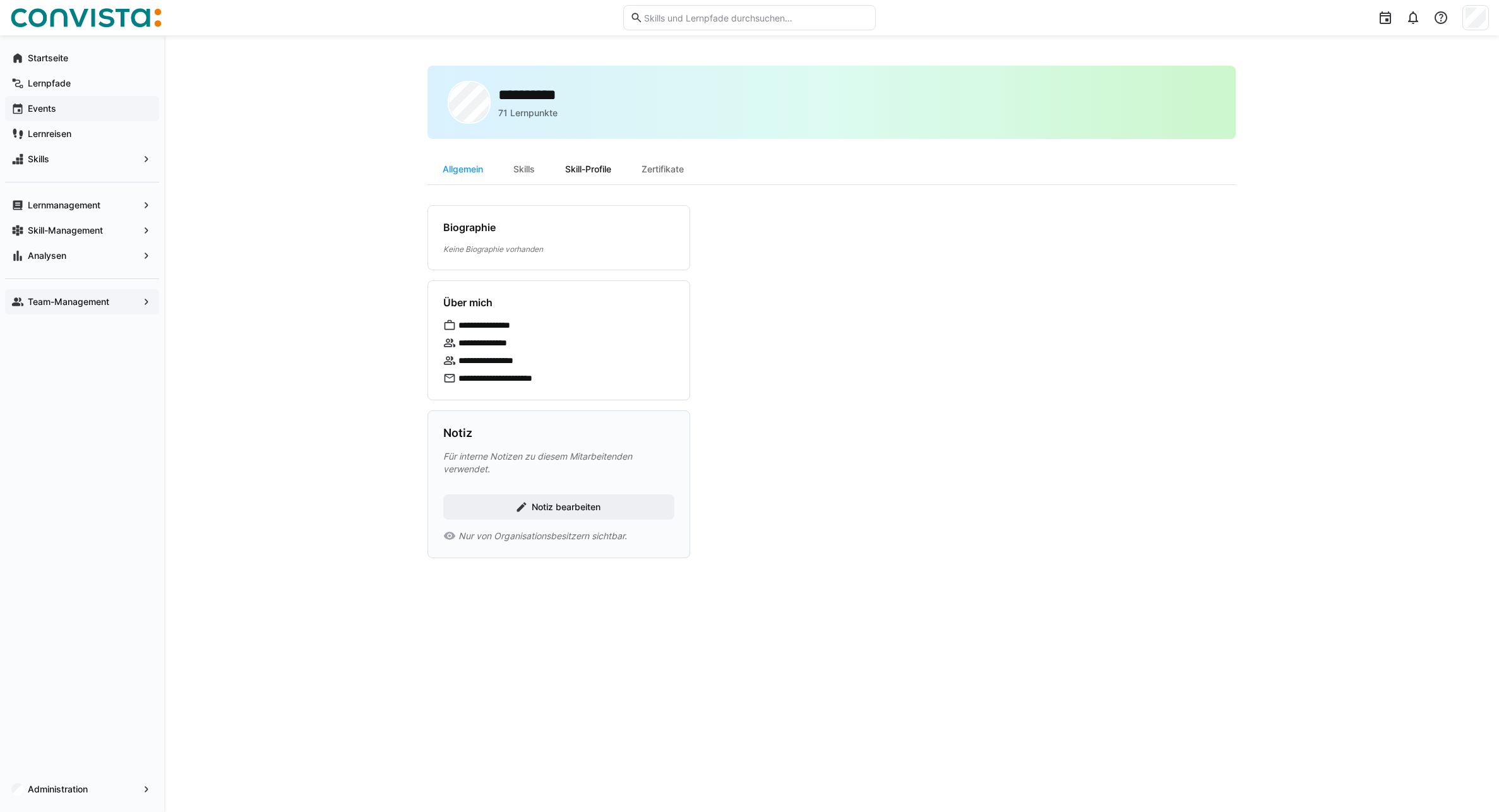
click at [609, 171] on div "Skill-Profile" at bounding box center [588, 169] width 76 height 30
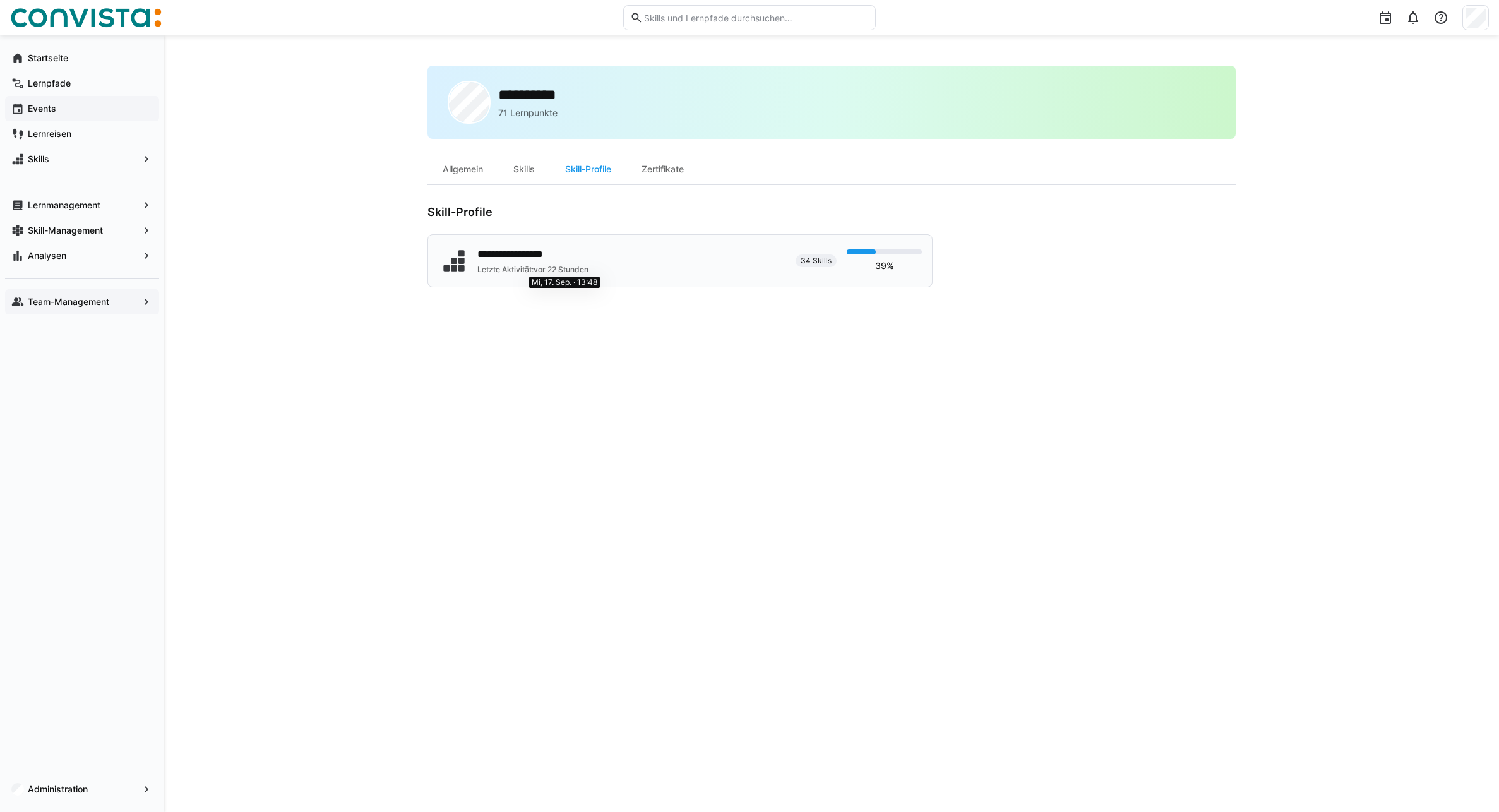
click at [540, 270] on span "vor 22 Stunden" at bounding box center [561, 270] width 55 height 10
click at [0, 0] on app-navigation-label "Team-Management" at bounding box center [0, 0] width 0 height 0
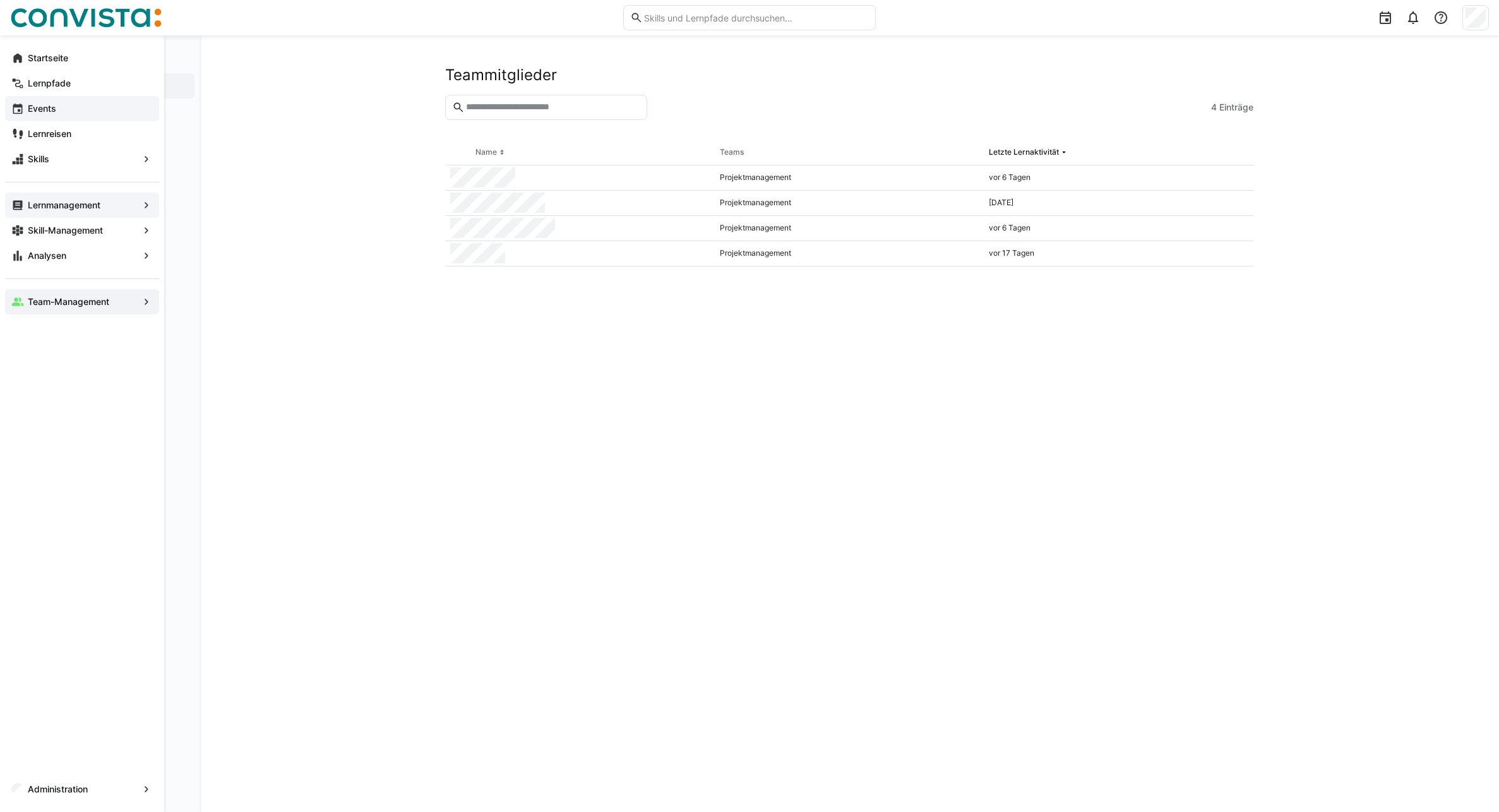
click at [0, 0] on app-navigation-label "Lernmanagement" at bounding box center [0, 0] width 0 height 0
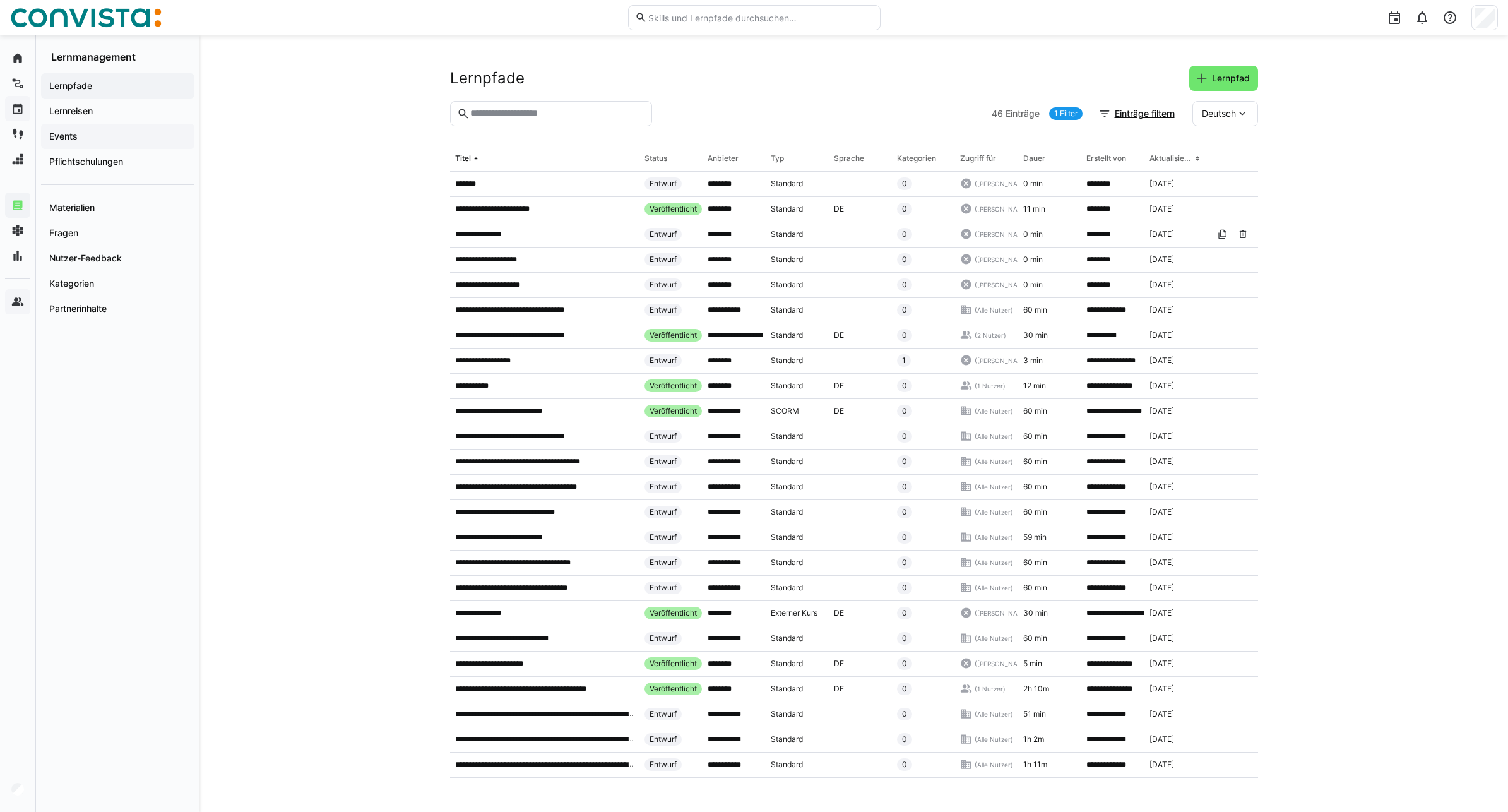
click at [78, 141] on span "Events" at bounding box center [118, 136] width 141 height 12
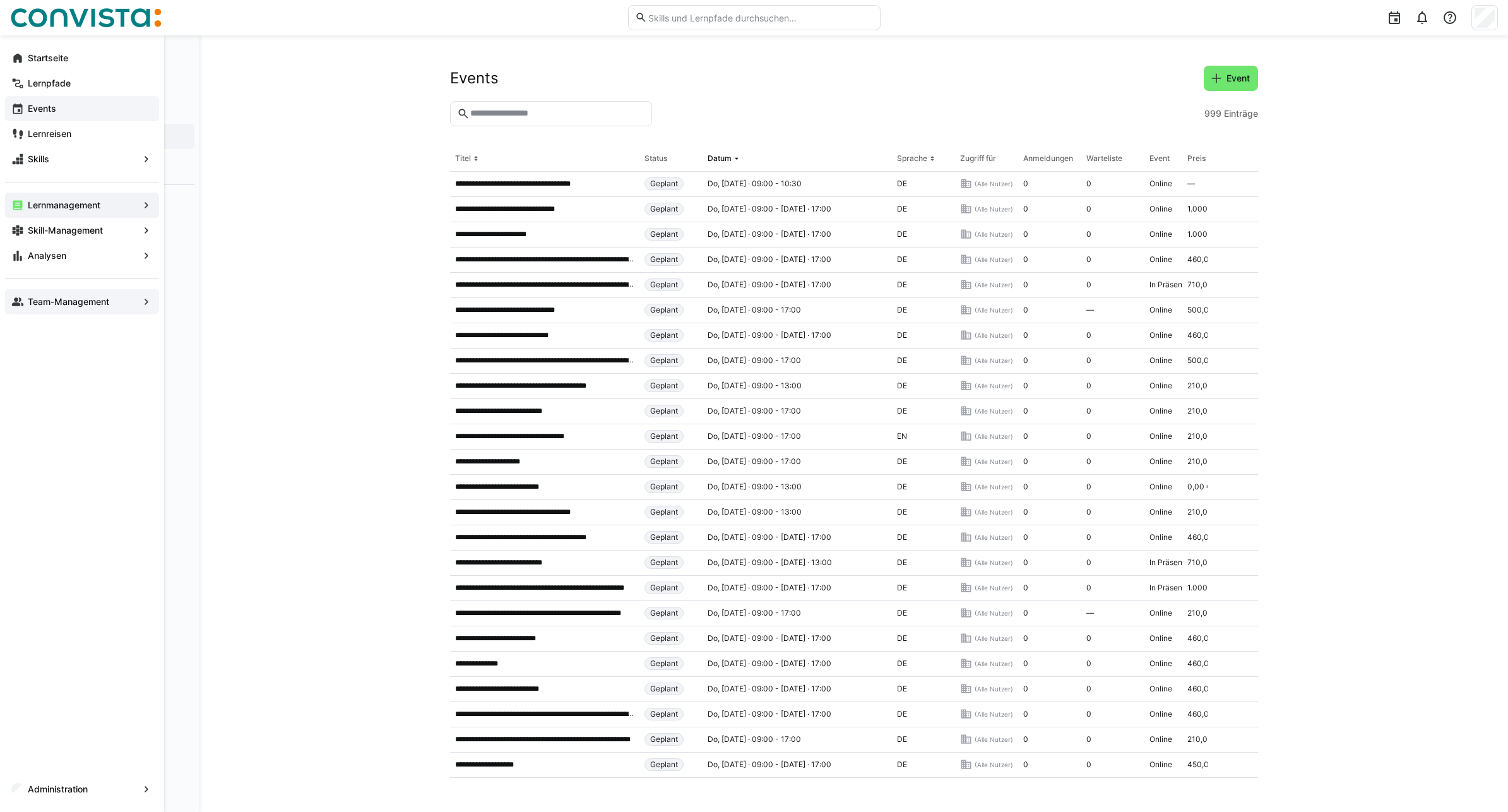
click at [0, 0] on app-navigation-label "Events" at bounding box center [0, 0] width 0 height 0
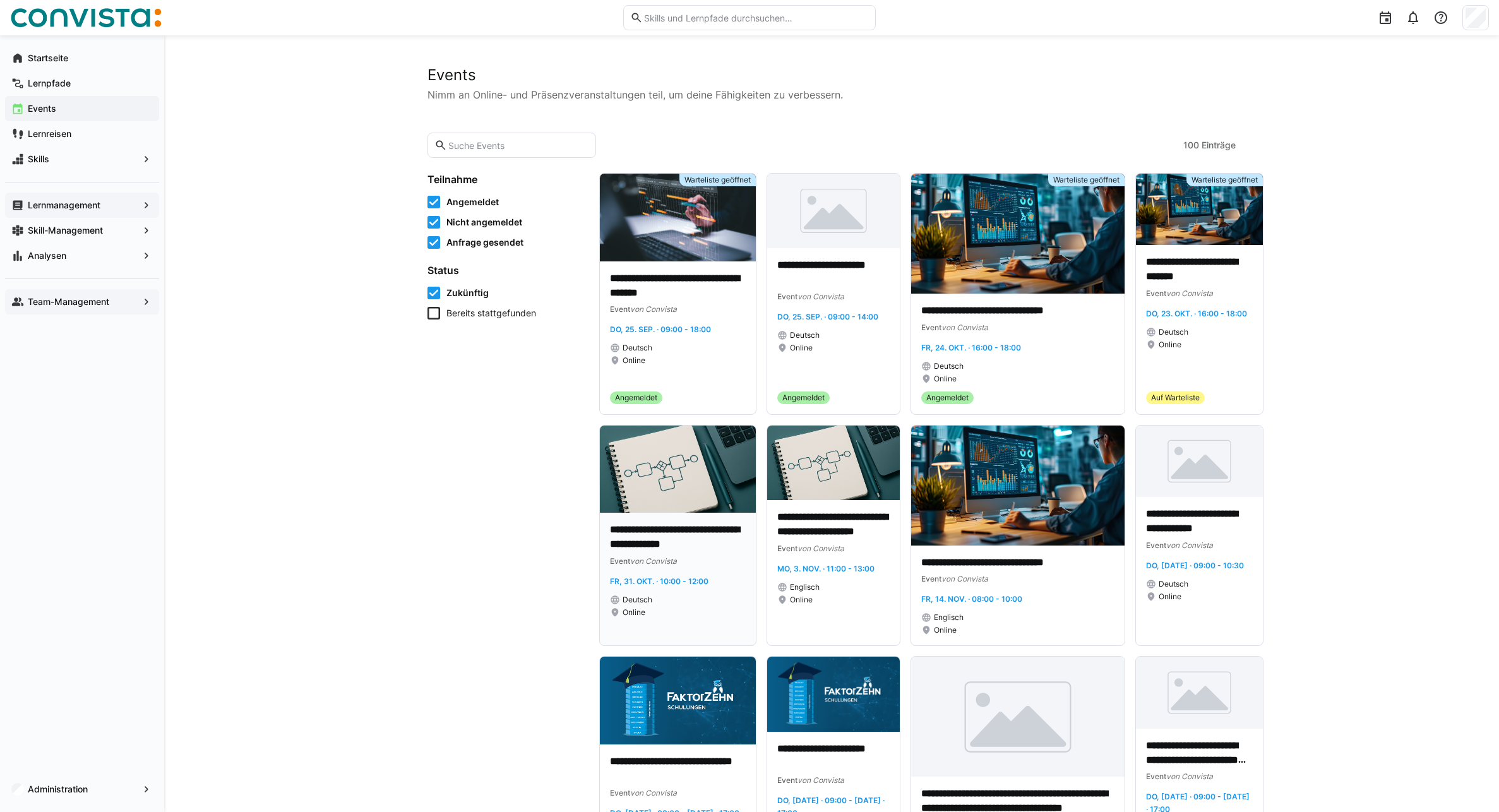
click at [677, 485] on img at bounding box center [678, 469] width 156 height 87
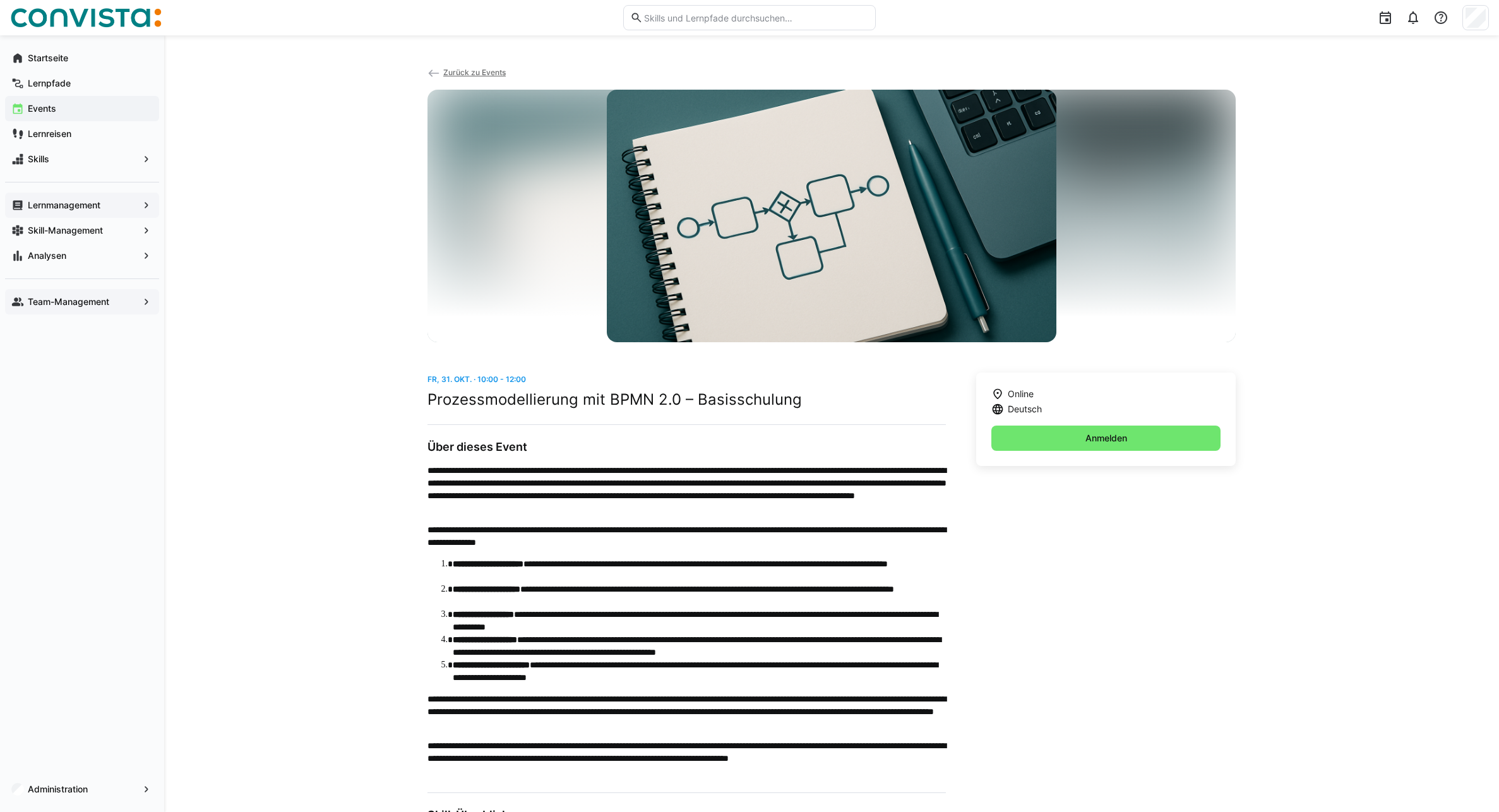
click at [456, 72] on span "Zurück zu Events" at bounding box center [474, 73] width 62 height 10
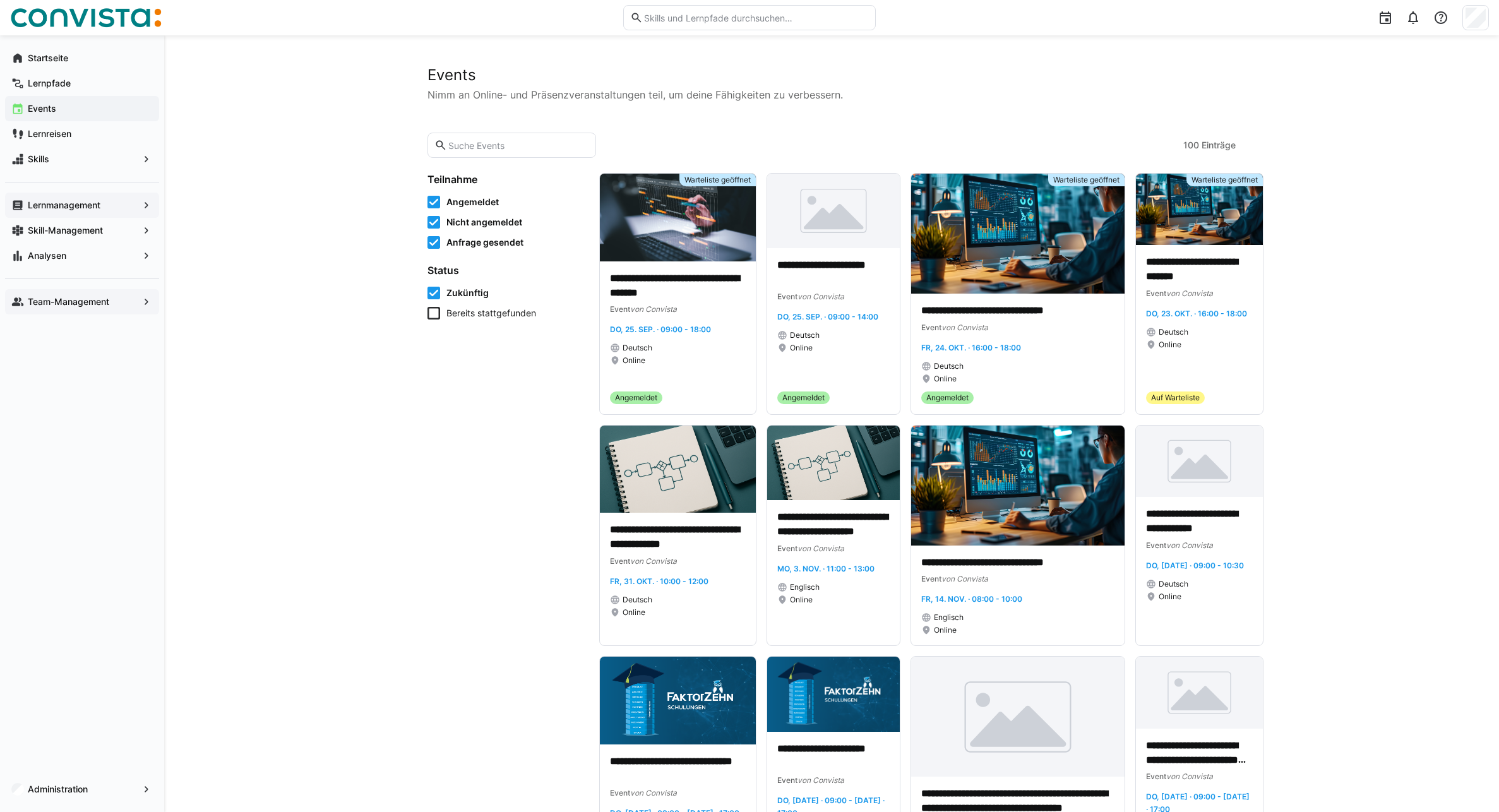
click at [65, 211] on span "Lernmanagement" at bounding box center [83, 204] width 113 height 12
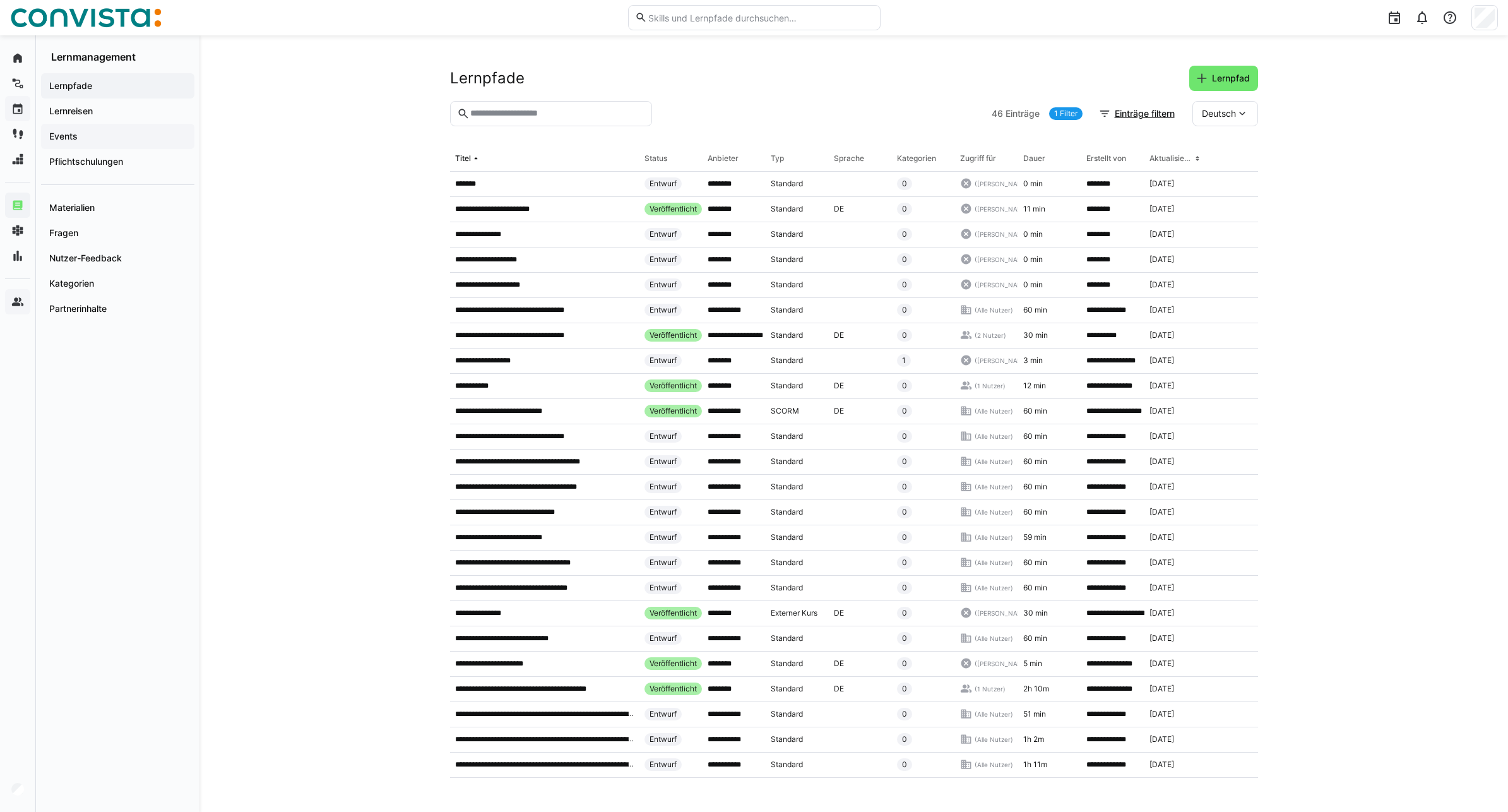
click at [92, 136] on span "Events" at bounding box center [118, 136] width 141 height 12
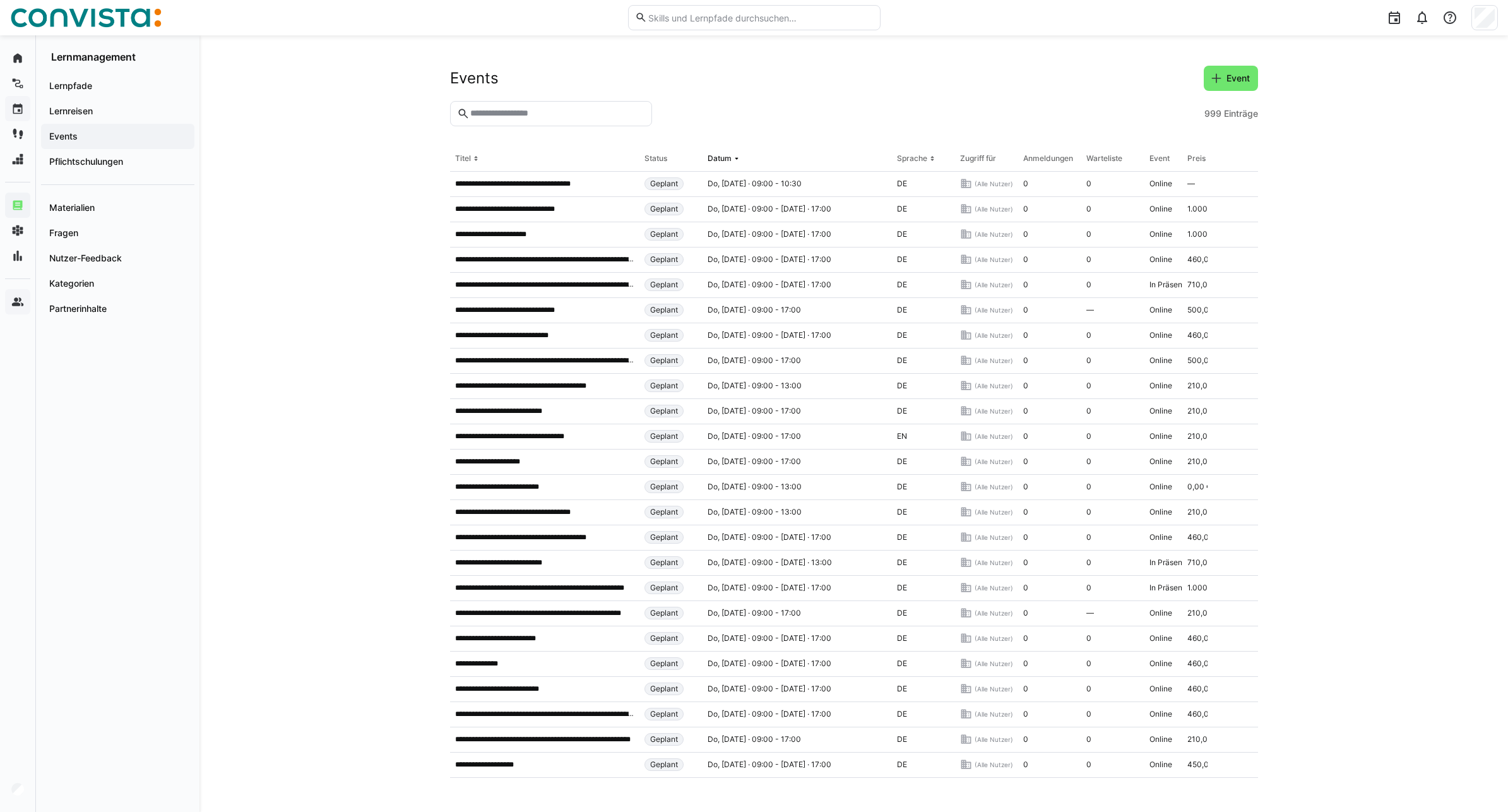
click at [501, 120] on eds-input at bounding box center [551, 114] width 202 height 25
type input "*******"
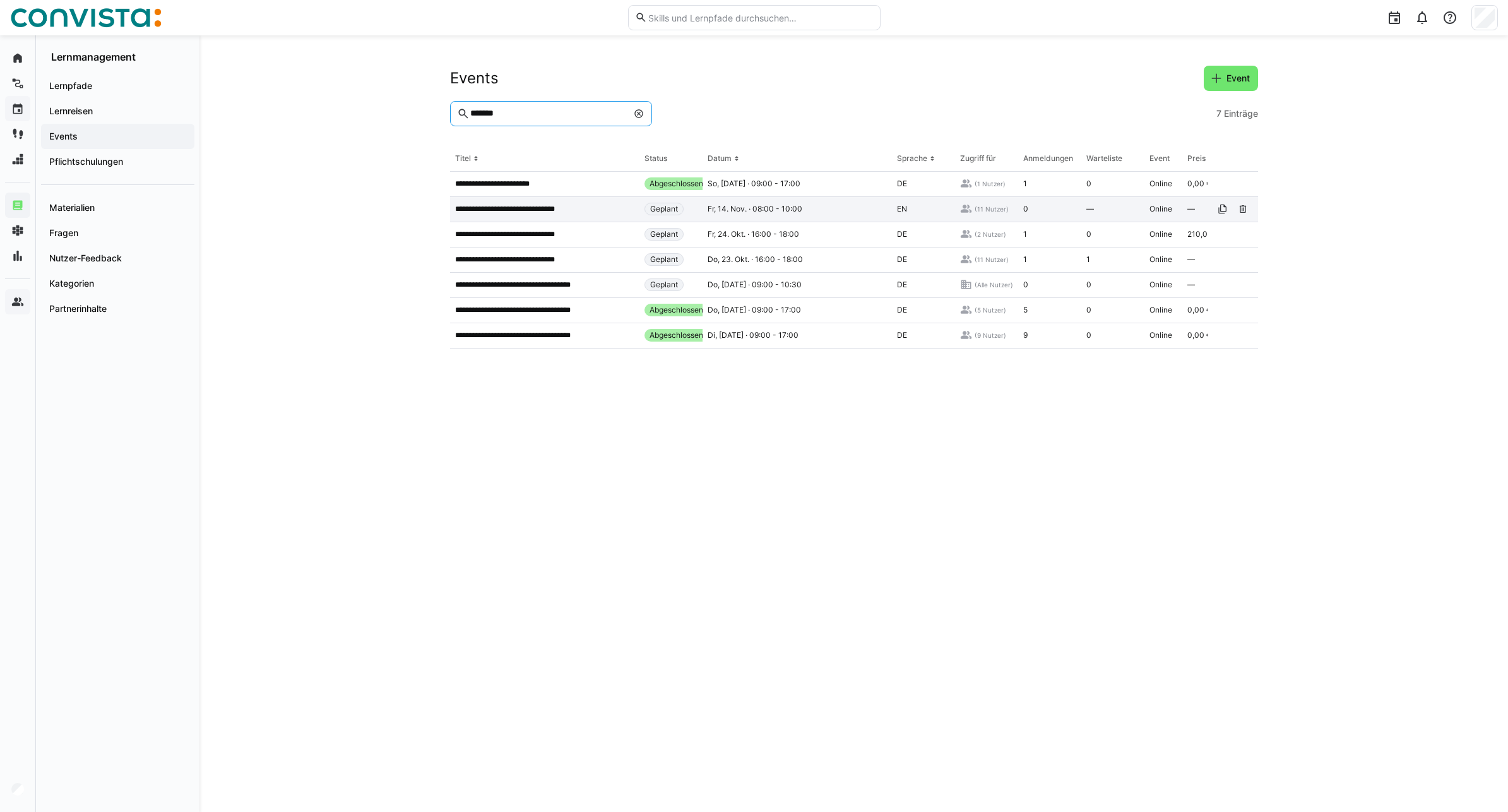
click at [526, 212] on p "**********" at bounding box center [514, 209] width 118 height 10
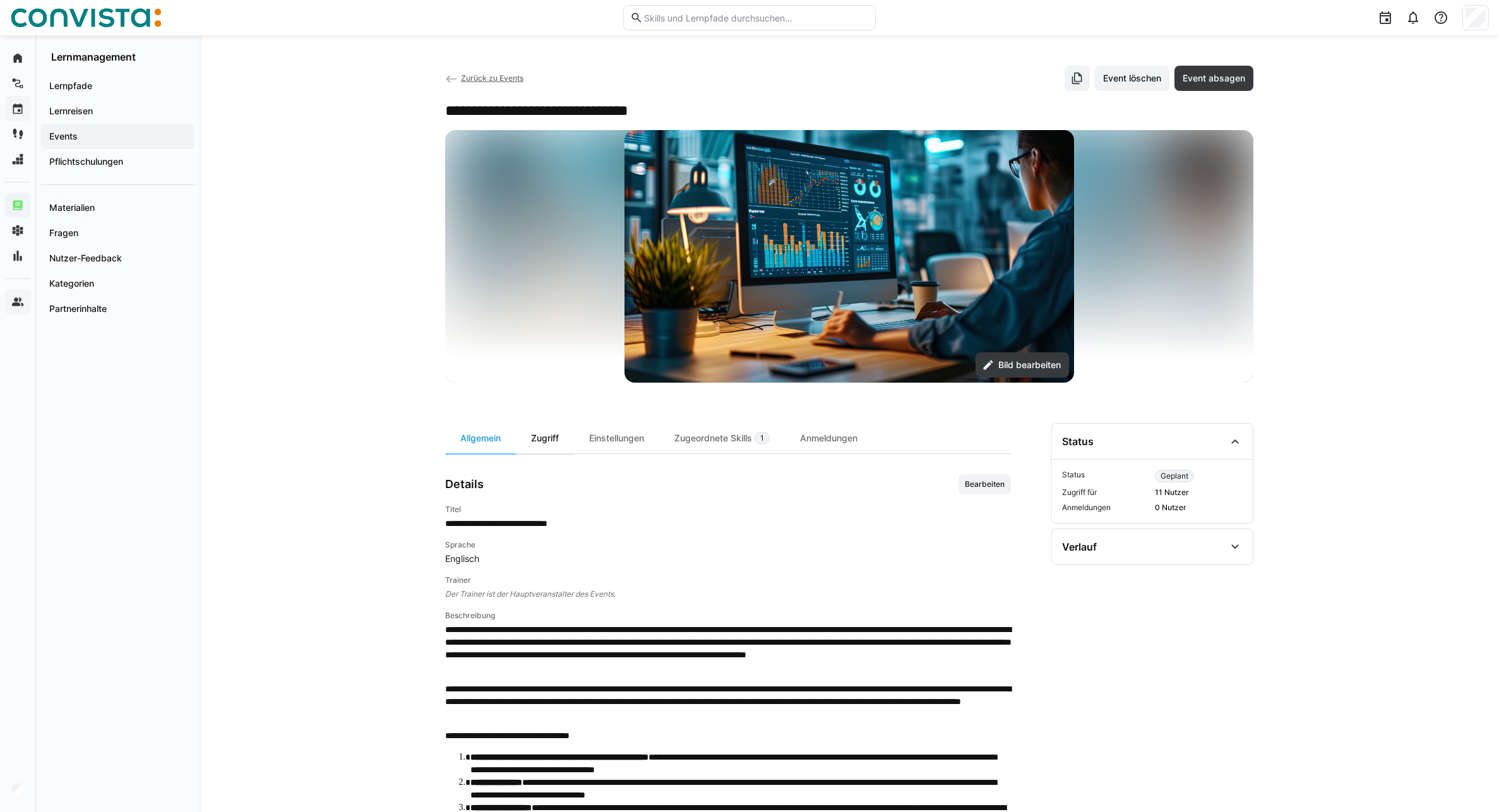
click at [552, 439] on div "Zugriff" at bounding box center [544, 438] width 58 height 30
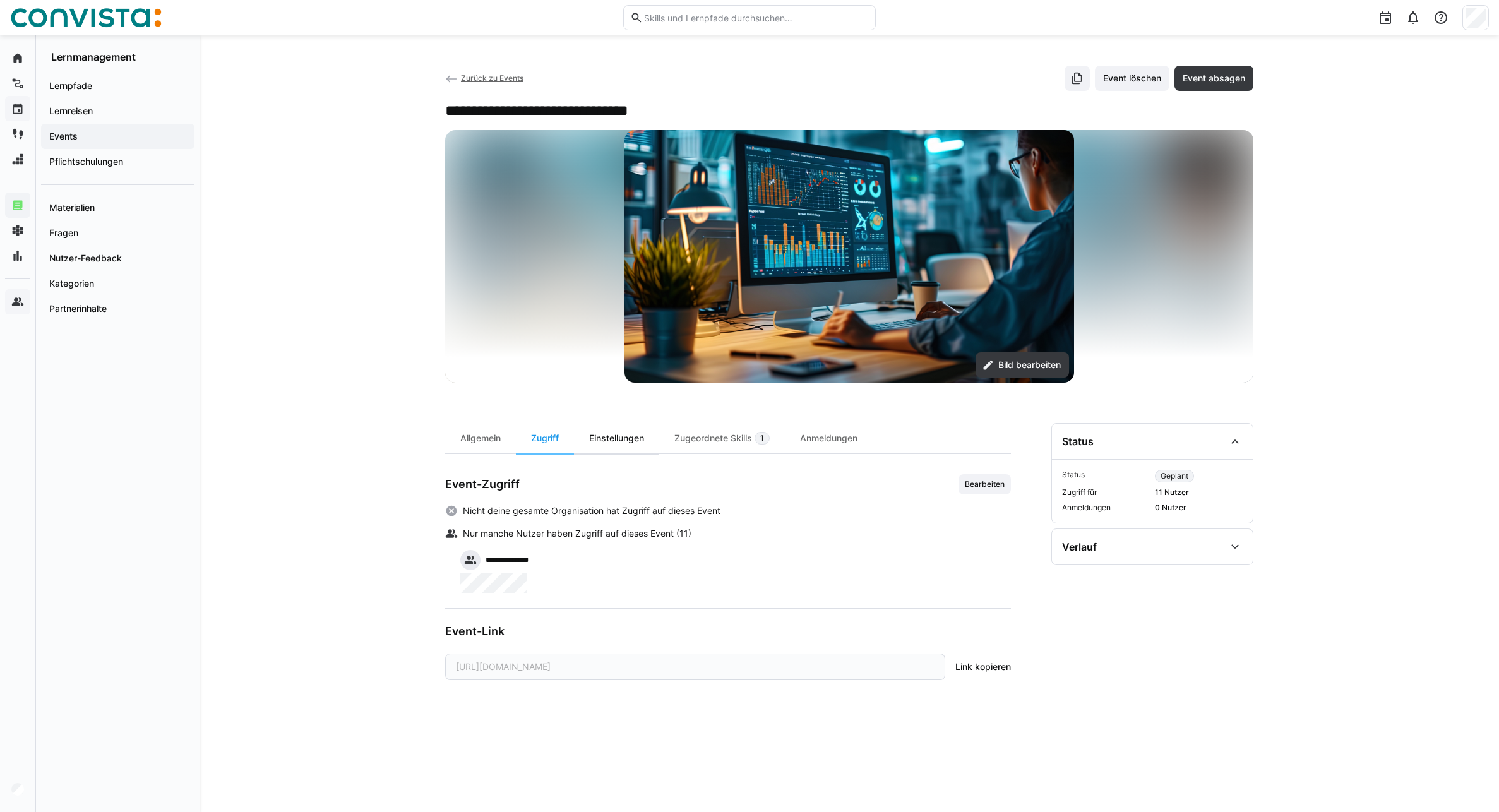
click at [607, 440] on div "Einstellungen" at bounding box center [616, 438] width 85 height 30
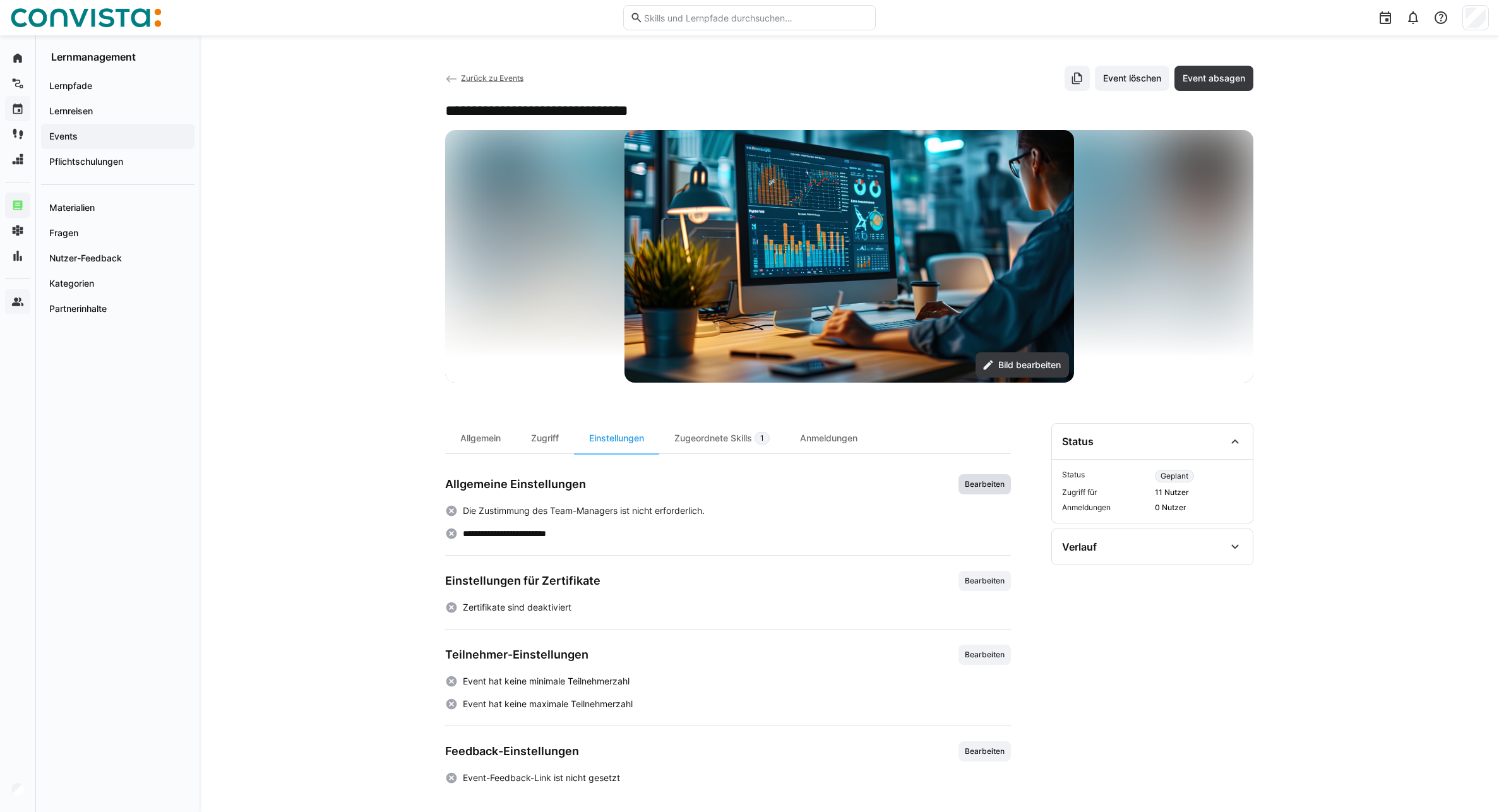
click at [982, 484] on span "Bearbeiten" at bounding box center [985, 484] width 43 height 10
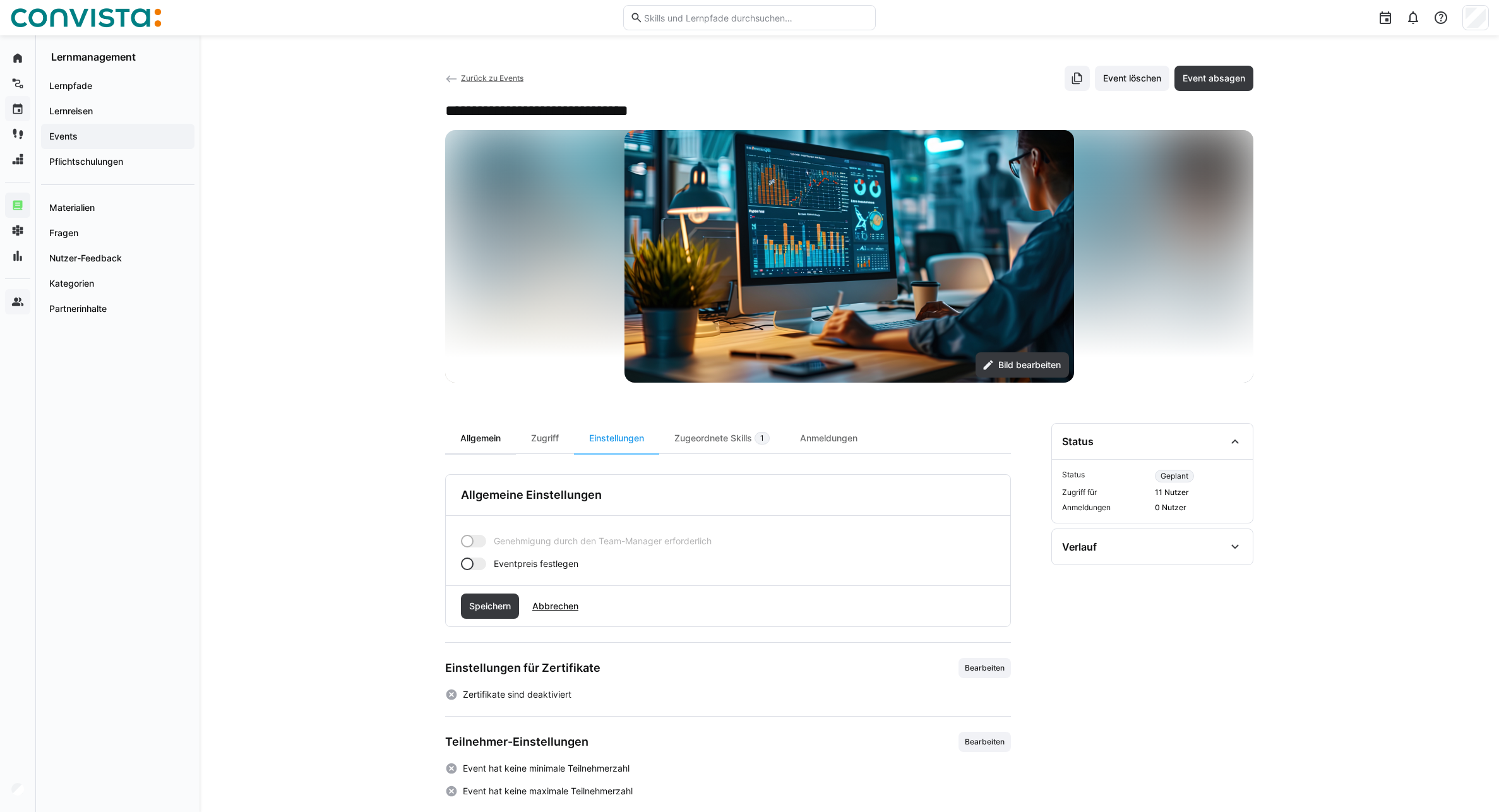
click at [481, 439] on div "Allgemein" at bounding box center [481, 438] width 71 height 30
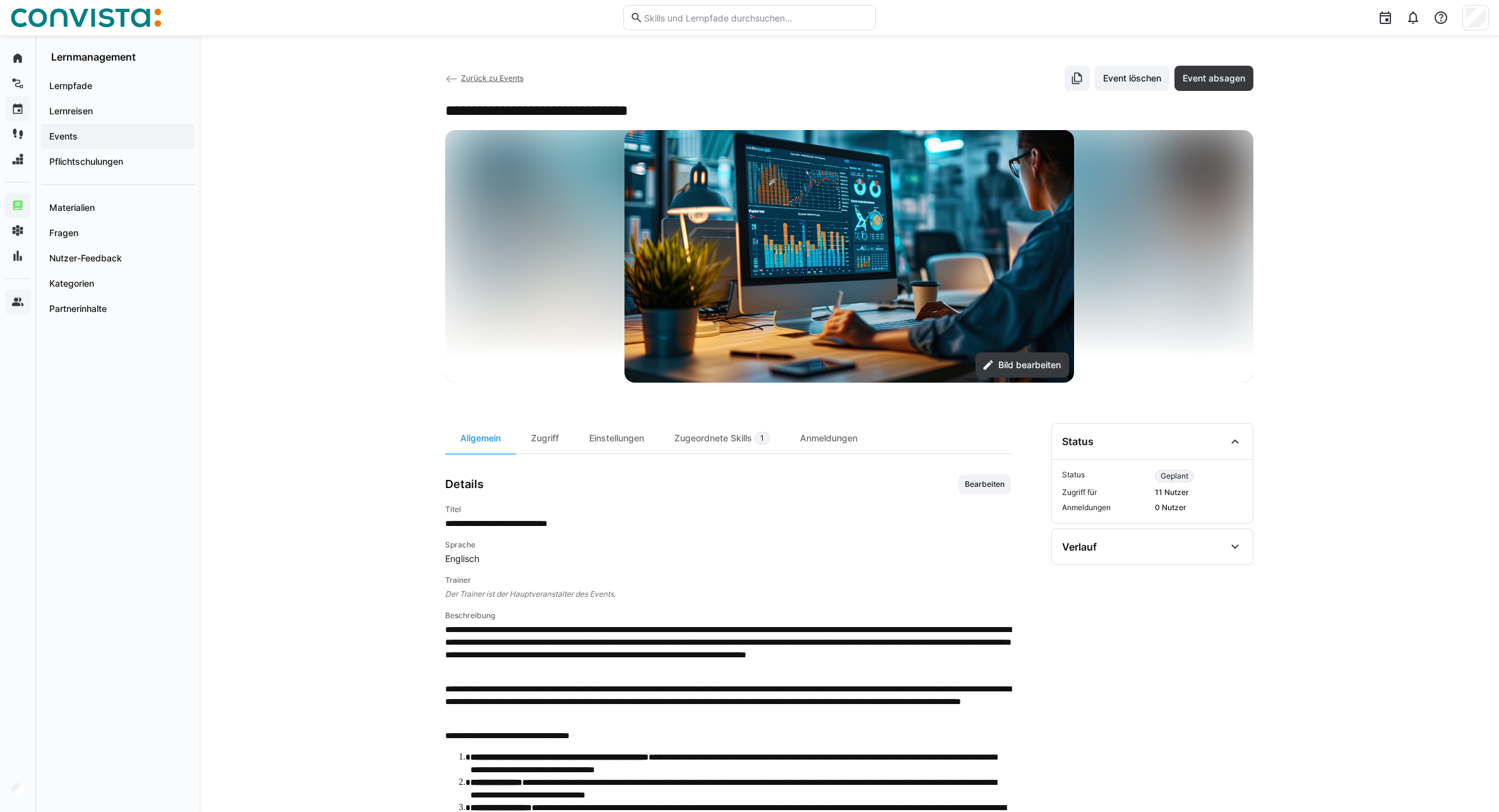
click at [479, 75] on span "Zurück zu Events" at bounding box center [492, 78] width 62 height 10
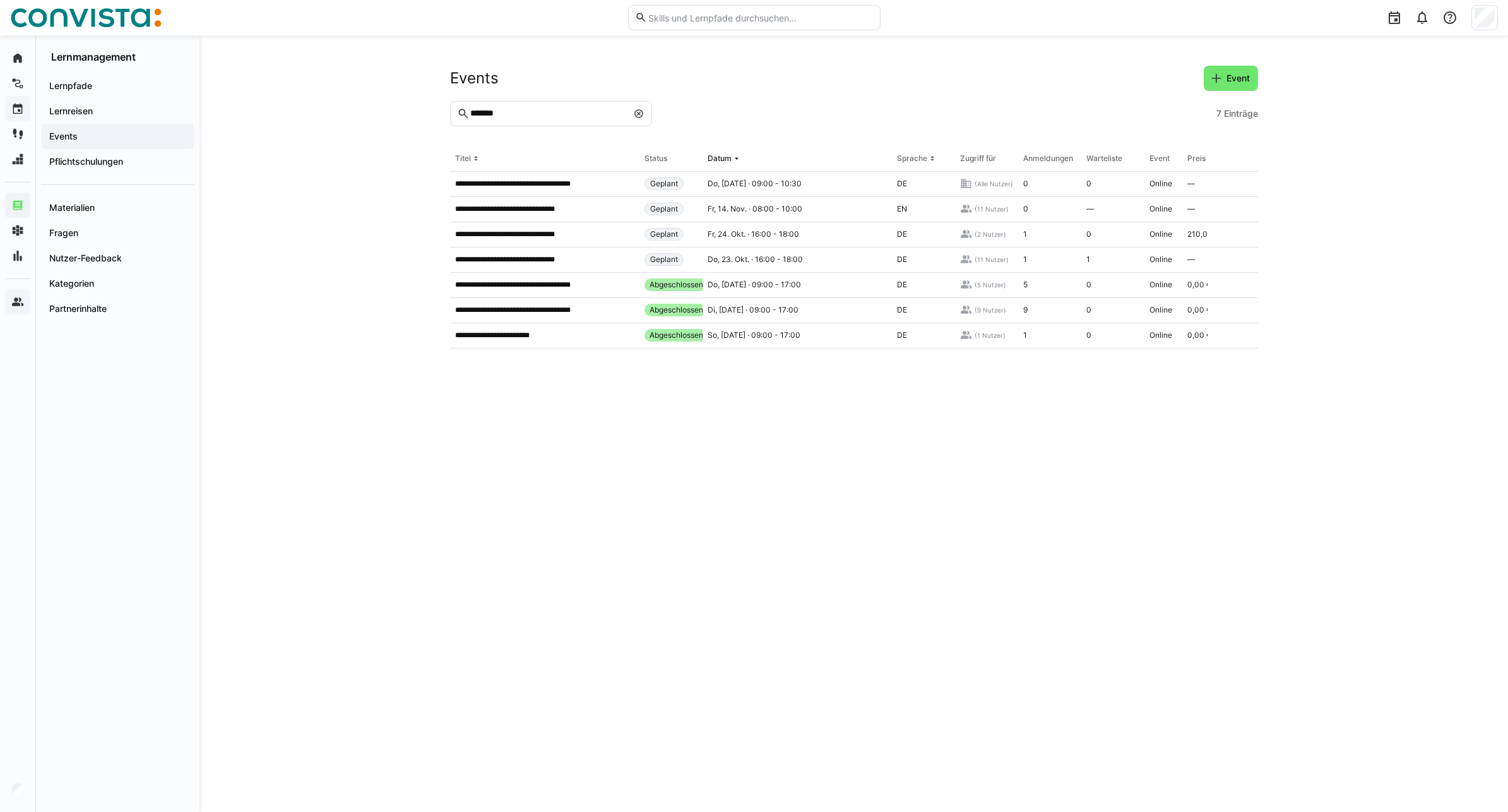
click at [639, 109] on eds-icon at bounding box center [639, 114] width 10 height 10
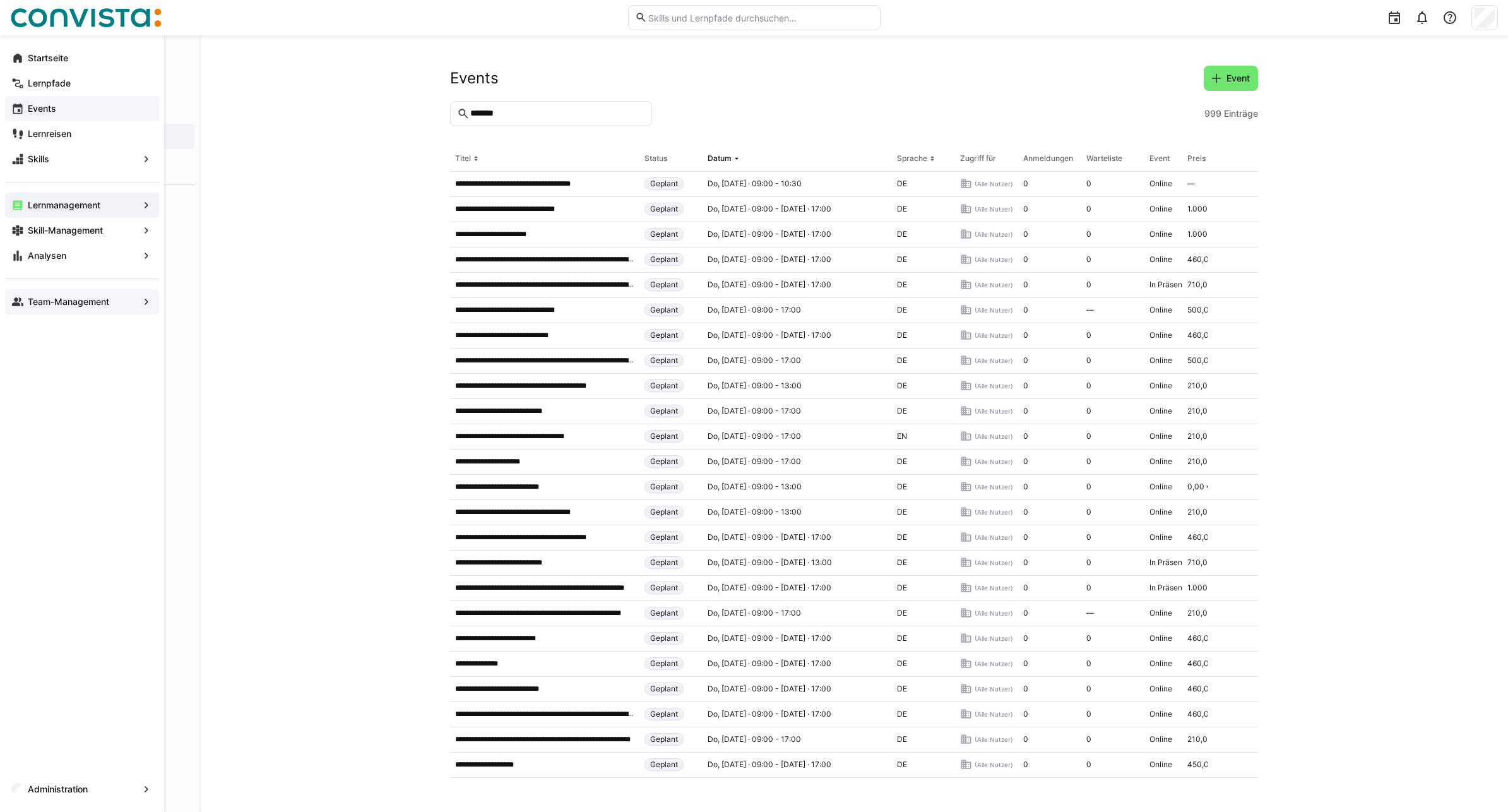
click at [0, 0] on app-navigation-label "Events" at bounding box center [0, 0] width 0 height 0
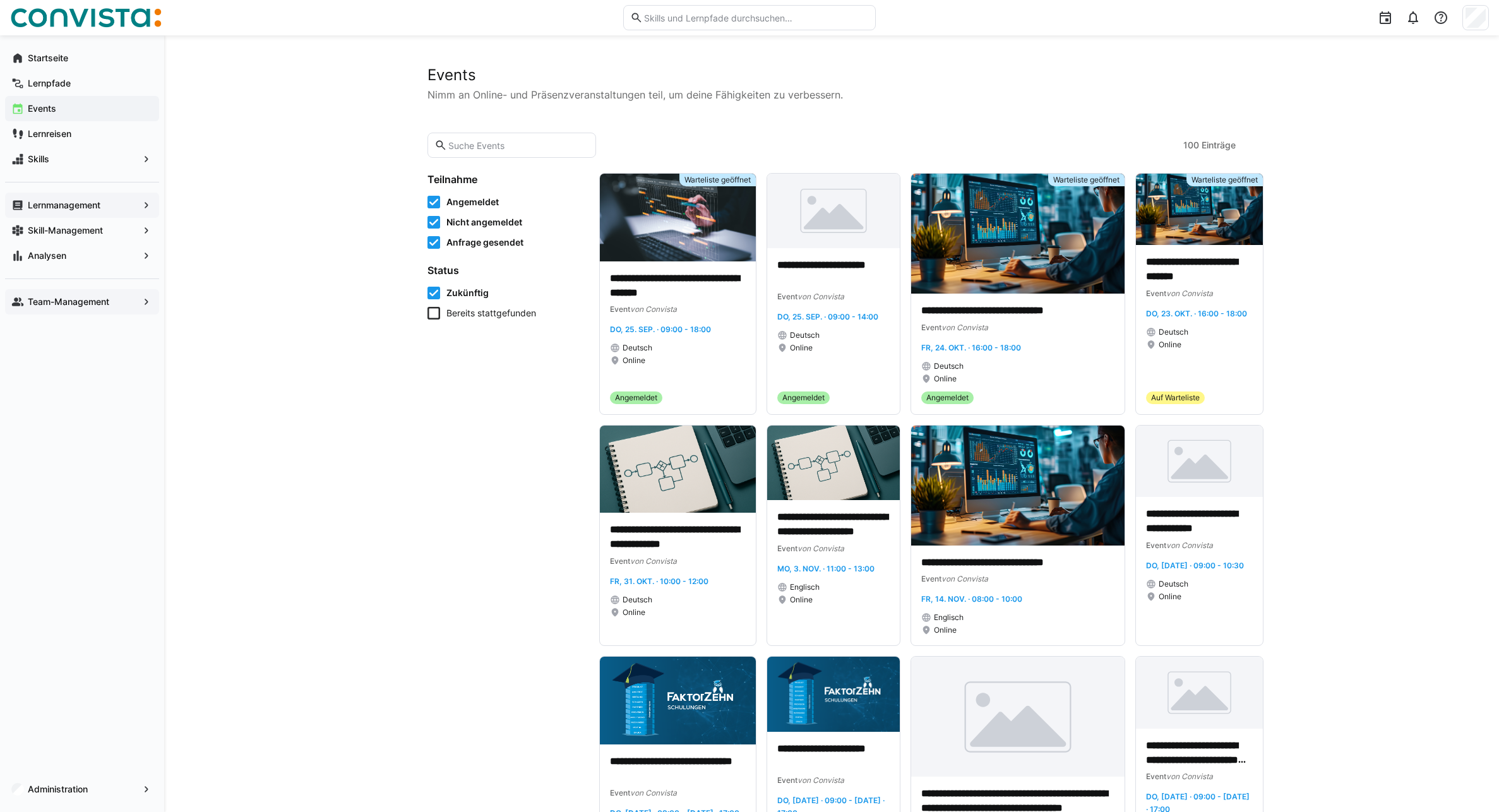
click at [0, 0] on app-navigation-label "Lernmanagement" at bounding box center [0, 0] width 0 height 0
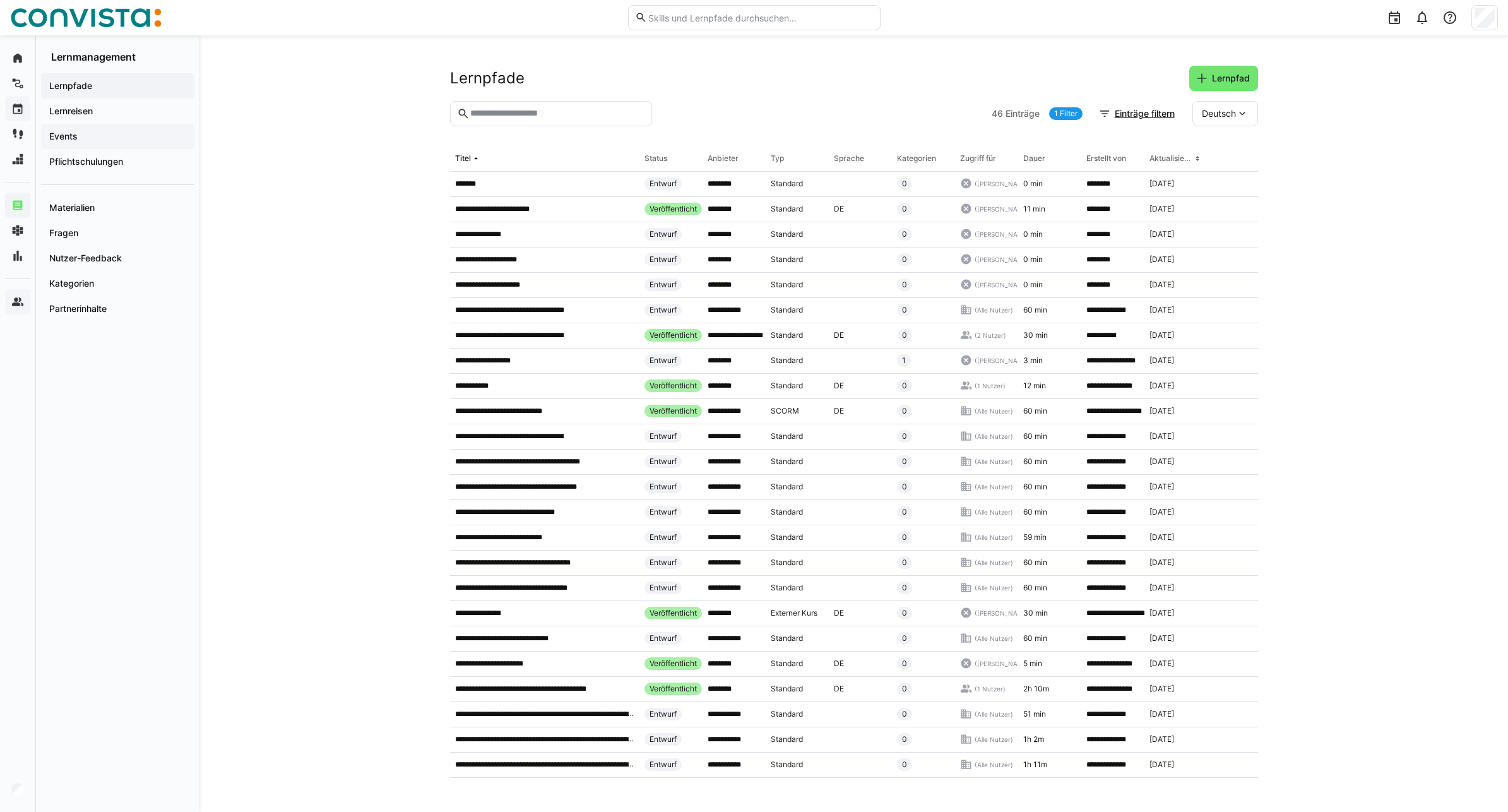
click at [0, 0] on app-navigation-label "Events" at bounding box center [0, 0] width 0 height 0
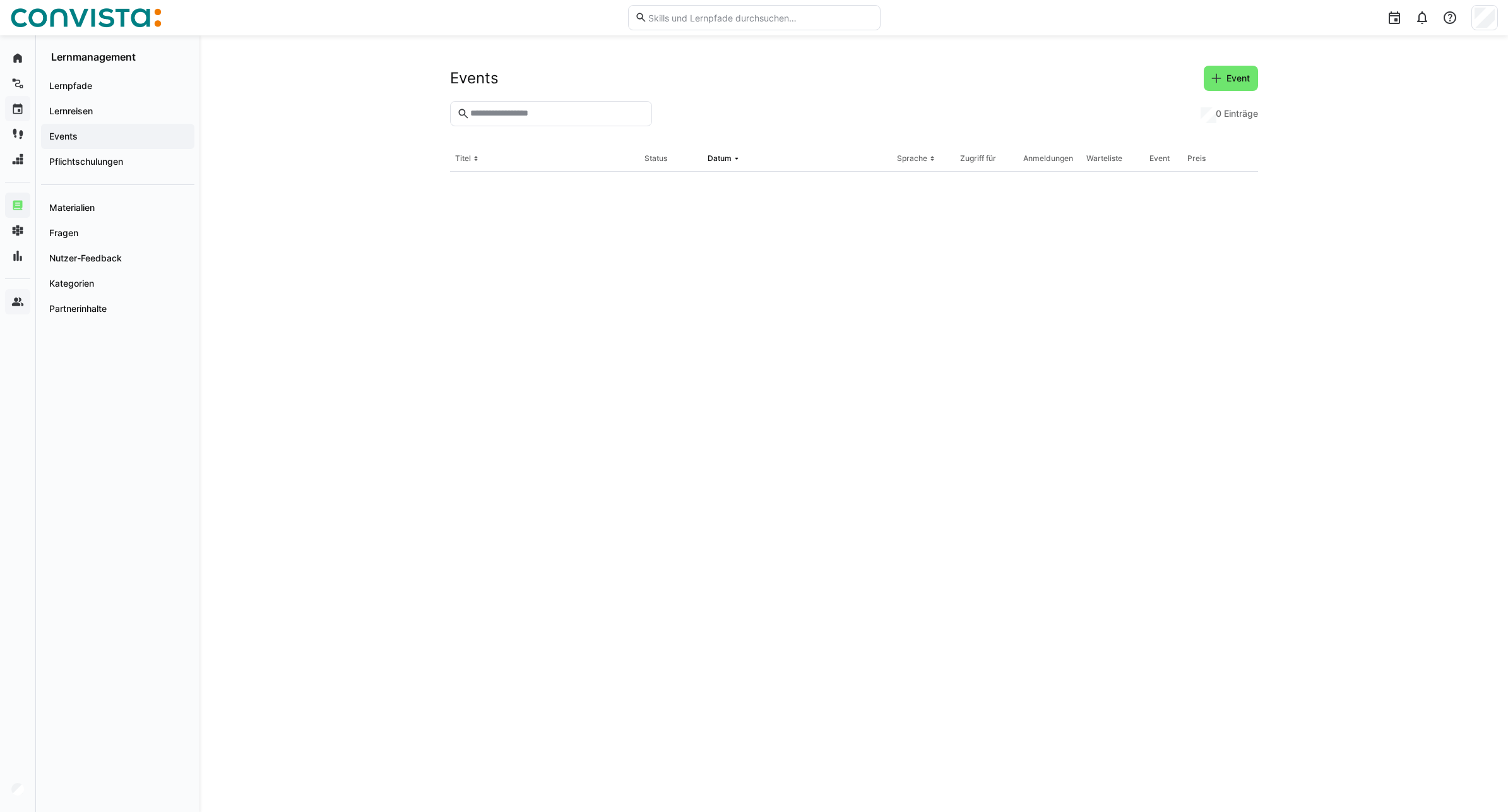
click at [490, 116] on input "text" at bounding box center [556, 114] width 176 height 11
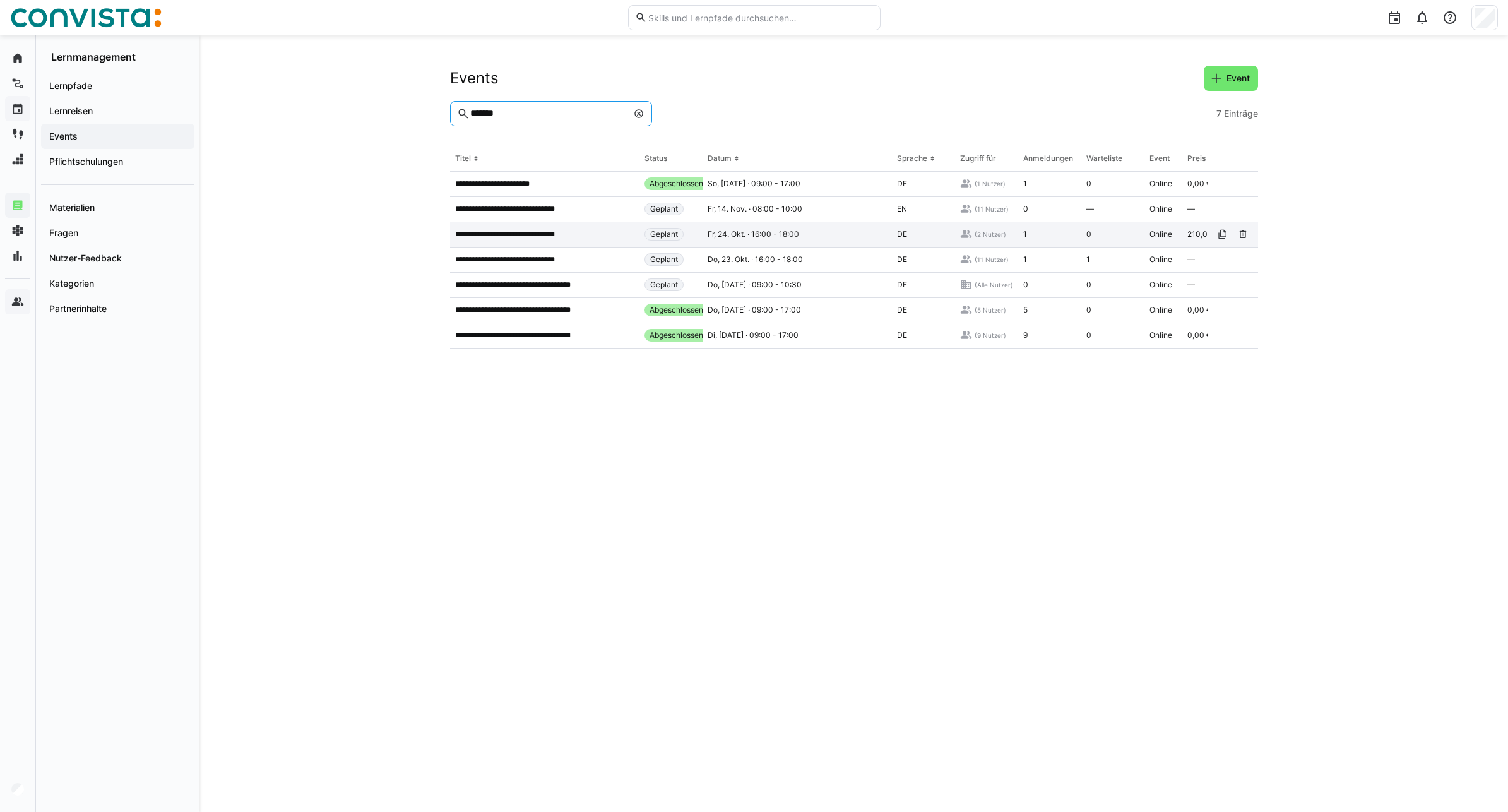
type input "*******"
click at [837, 232] on div "Fr, 24. Okt. · 16:00 - 18:00" at bounding box center [797, 234] width 190 height 25
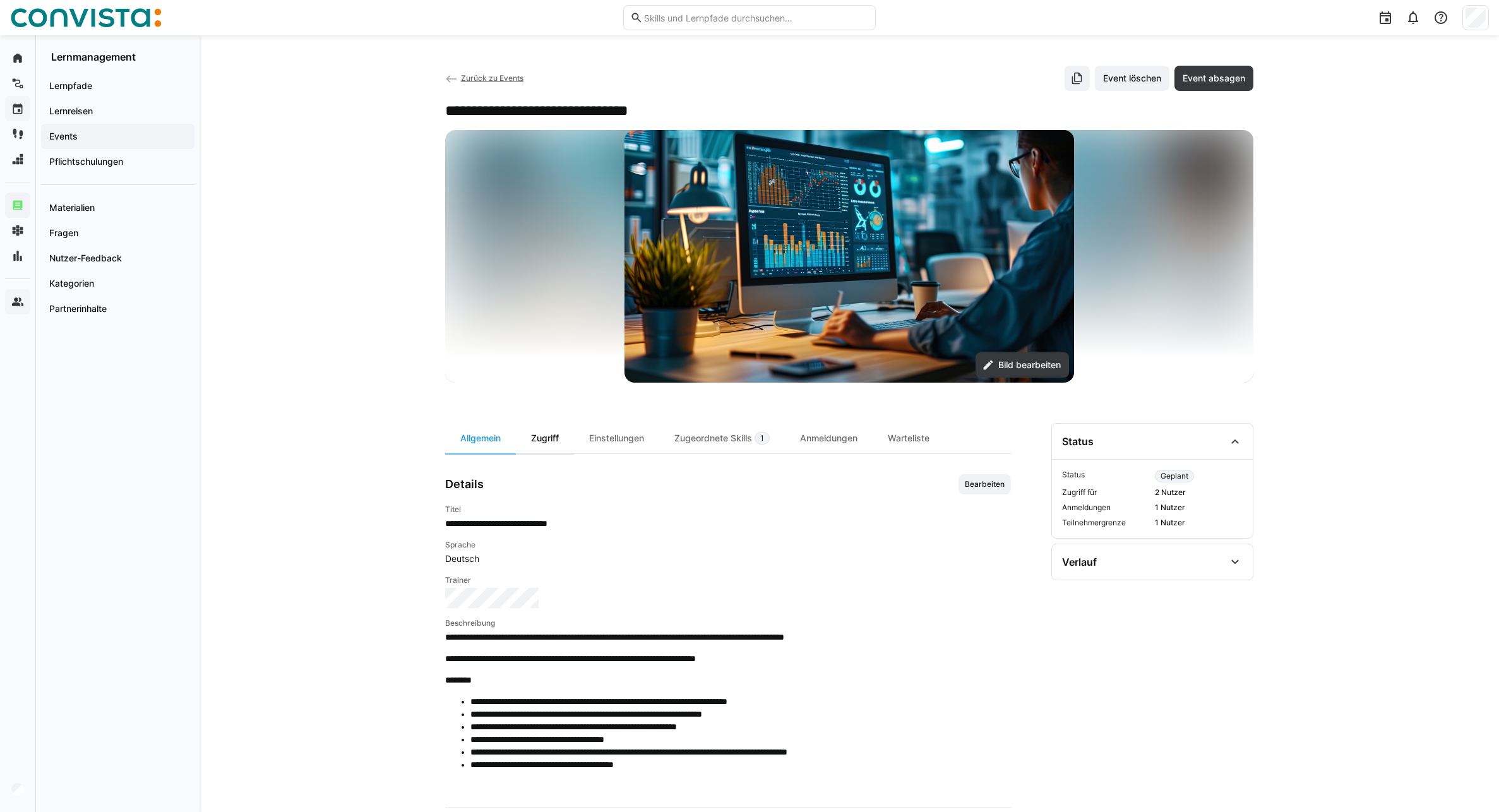
click at [554, 444] on div "Zugriff" at bounding box center [544, 438] width 58 height 30
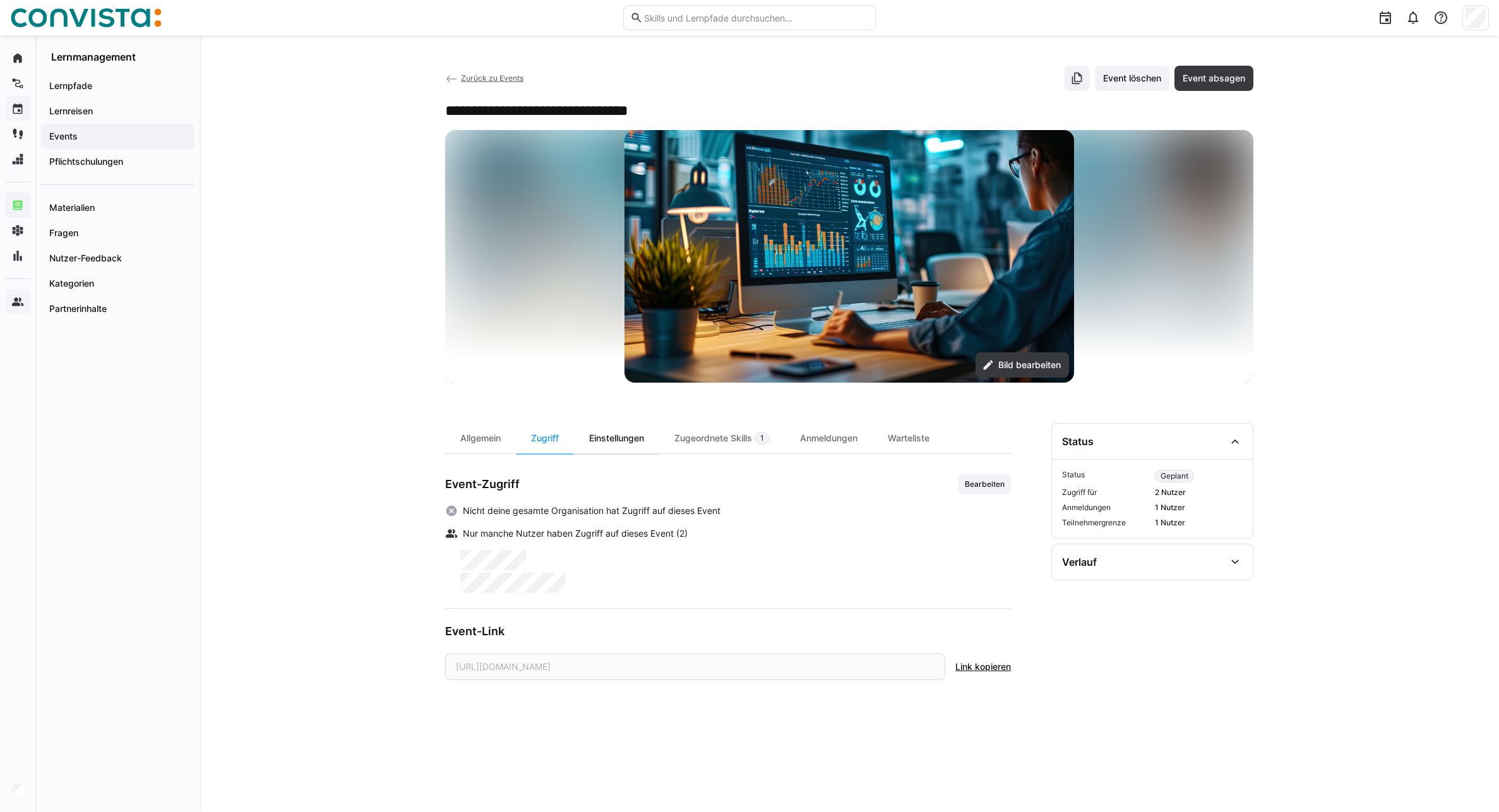
click at [612, 437] on div "Einstellungen" at bounding box center [616, 438] width 85 height 30
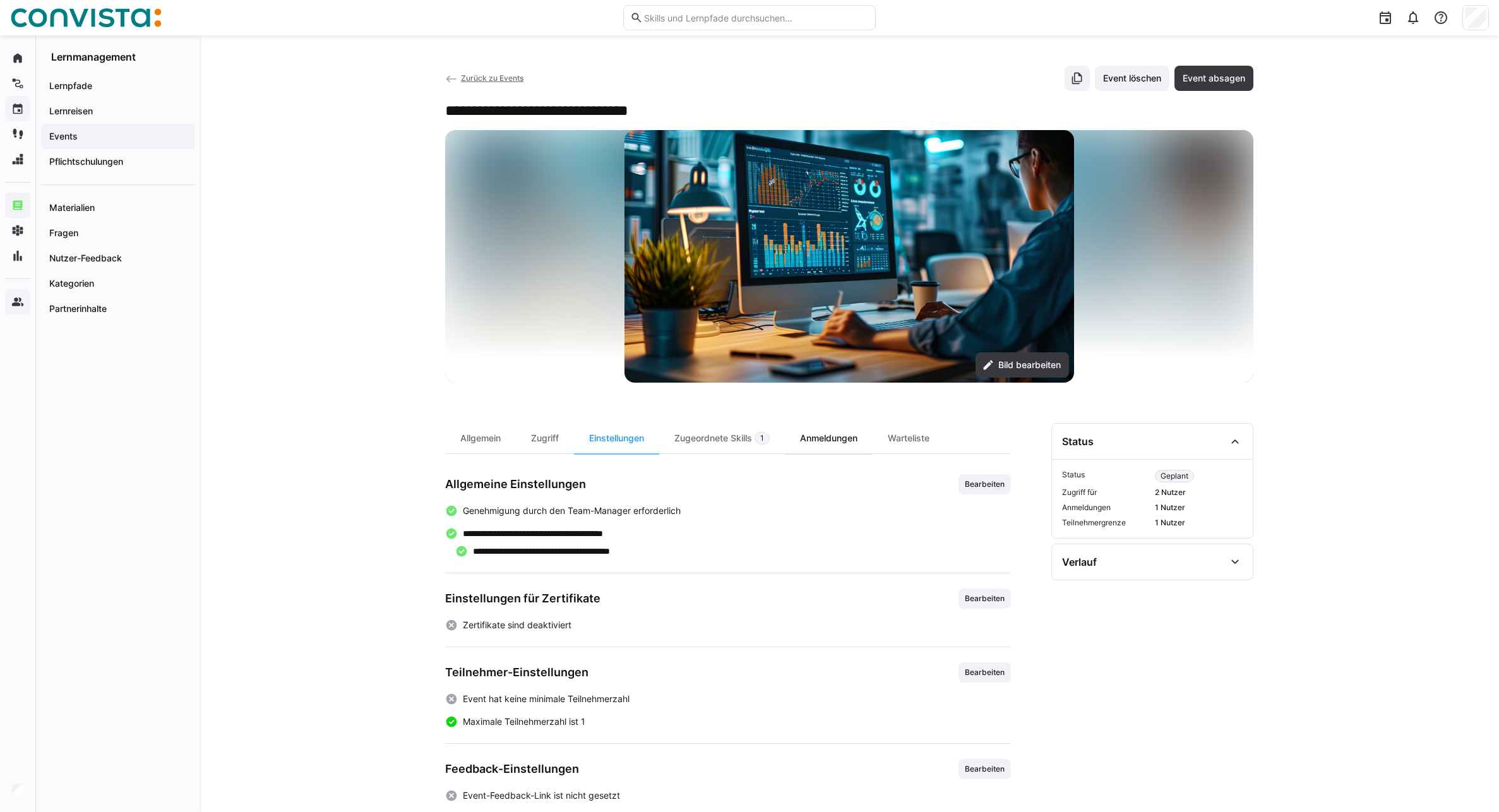
click at [844, 437] on div "Anmeldungen" at bounding box center [828, 438] width 87 height 30
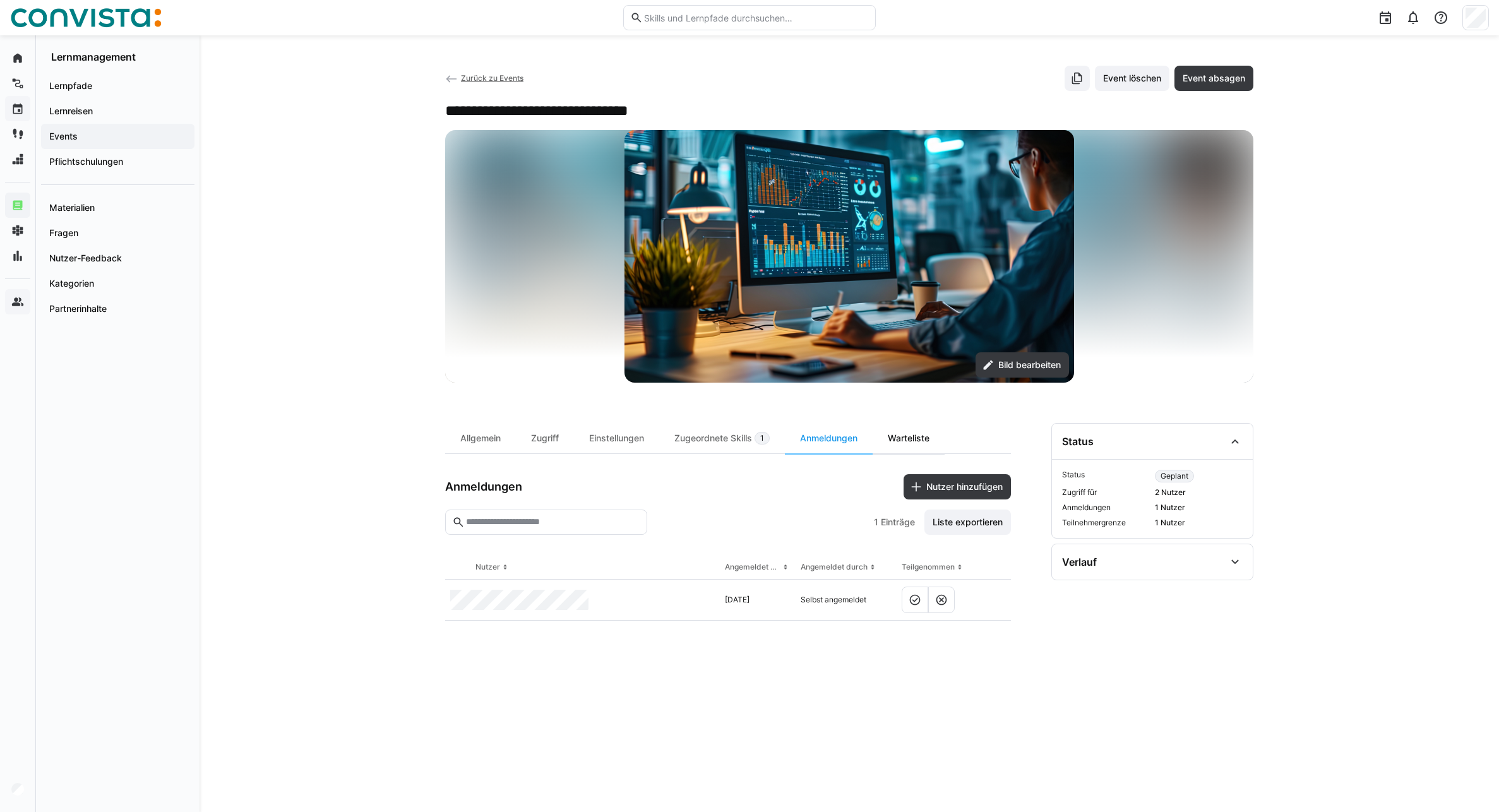
click at [907, 437] on div "Warteliste" at bounding box center [909, 438] width 72 height 30
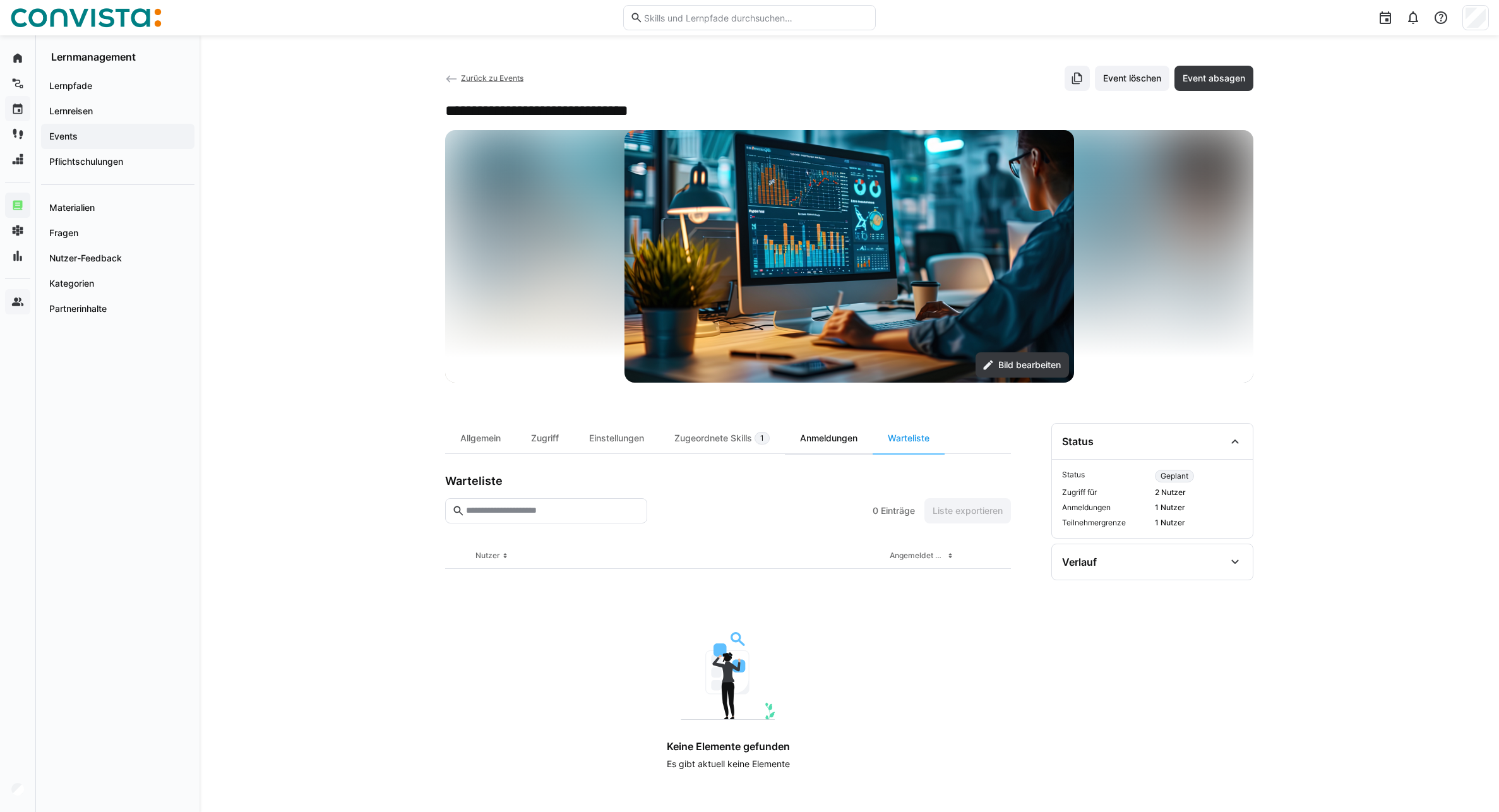
click at [835, 443] on div "Anmeldungen" at bounding box center [828, 438] width 87 height 30
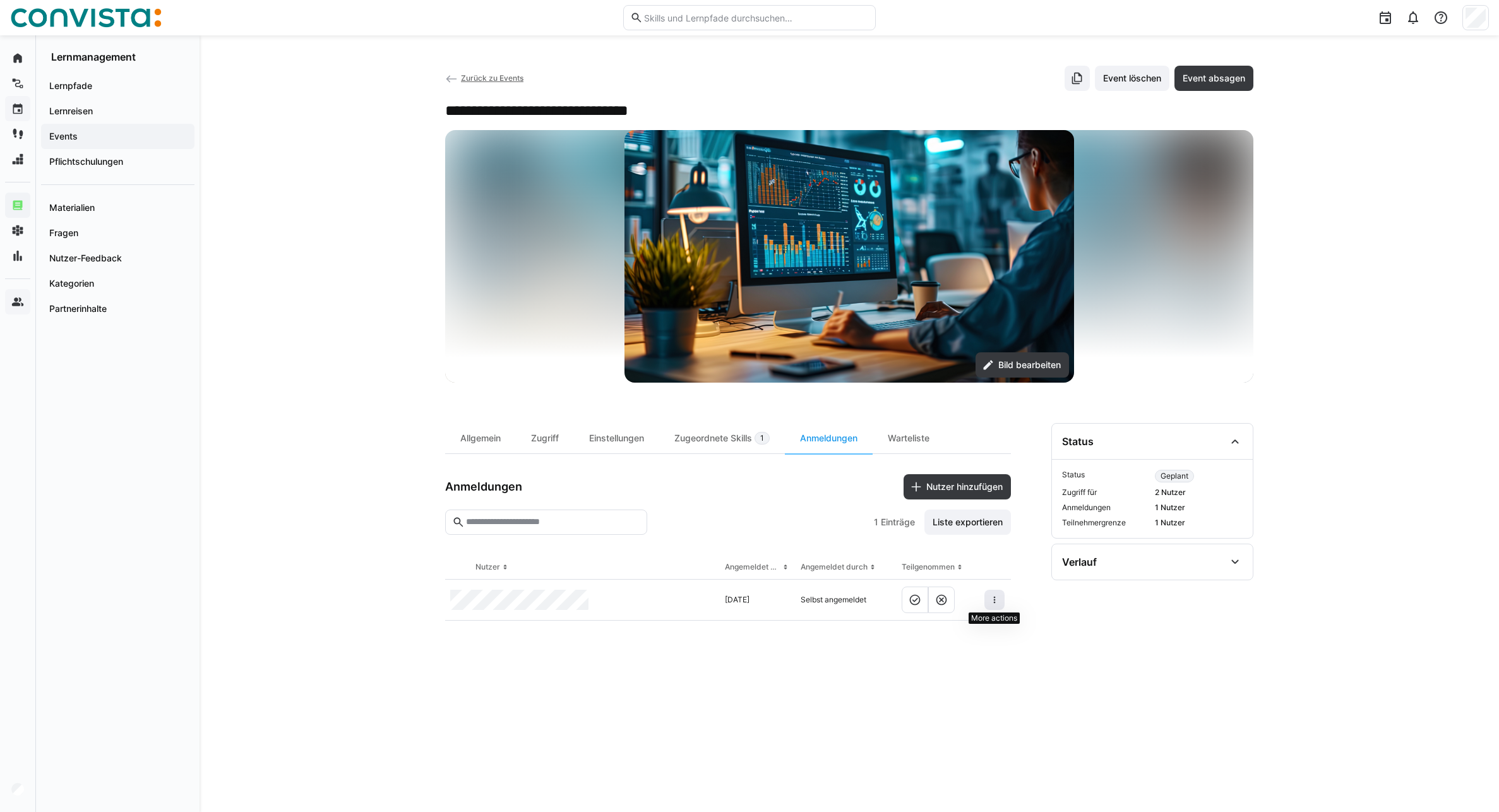
click at [991, 599] on eds-icon at bounding box center [995, 600] width 10 height 10
click at [982, 591] on div at bounding box center [995, 600] width 32 height 41
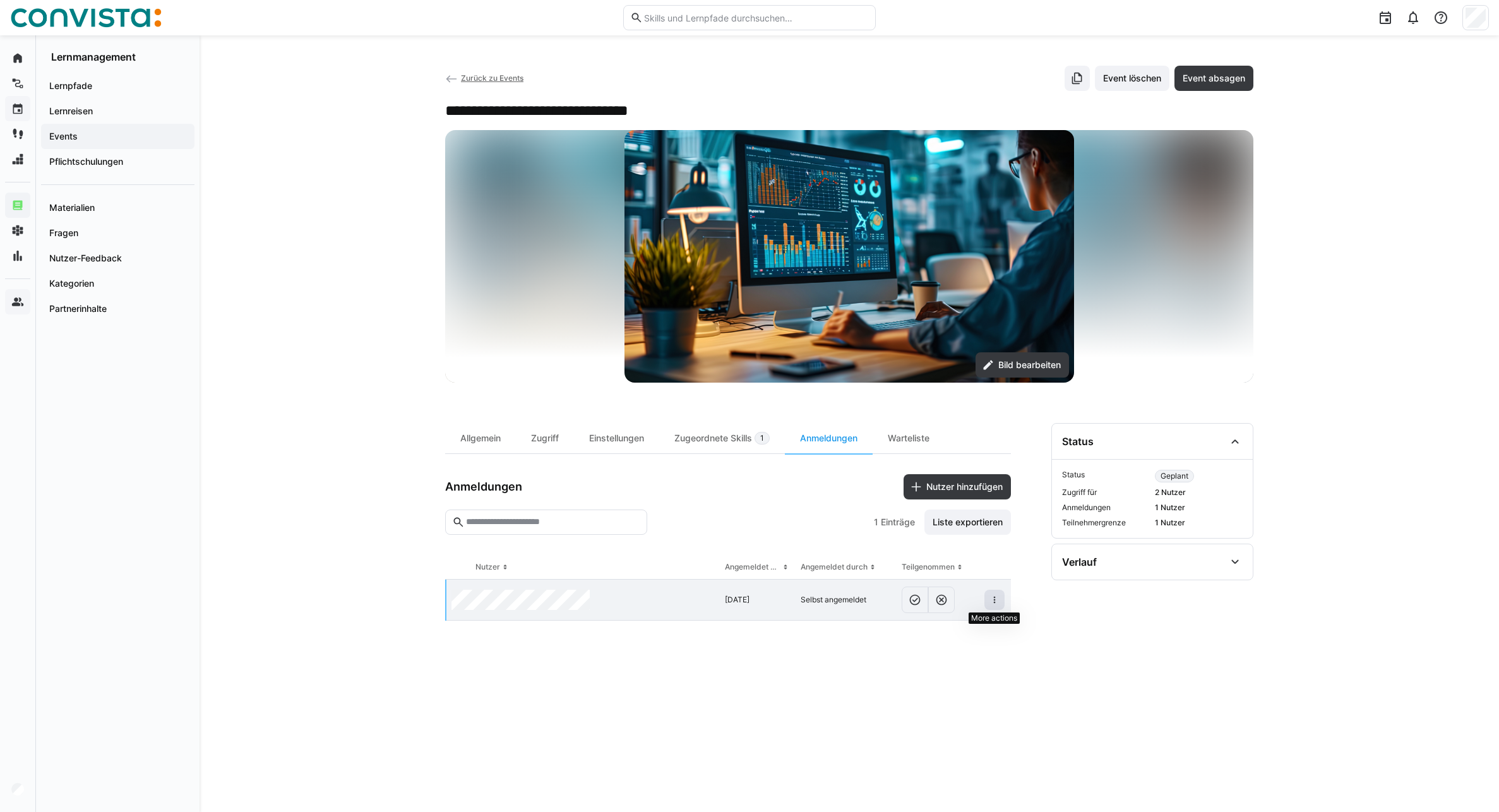
click at [992, 601] on eds-icon at bounding box center [995, 600] width 10 height 10
click at [987, 635] on span "Teilnehmer entfernen" at bounding box center [955, 627] width 97 height 24
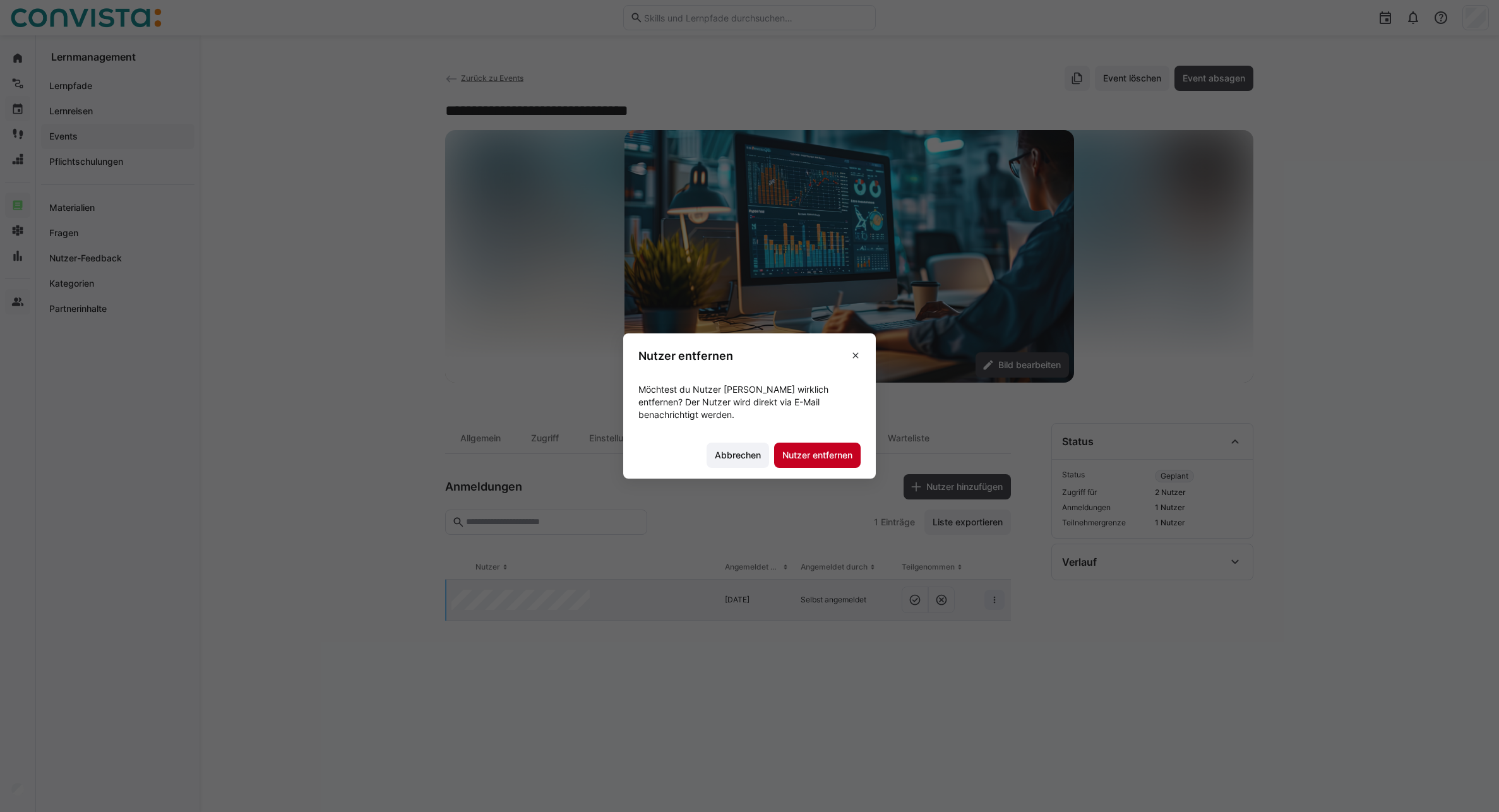
click at [829, 462] on span "Nutzer entfernen" at bounding box center [817, 455] width 87 height 25
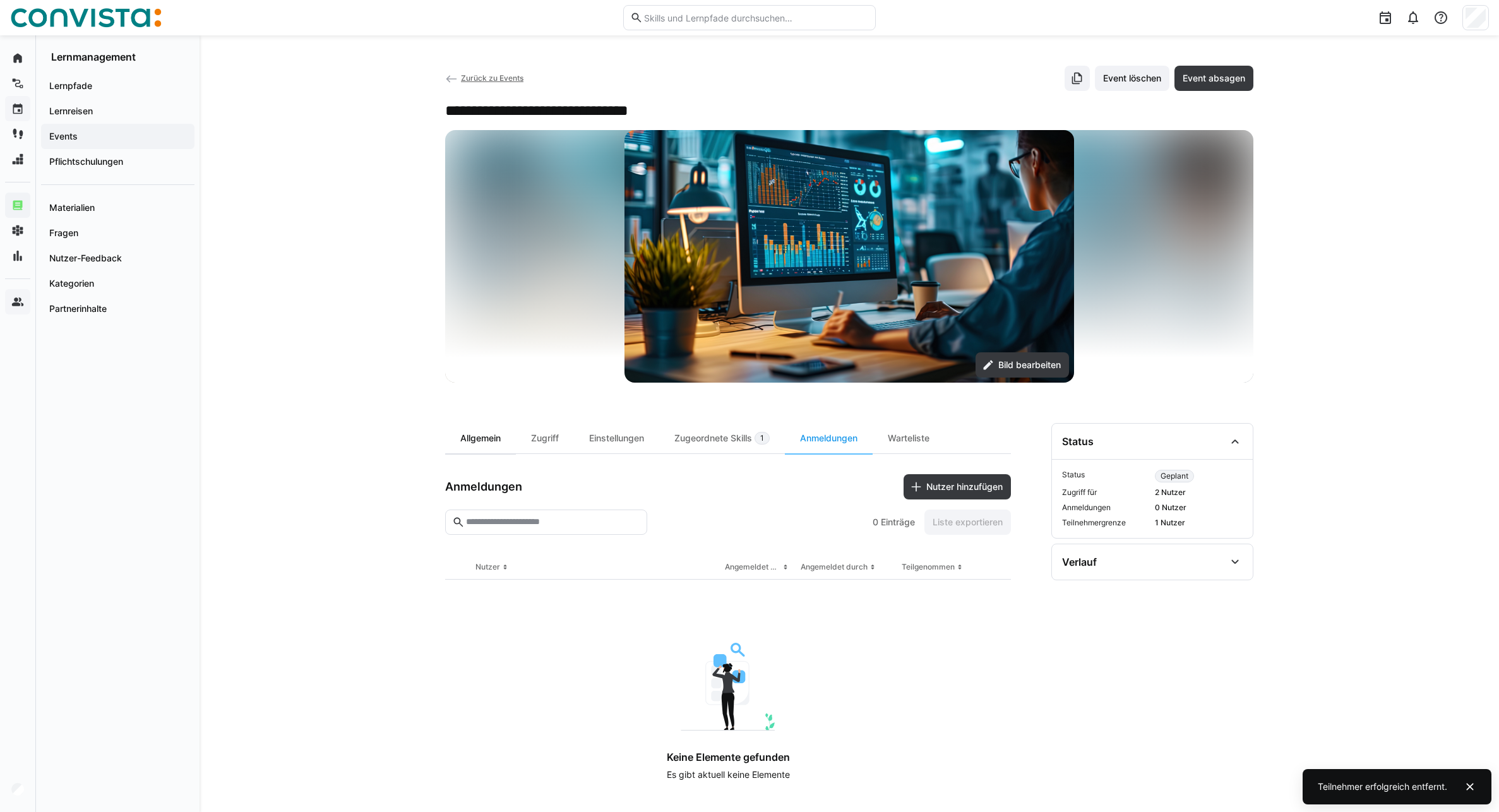
drag, startPoint x: 525, startPoint y: 442, endPoint x: 501, endPoint y: 438, distance: 24.3
click at [524, 440] on div "Zugriff" at bounding box center [544, 438] width 58 height 30
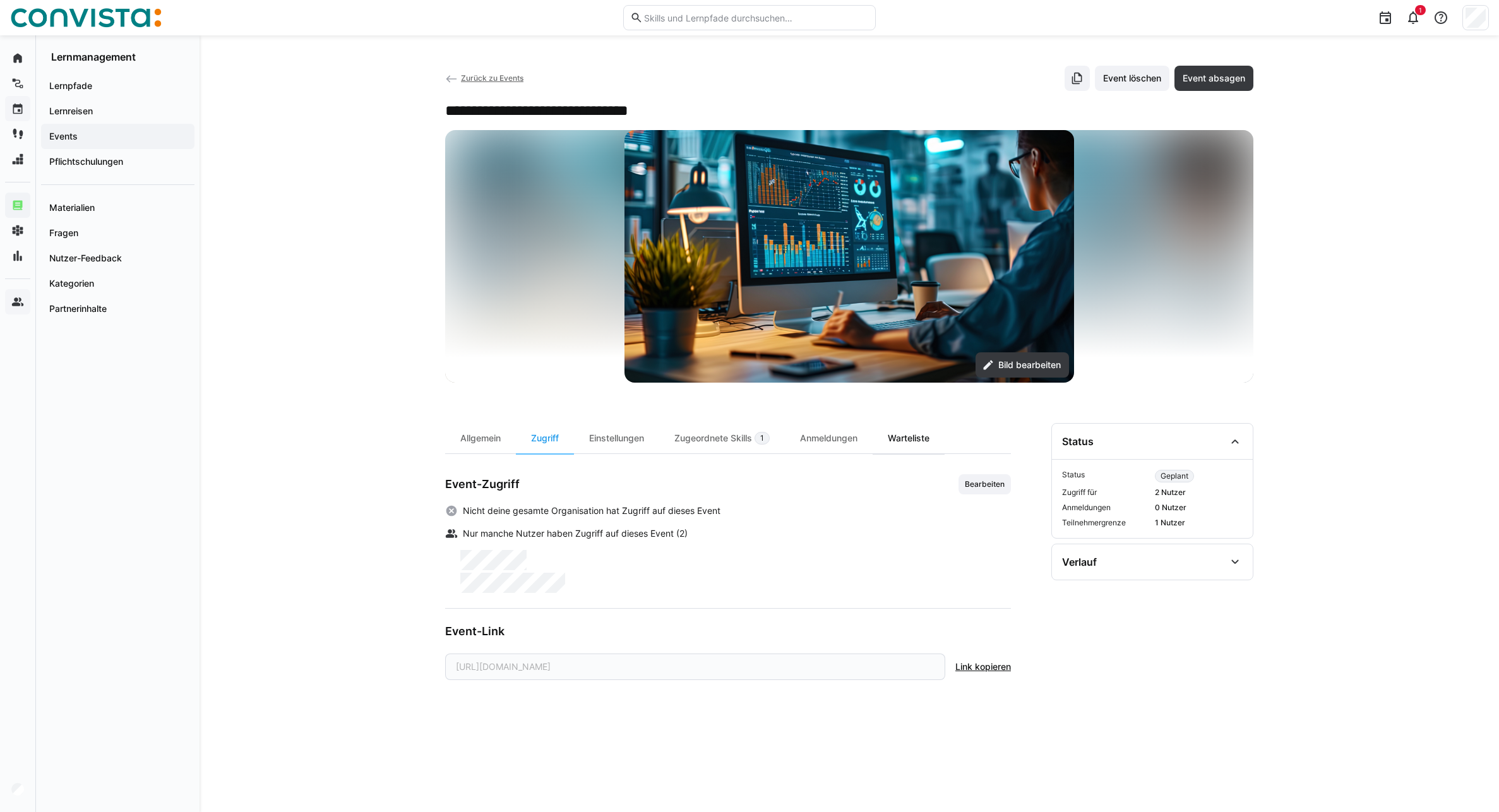
click at [901, 448] on div "Warteliste" at bounding box center [909, 438] width 72 height 30
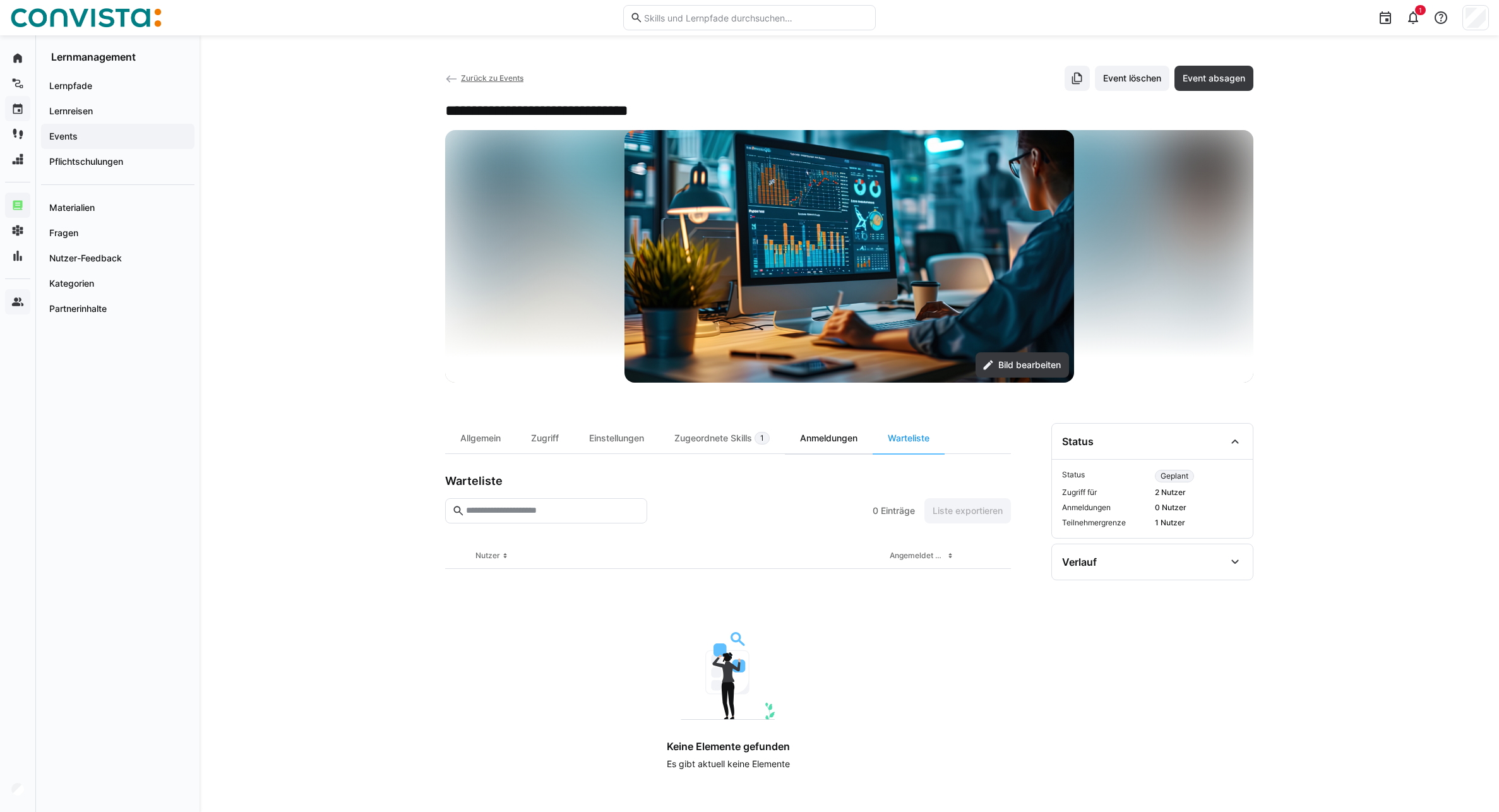
drag, startPoint x: 847, startPoint y: 451, endPoint x: 830, endPoint y: 452, distance: 17.0
click at [844, 451] on div "Anmeldungen" at bounding box center [828, 438] width 87 height 30
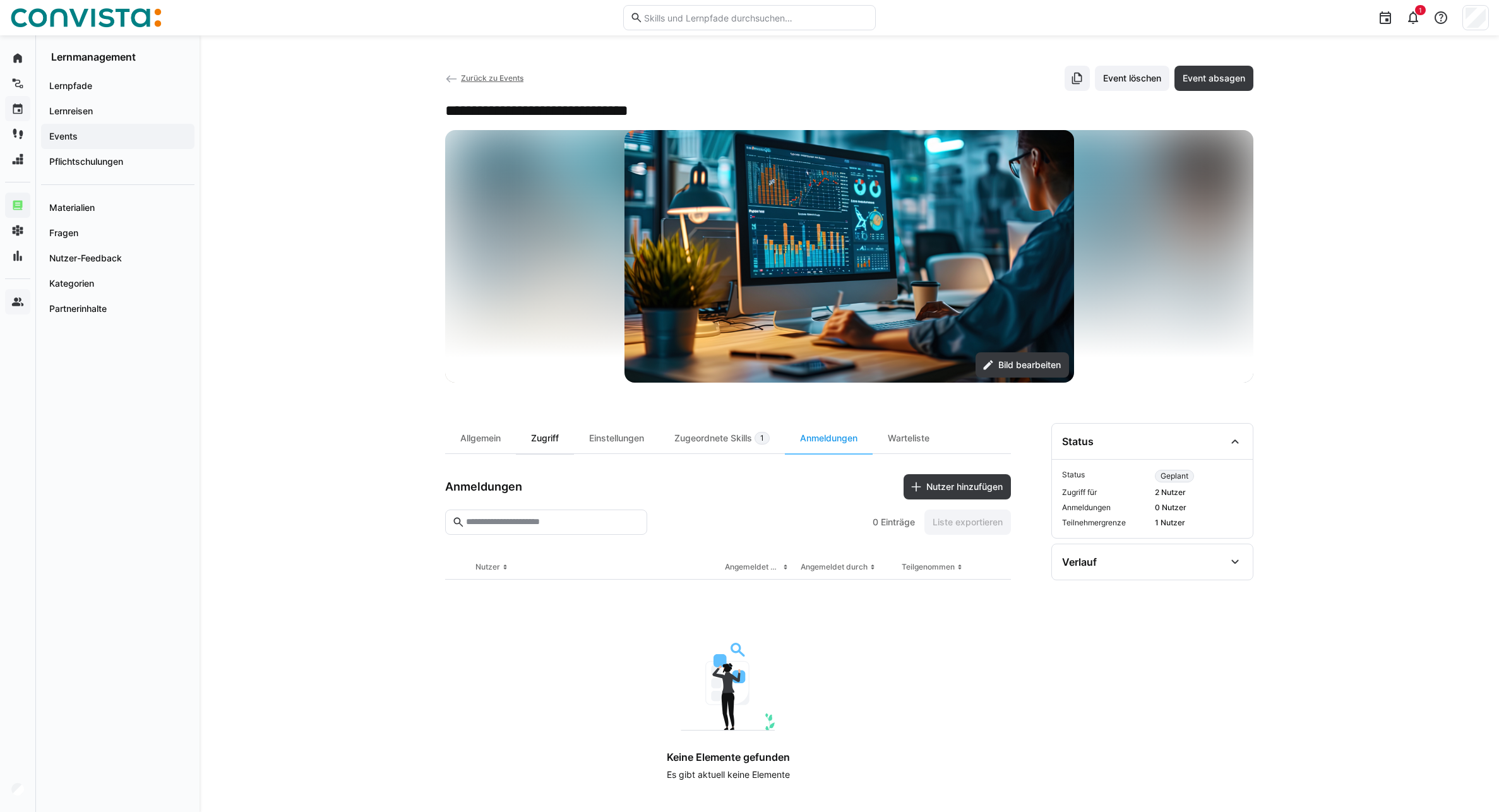
click at [544, 440] on div "Zugriff" at bounding box center [544, 438] width 58 height 30
